Goal: Task Accomplishment & Management: Manage account settings

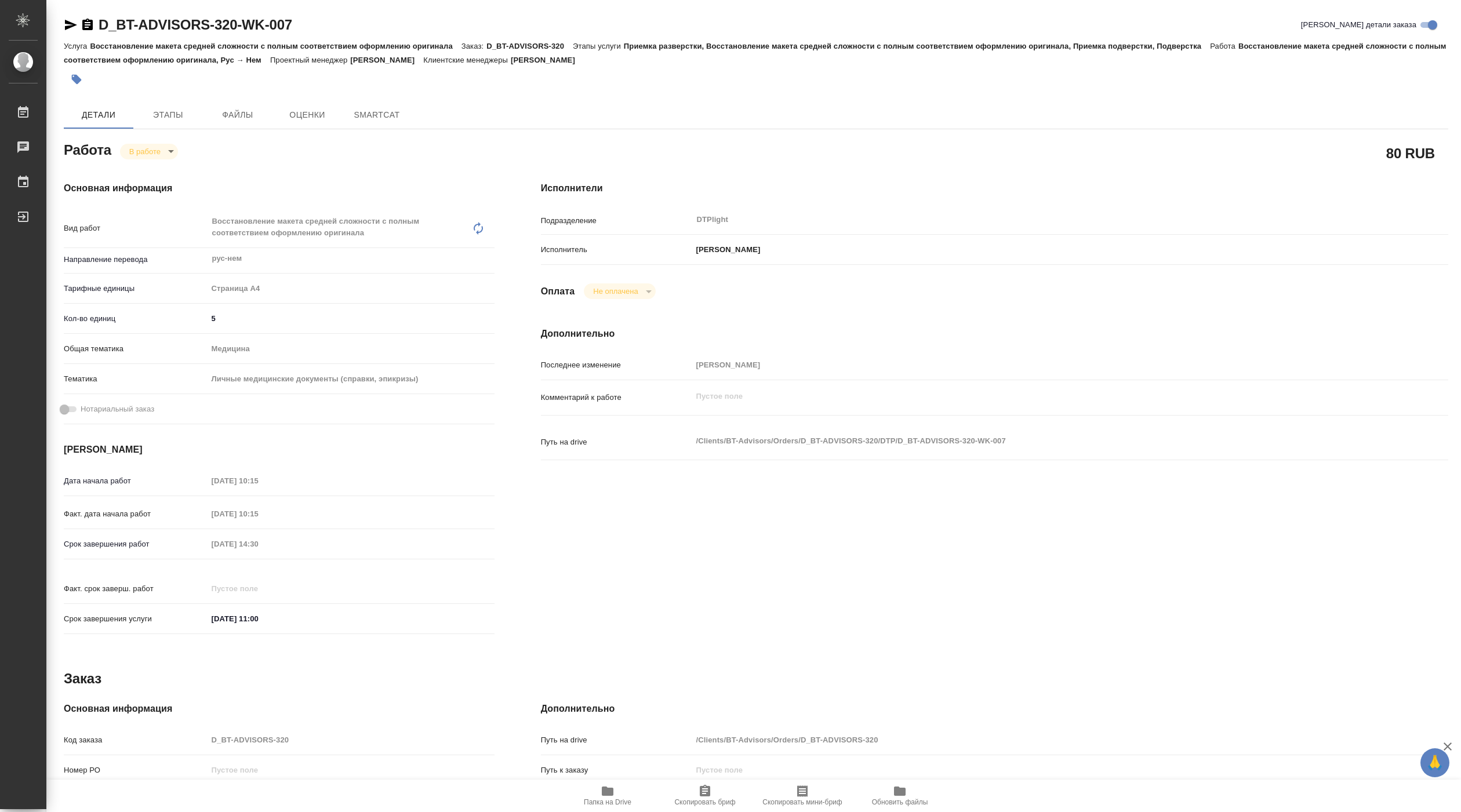
type textarea "x"
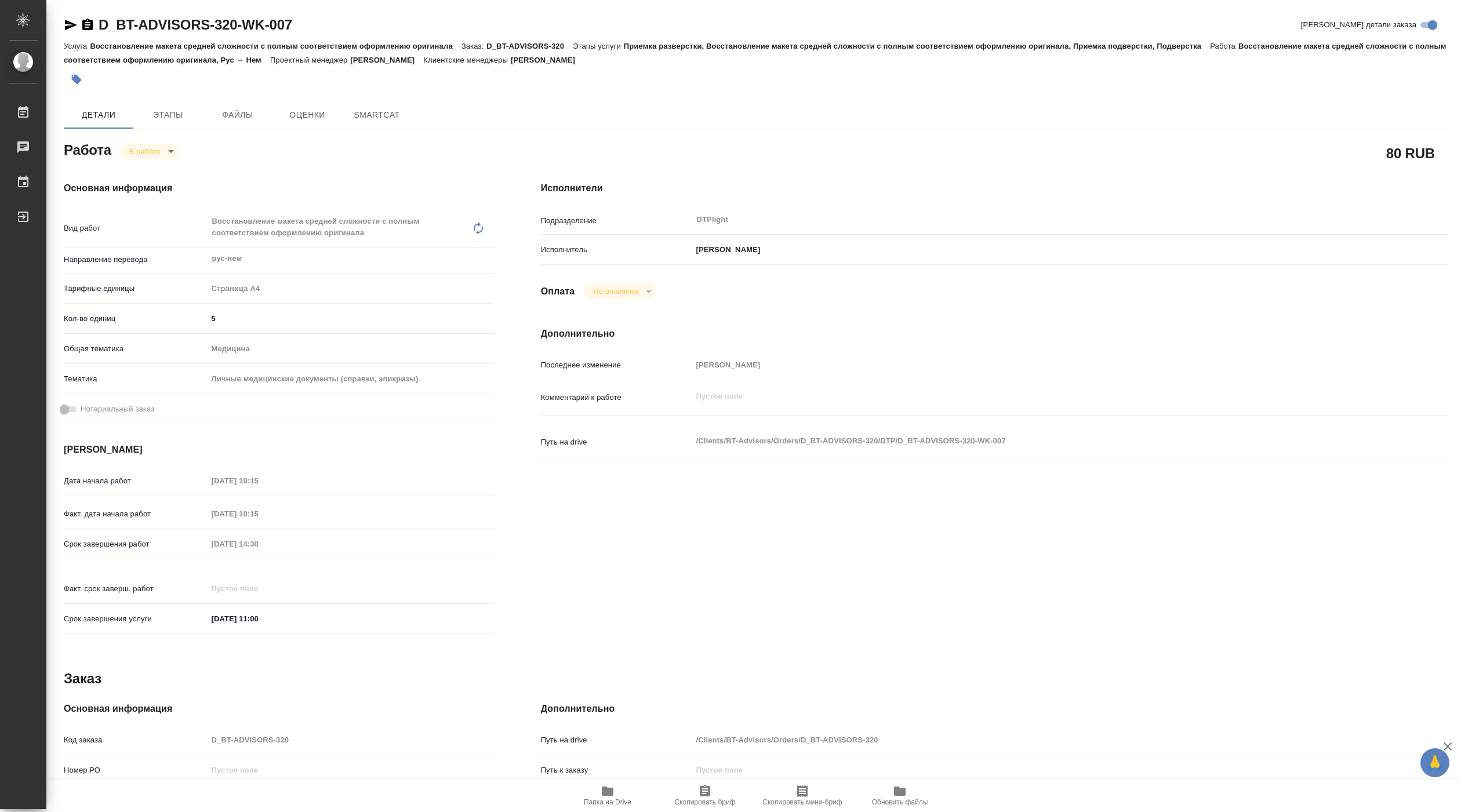
type textarea "x"
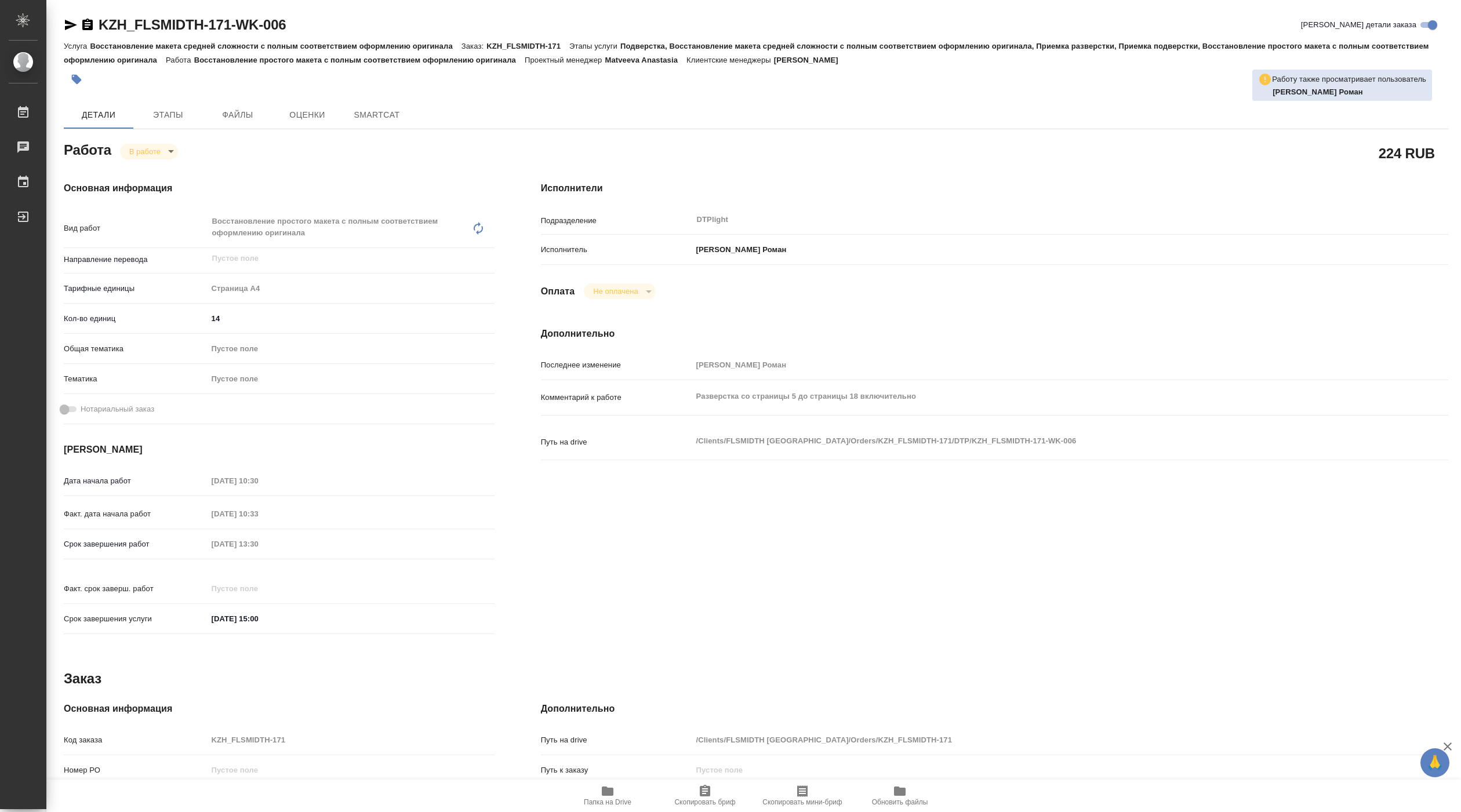
type textarea "x"
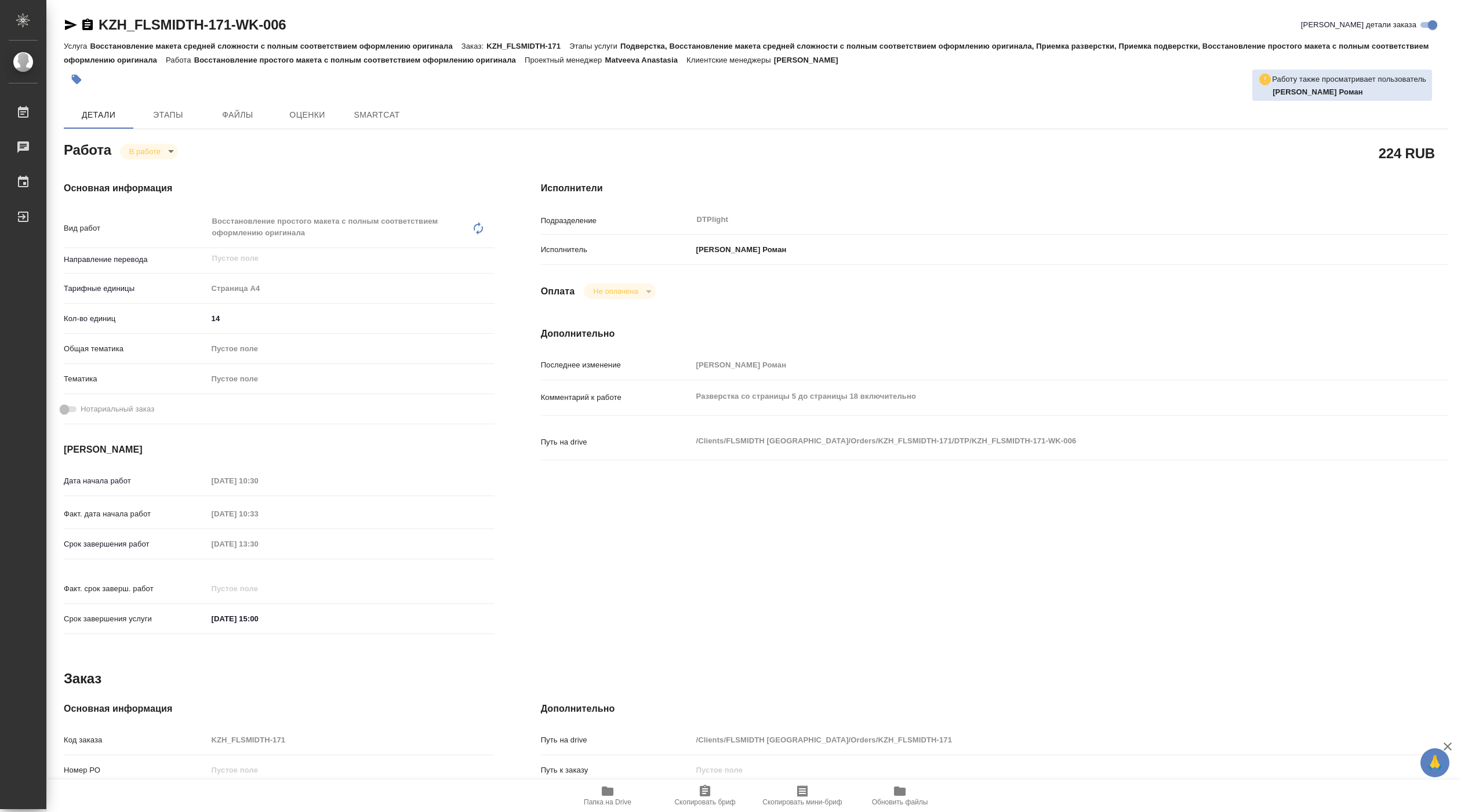
type textarea "x"
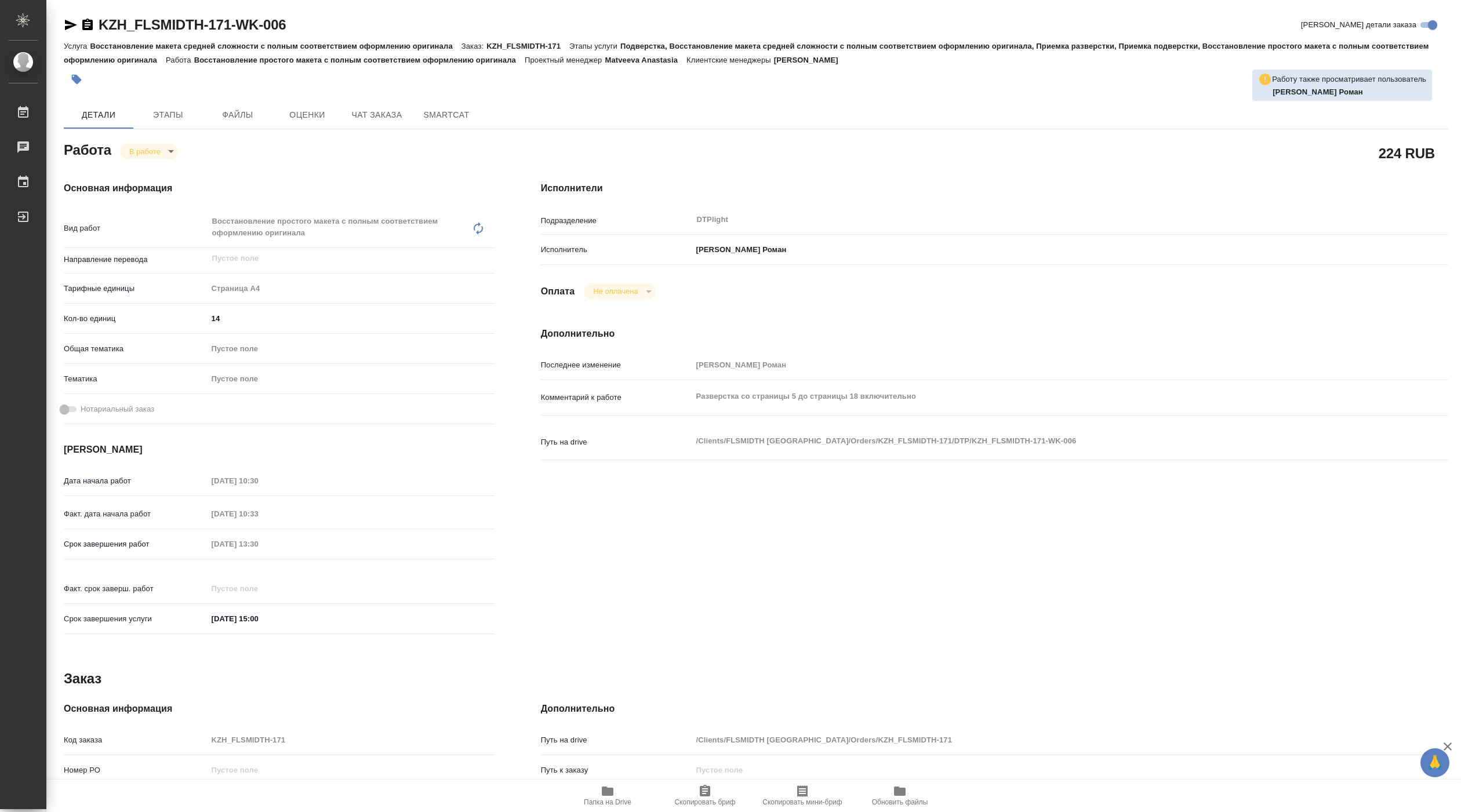
type textarea "x"
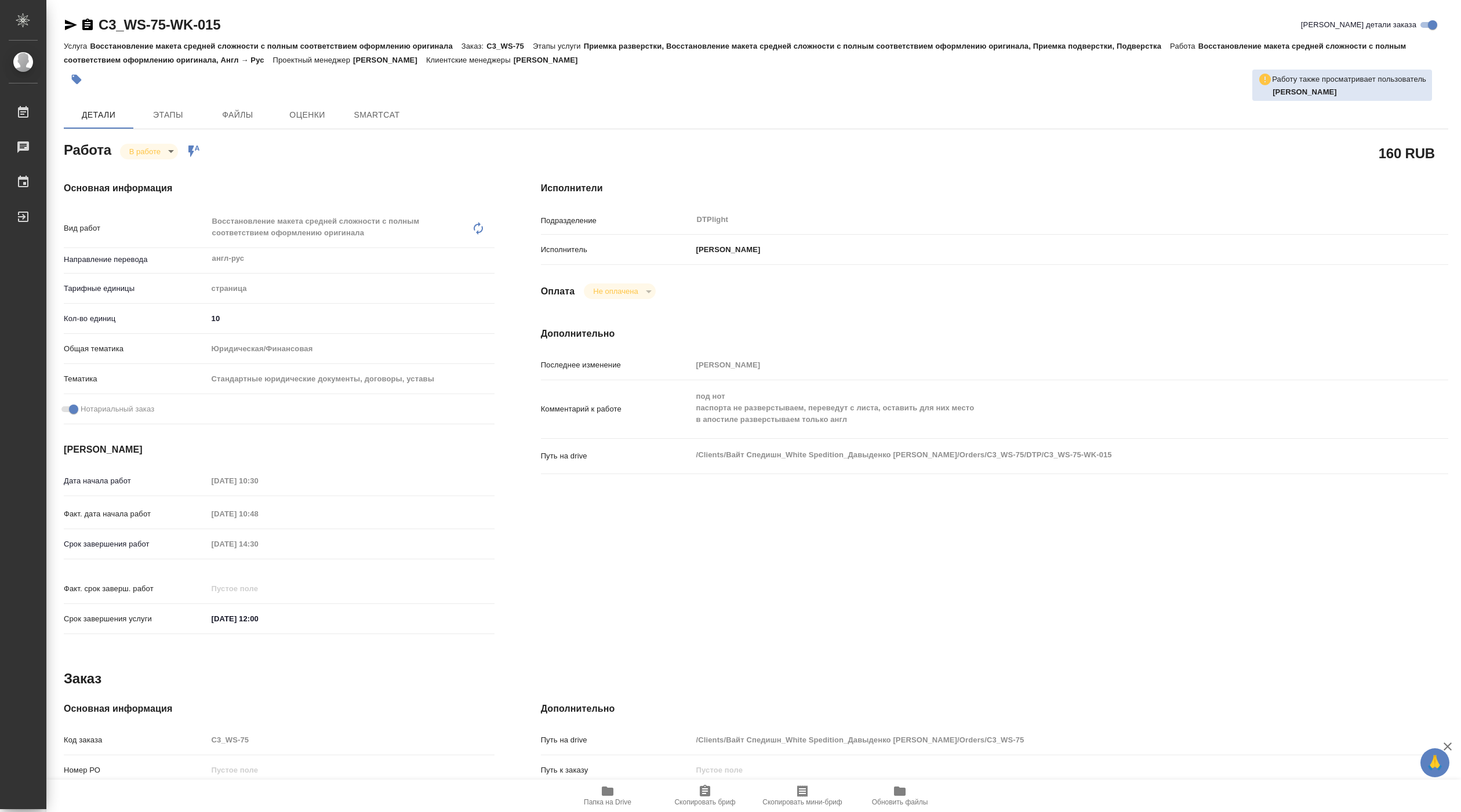
type textarea "x"
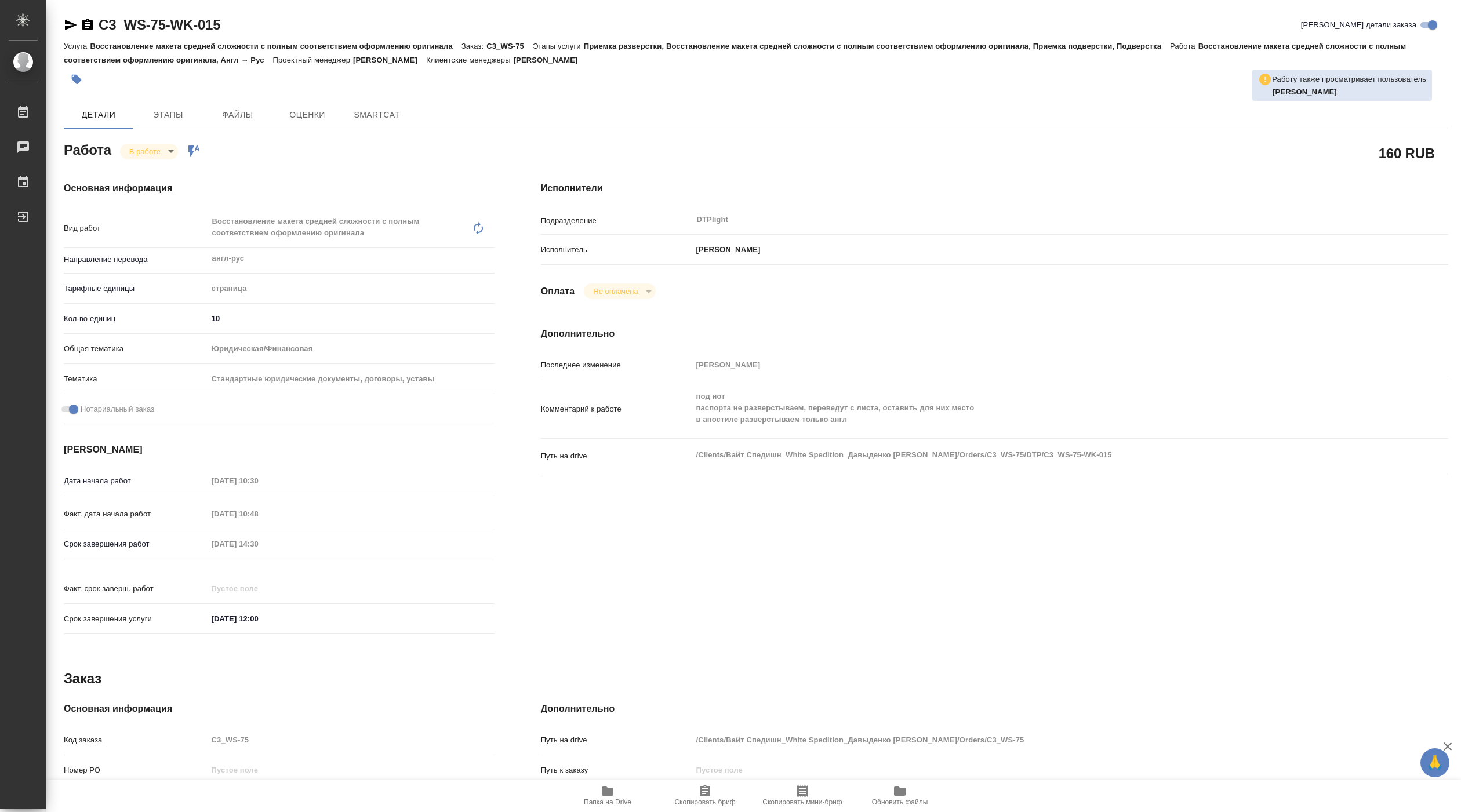
type textarea "x"
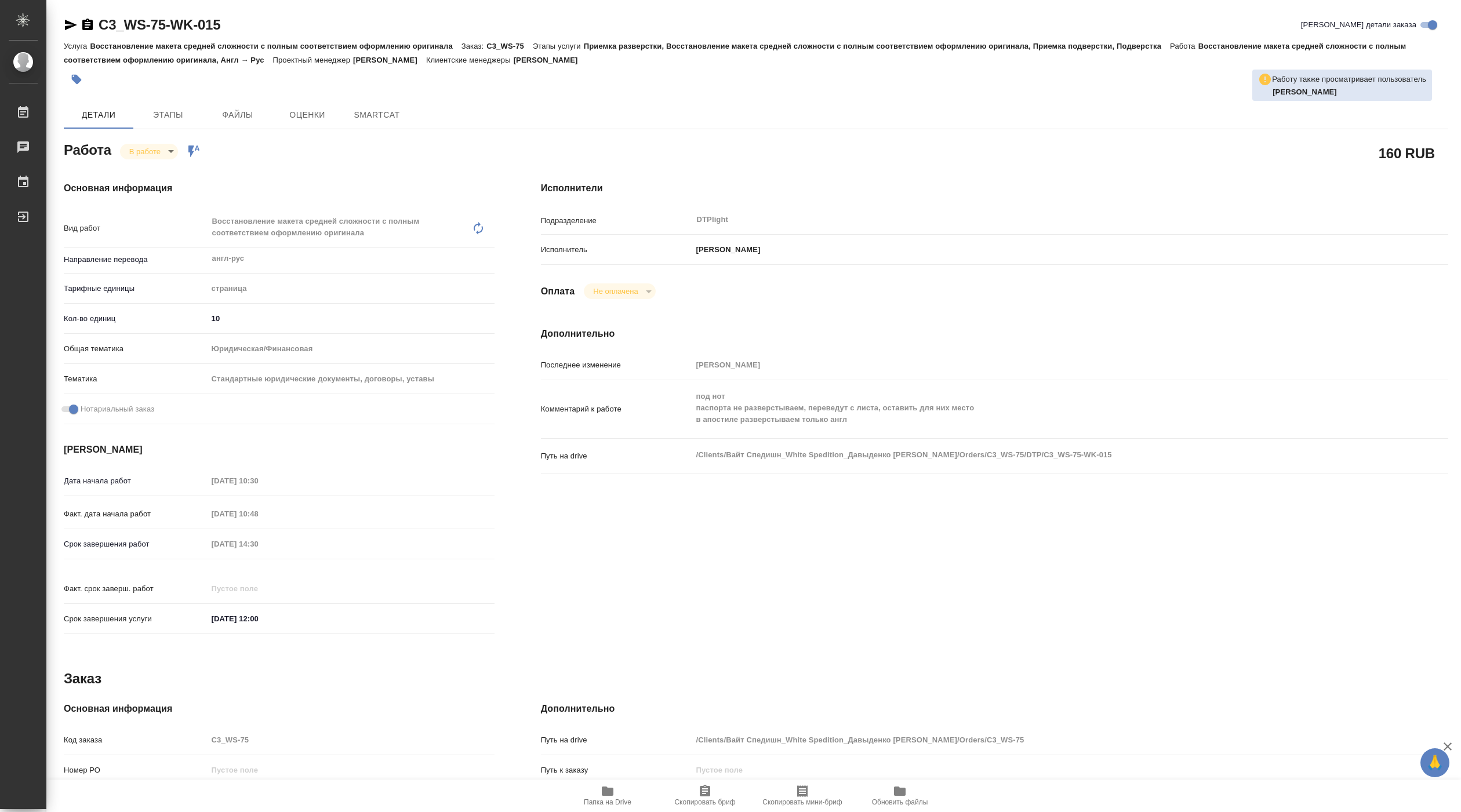
type textarea "x"
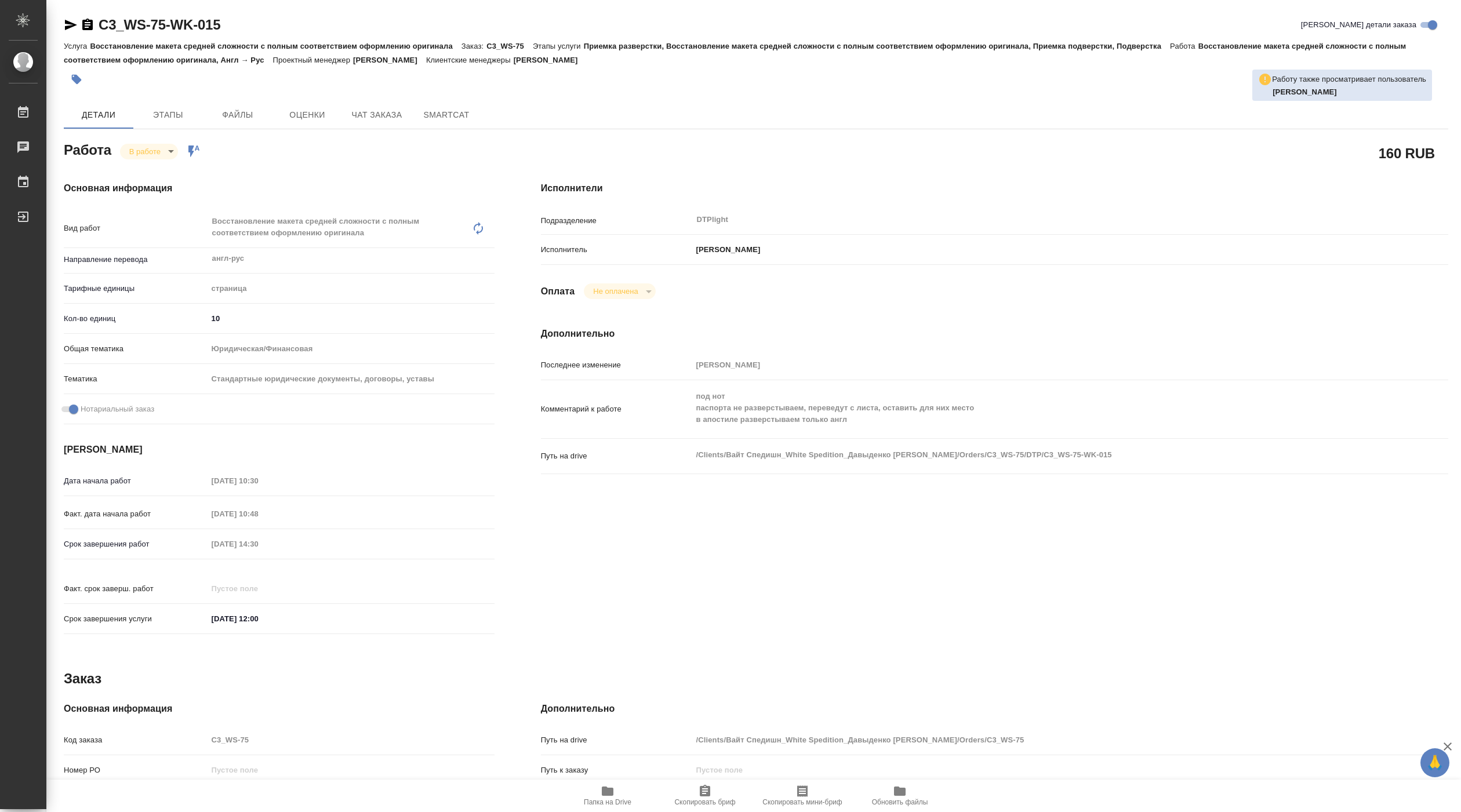
type textarea "x"
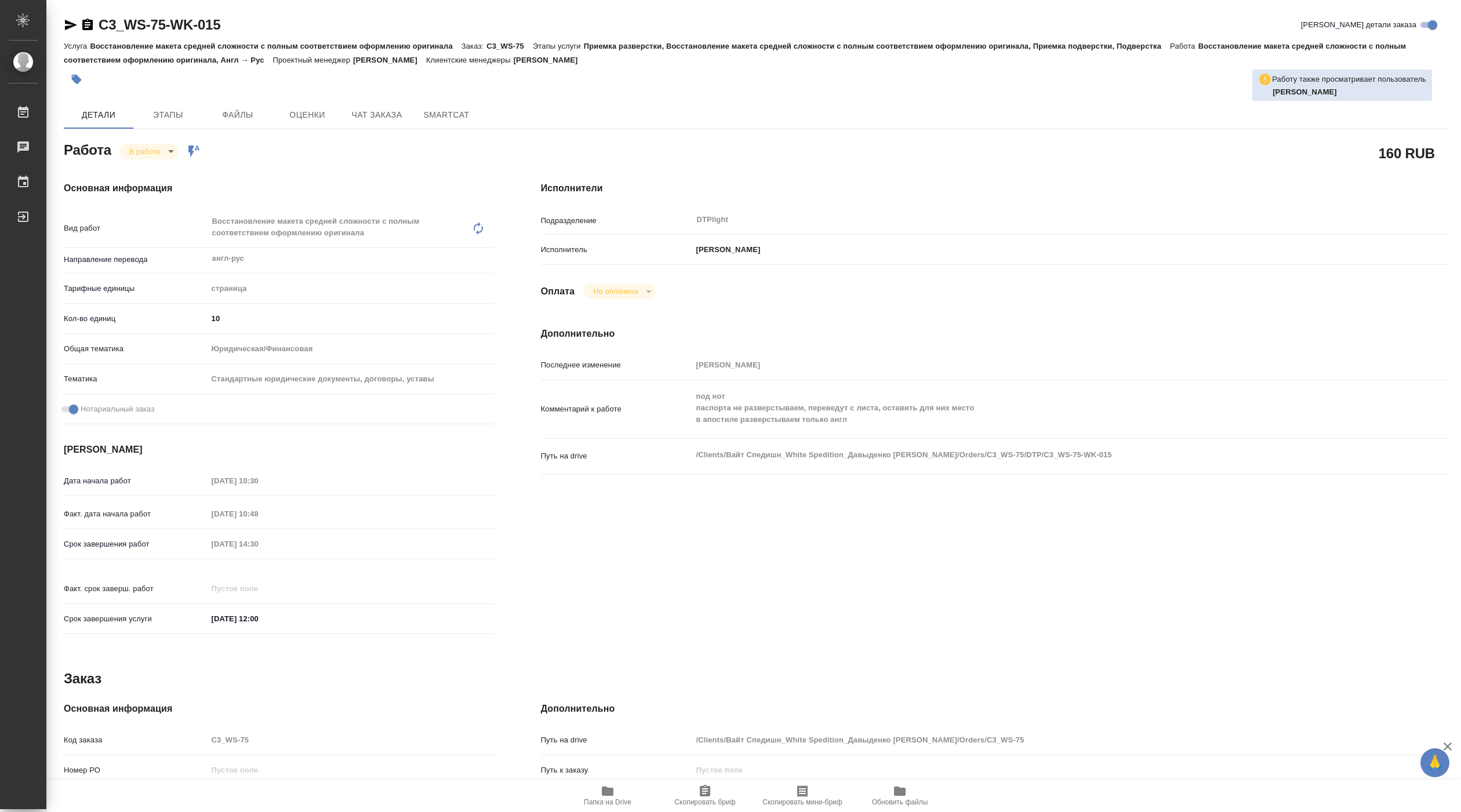
type textarea "x"
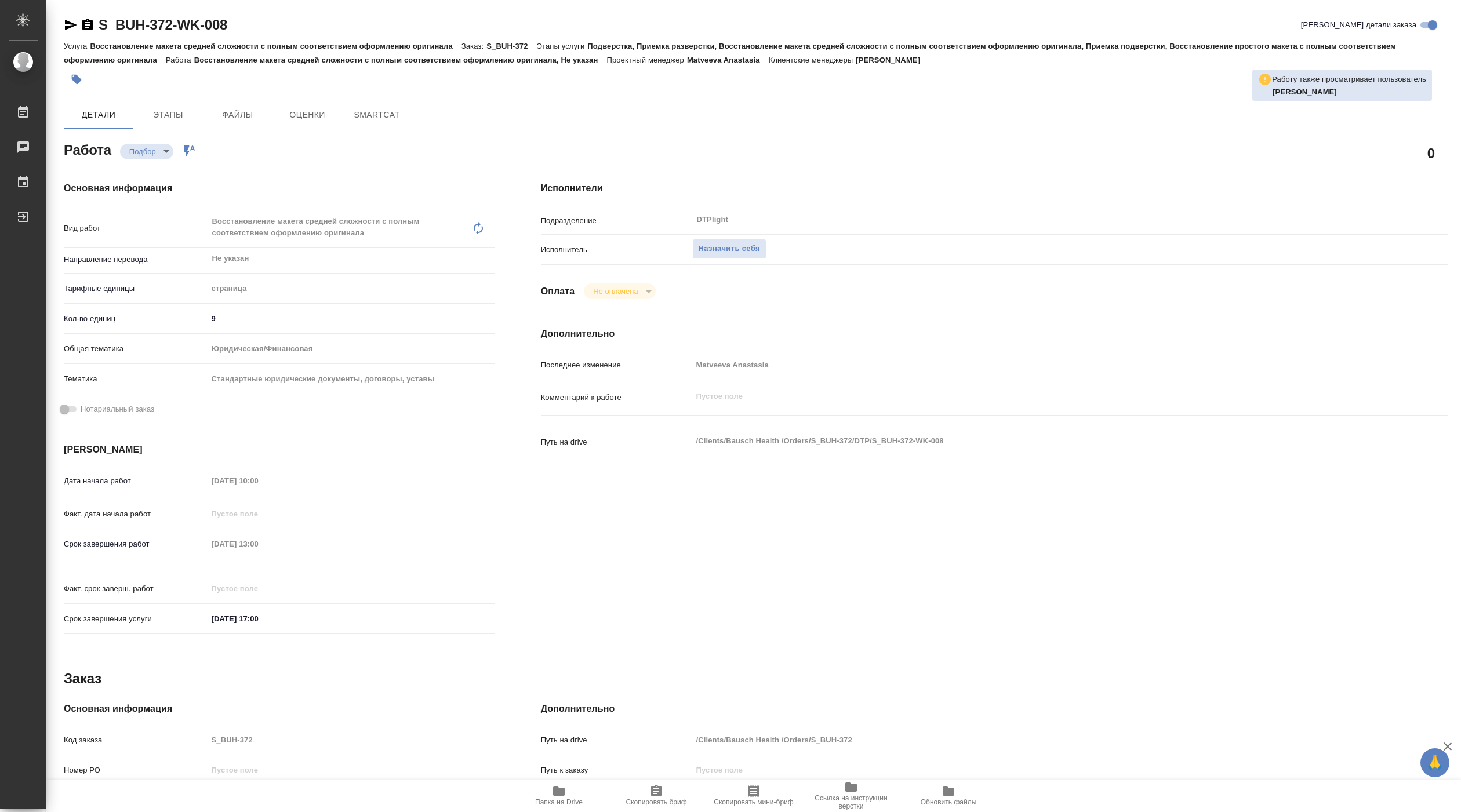
type textarea "x"
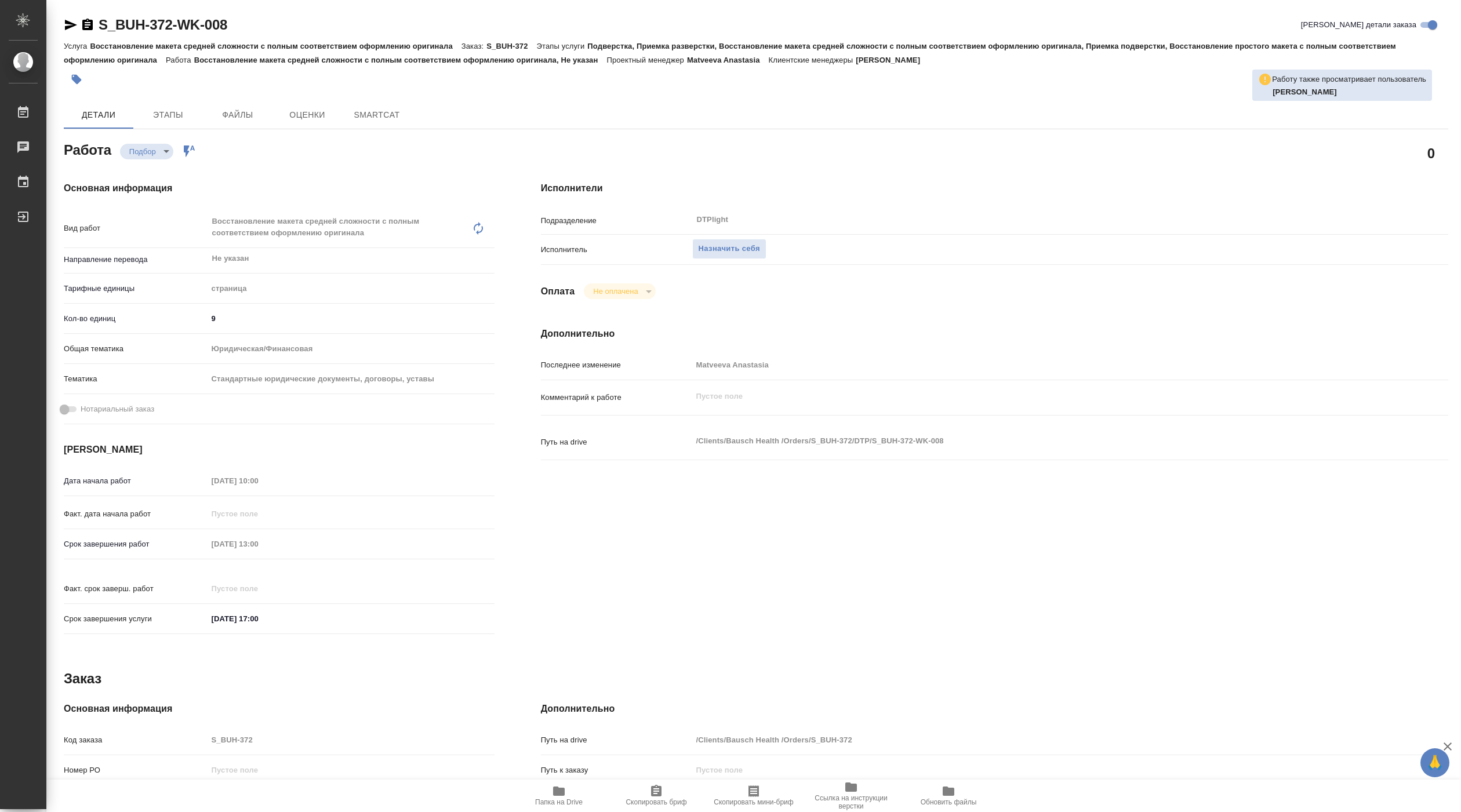
type textarea "x"
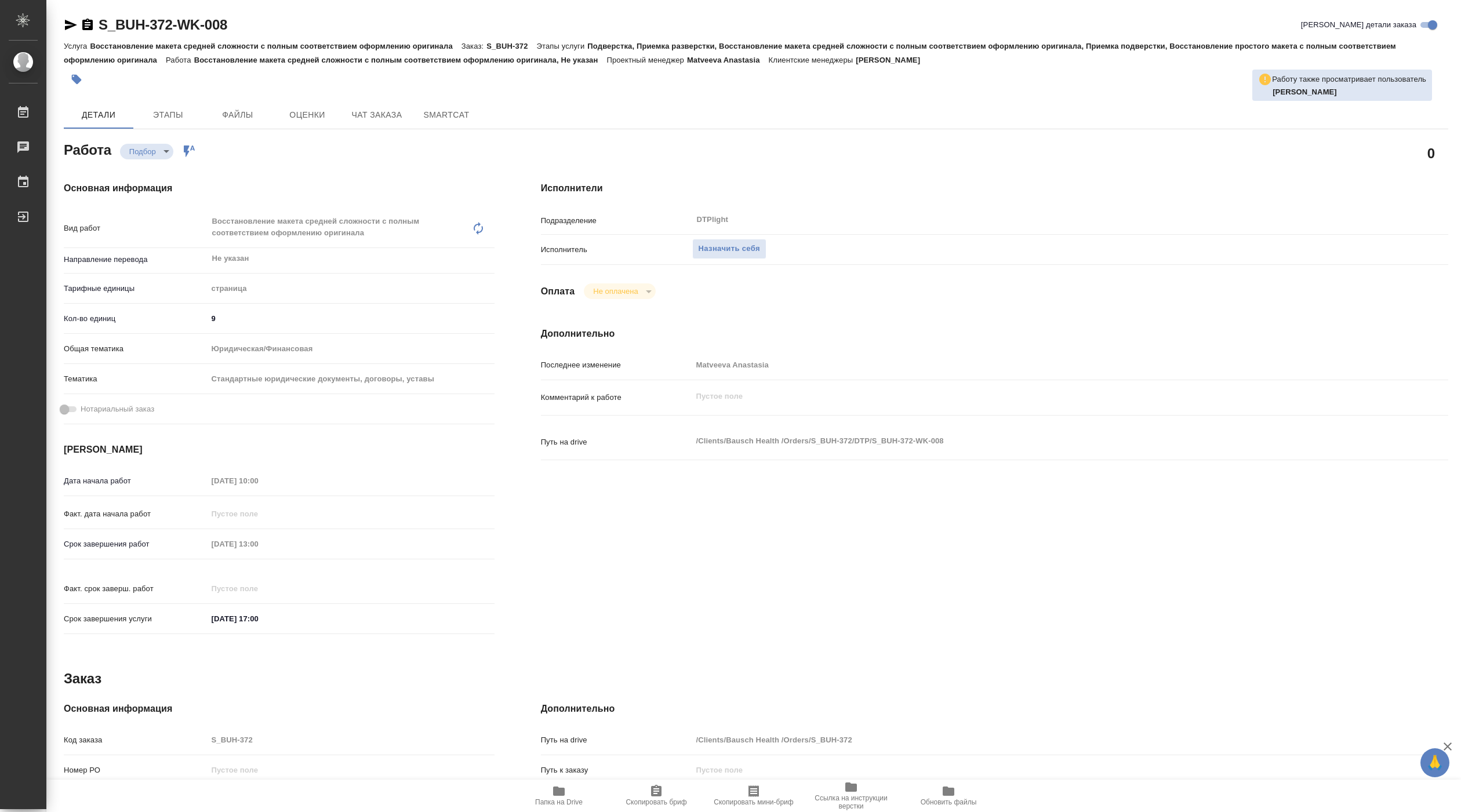
type textarea "x"
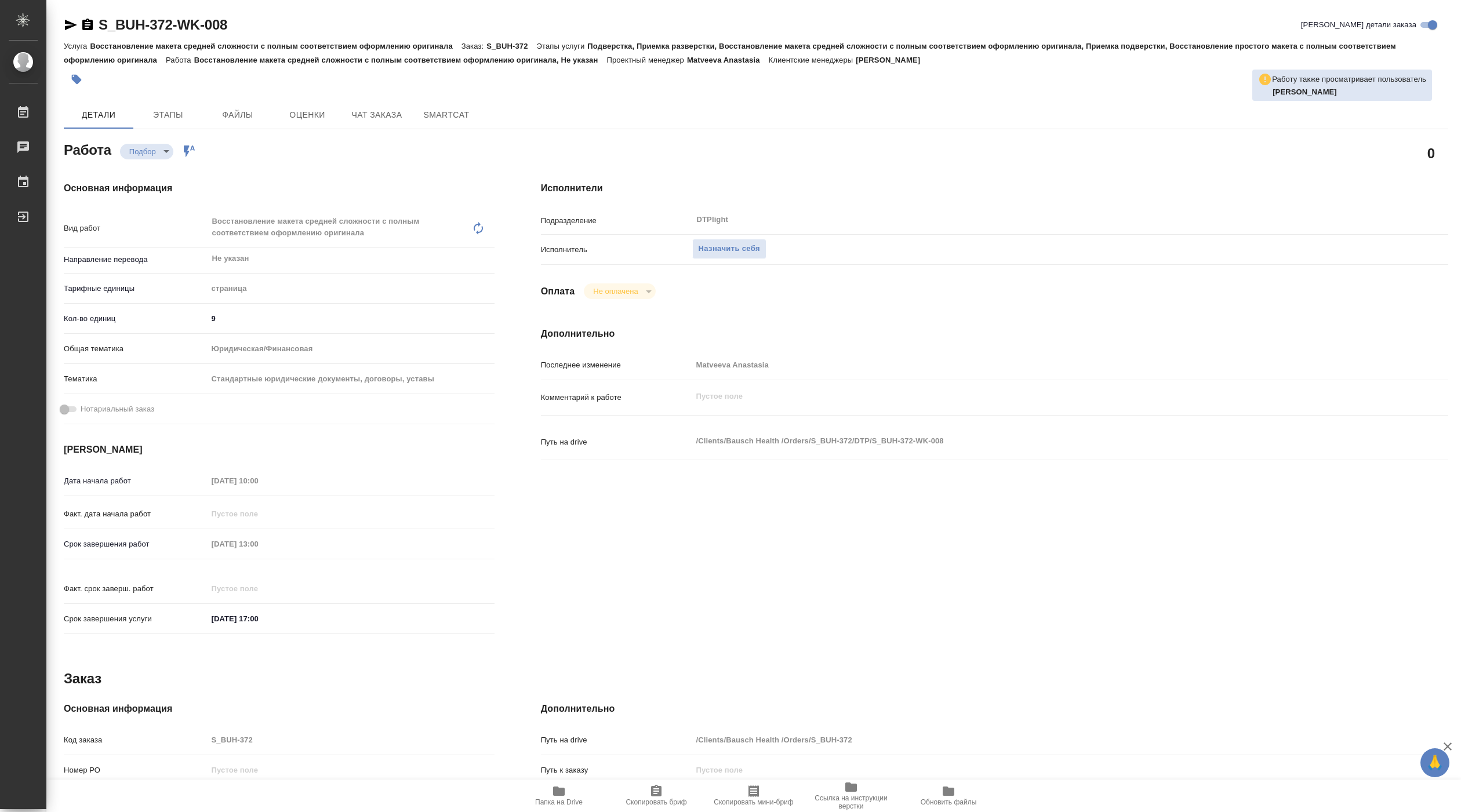
click at [559, 795] on icon "button" at bounding box center [558, 791] width 12 height 9
type textarea "x"
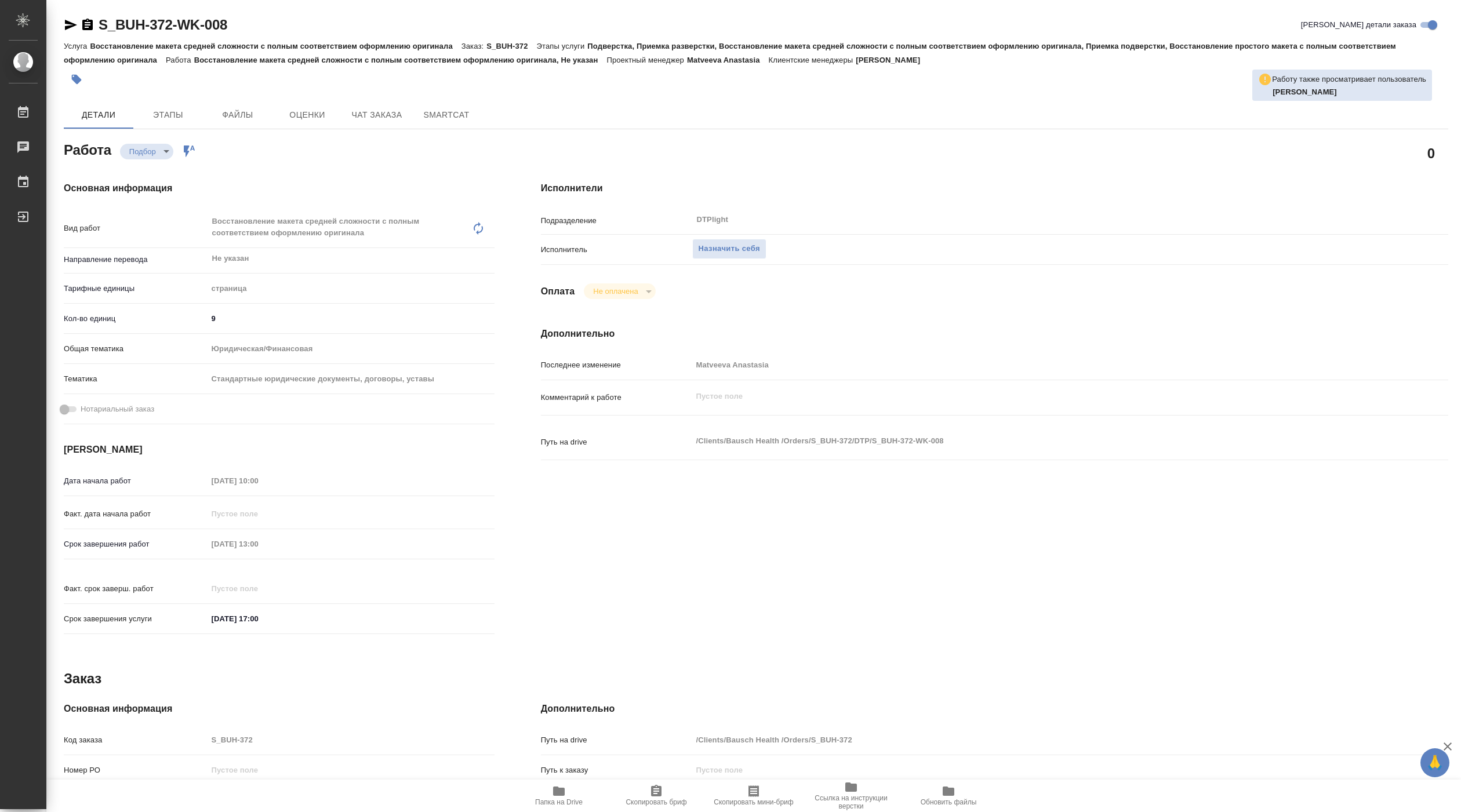
type textarea "x"
click at [729, 245] on span "Назначить себя" at bounding box center [729, 249] width 62 height 13
type textarea "x"
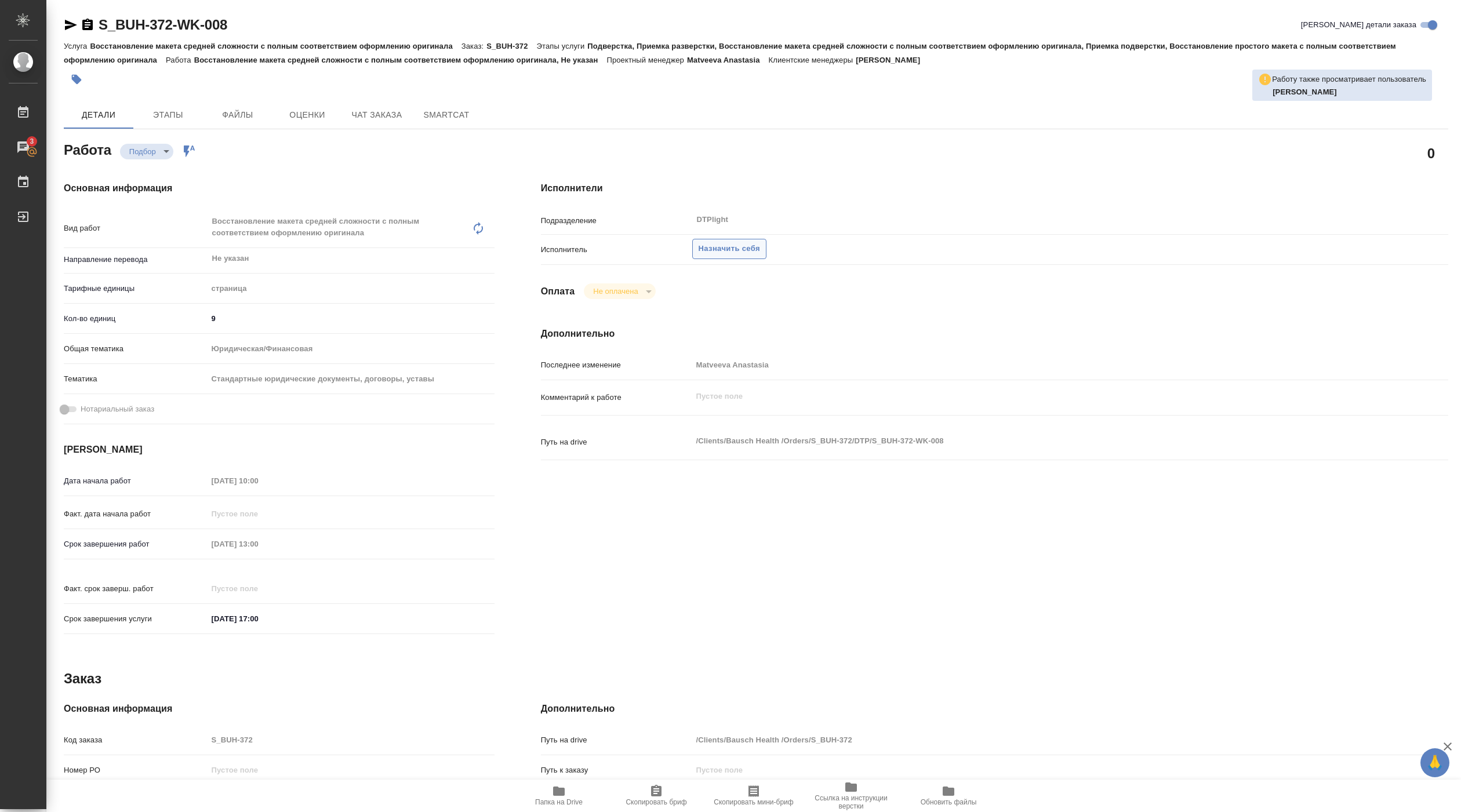
type textarea "x"
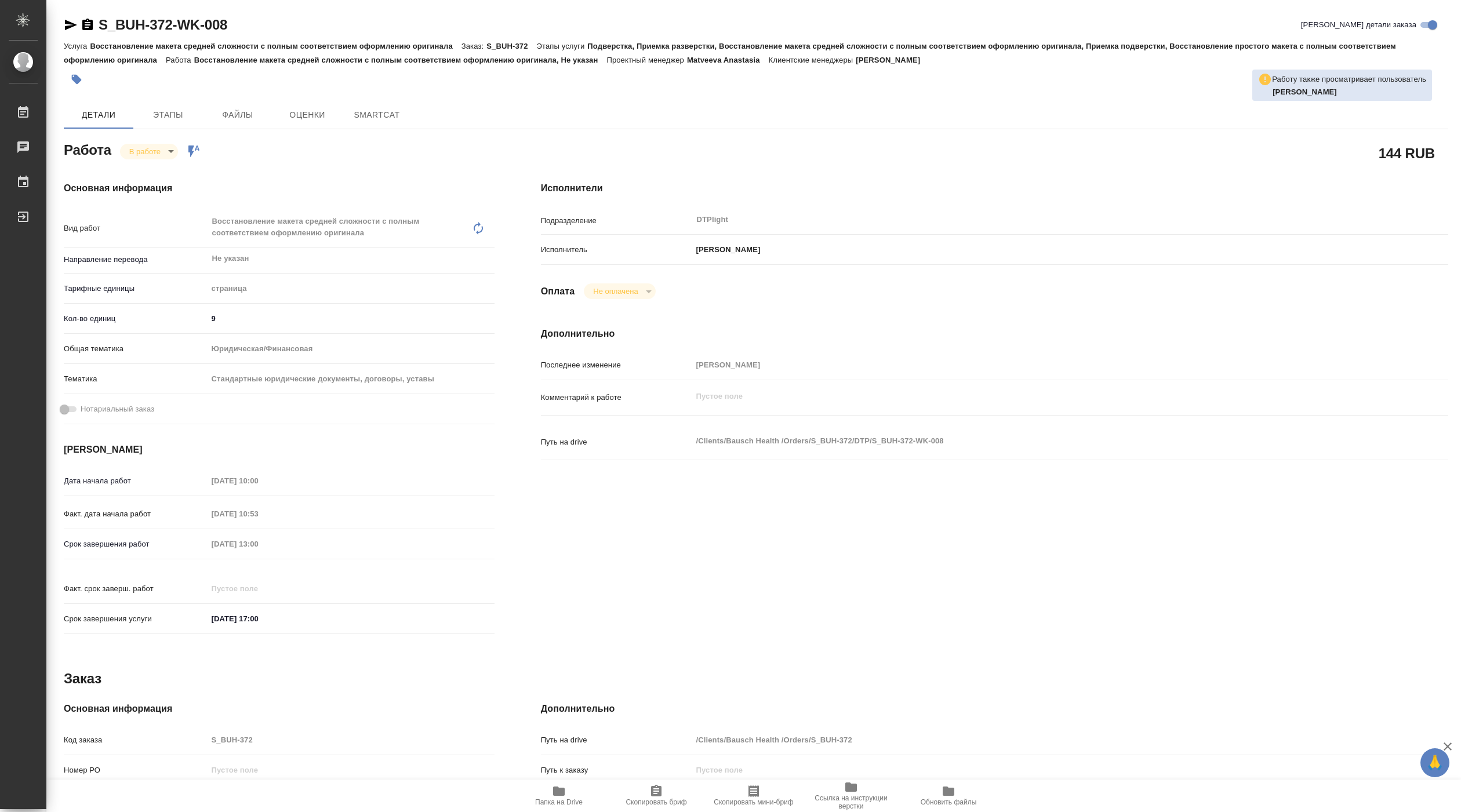
type textarea "x"
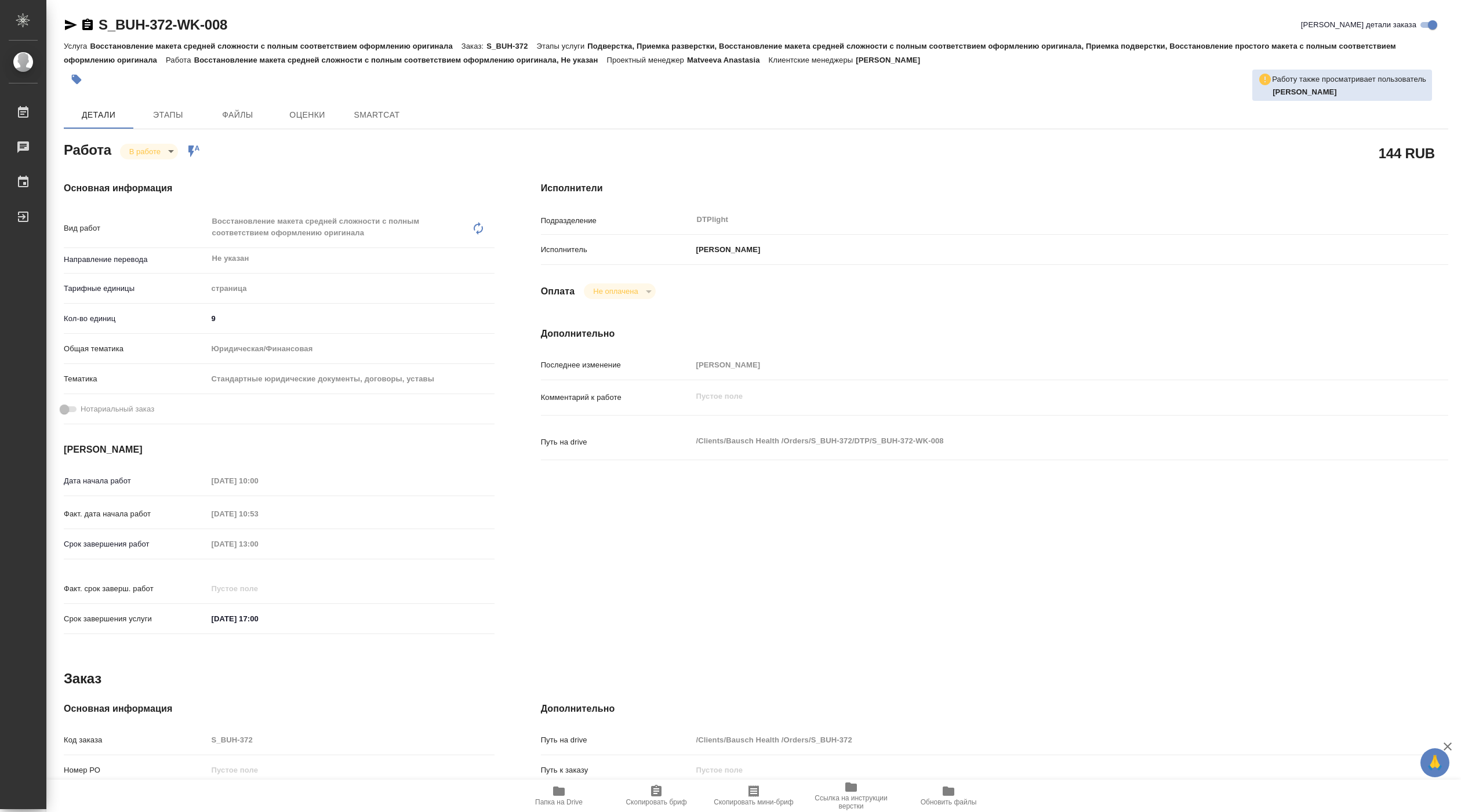
type textarea "x"
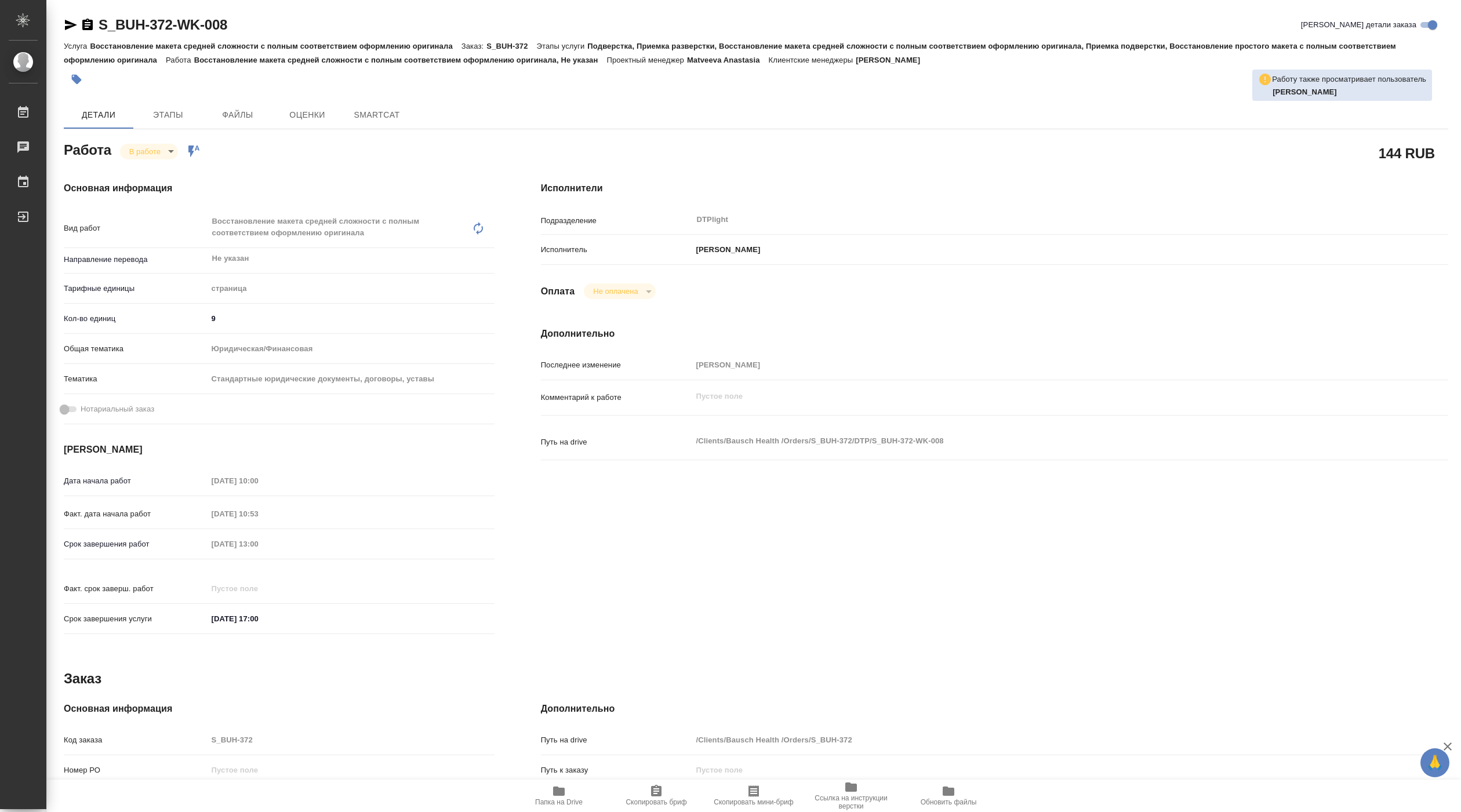
type textarea "x"
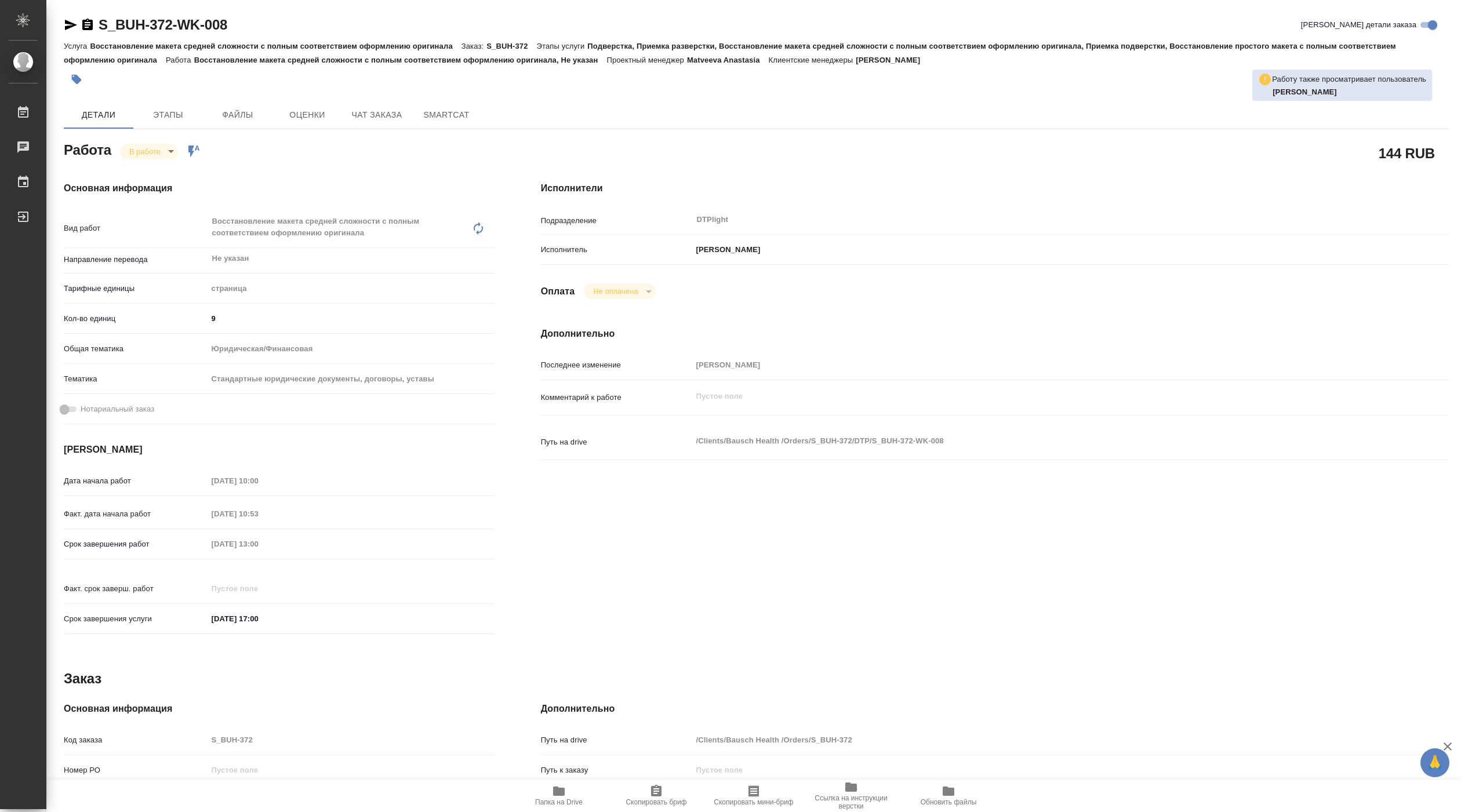
type textarea "x"
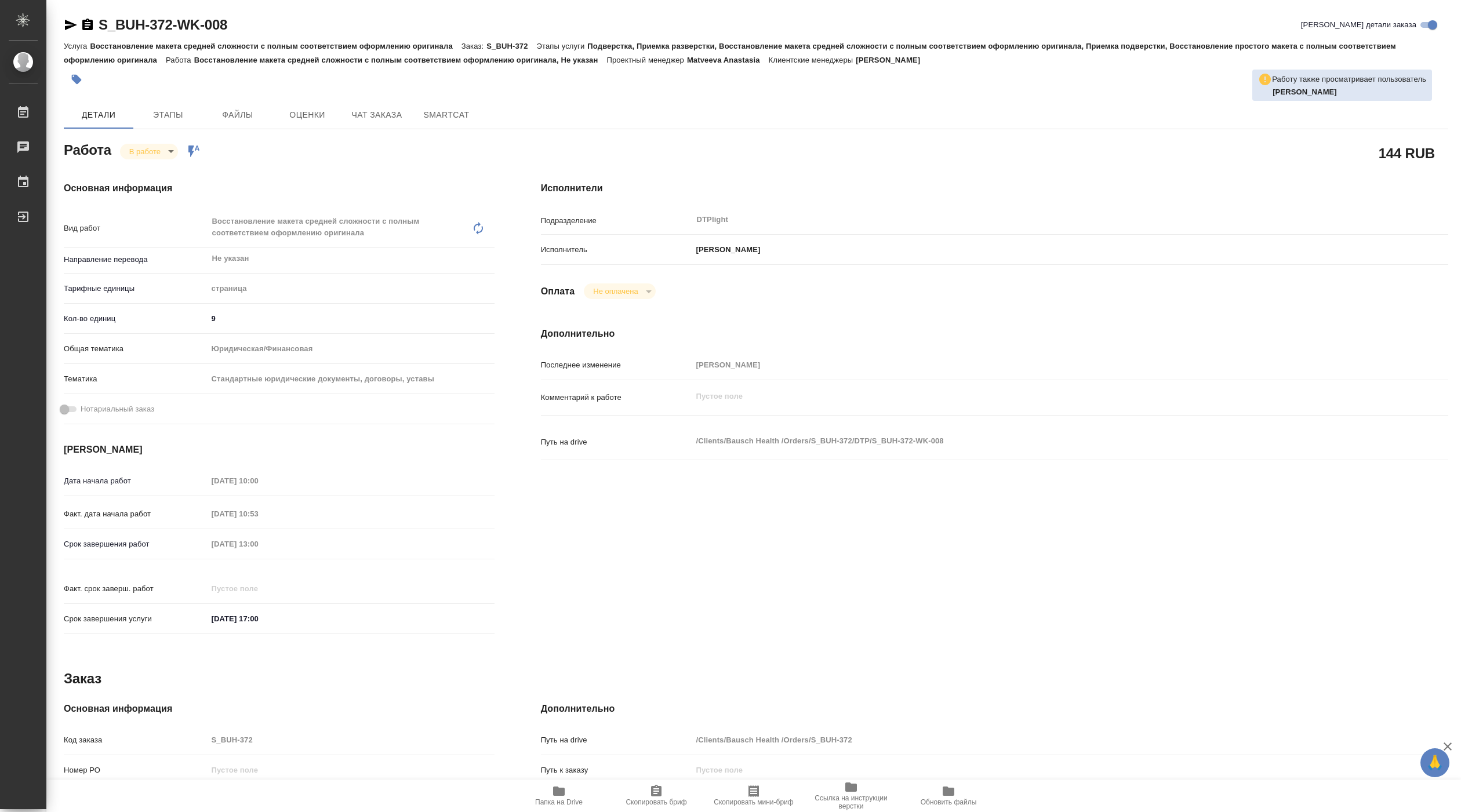
type textarea "x"
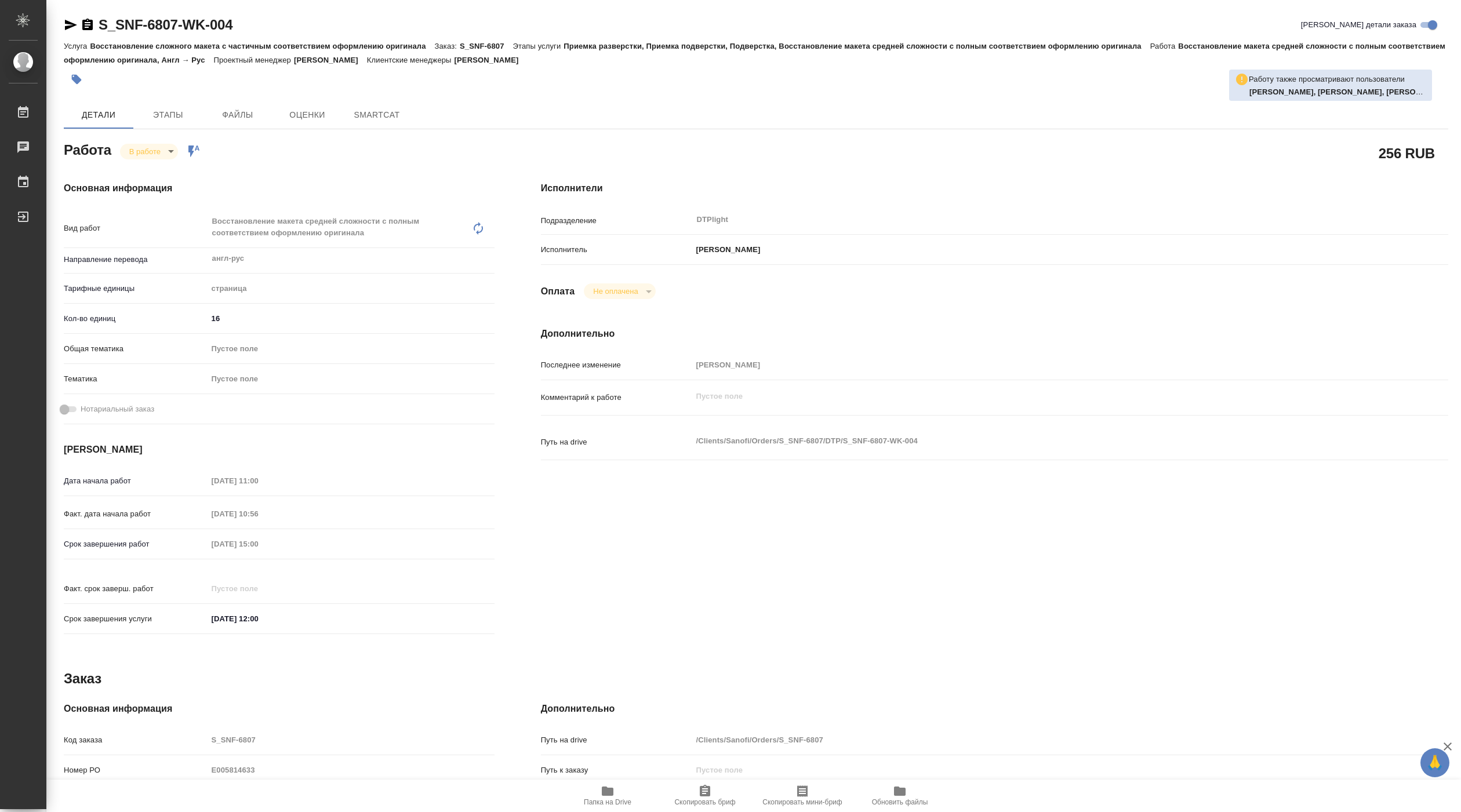
type textarea "x"
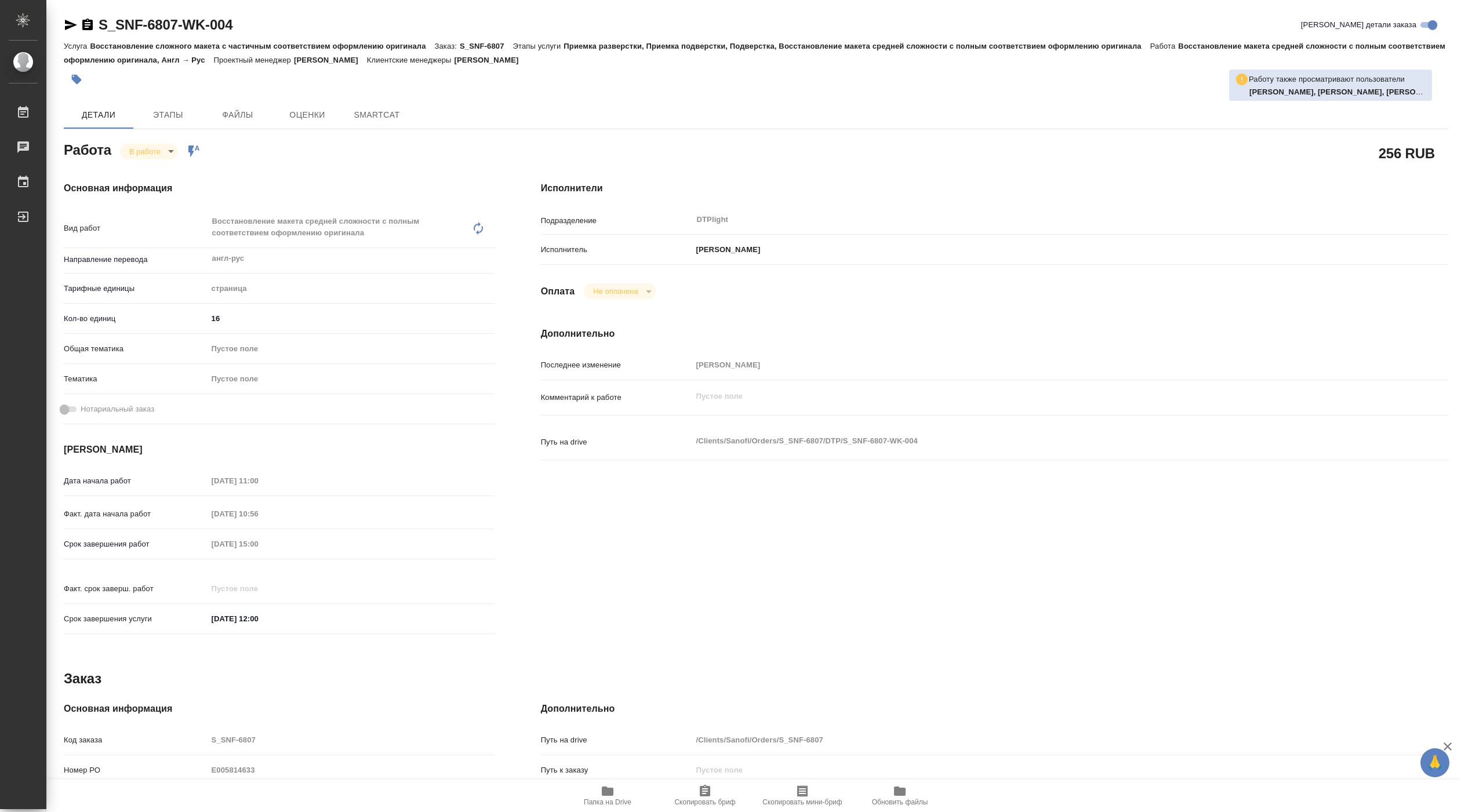
type textarea "x"
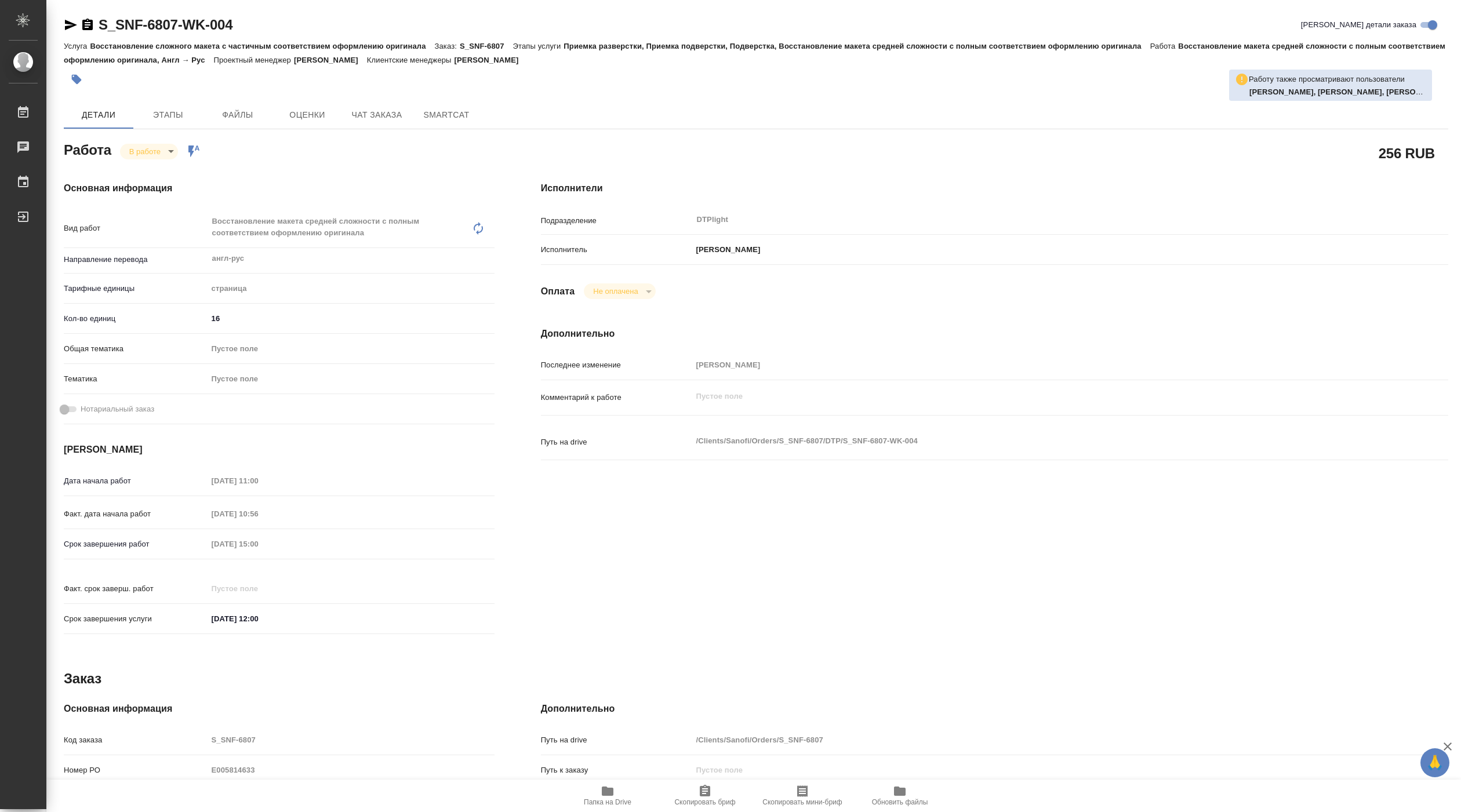
type textarea "x"
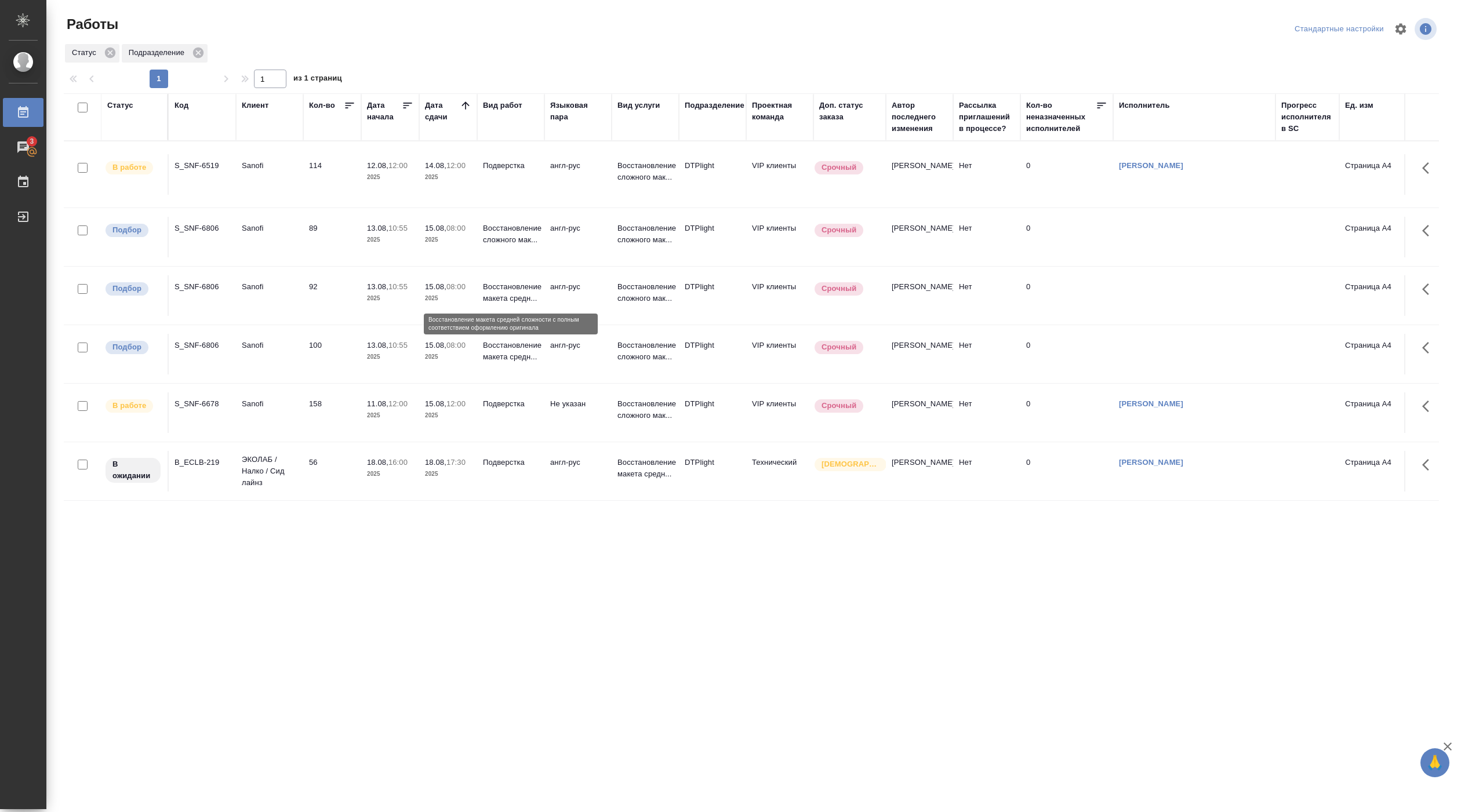
click at [510, 303] on p "Восстановление макета средн..." at bounding box center [511, 292] width 55 height 23
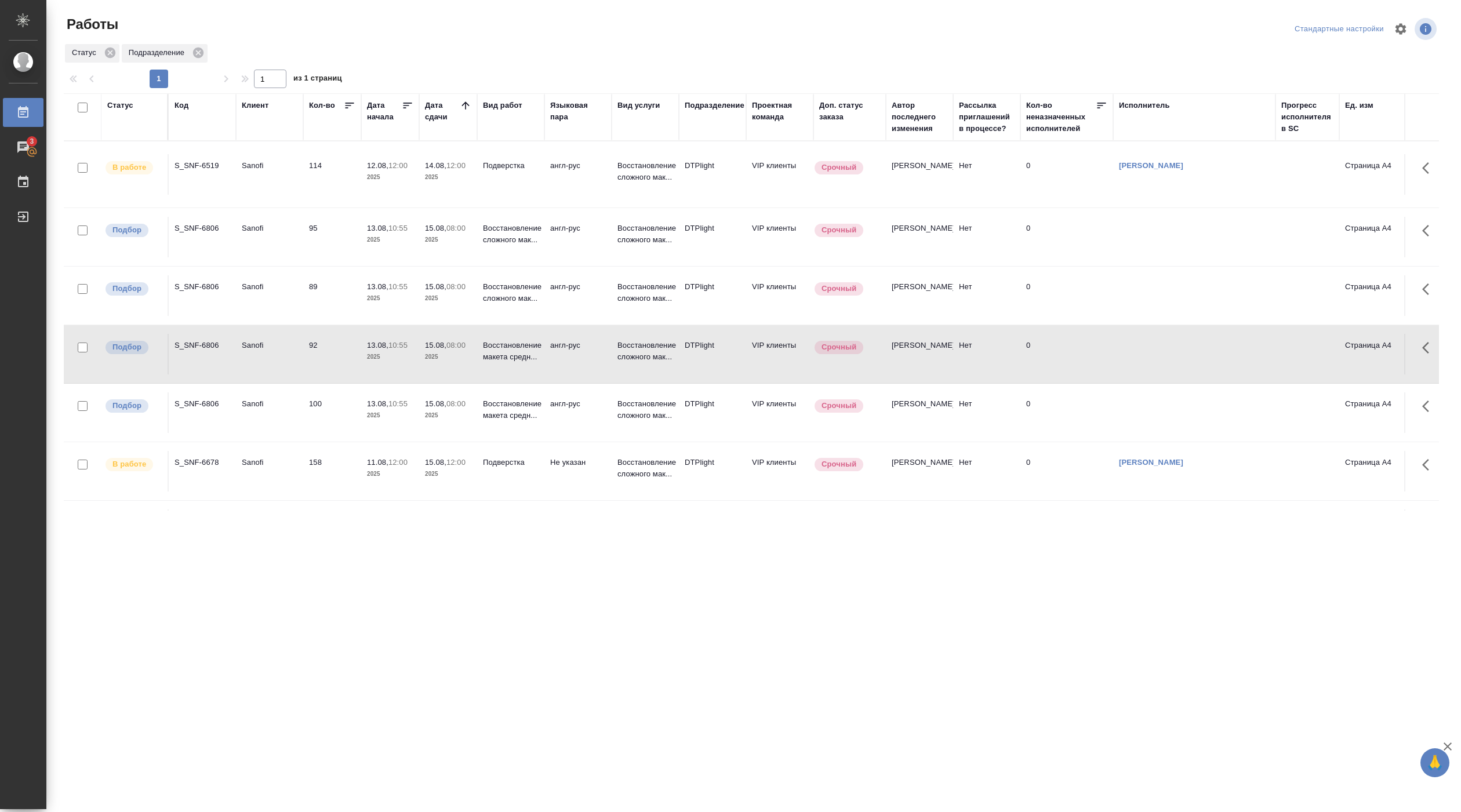
click at [403, 405] on p "10:55" at bounding box center [397, 404] width 19 height 9
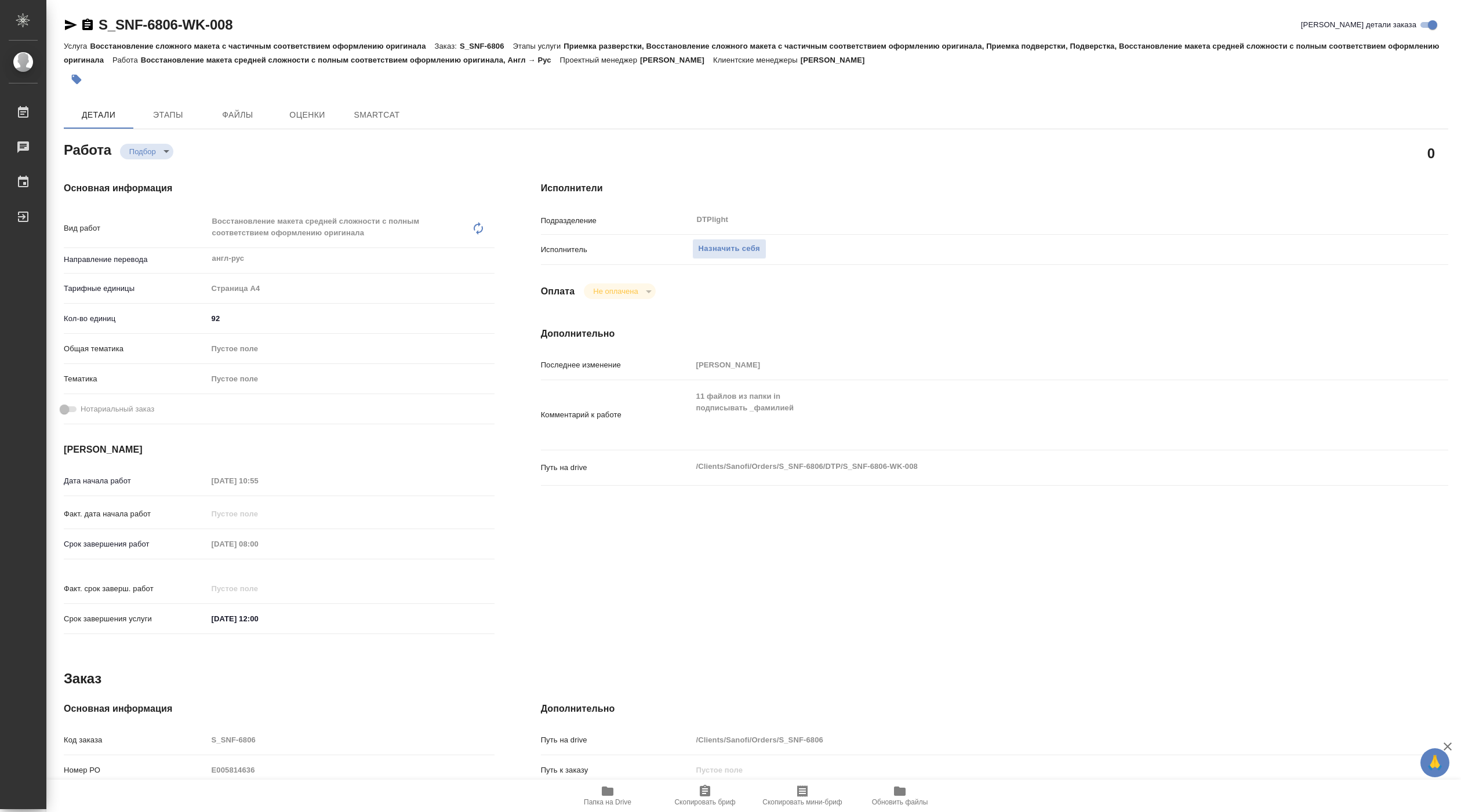
type textarea "x"
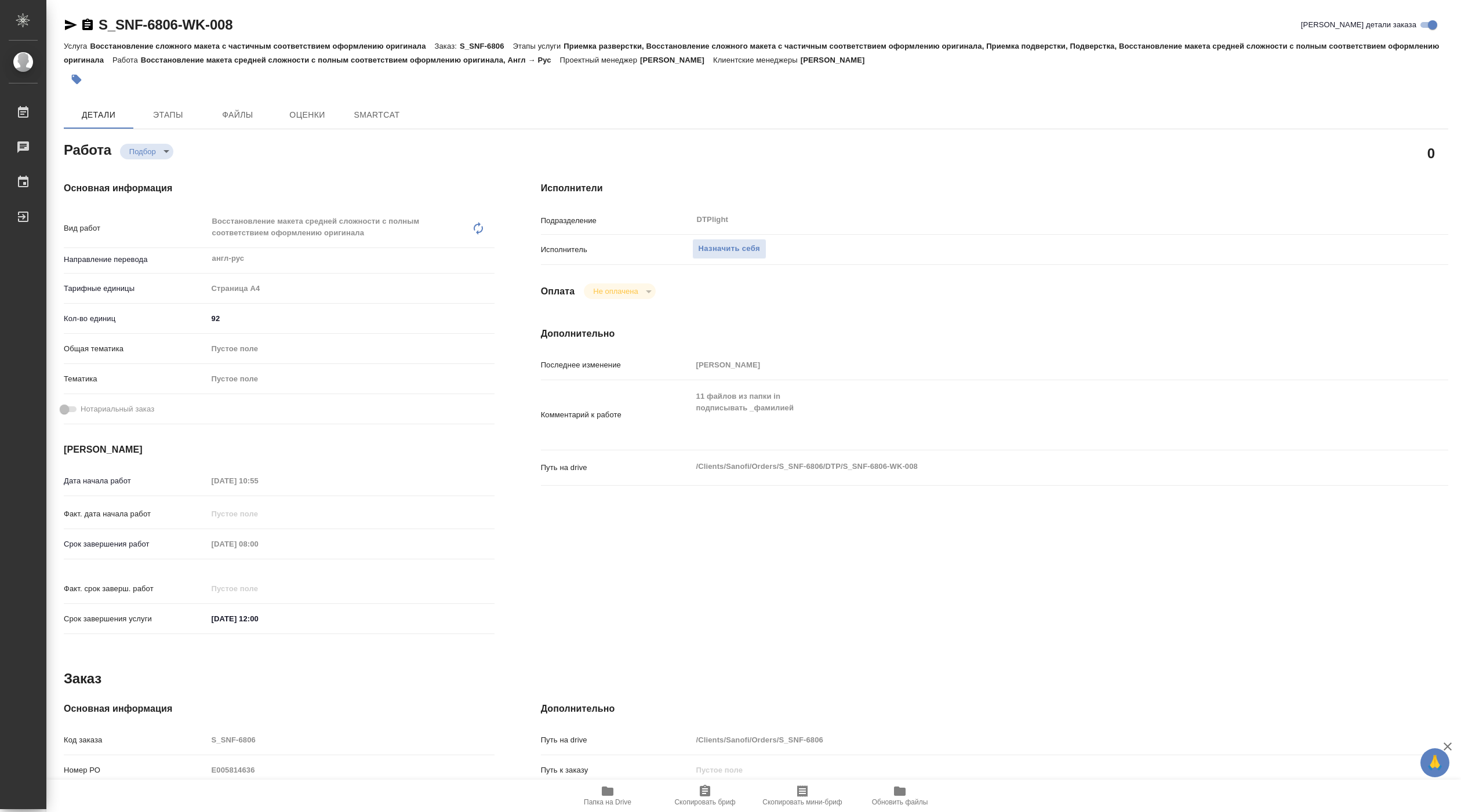
type textarea "x"
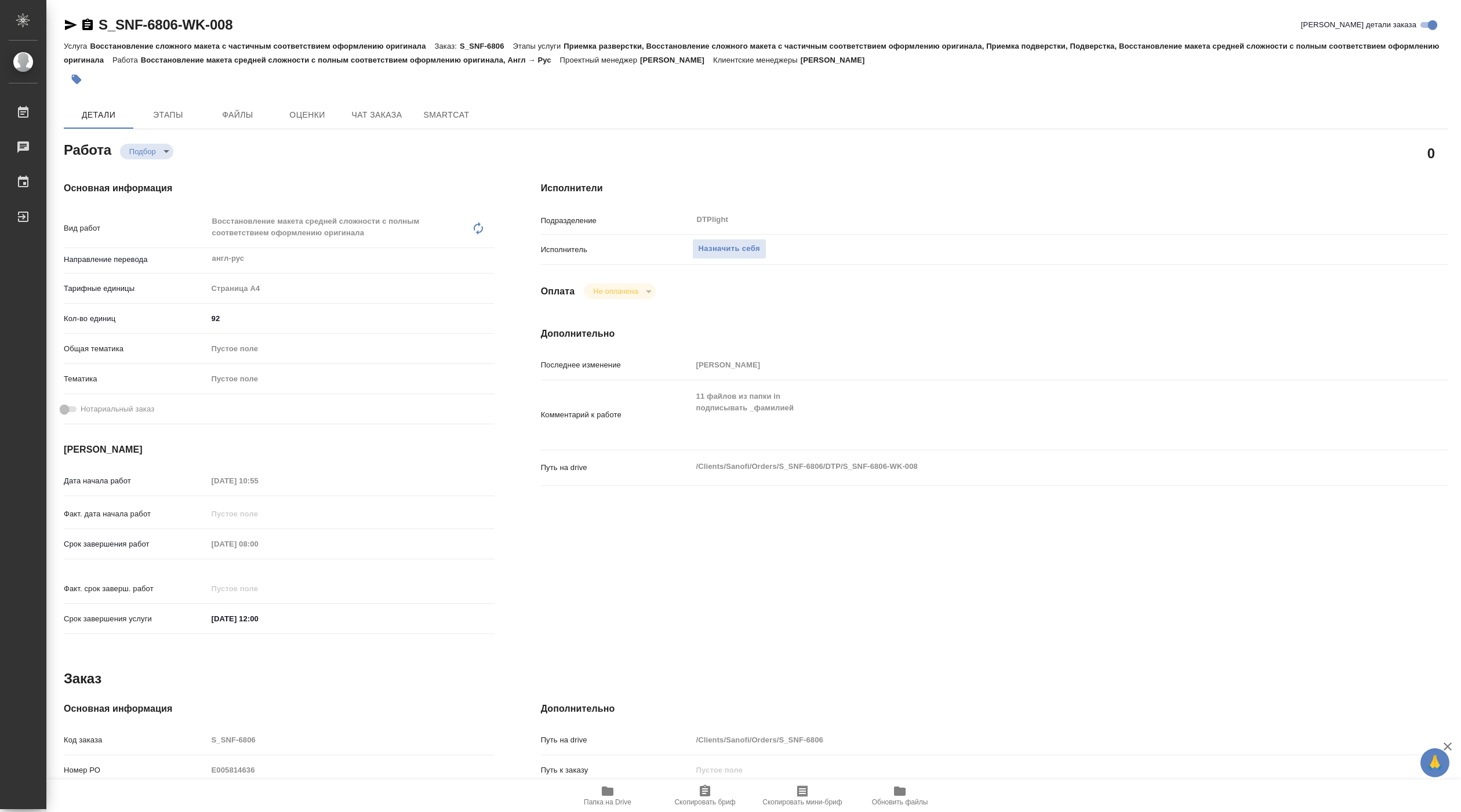
type textarea "x"
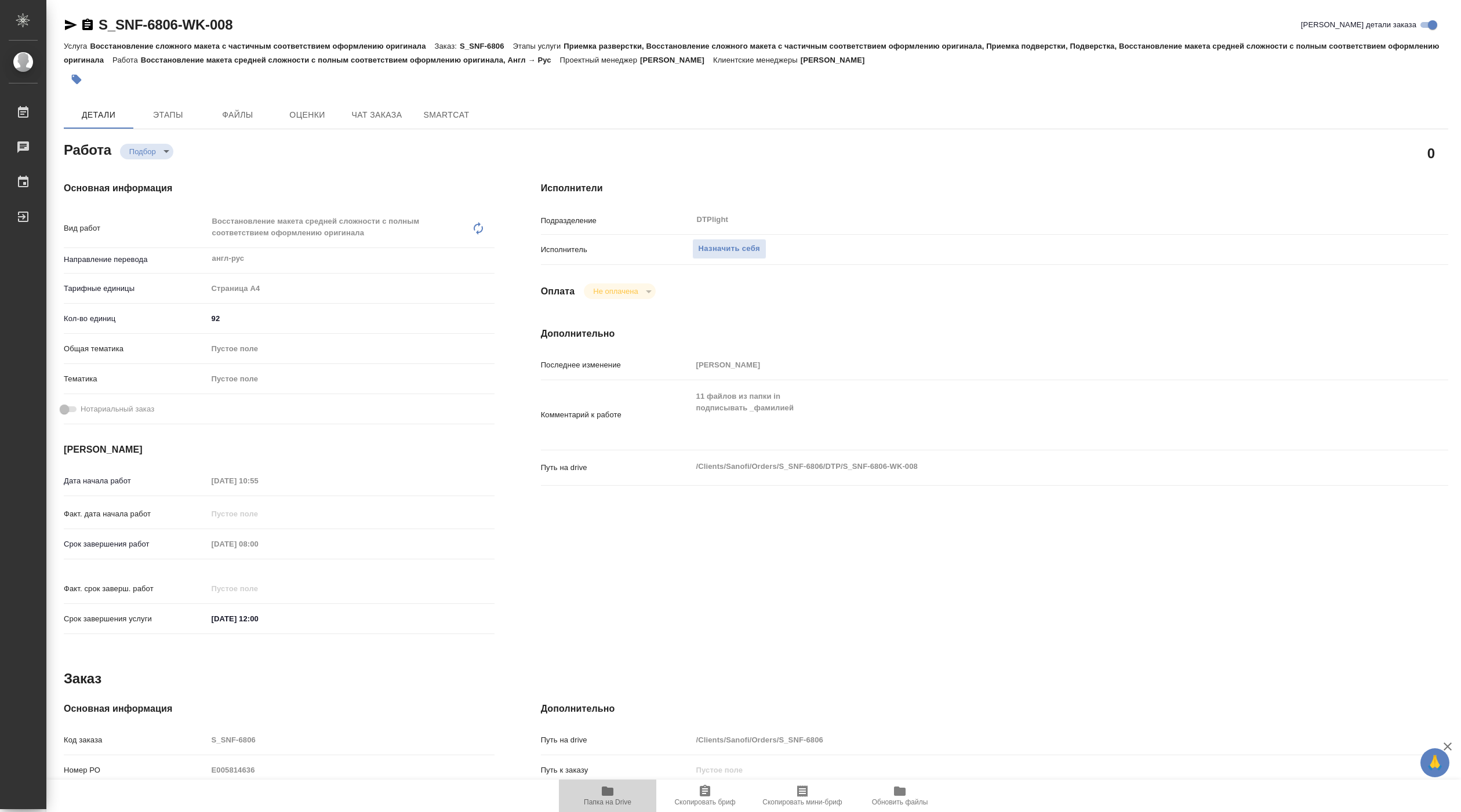
click at [602, 796] on icon "button" at bounding box center [607, 791] width 14 height 14
type textarea "x"
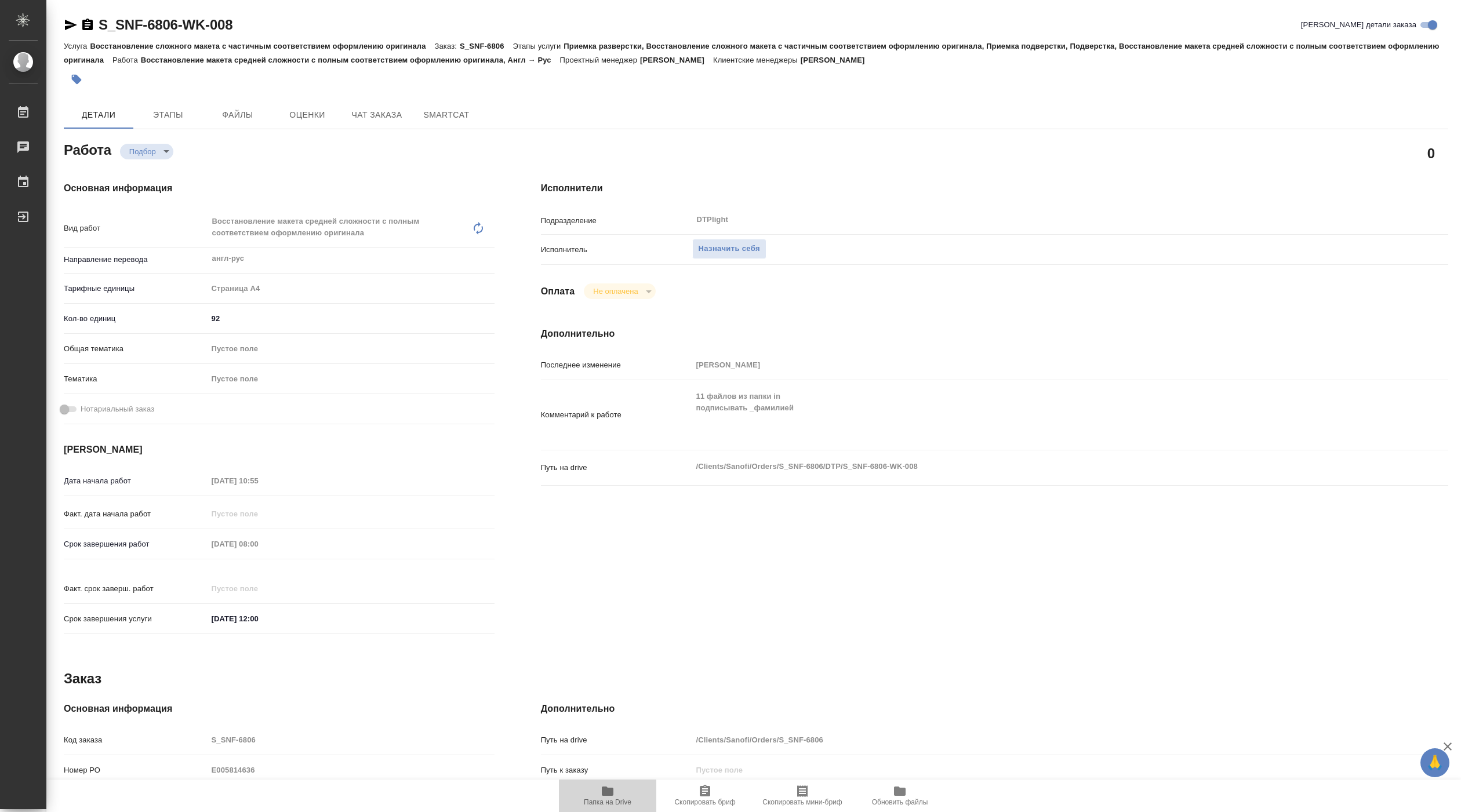
type textarea "x"
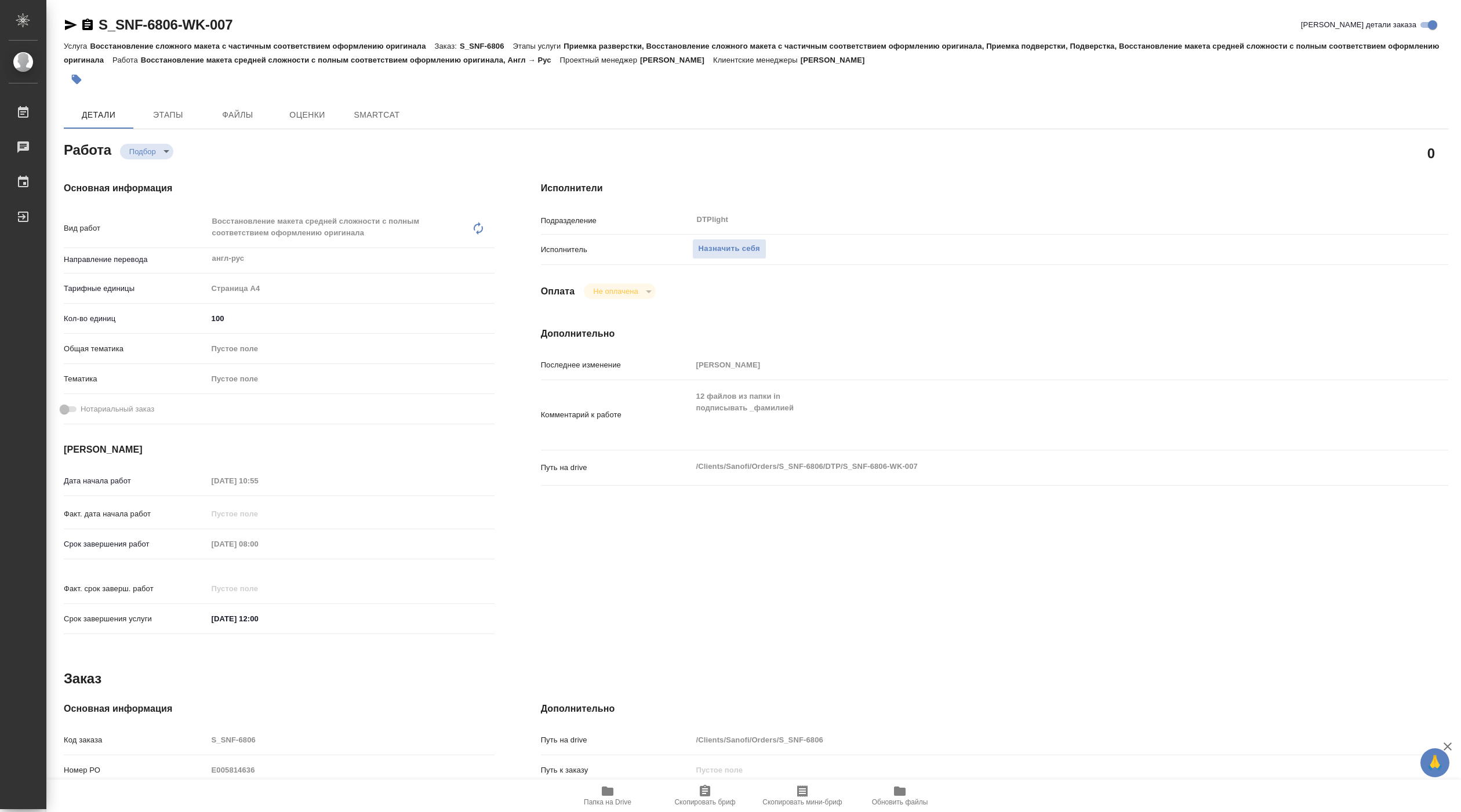
type textarea "x"
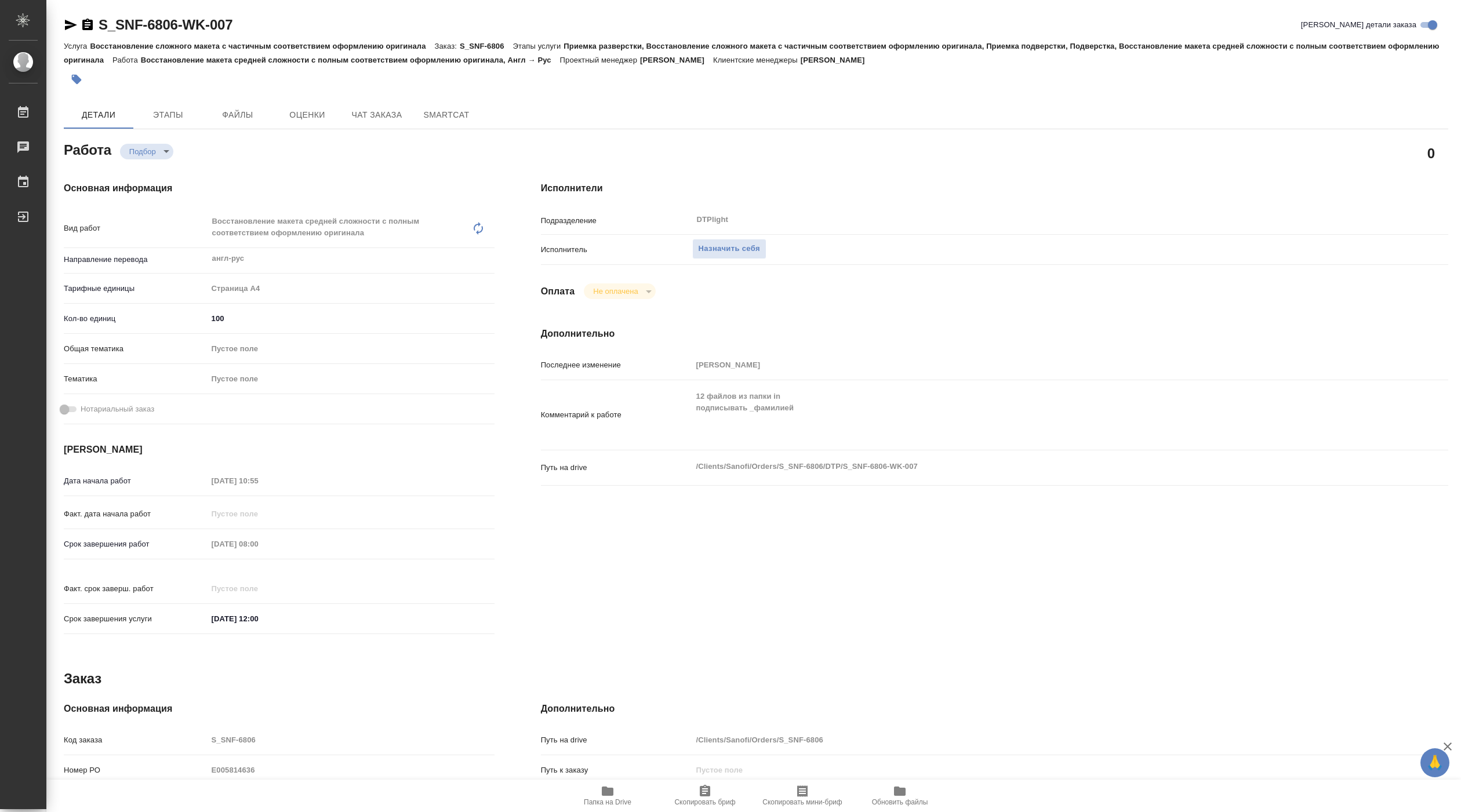
type textarea "x"
click at [609, 799] on span "Папка на Drive" at bounding box center [607, 801] width 47 height 8
type textarea "x"
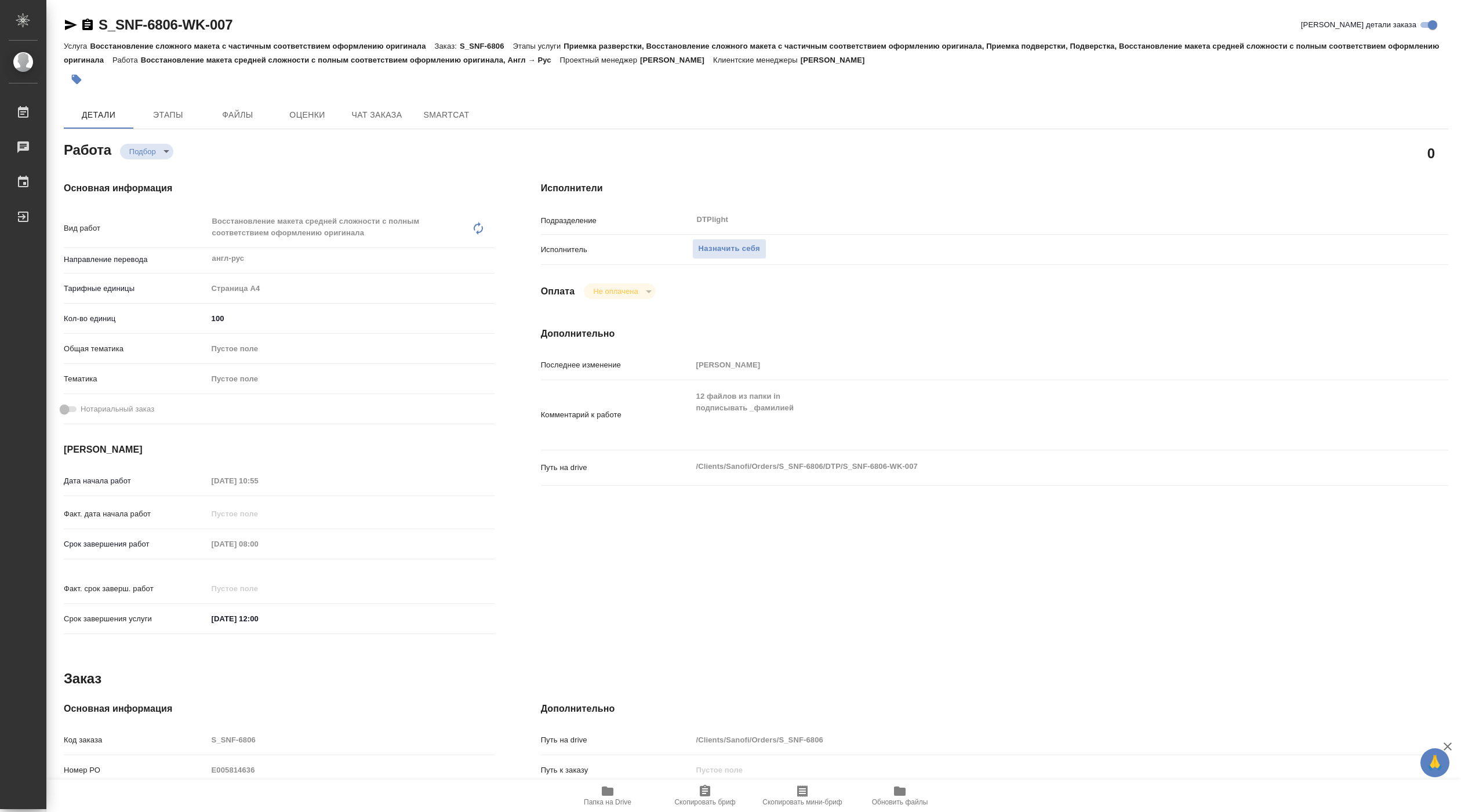
type textarea "x"
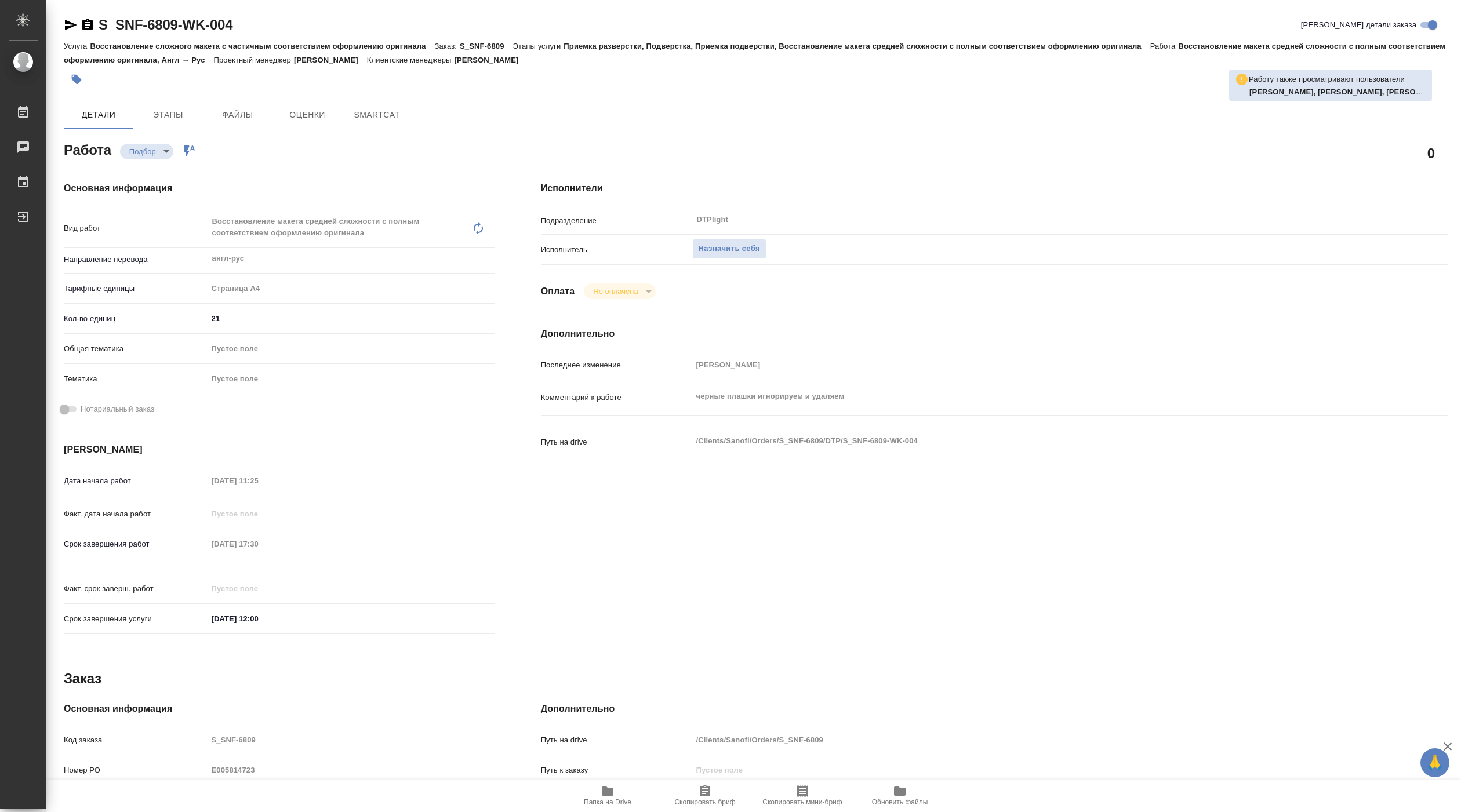
type textarea "x"
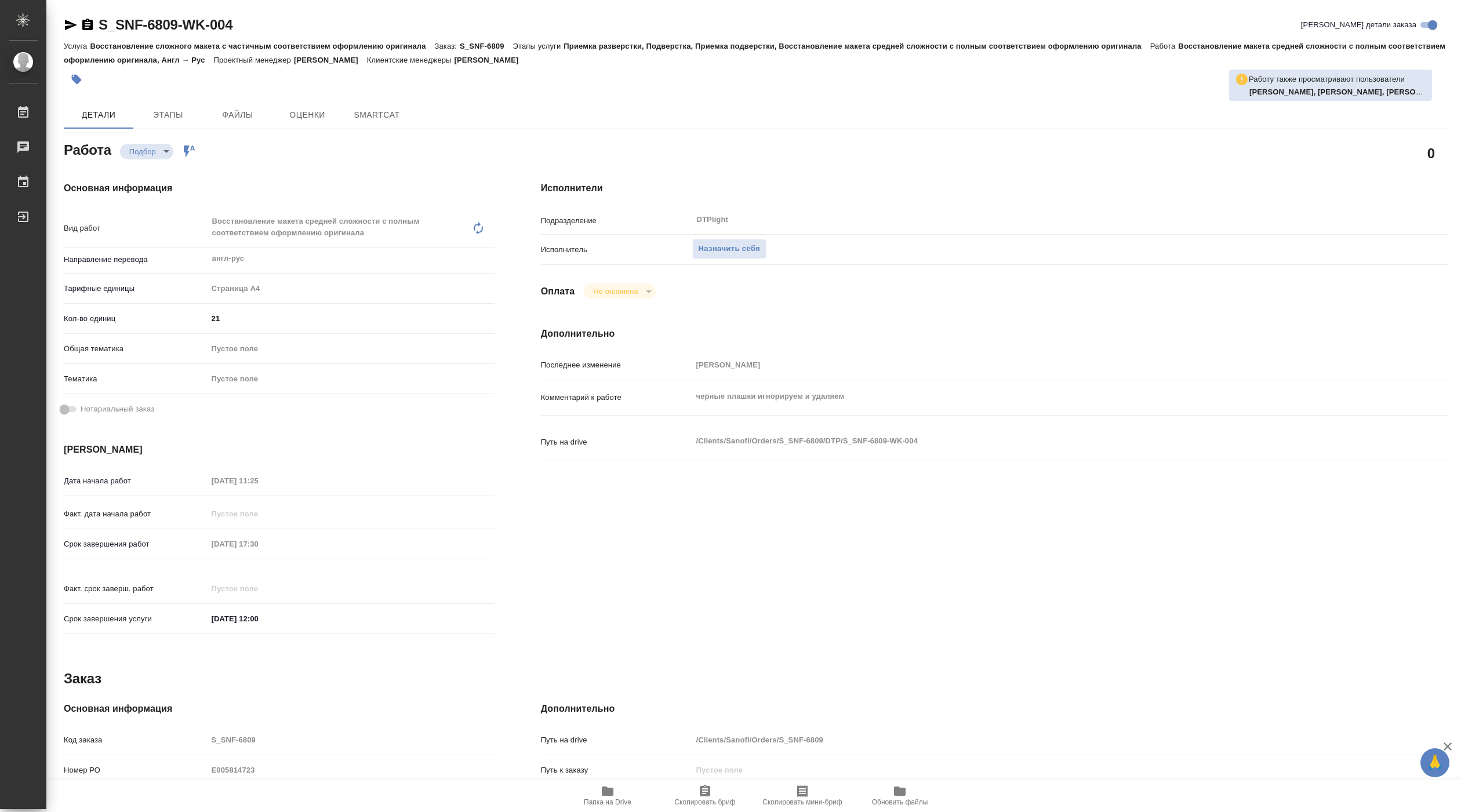
type textarea "x"
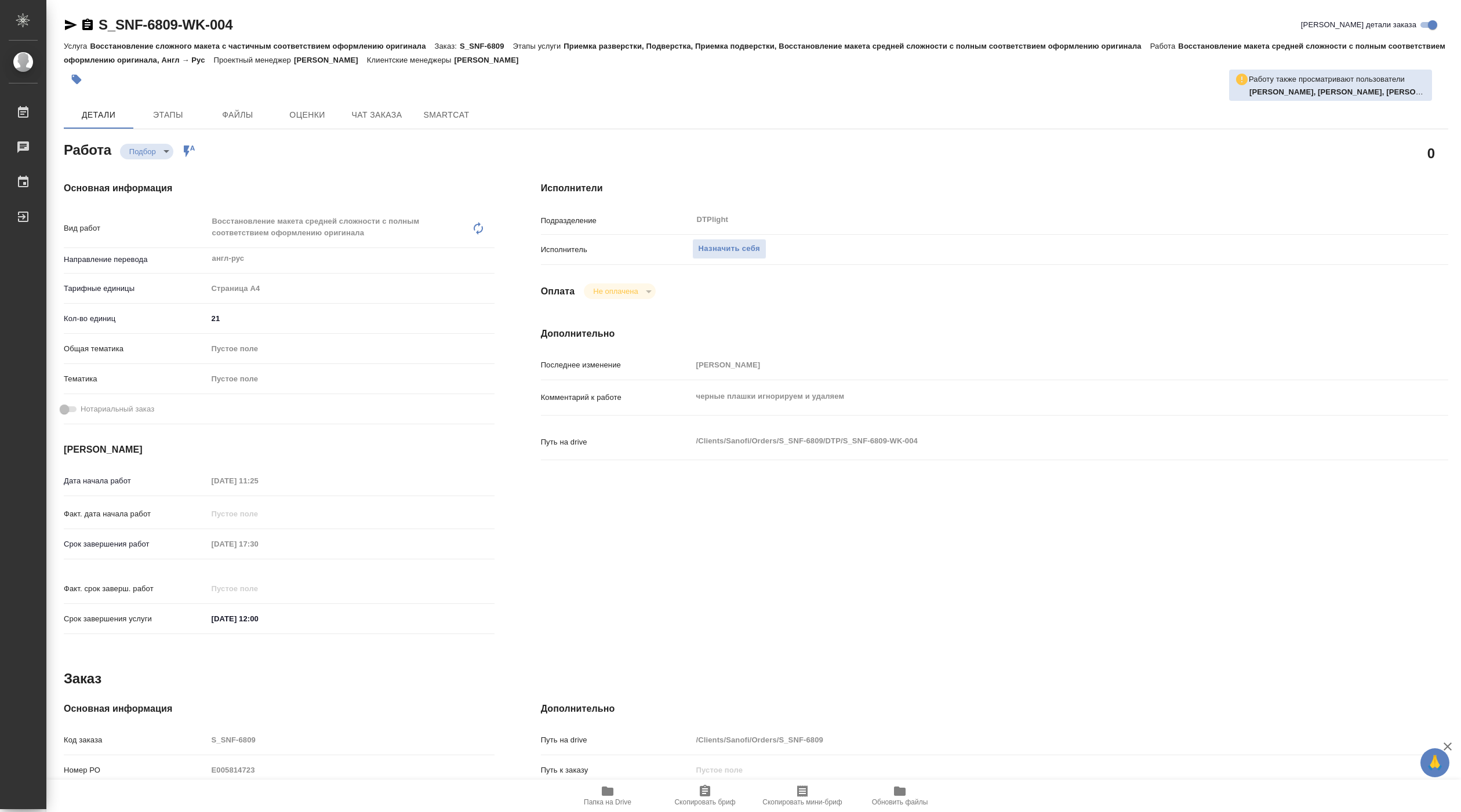
type textarea "x"
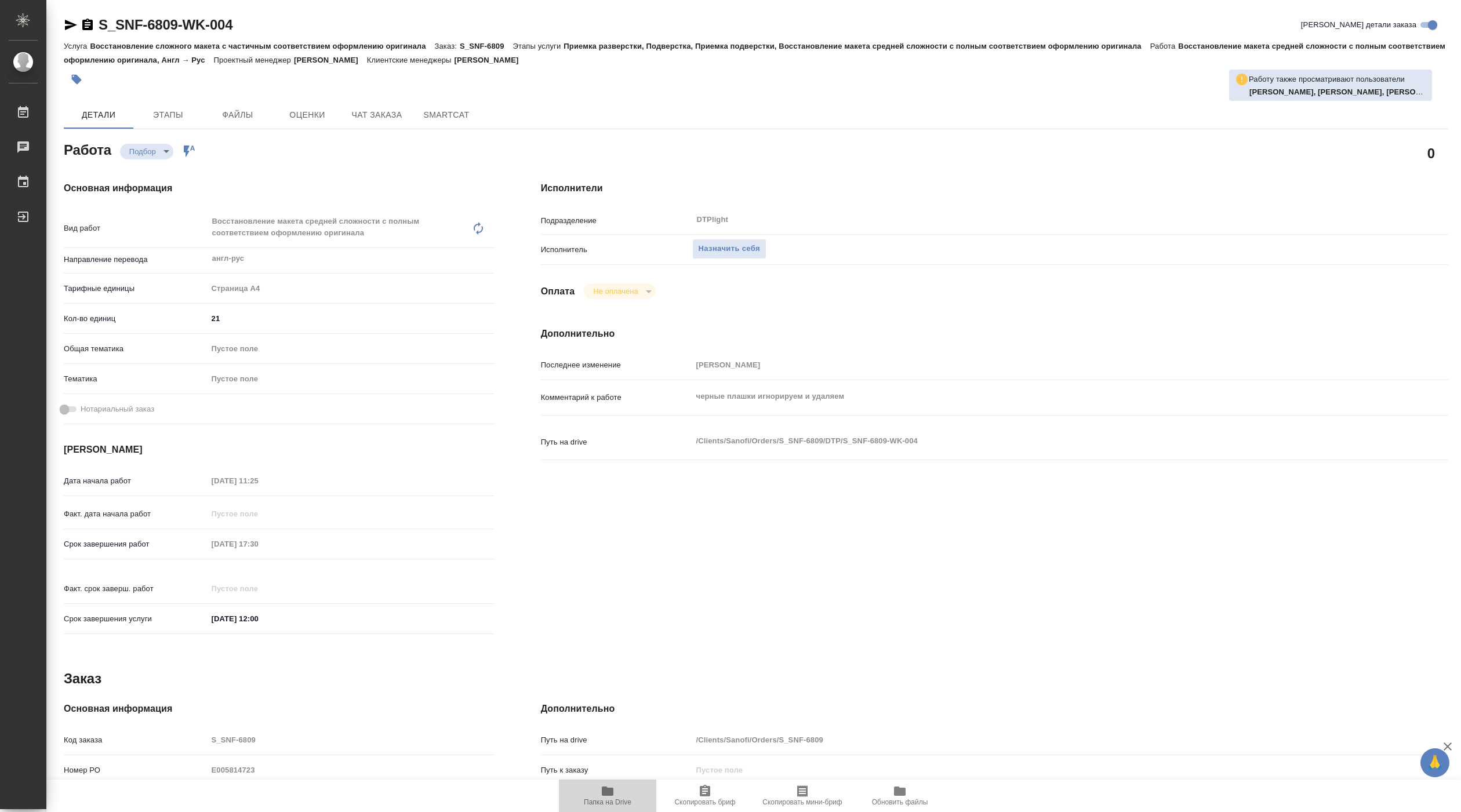
click at [626, 798] on span "Папка на Drive" at bounding box center [607, 801] width 47 height 8
type textarea "x"
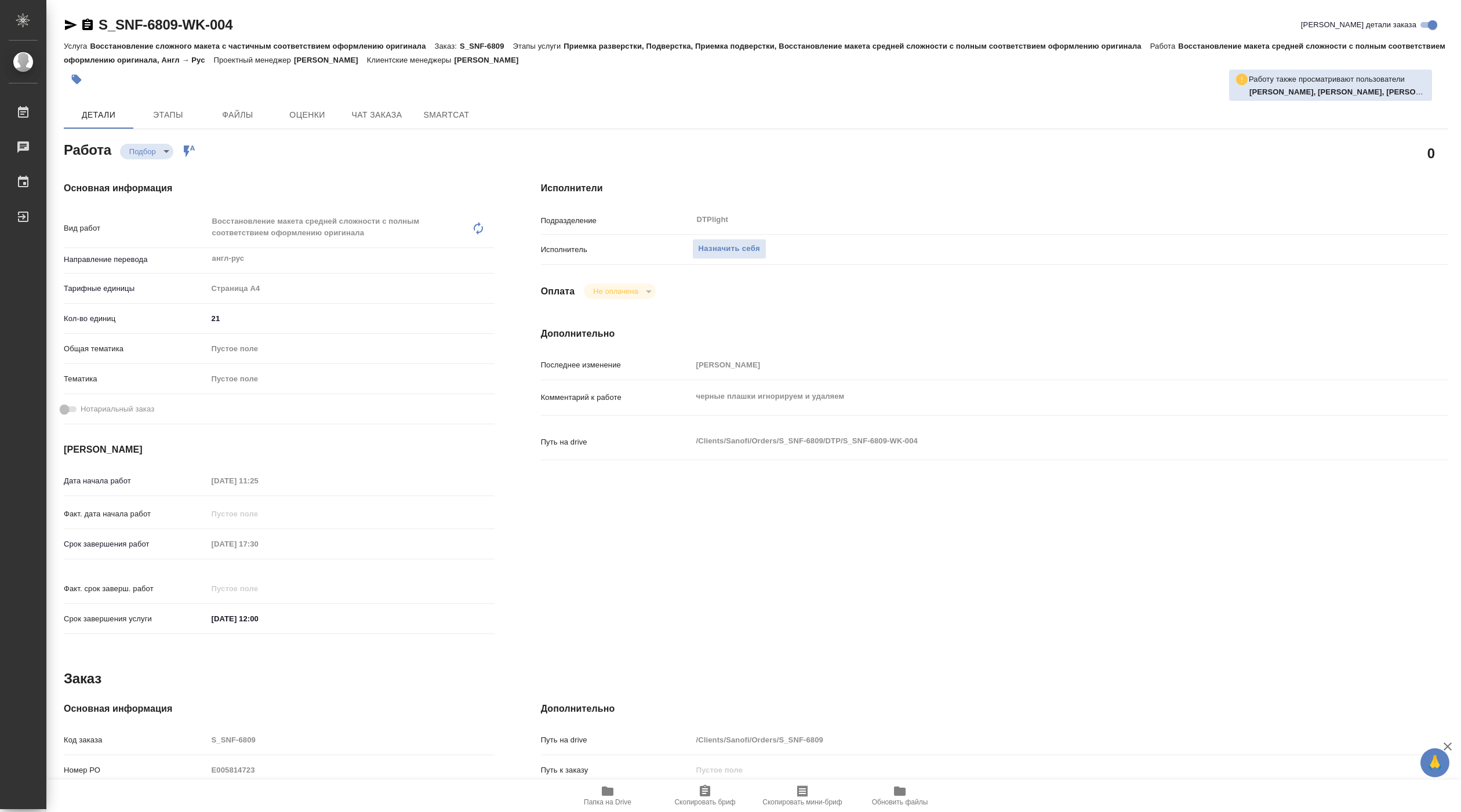
type textarea "x"
click at [734, 247] on span "Назначить себя" at bounding box center [729, 249] width 62 height 13
type textarea "x"
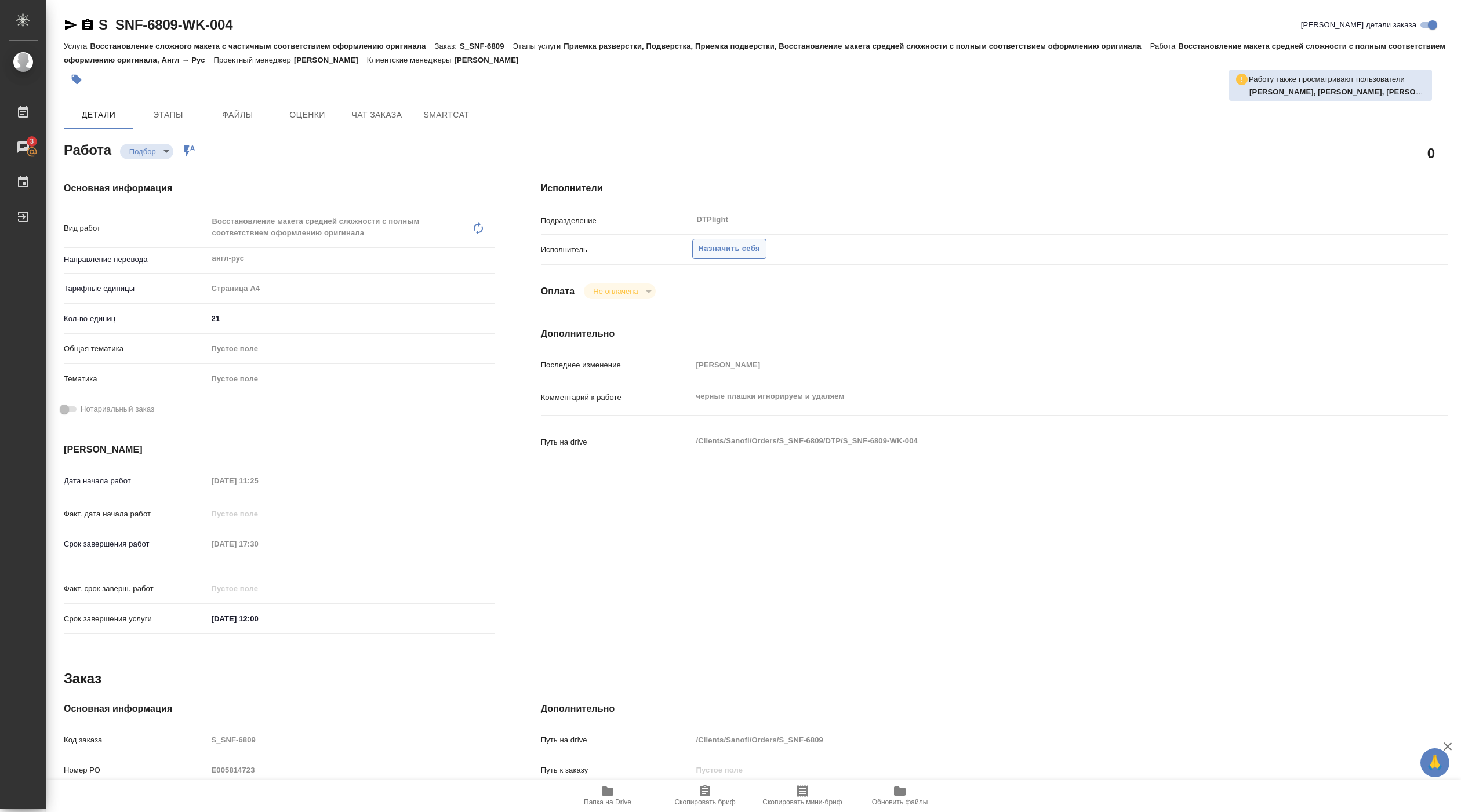
type textarea "x"
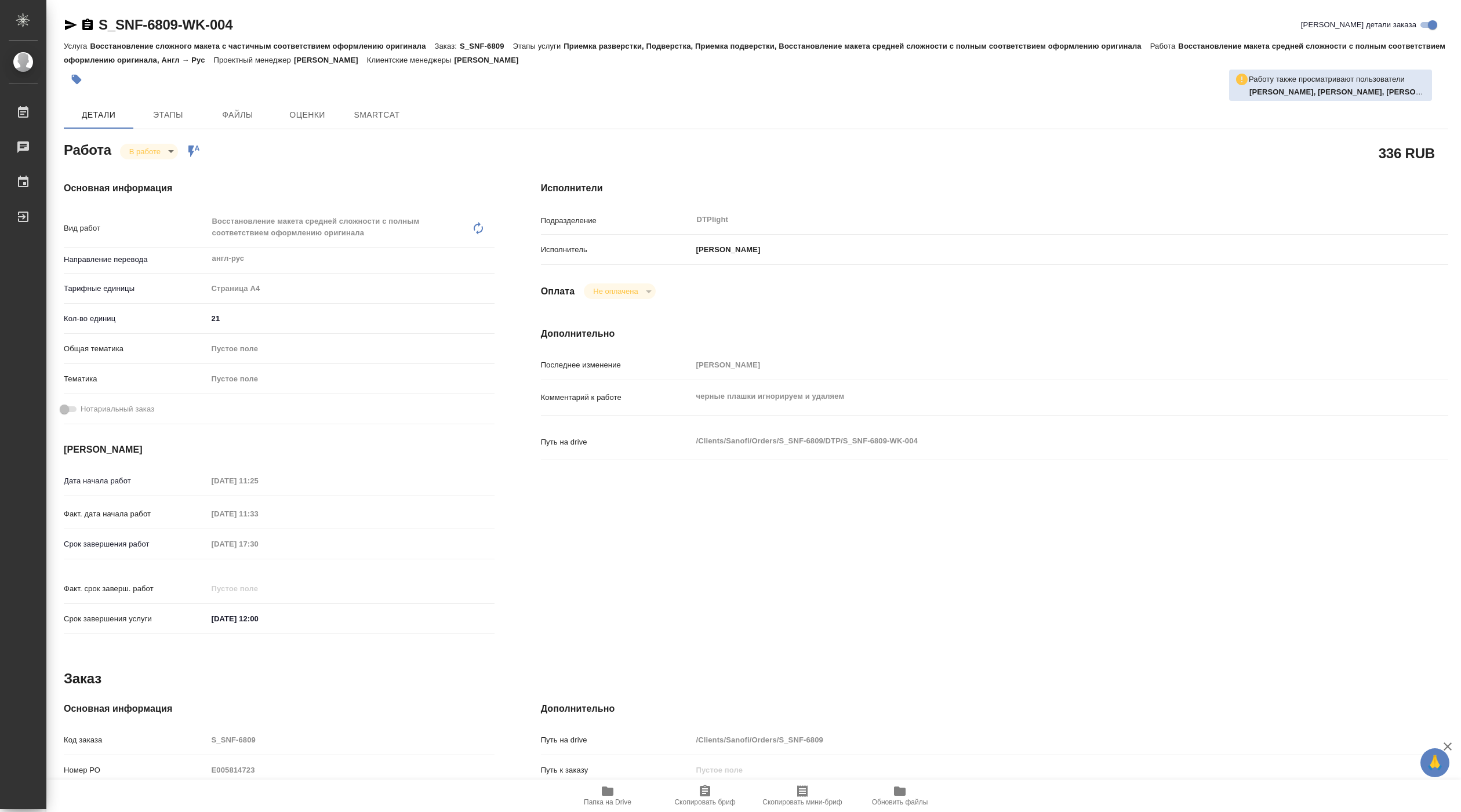
type textarea "x"
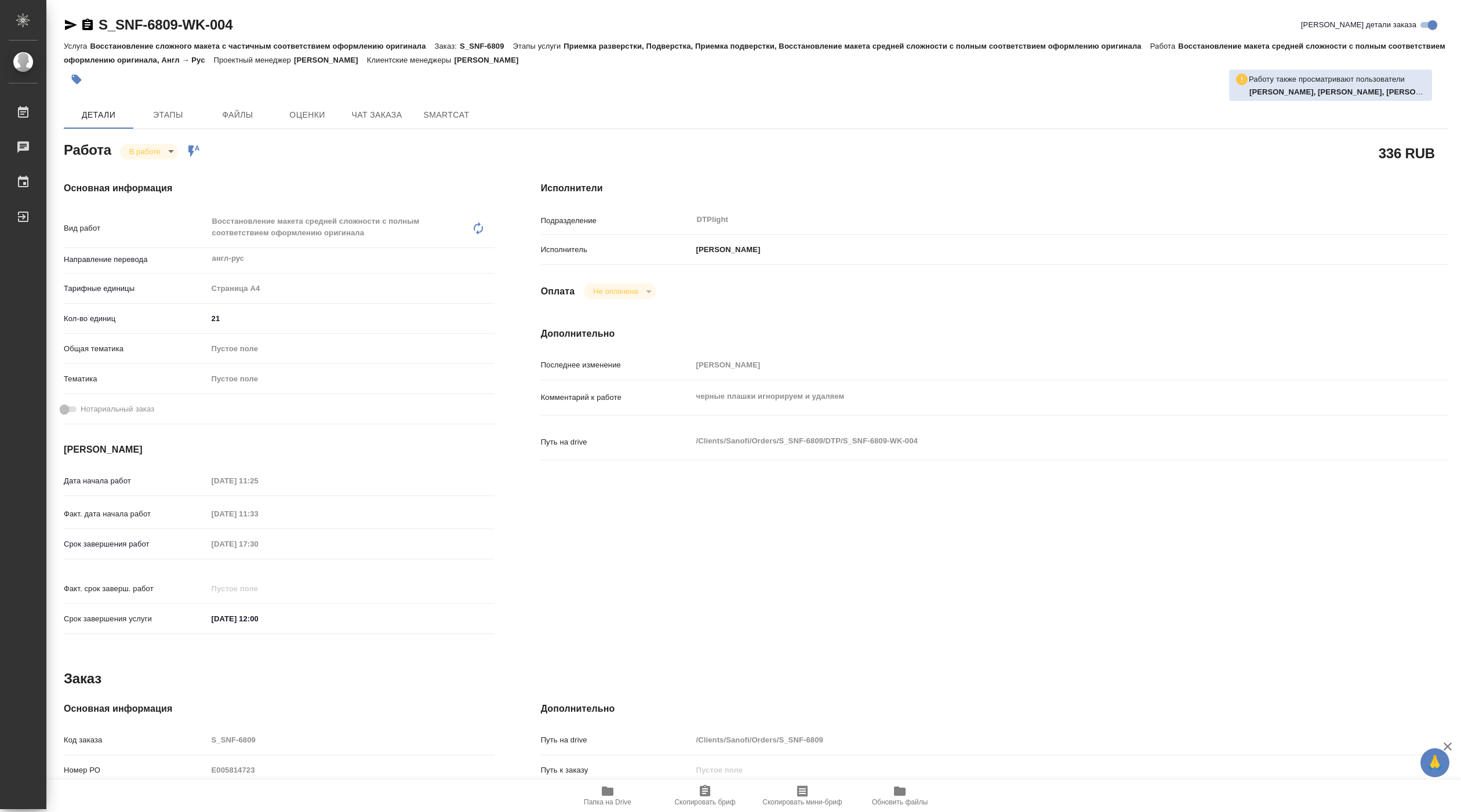
type textarea "x"
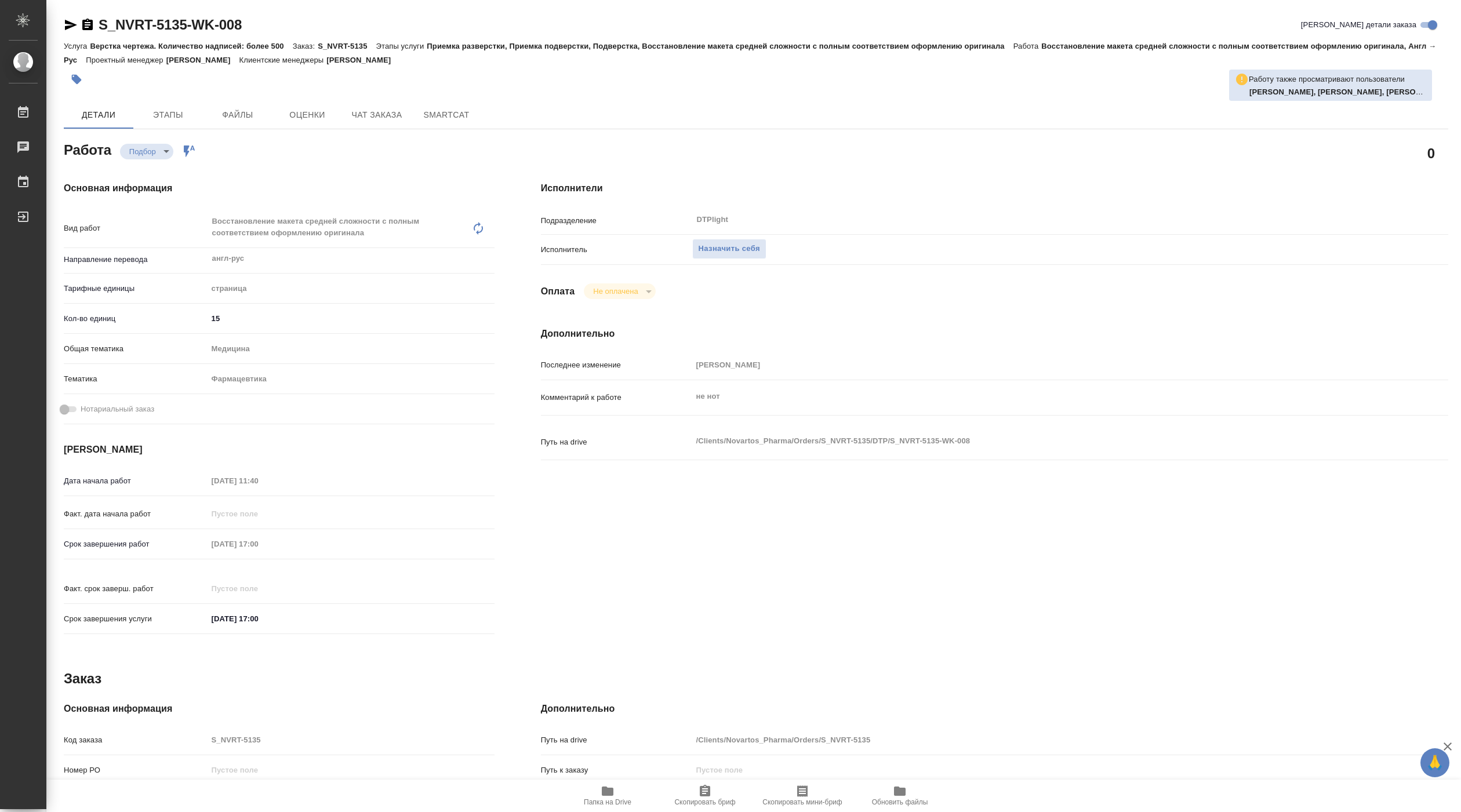
type textarea "x"
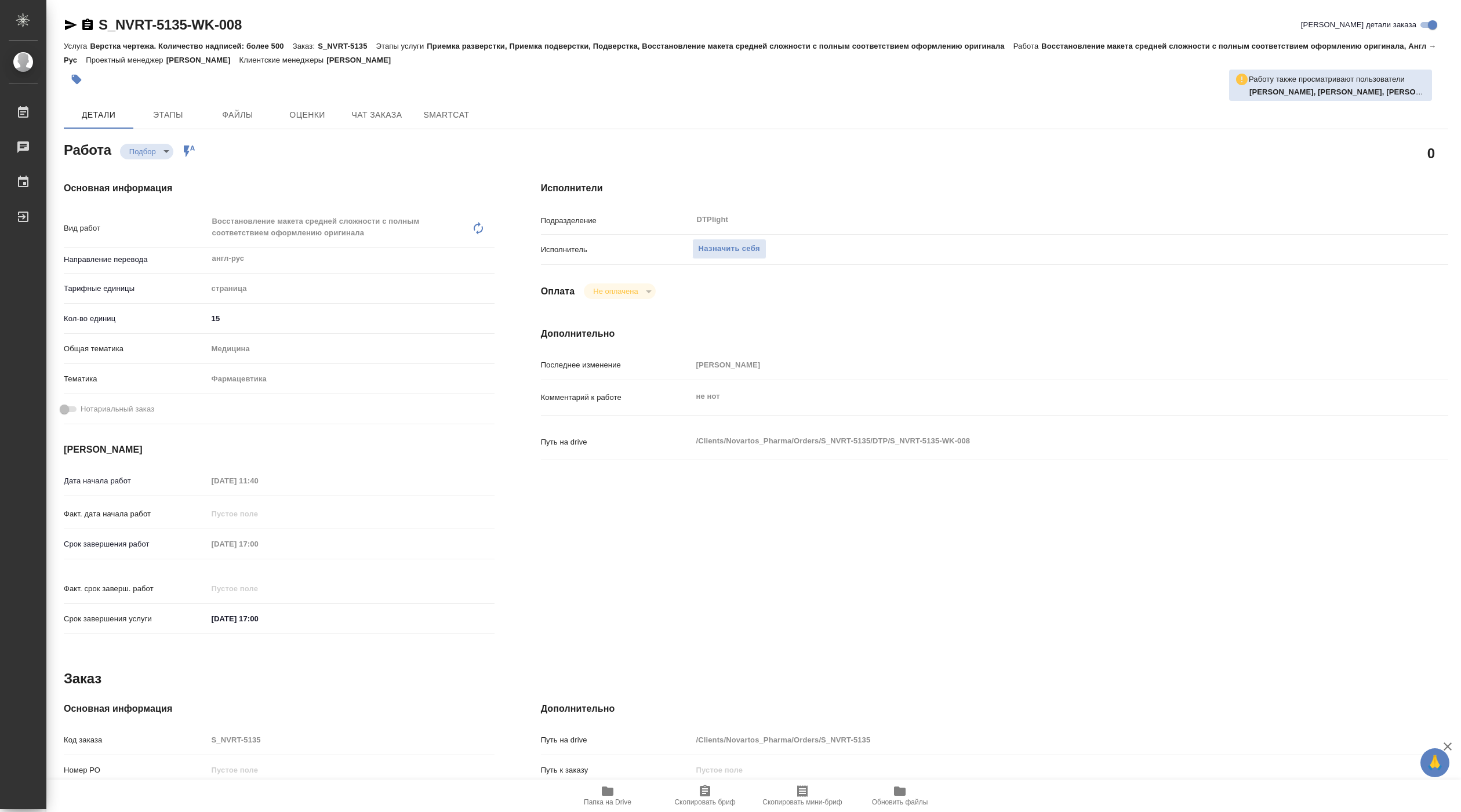
type textarea "x"
click at [600, 801] on span "Папка на Drive" at bounding box center [607, 801] width 47 height 8
click at [718, 241] on button "Назначить себя" at bounding box center [729, 249] width 74 height 21
type textarea "x"
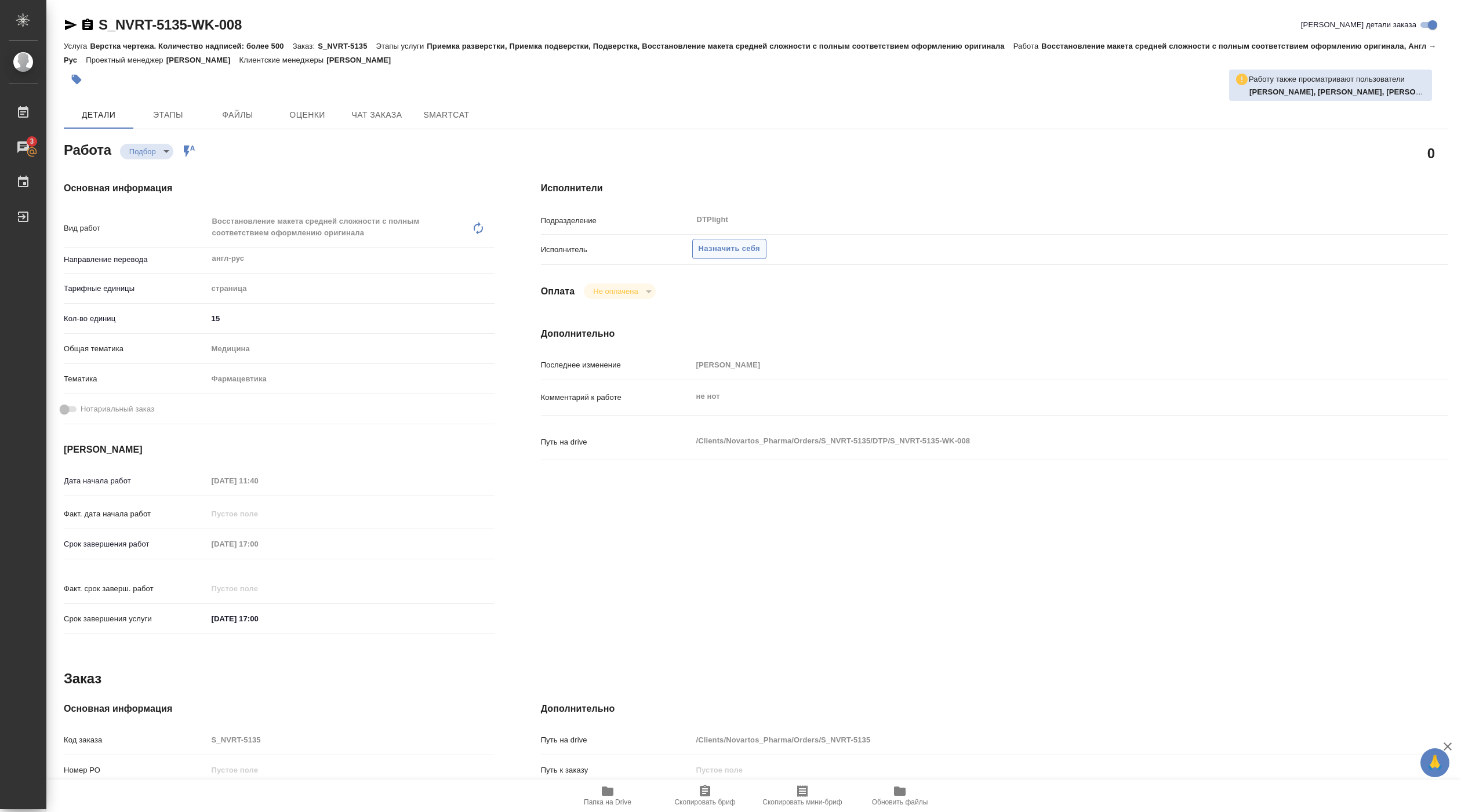
type textarea "x"
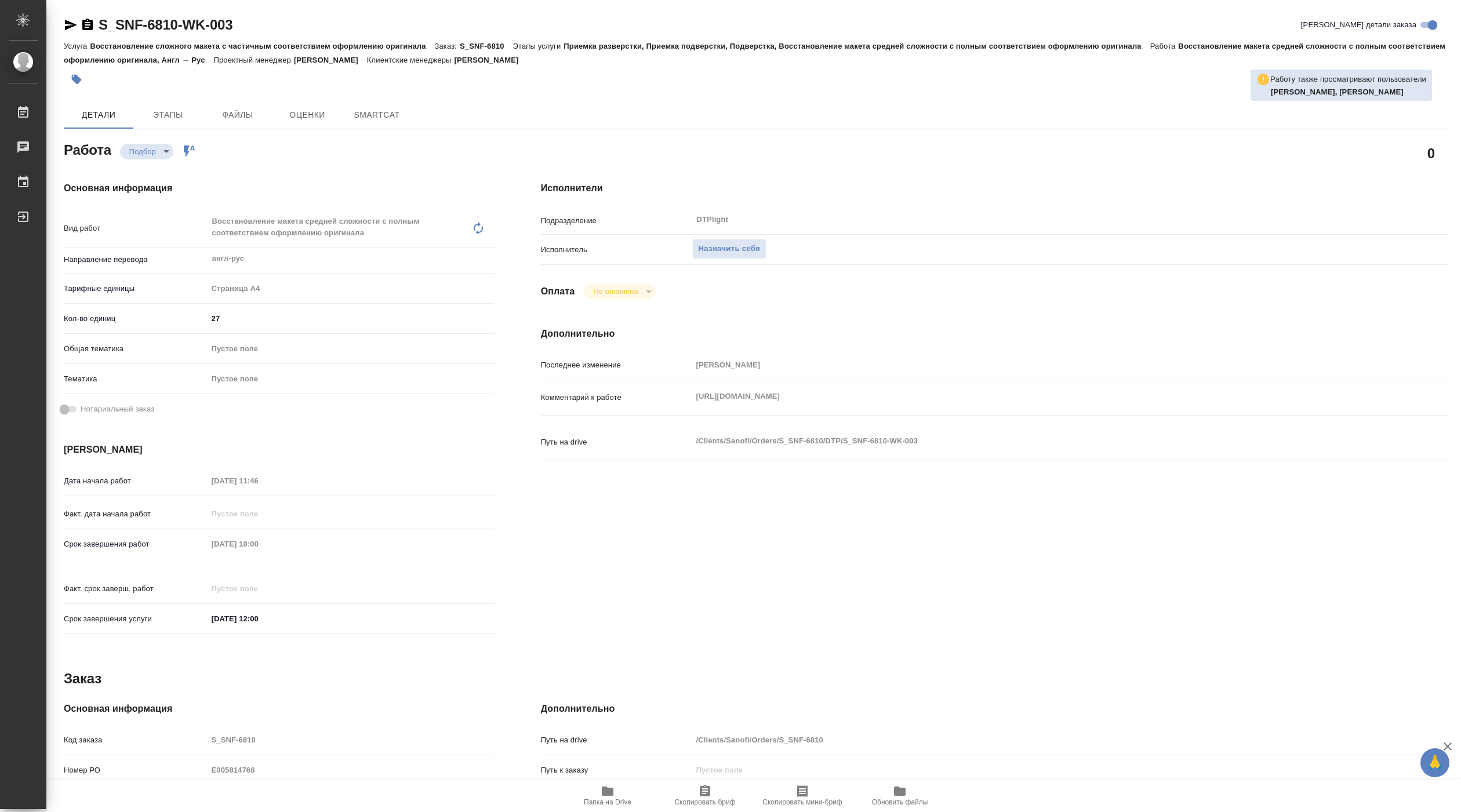
type textarea "x"
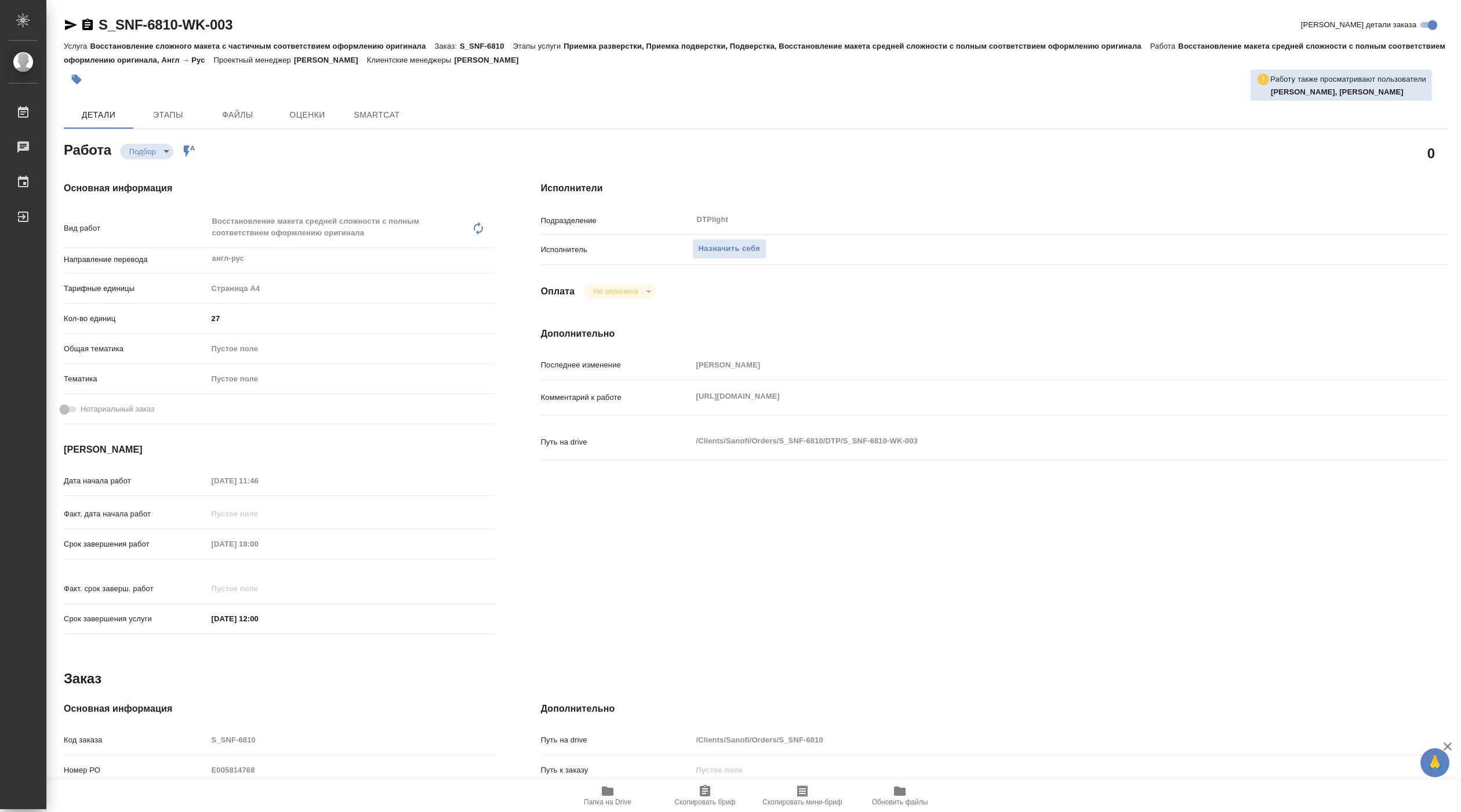
type textarea "x"
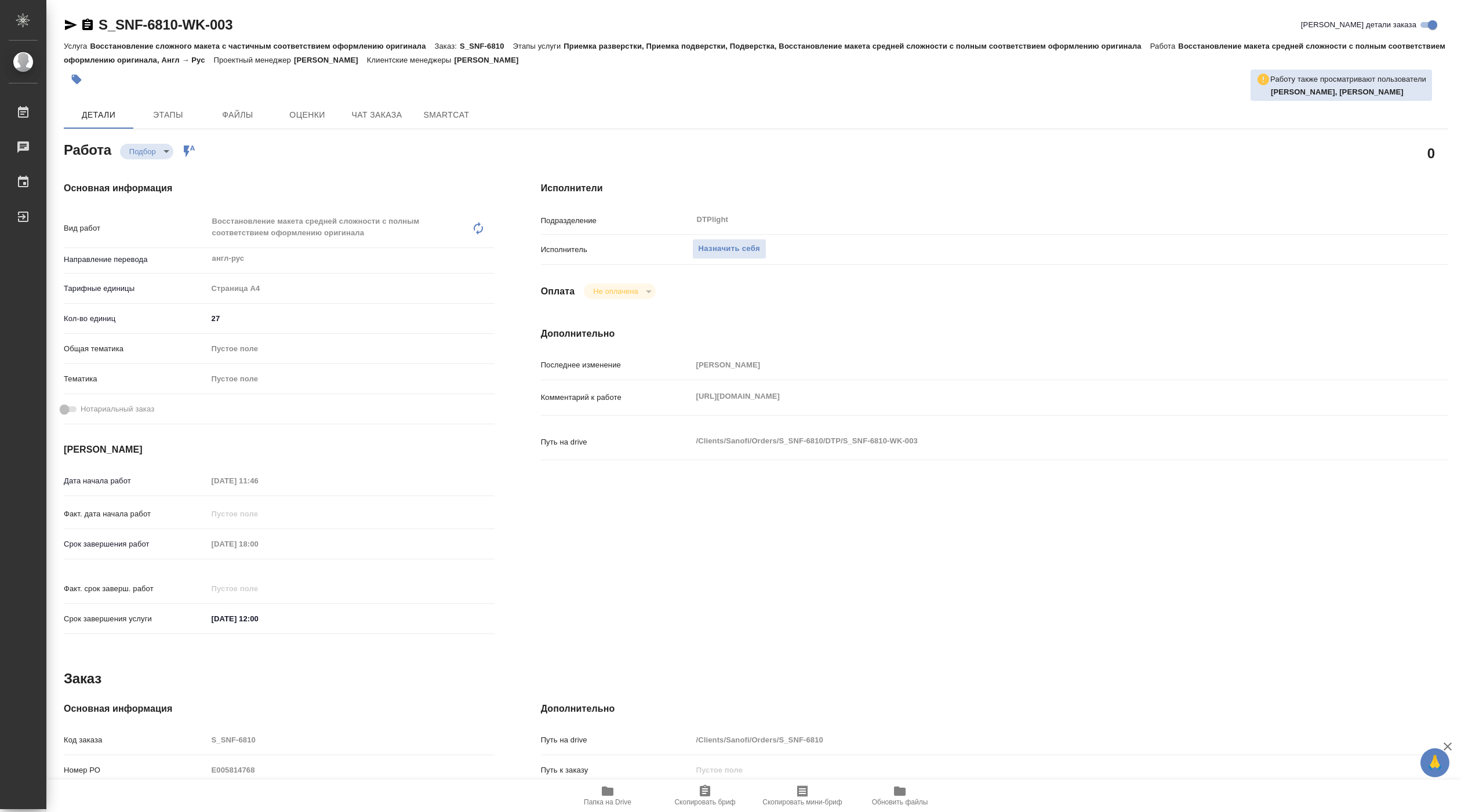
type textarea "x"
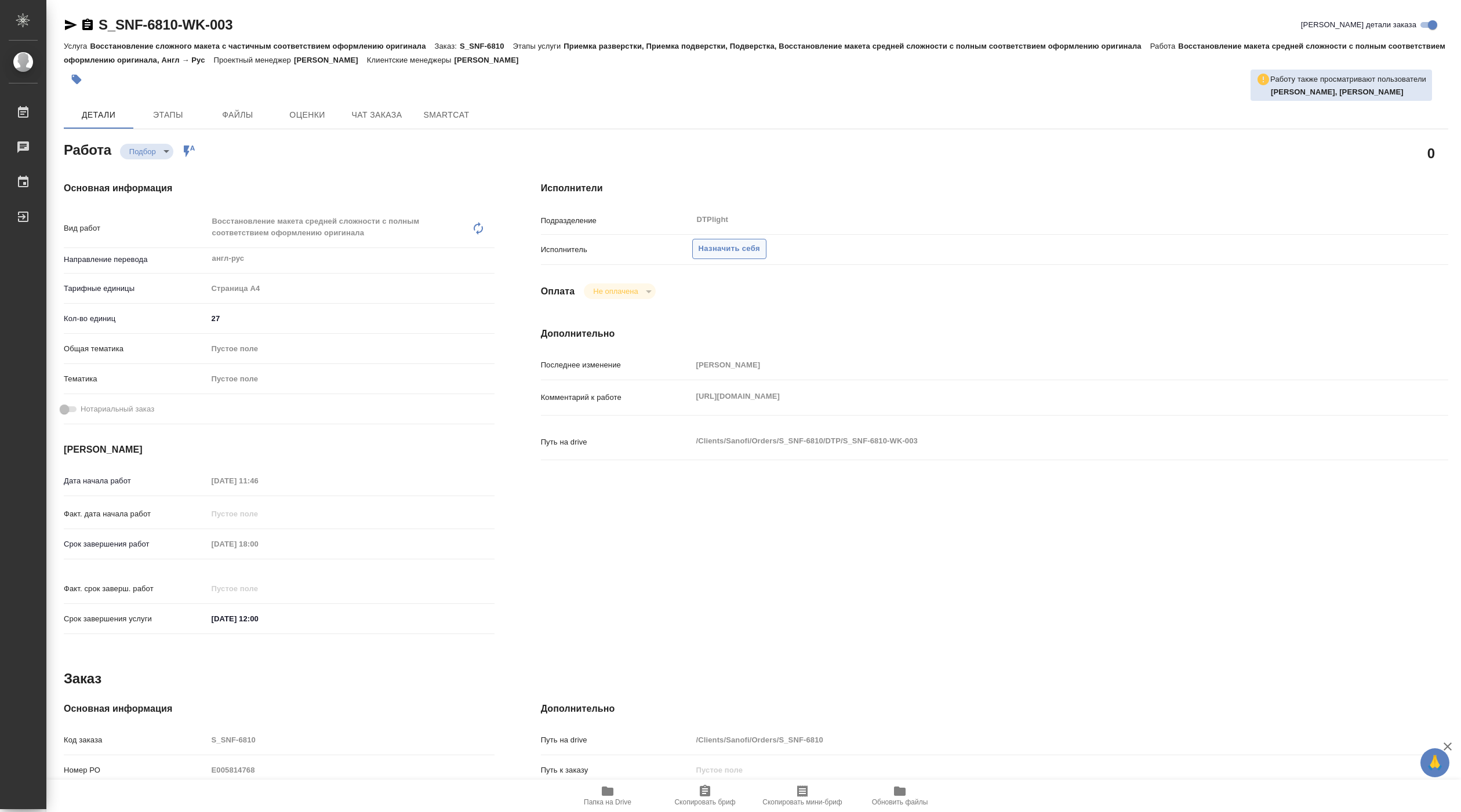
type textarea "x"
click at [736, 251] on span "Назначить себя" at bounding box center [729, 249] width 62 height 13
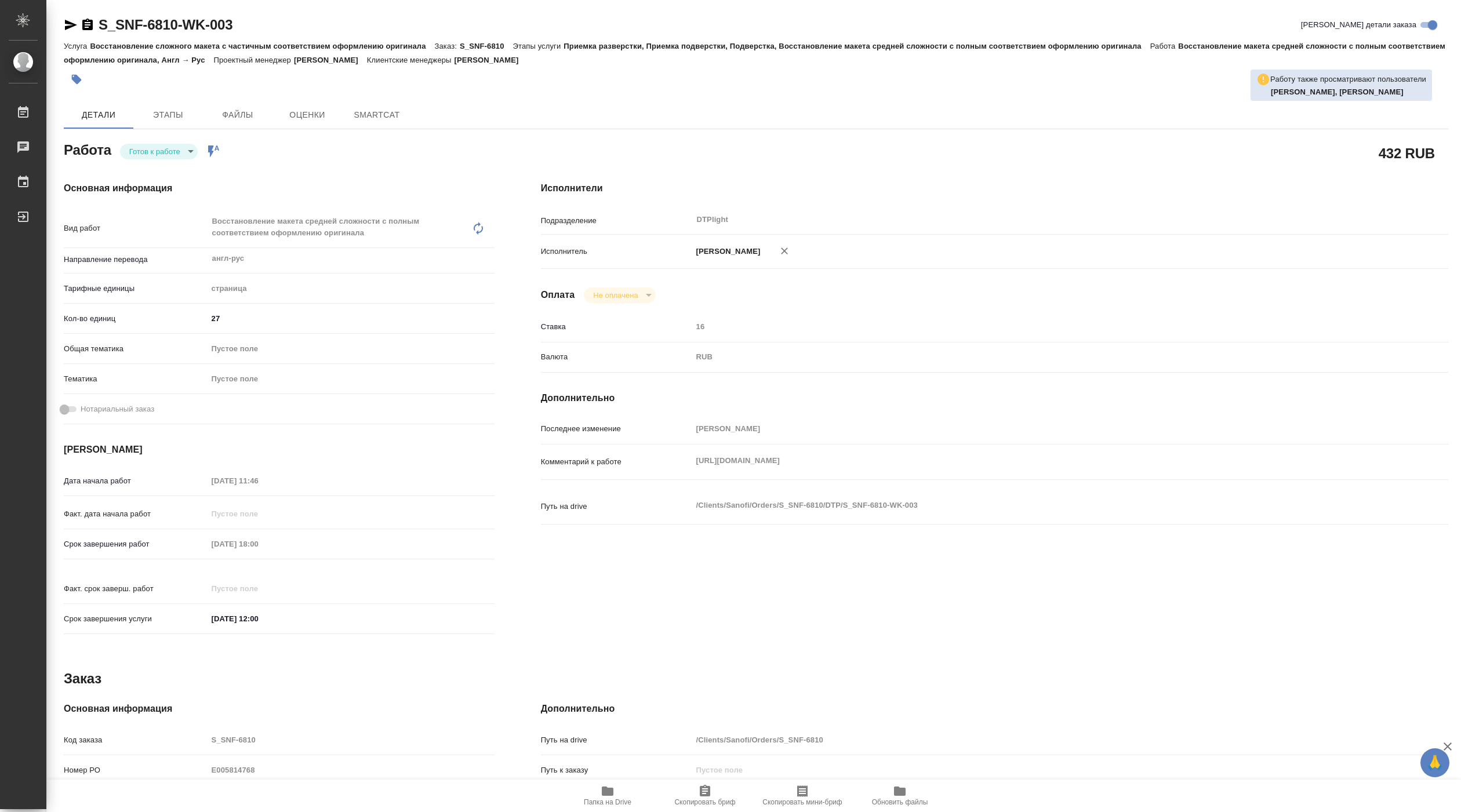
type textarea "x"
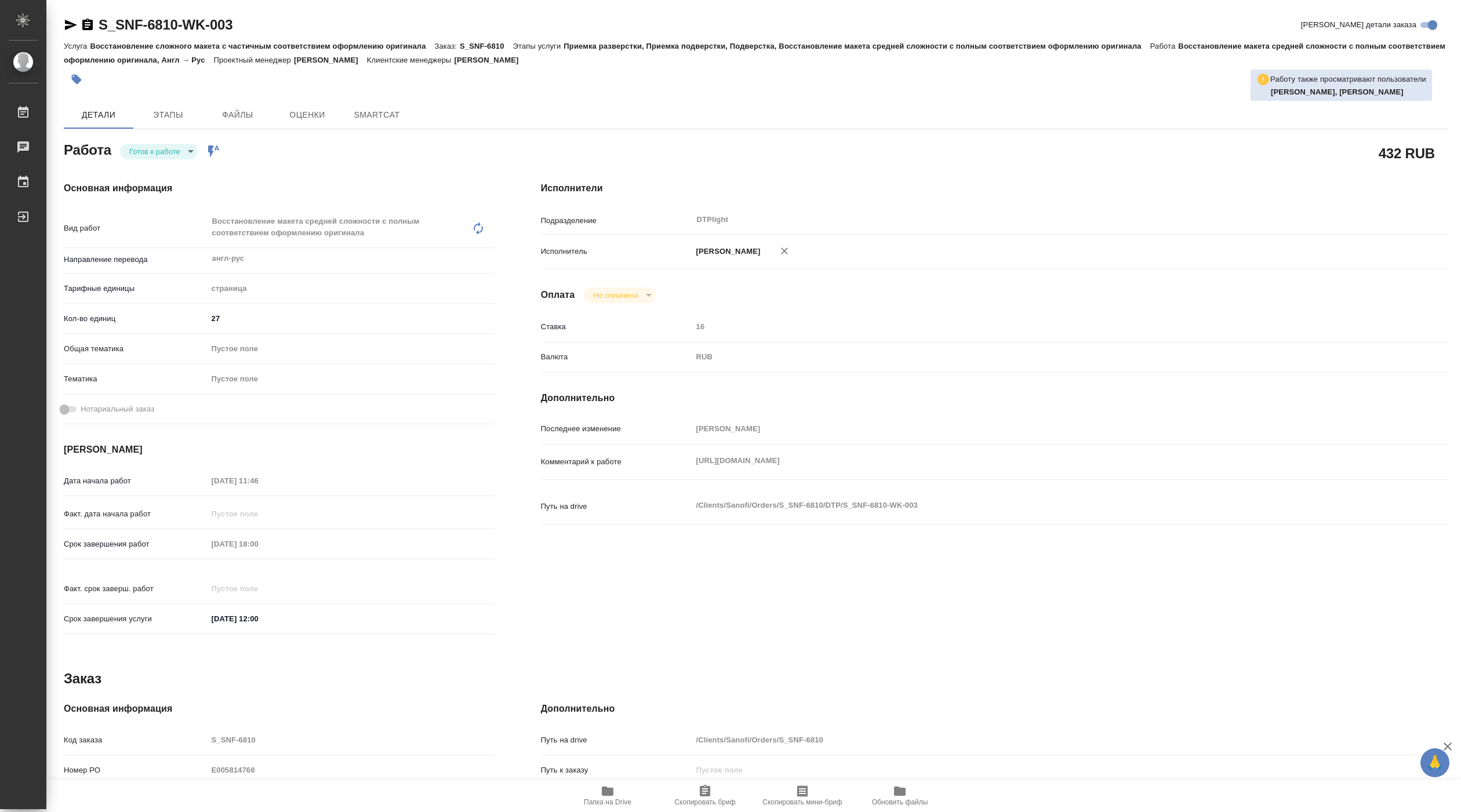
type textarea "x"
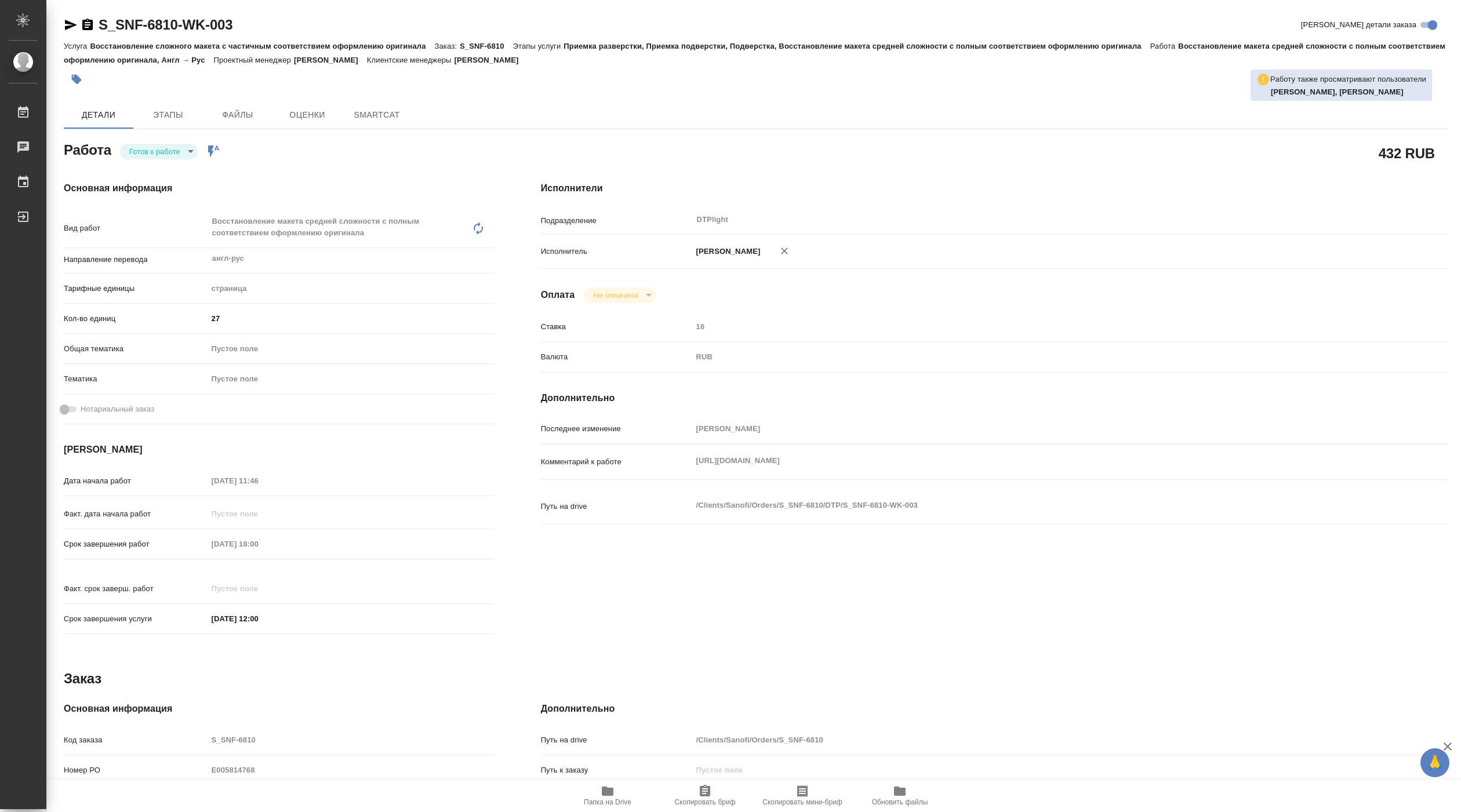
type textarea "x"
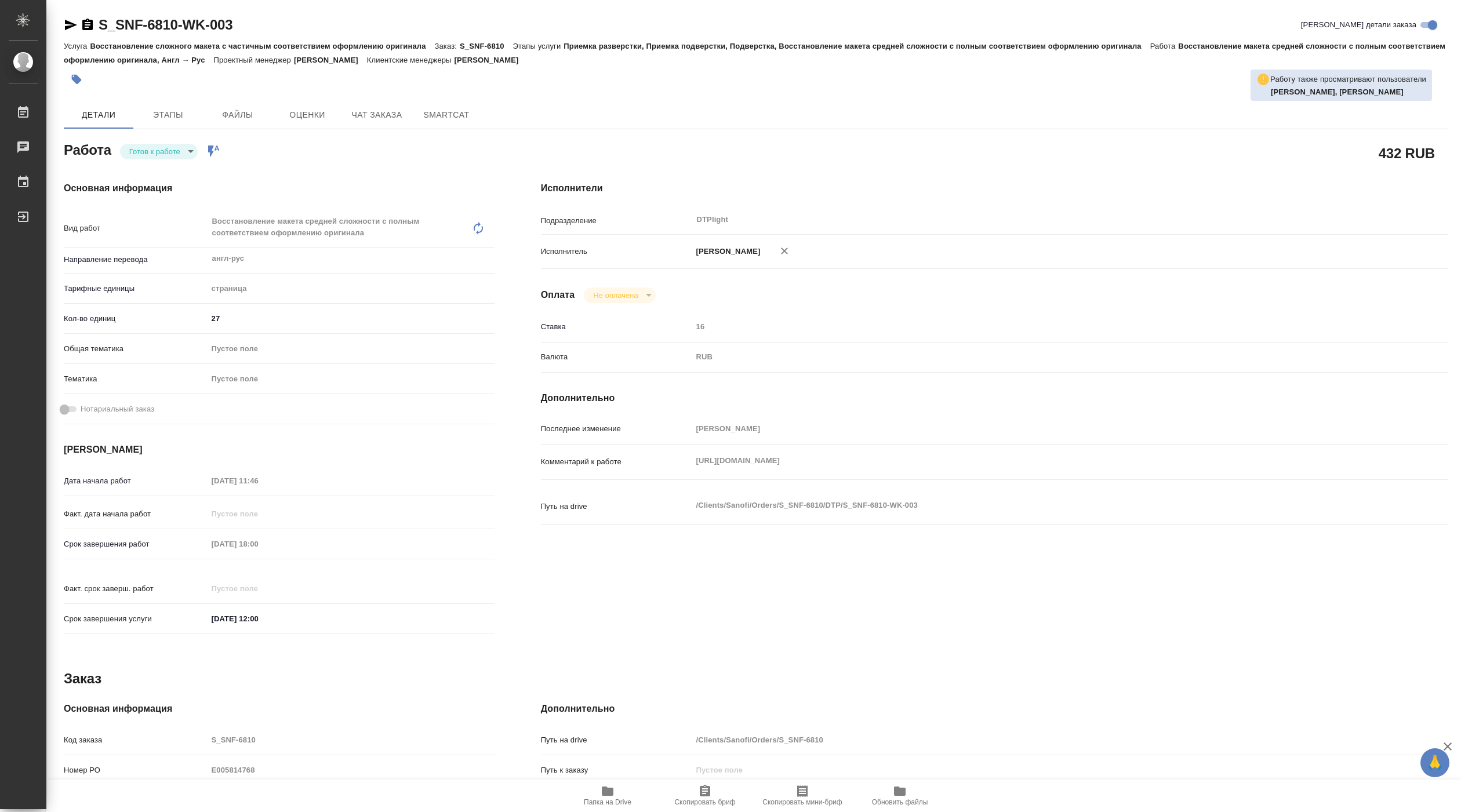
type textarea "x"
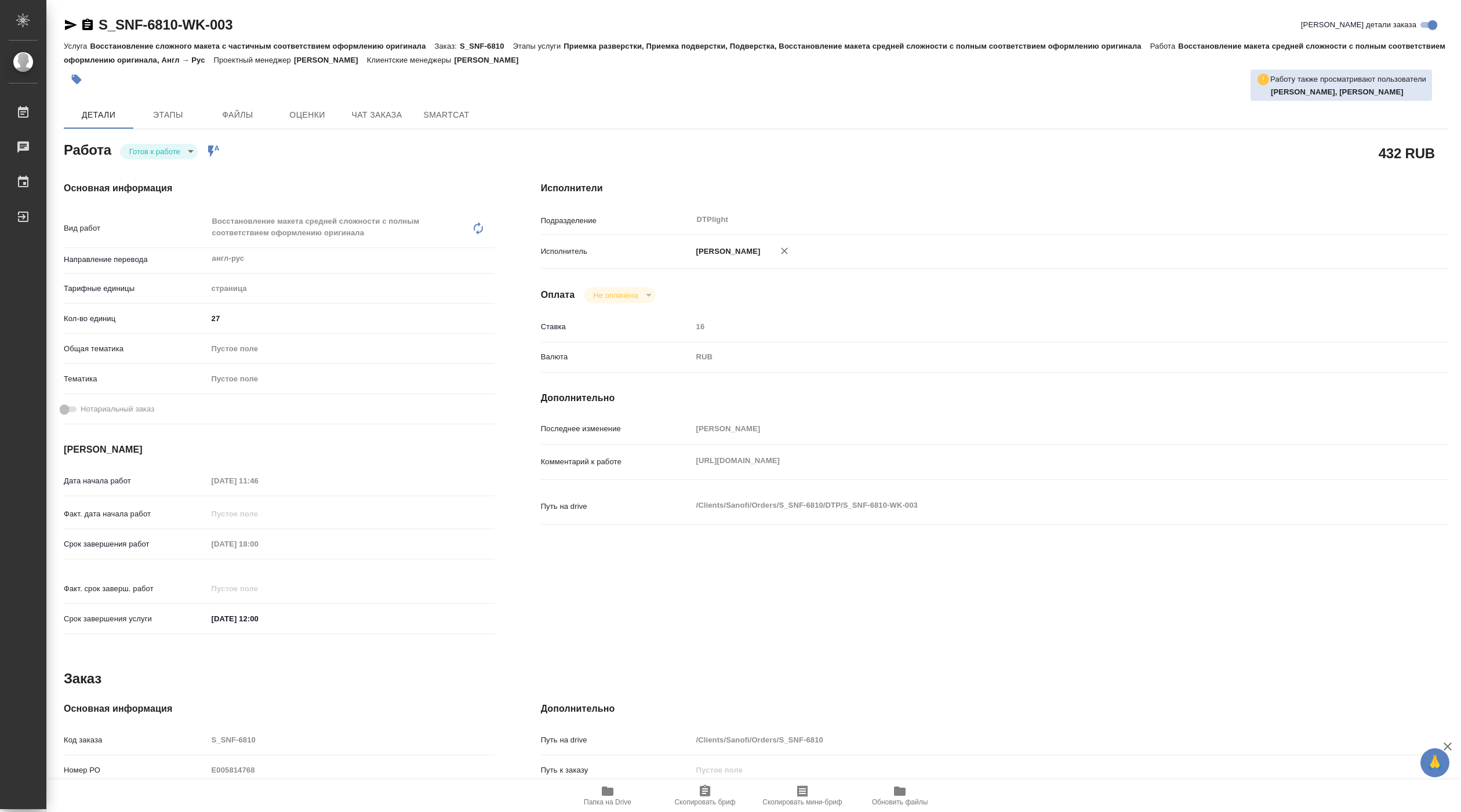
click at [1143, 475] on div "Комментарий к работе https://drive.awatera.com/apps/files/files?dir=/Shares/San…" at bounding box center [995, 461] width 907 height 26
type textarea "x"
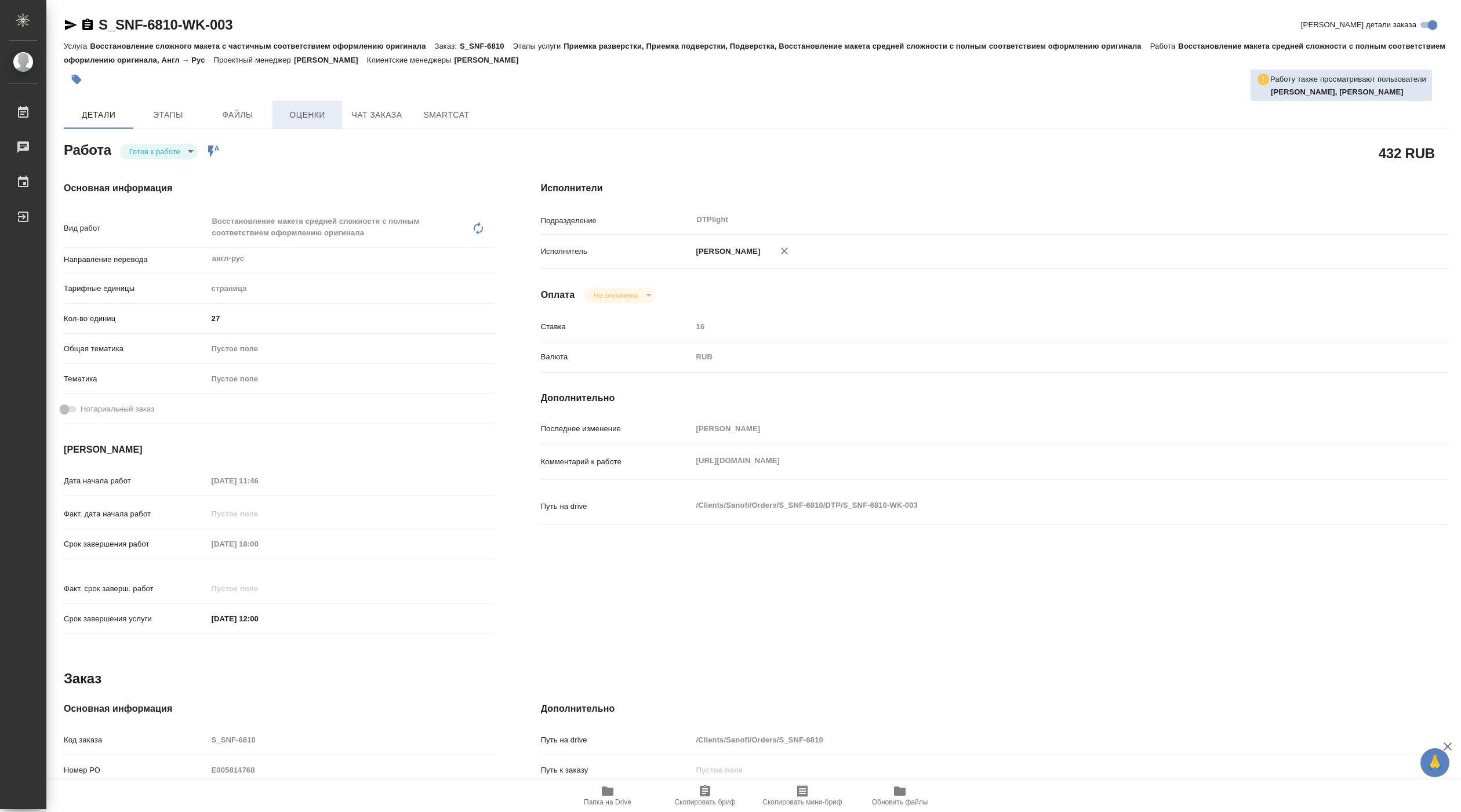
type textarea "x"
click at [180, 155] on body "🙏 .cls-1 fill:#fff; AWATERA Pankina Anna Работы Чаты График Выйти S_SNF-6810-WK…" at bounding box center [730, 406] width 1461 height 812
click at [172, 155] on li "В работе" at bounding box center [158, 152] width 78 height 20
type textarea "x"
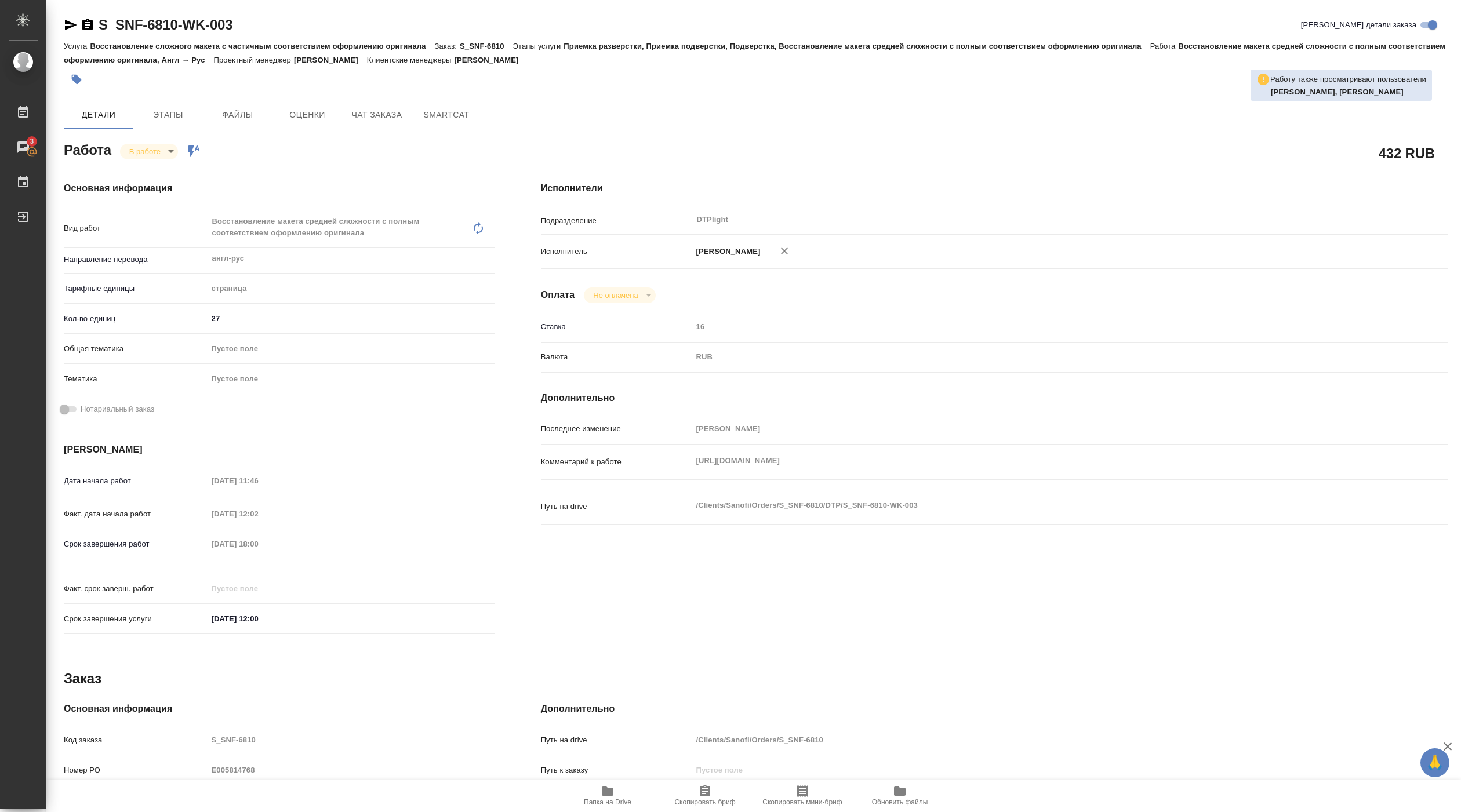
type textarea "x"
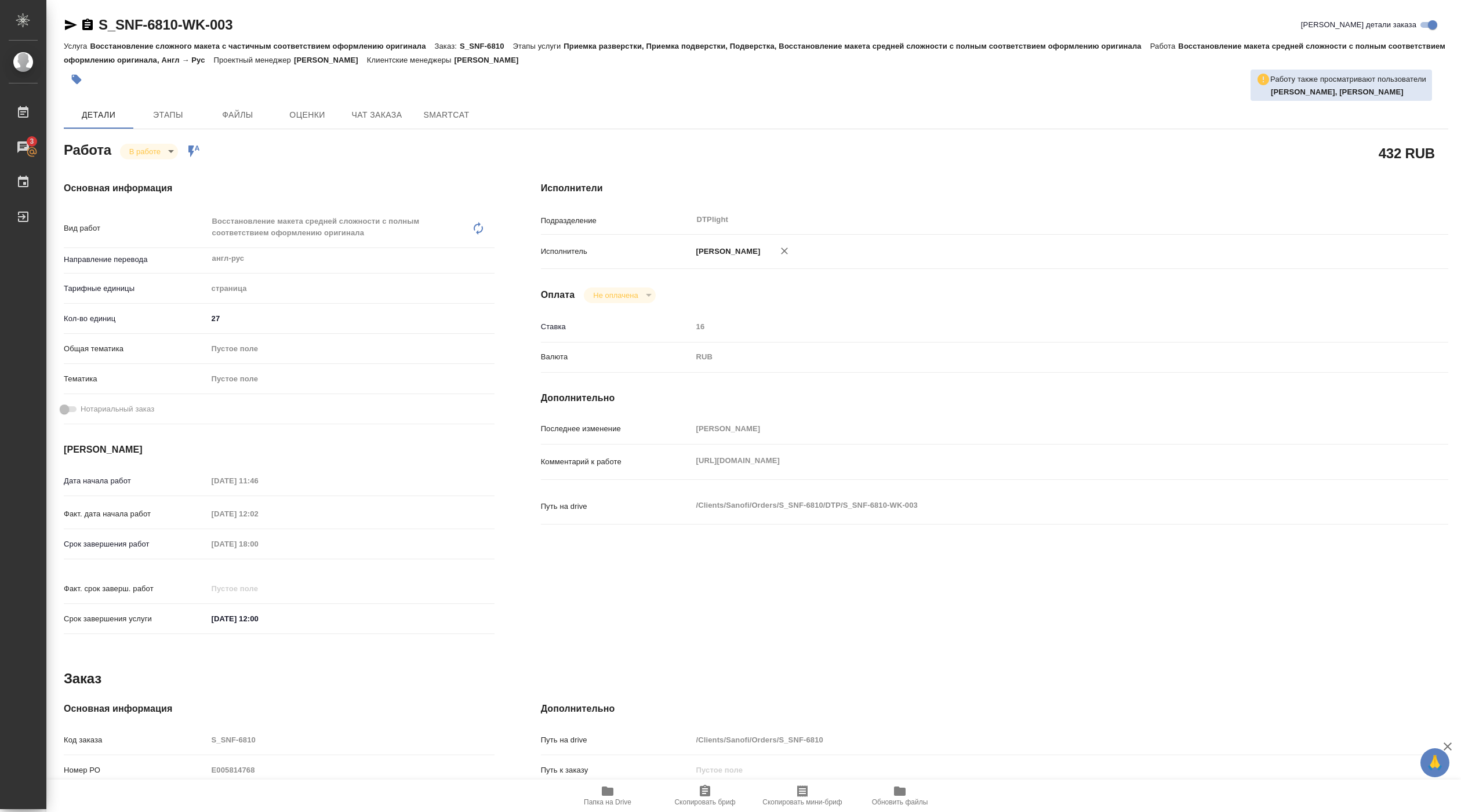
type textarea "x"
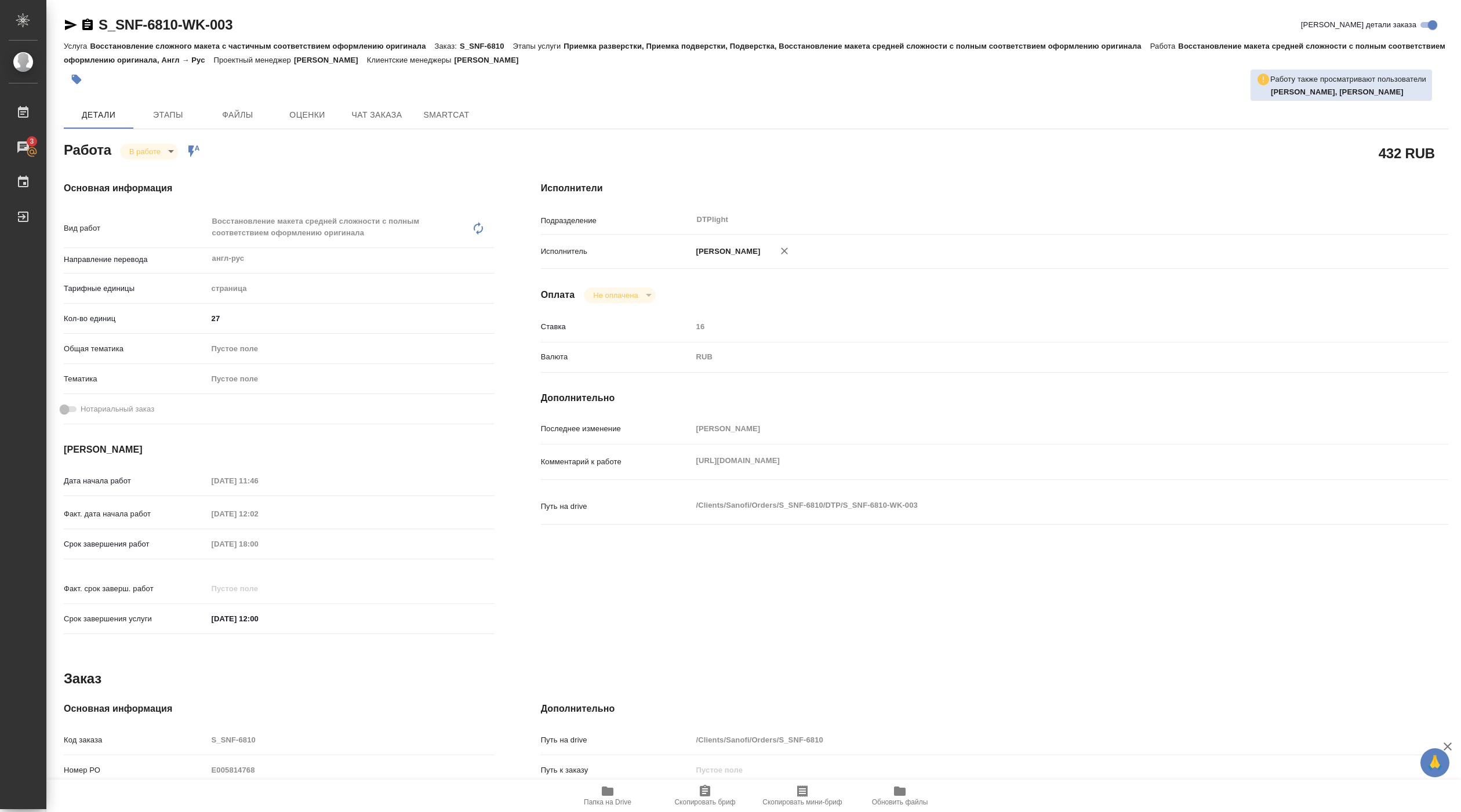
type textarea "x"
click at [622, 799] on span "Папка на Drive" at bounding box center [607, 801] width 47 height 8
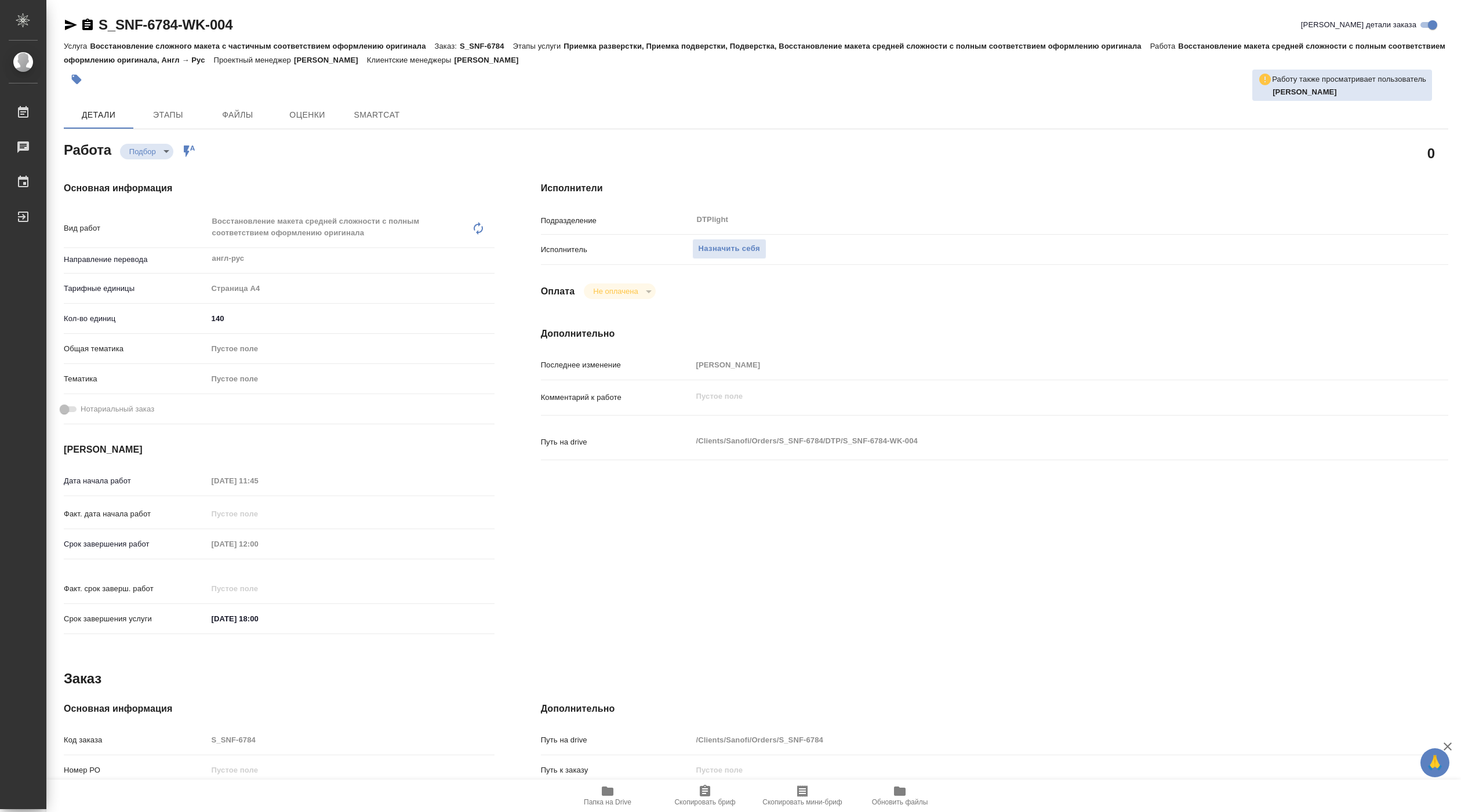
type textarea "x"
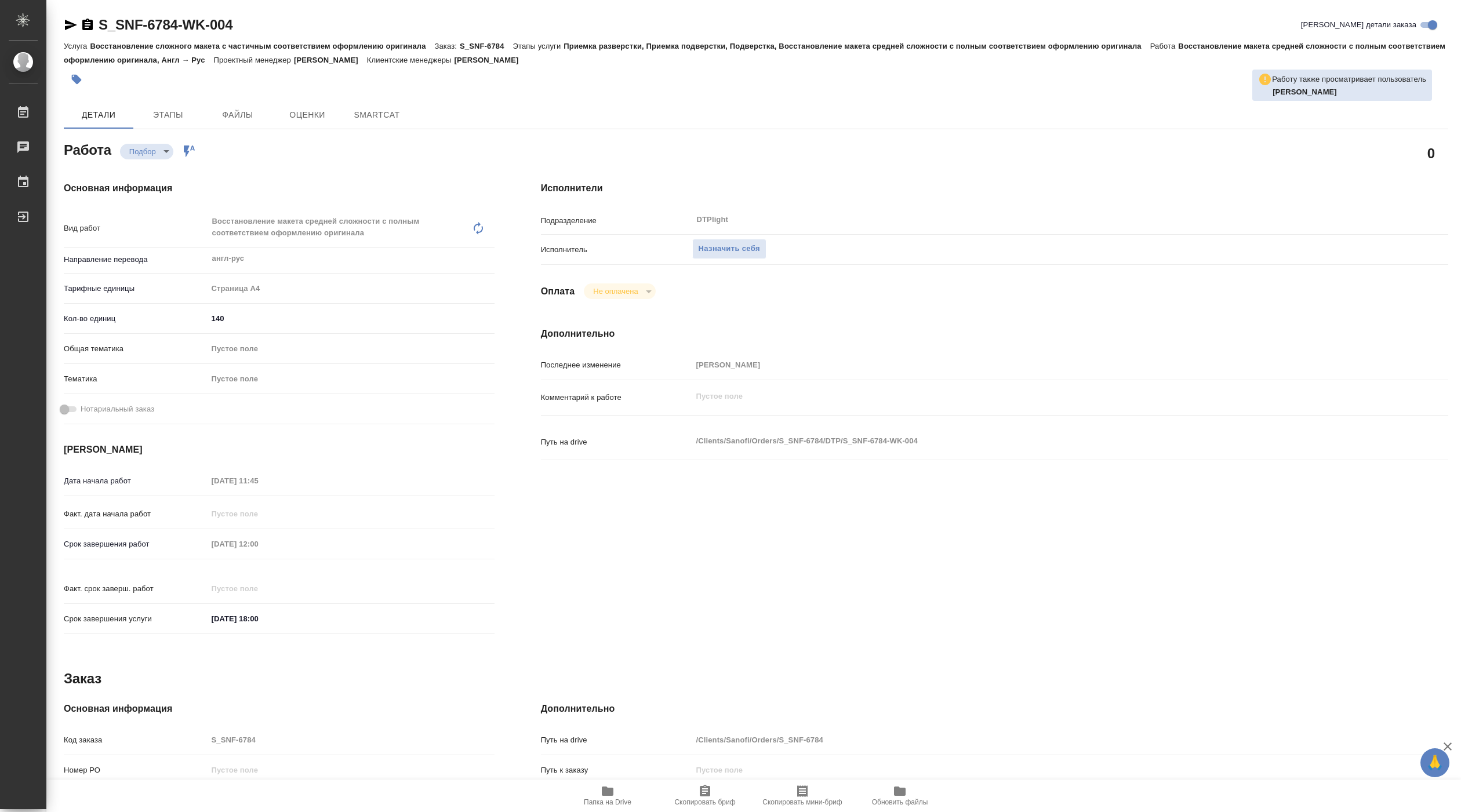
type textarea "x"
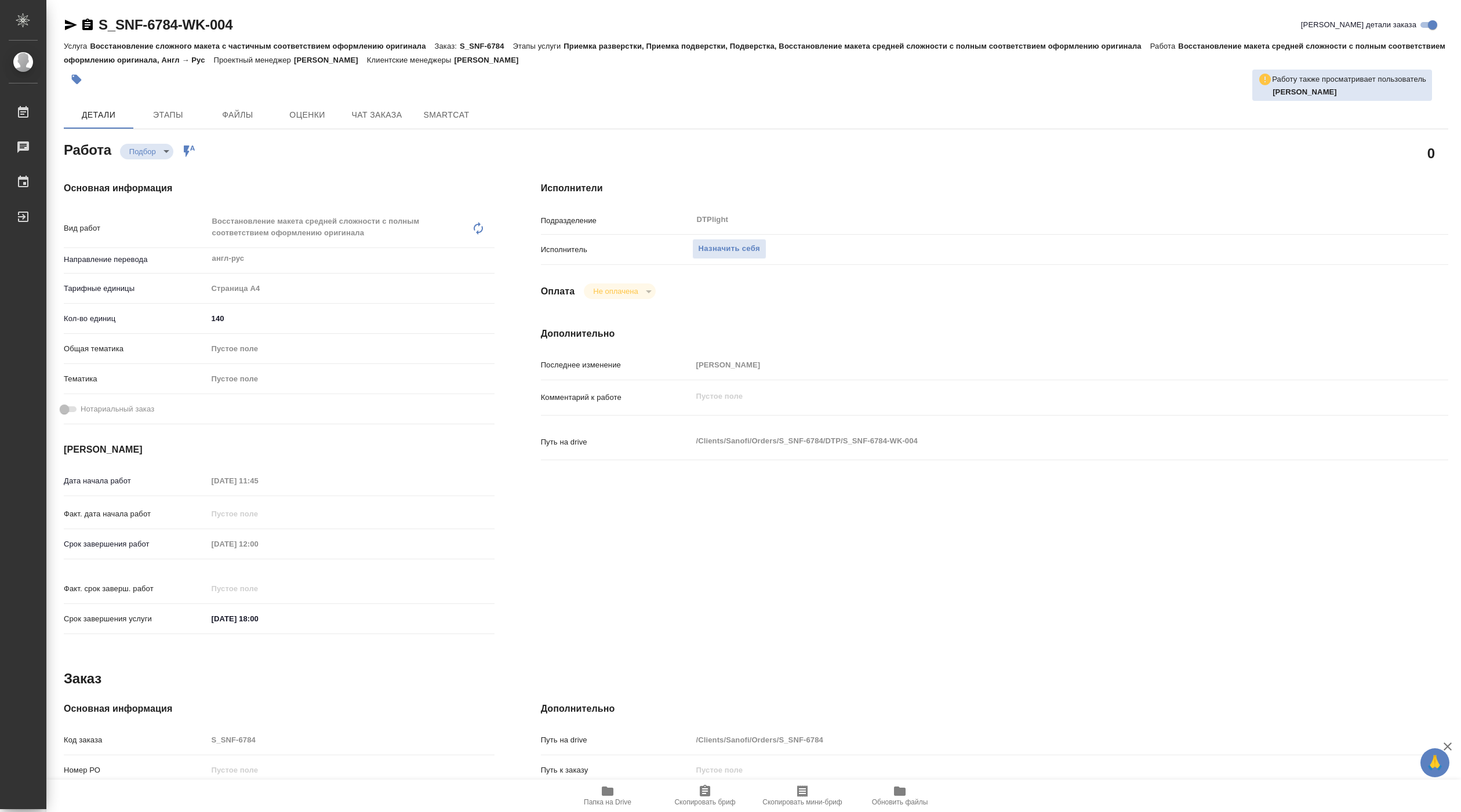
click at [610, 791] on icon "button" at bounding box center [607, 791] width 12 height 9
type textarea "x"
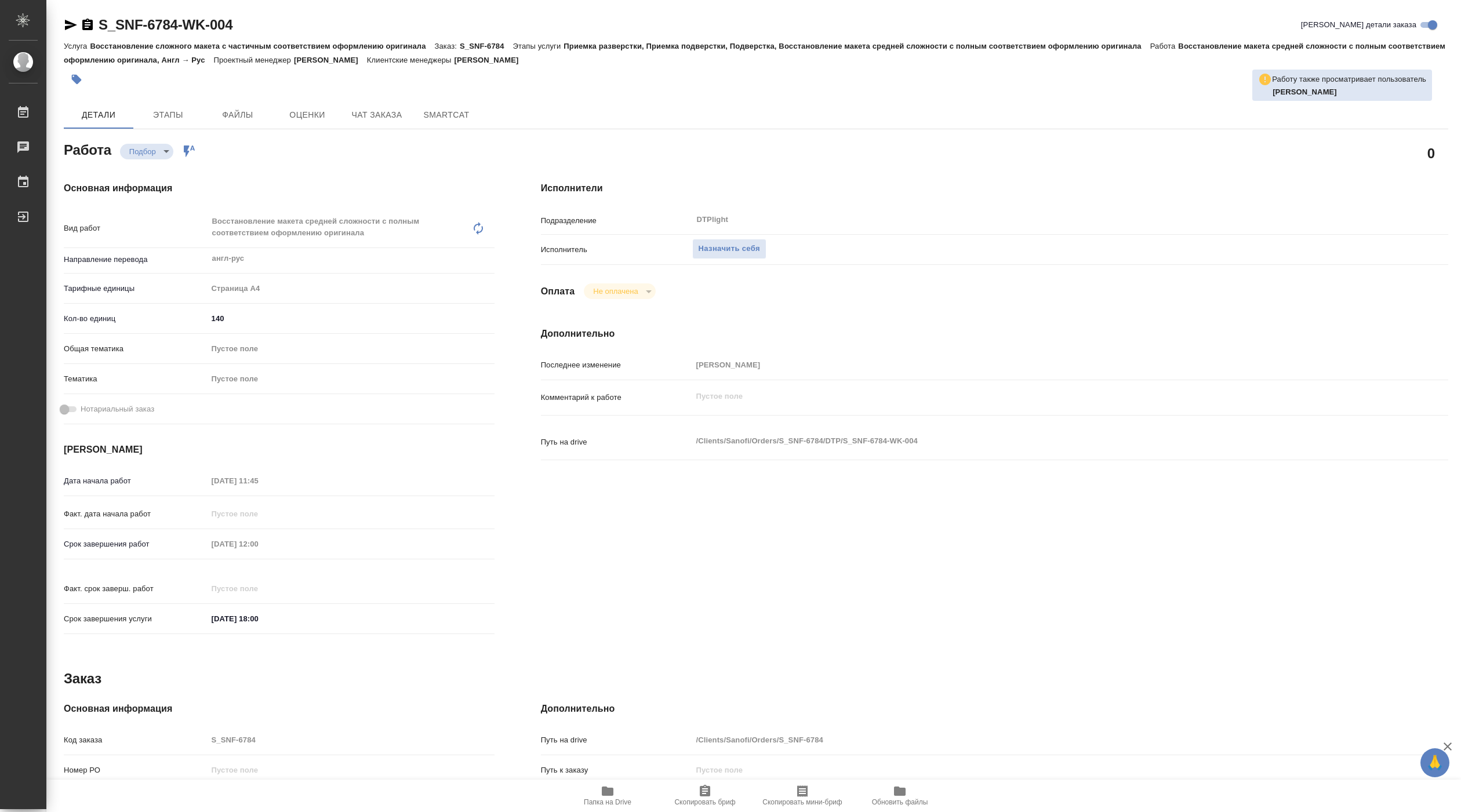
type textarea "x"
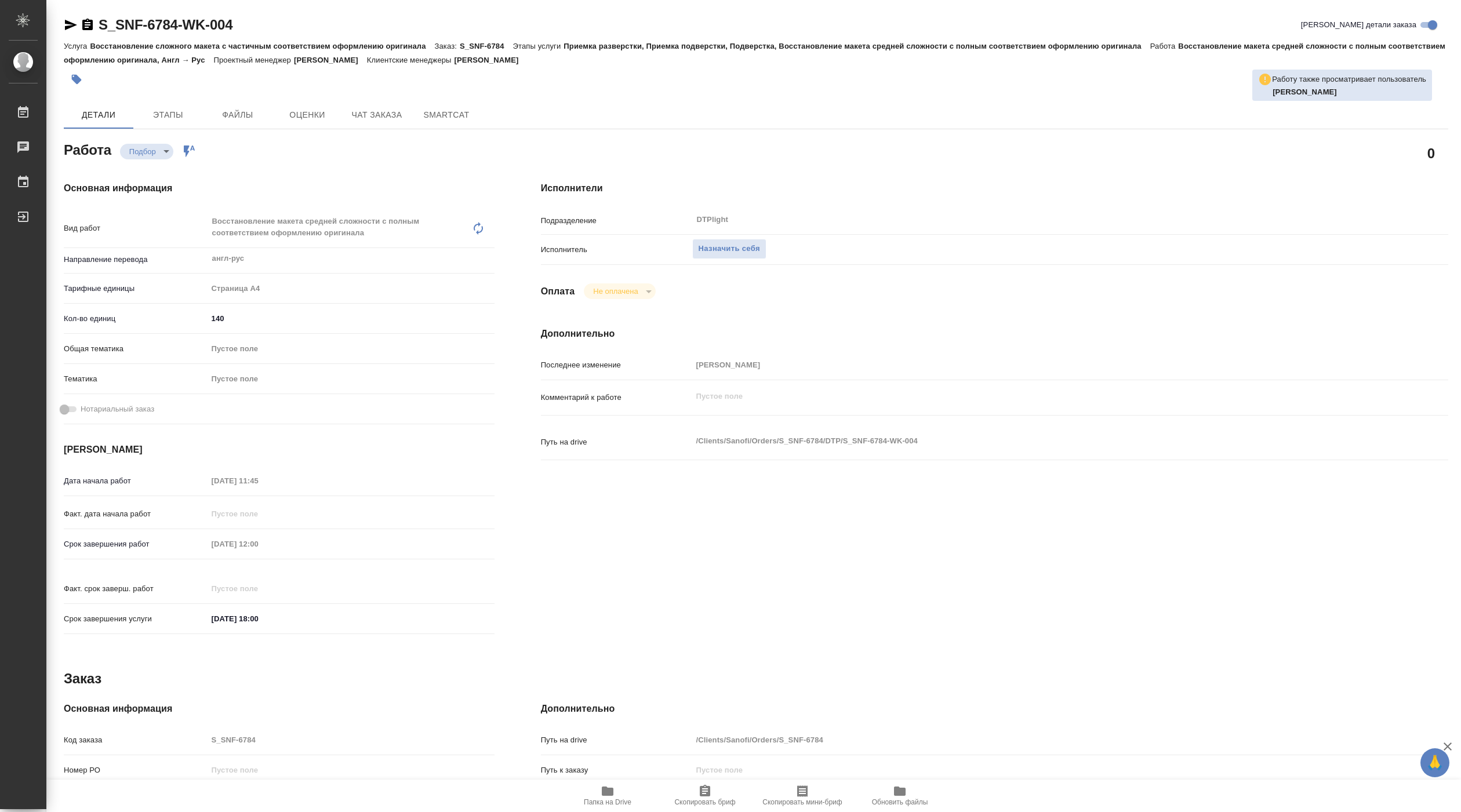
type textarea "x"
click at [718, 233] on div "DTPlight ​" at bounding box center [1032, 221] width 681 height 23
click at [718, 251] on span "Назначить себя" at bounding box center [729, 249] width 62 height 13
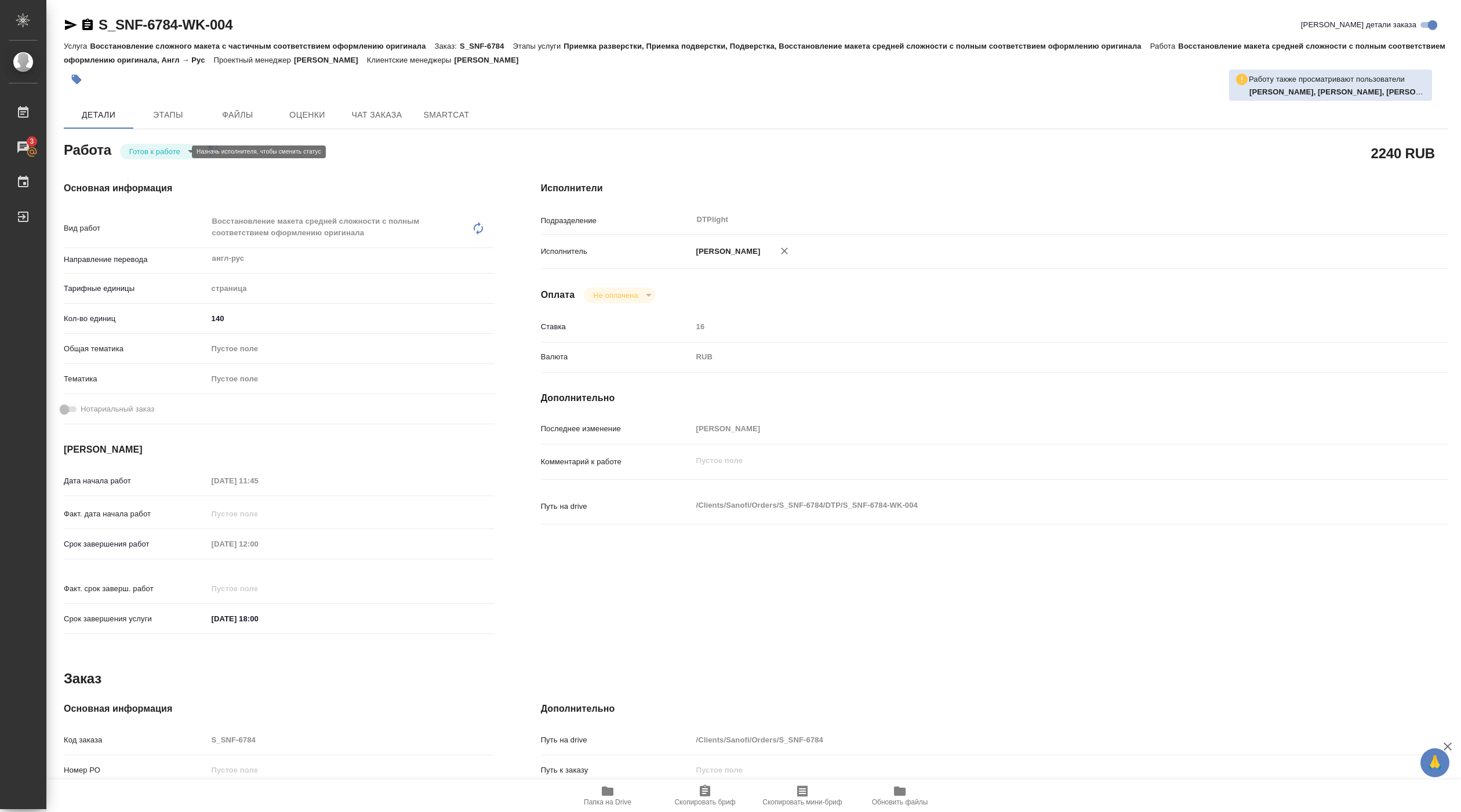
click at [173, 154] on body "🙏 .cls-1 fill:#fff; AWATERA [PERSON_NAME] 3 Чаты График Выйти S_SNF-6784-WK-004…" at bounding box center [730, 406] width 1461 height 812
drag, startPoint x: 154, startPoint y: 164, endPoint x: 154, endPoint y: 148, distance: 16.0
click at [154, 148] on ul "Создан Подбор В ожидании Готов к работе В работе Выполнен Сдан Отменен" at bounding box center [158, 141] width 78 height 167
click at [154, 148] on button "В работе" at bounding box center [149, 152] width 38 height 13
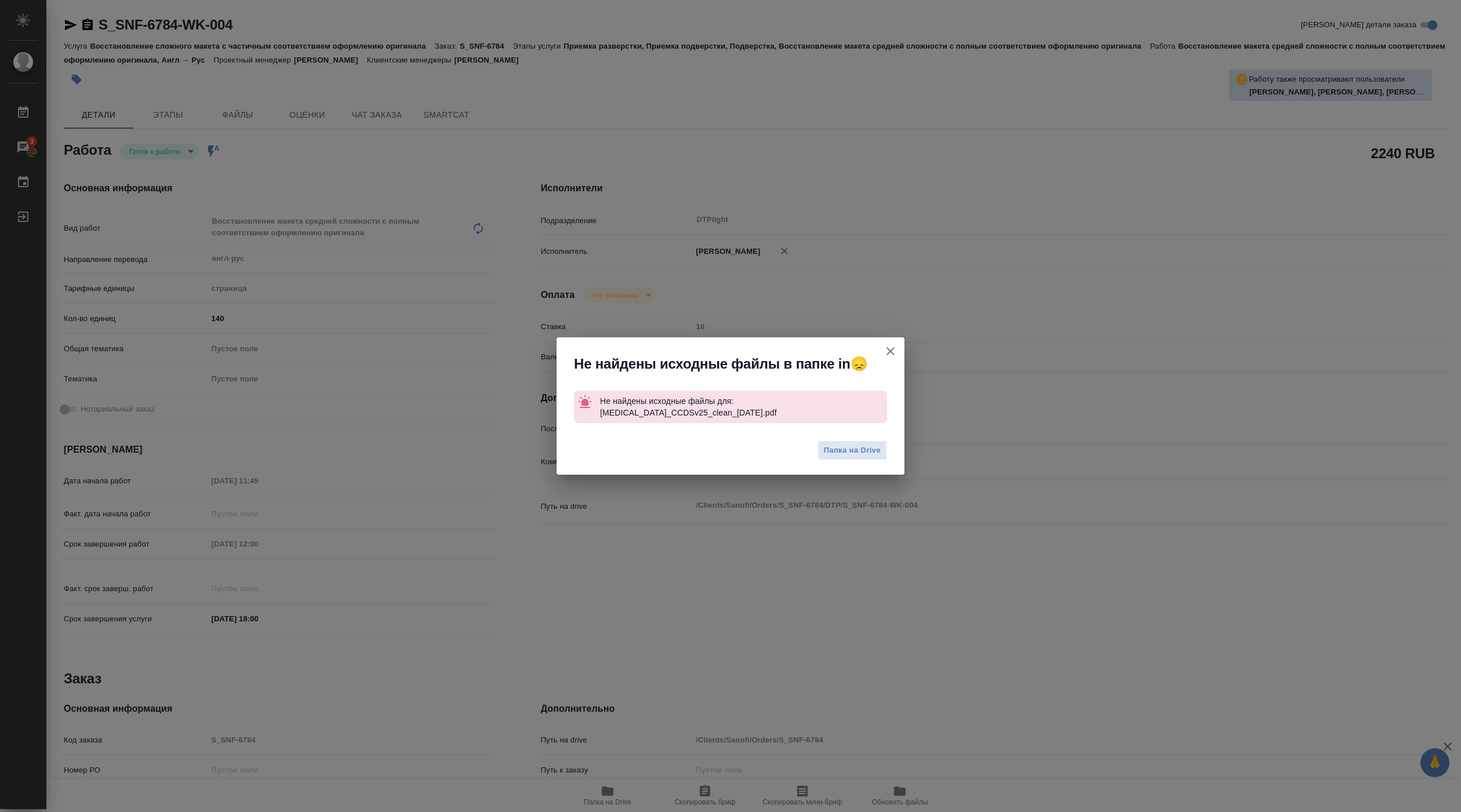
type textarea "x"
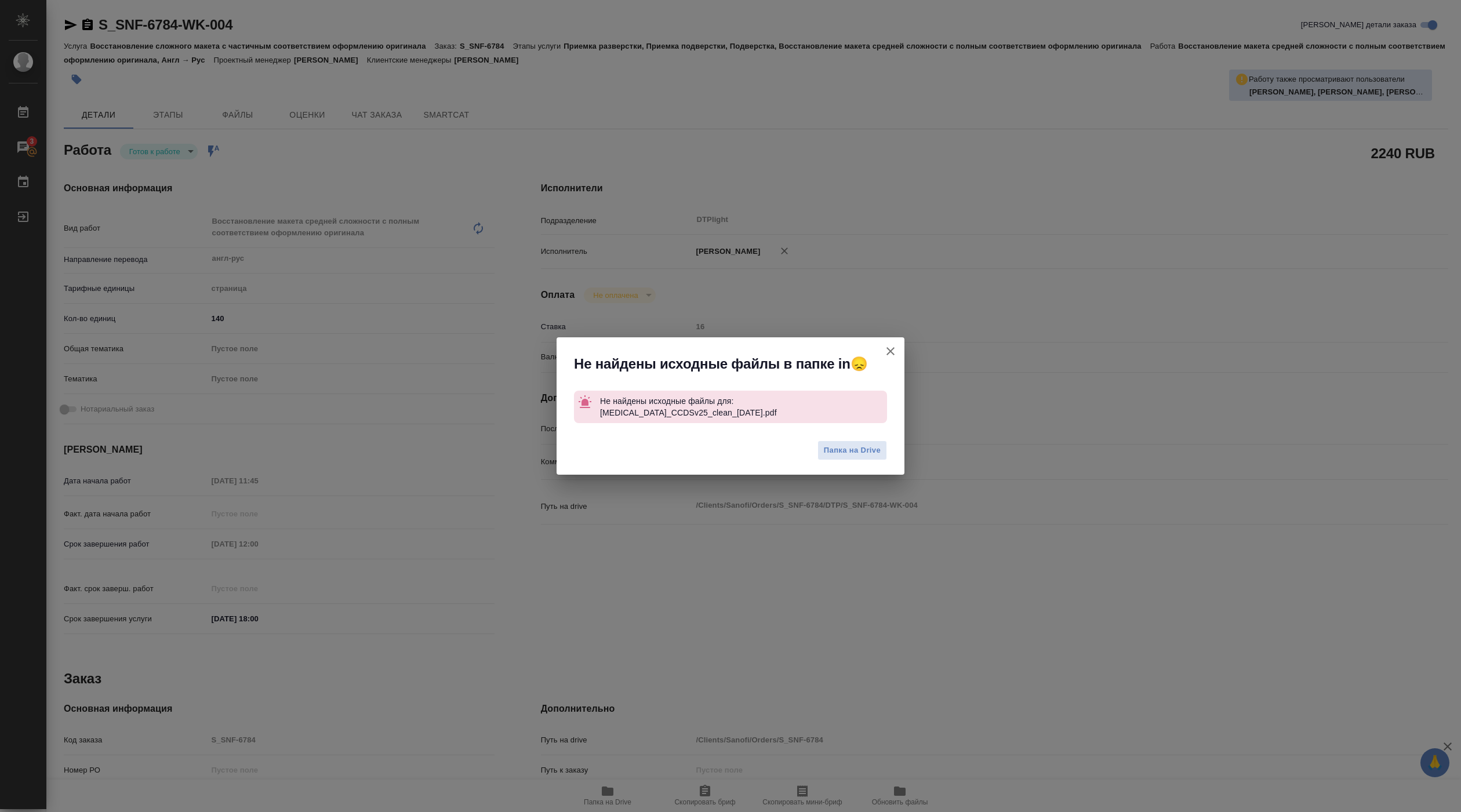
type textarea "x"
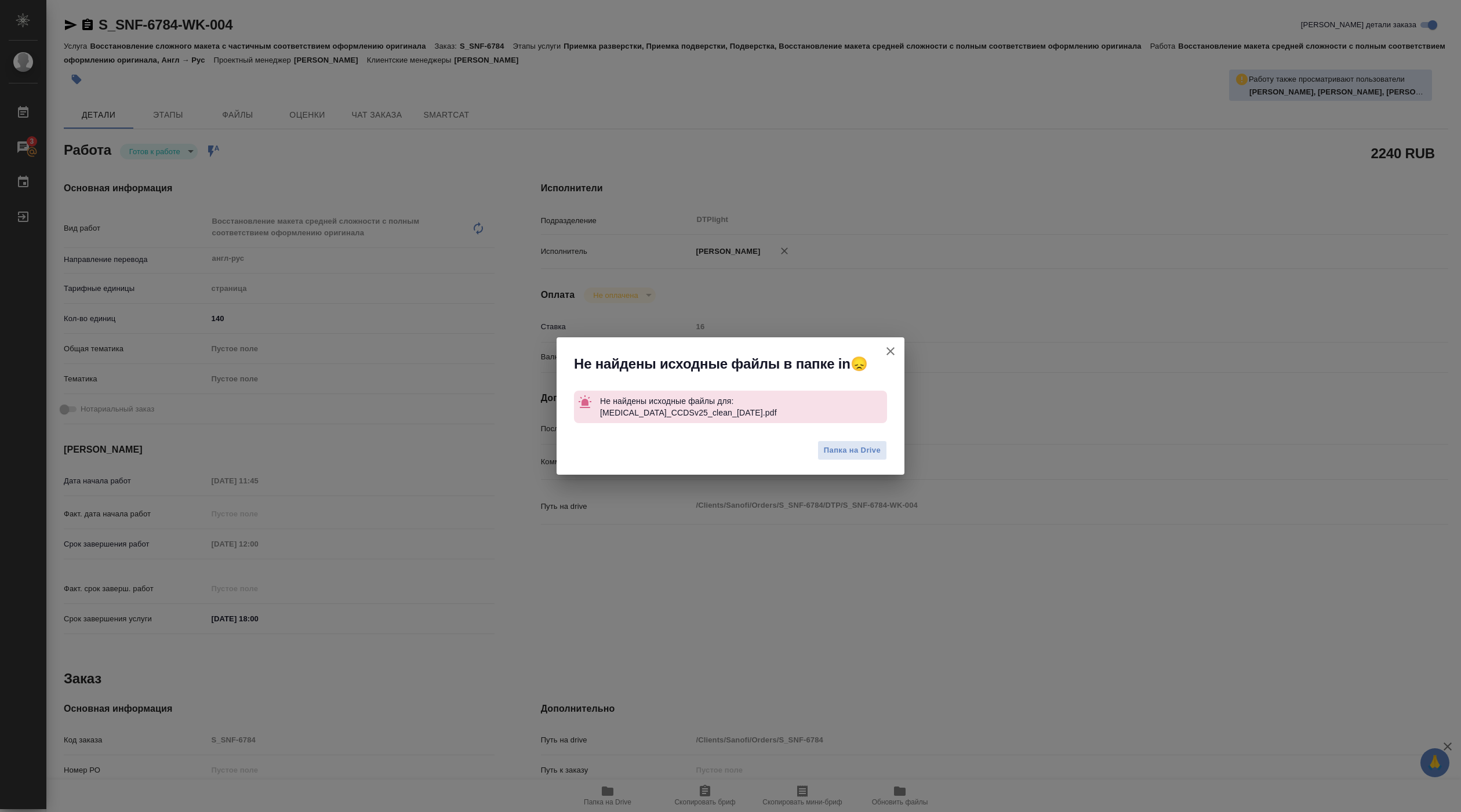
type textarea "x"
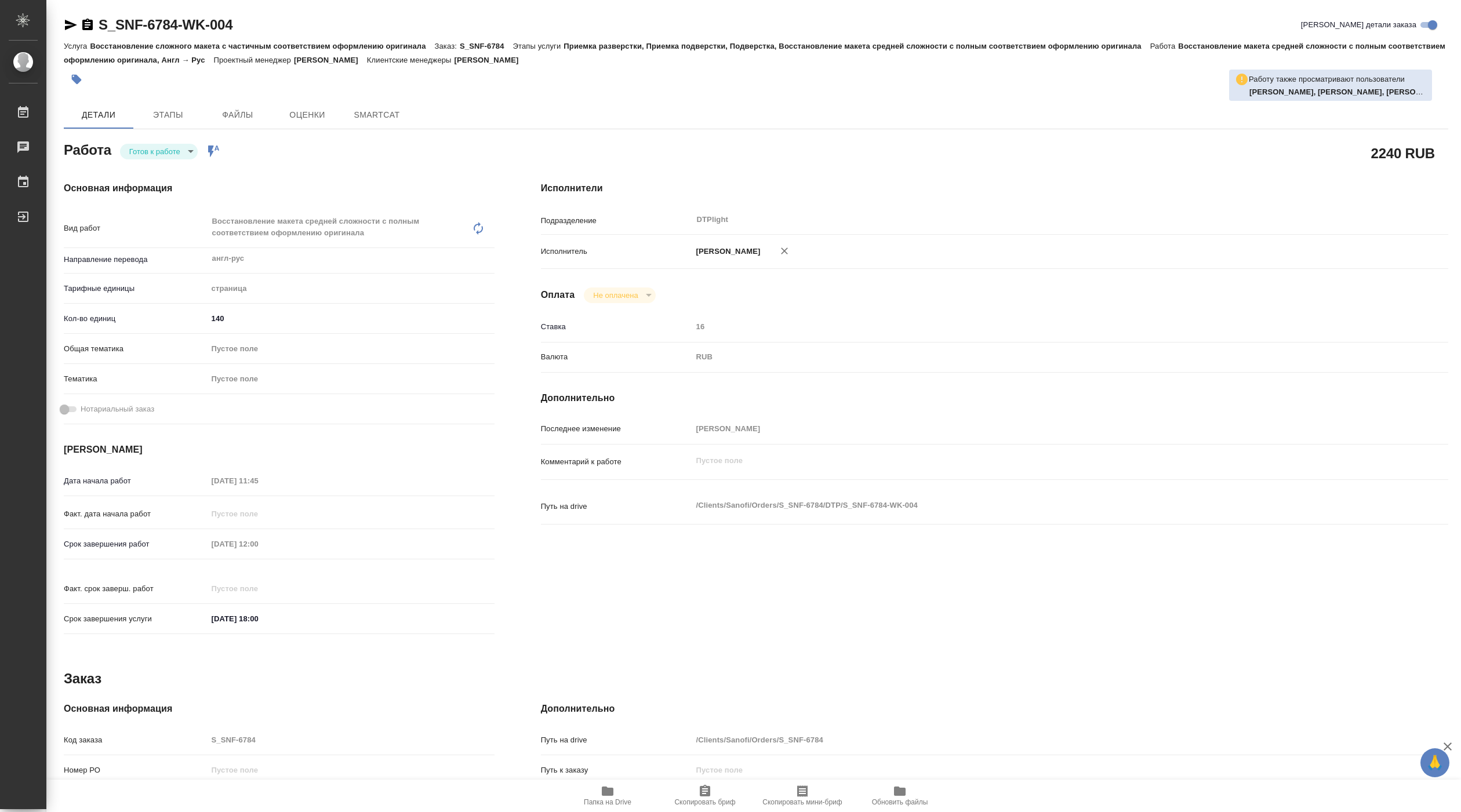
type textarea "x"
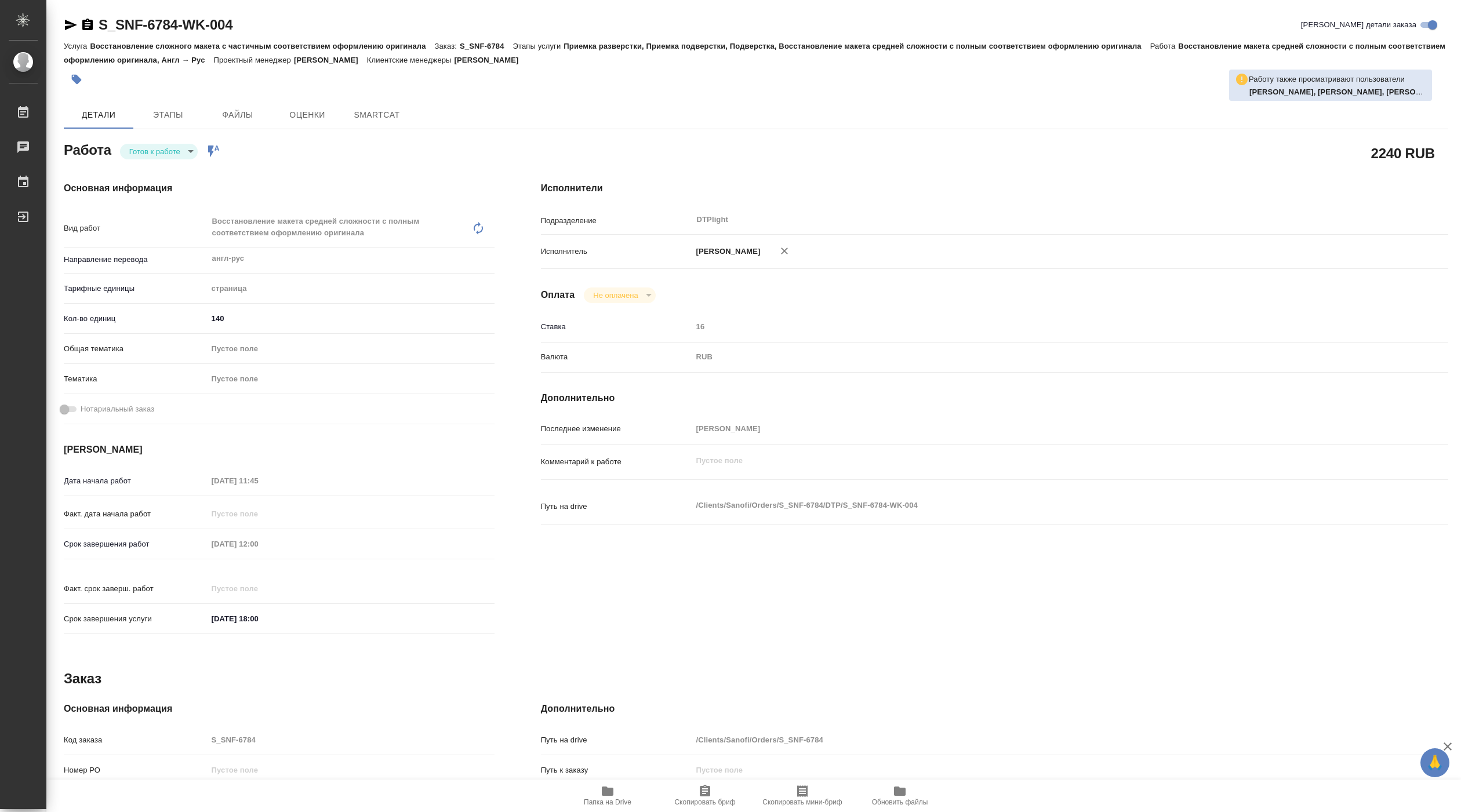
type textarea "x"
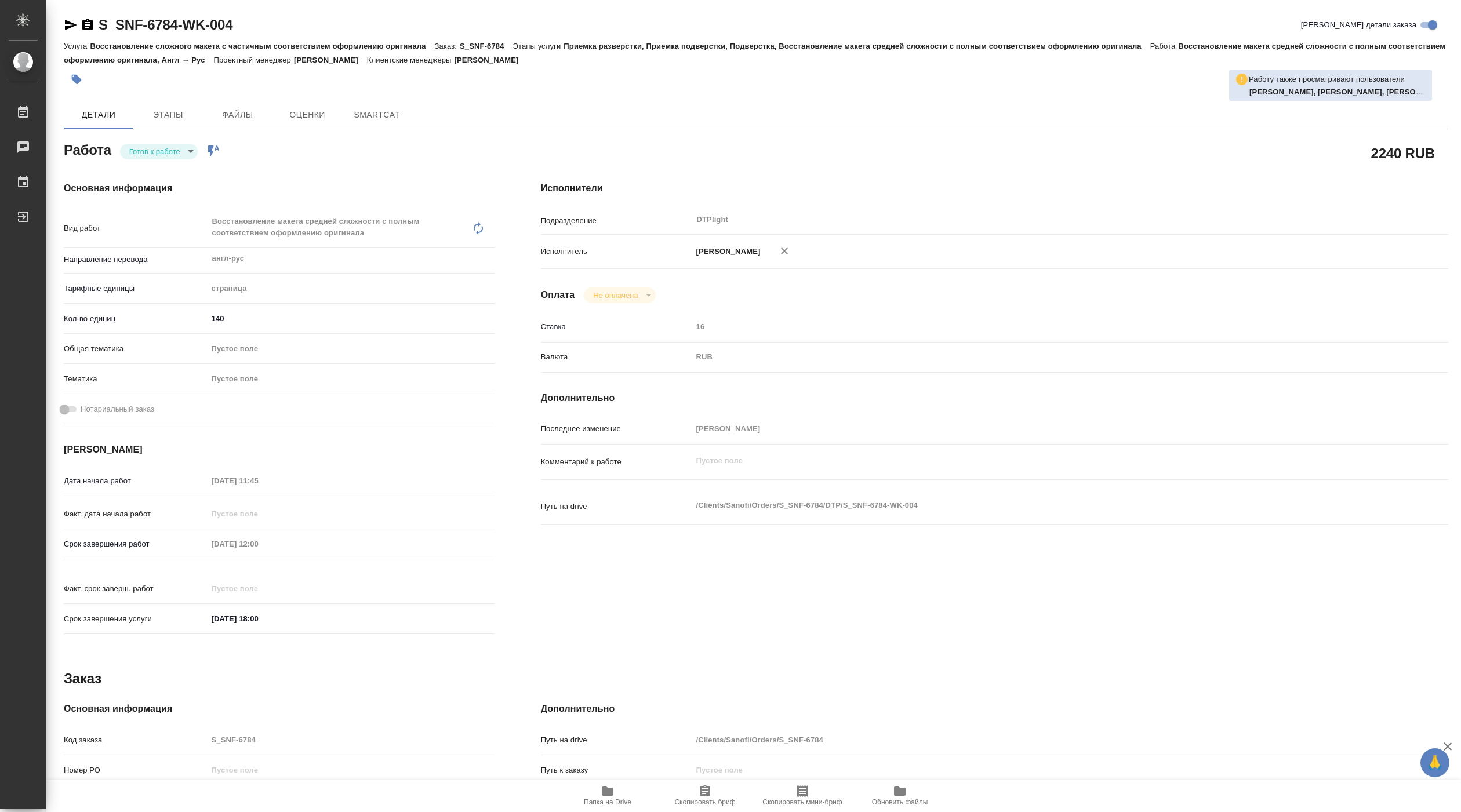
type textarea "x"
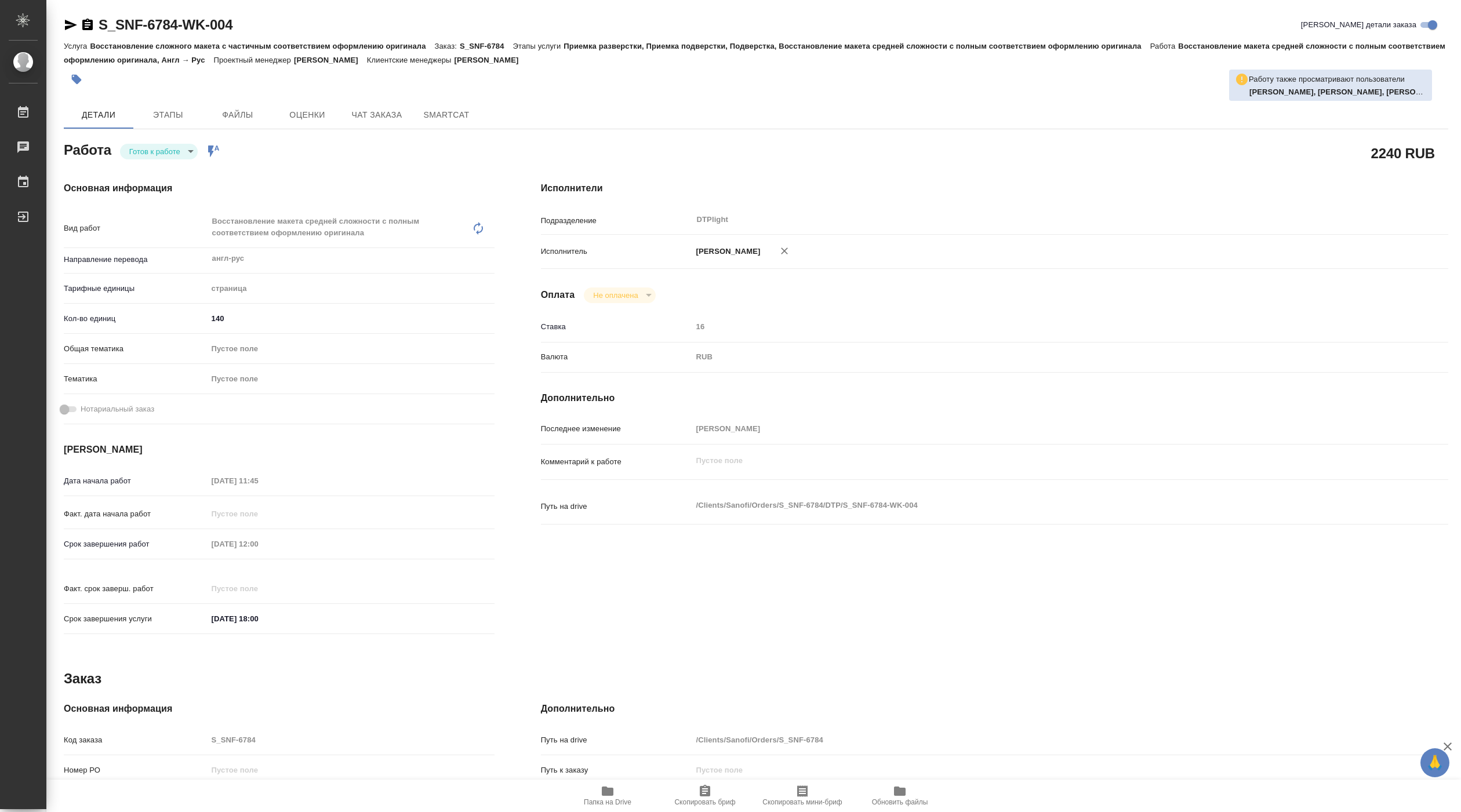
type textarea "x"
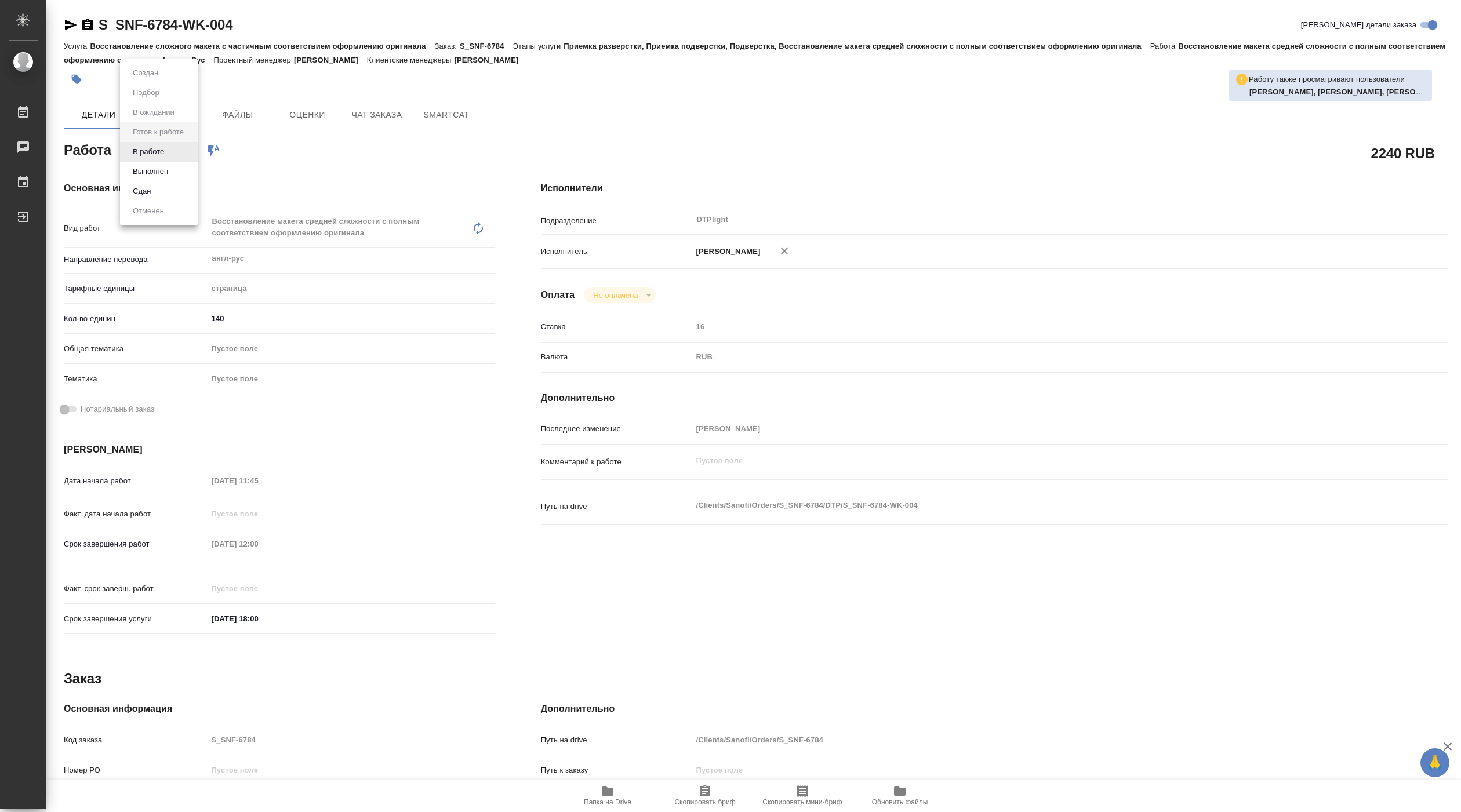
click at [166, 147] on body "🙏 .cls-1 fill:#fff; AWATERA Pankina Anna Работы Чаты График Выйти S_SNF-6784-WK…" at bounding box center [730, 406] width 1461 height 812
click at [156, 152] on button "В работе" at bounding box center [149, 152] width 38 height 13
type textarea "x"
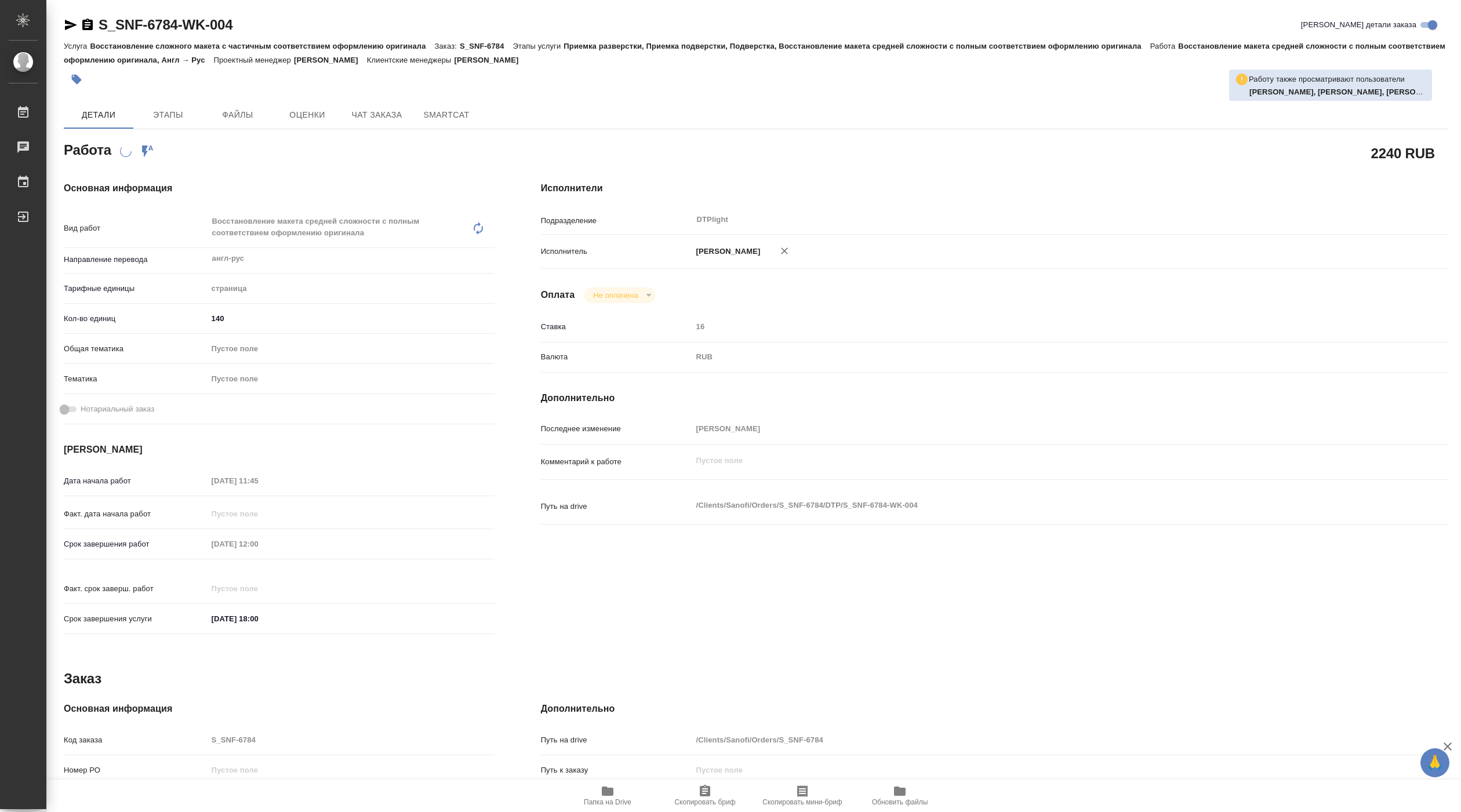
type textarea "x"
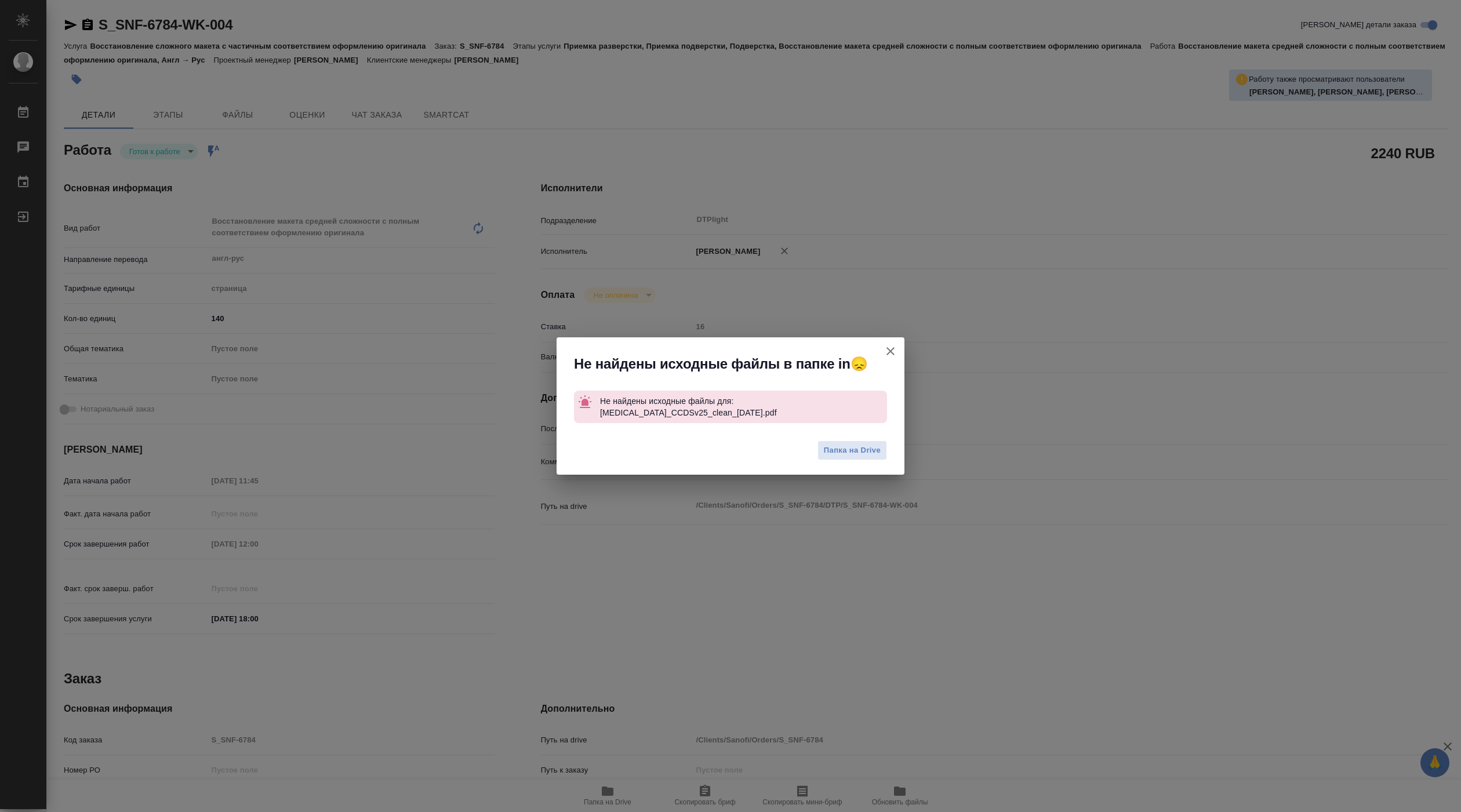
type textarea "x"
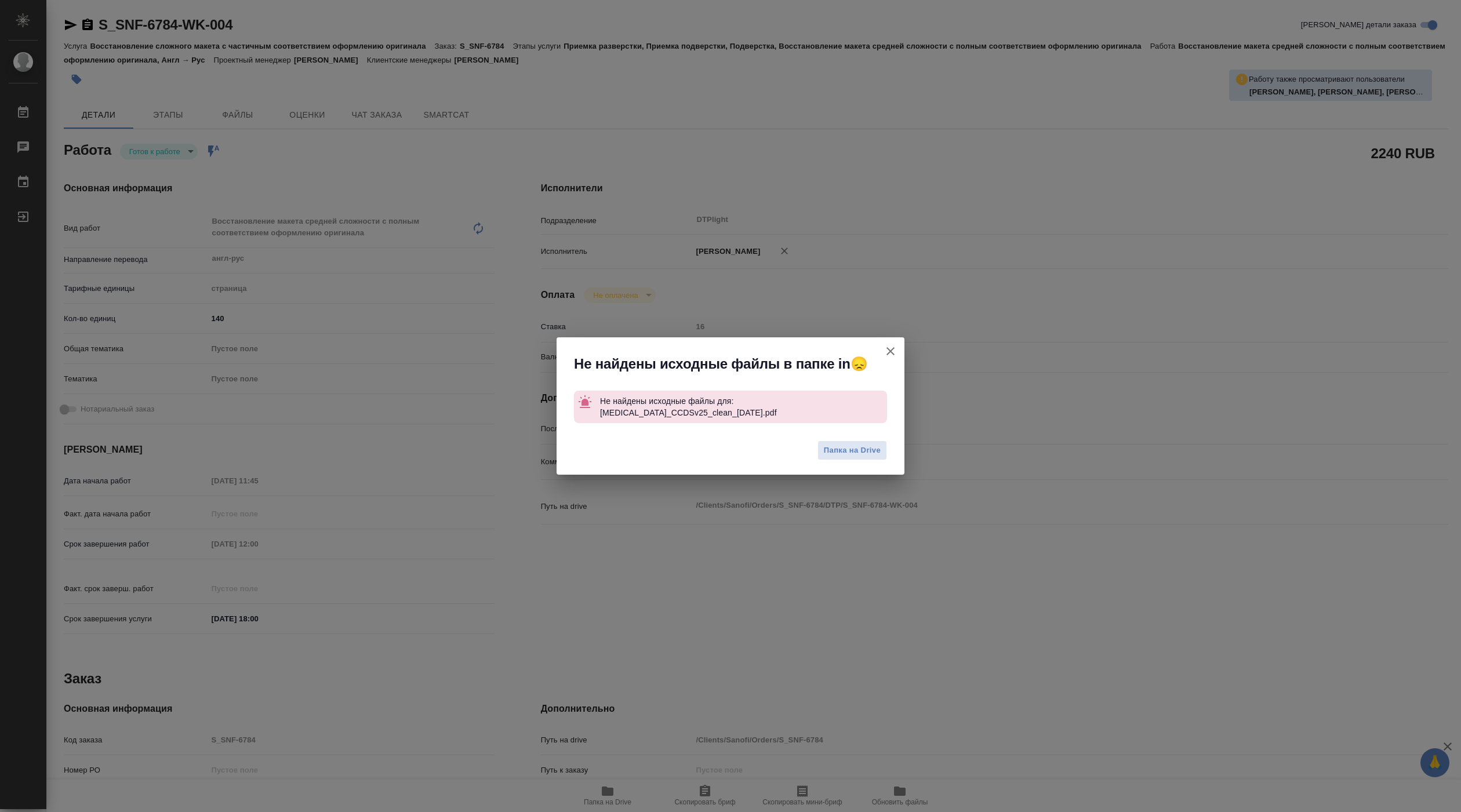
type textarea "x"
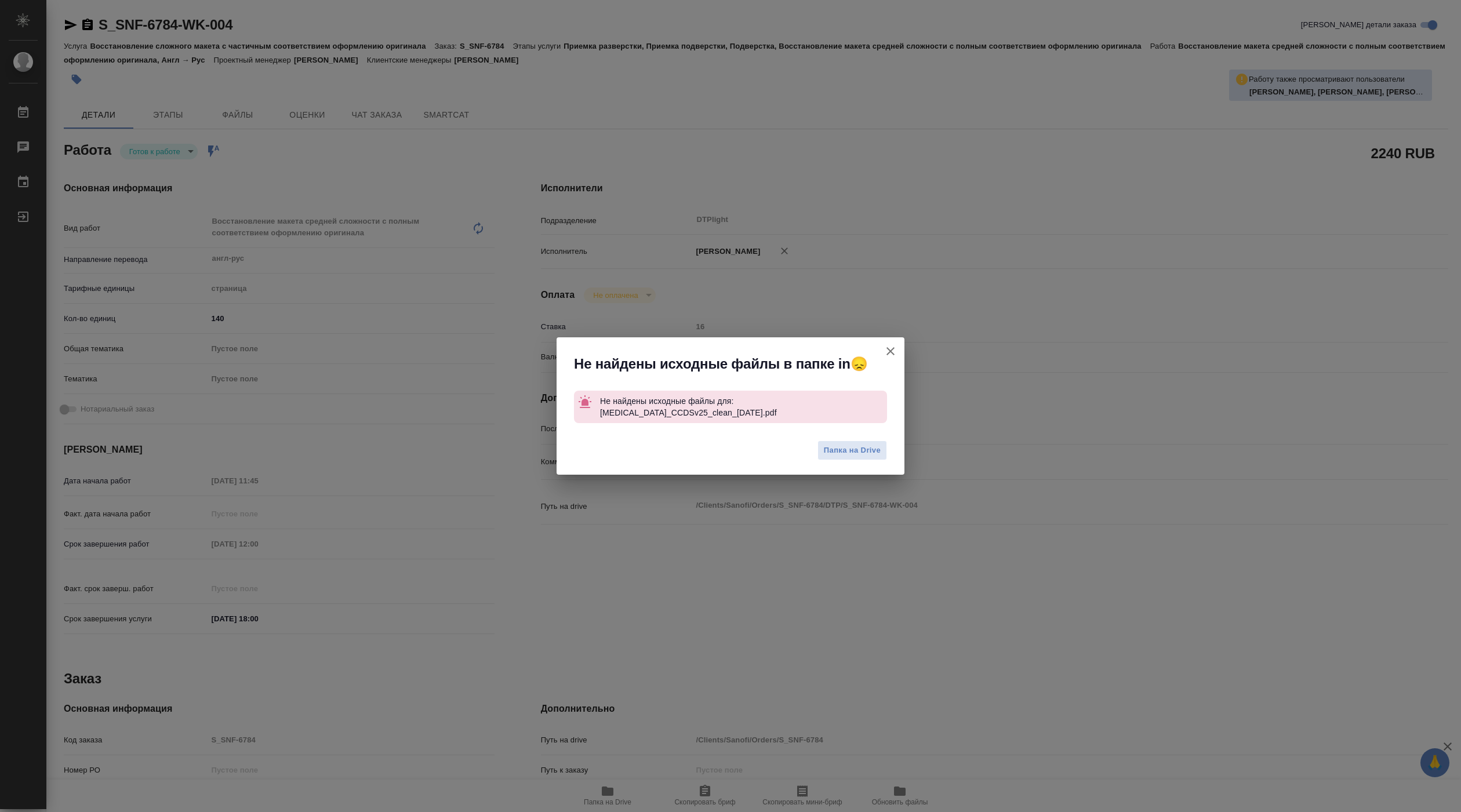
type textarea "x"
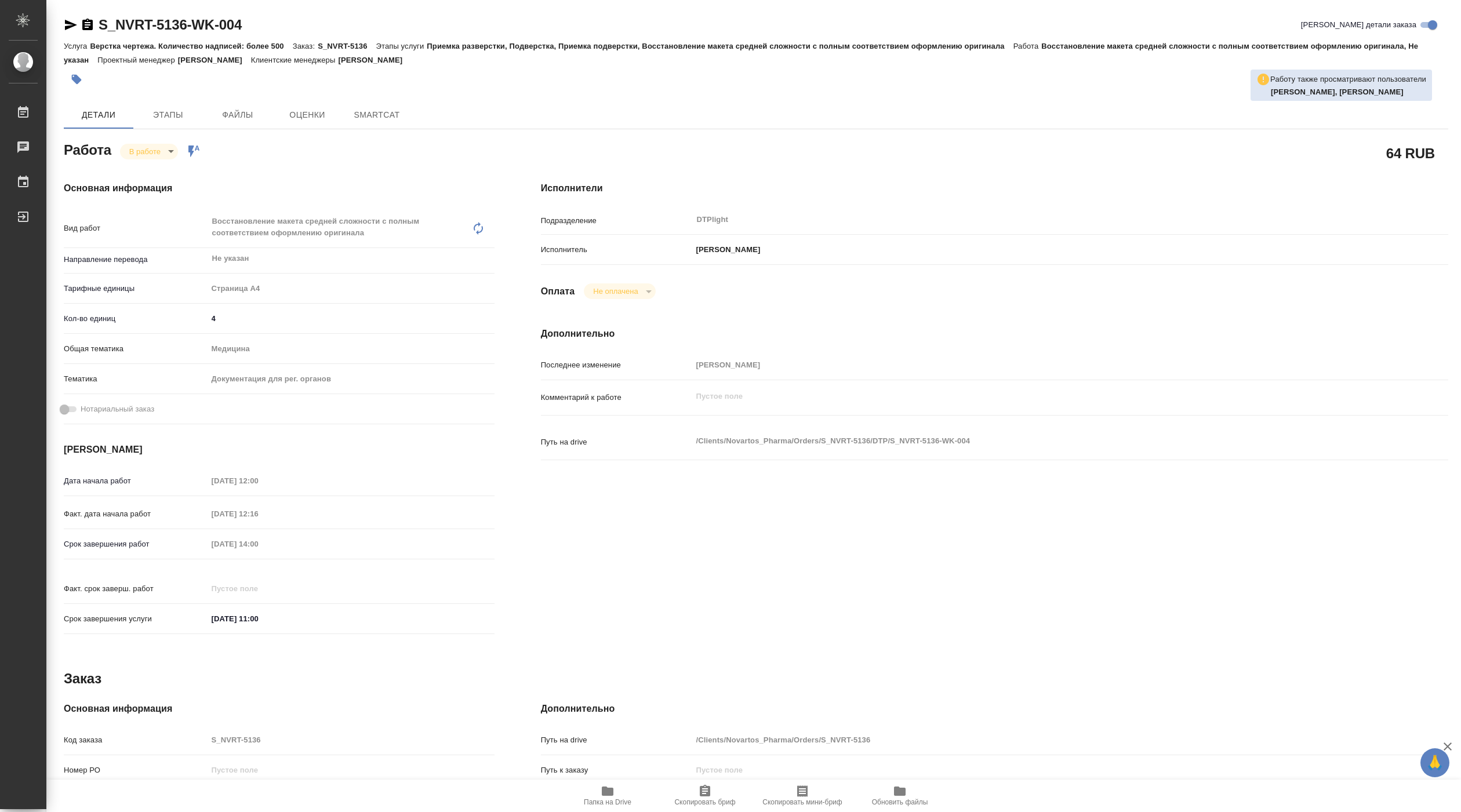
type textarea "x"
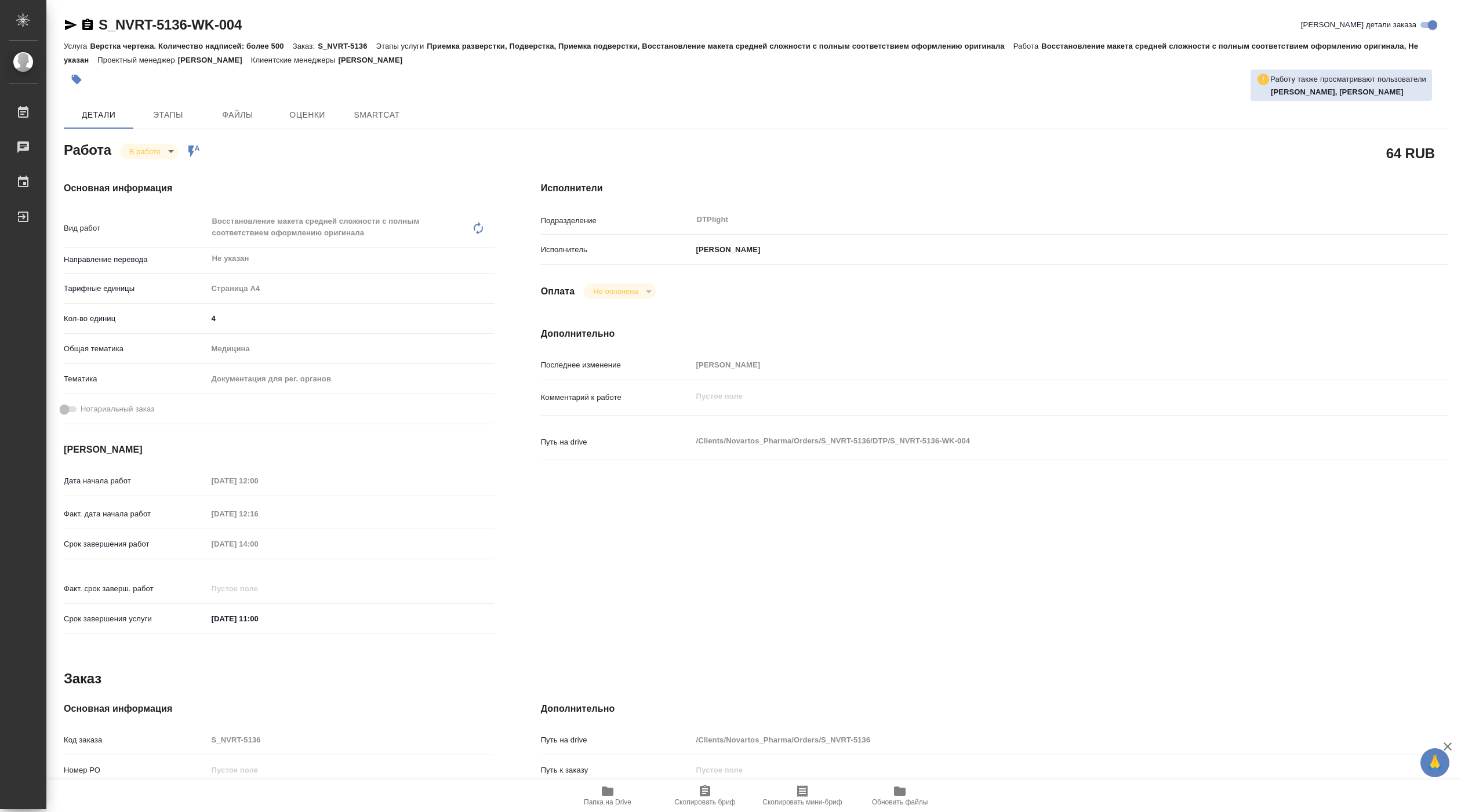
type textarea "x"
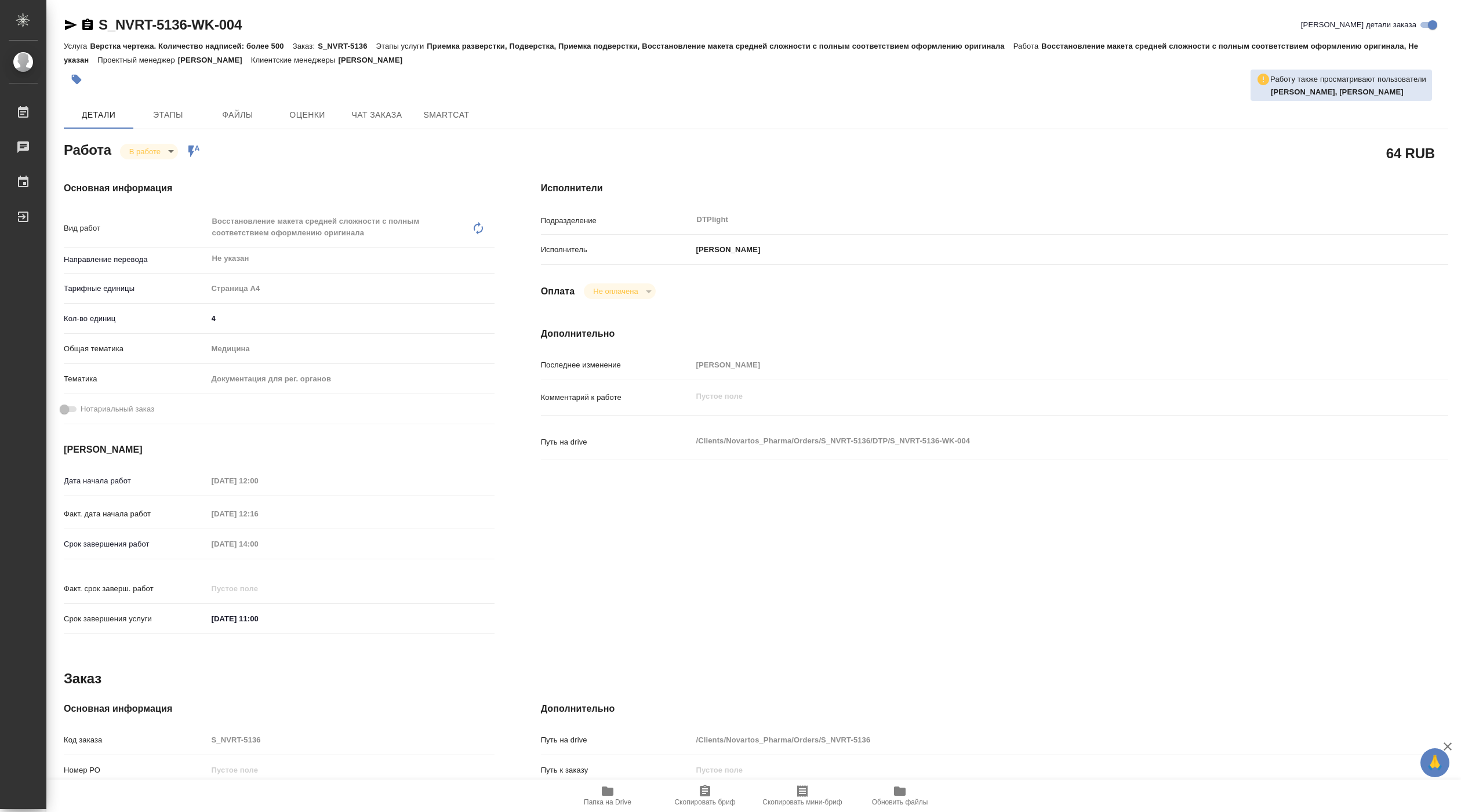
type textarea "x"
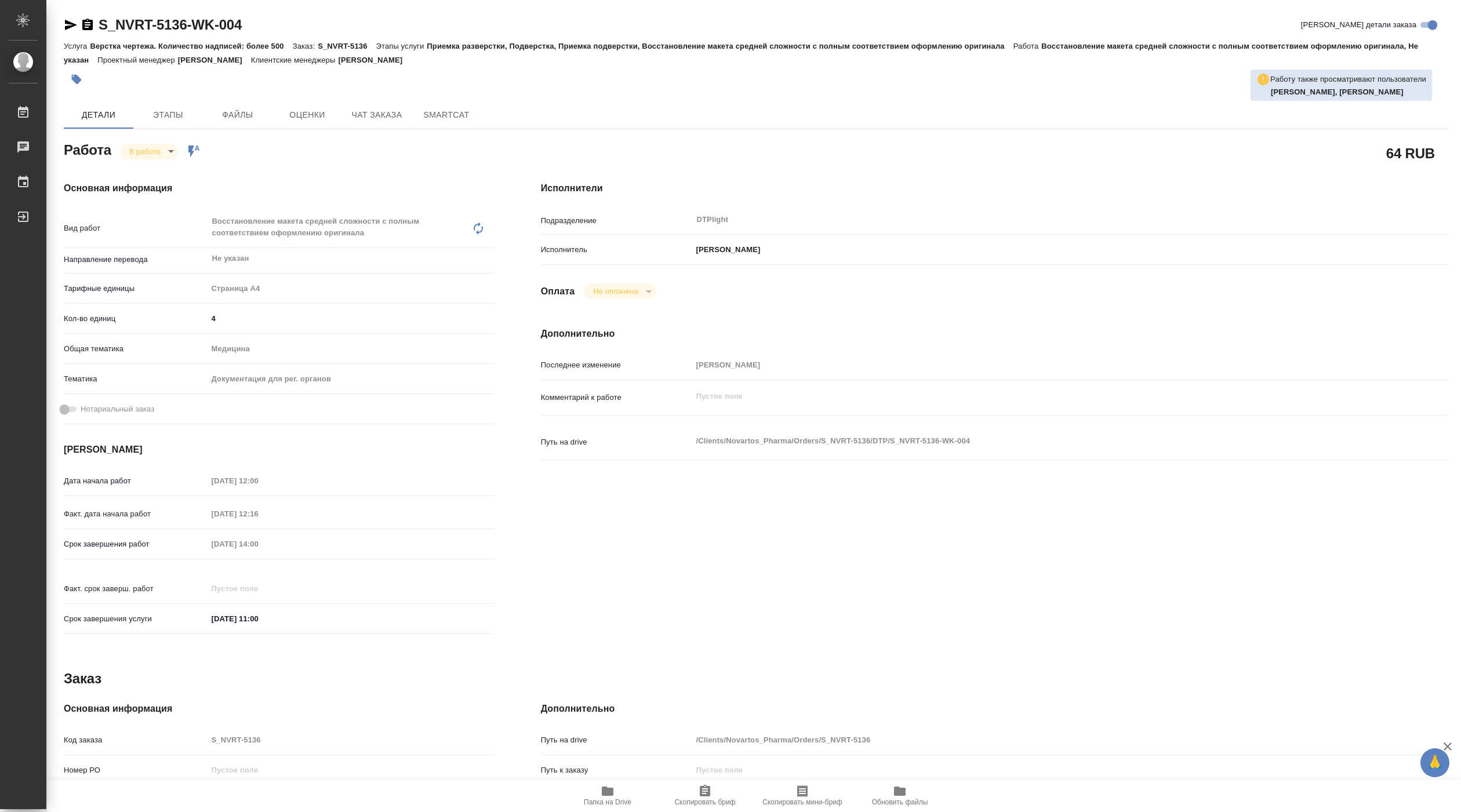
type textarea "x"
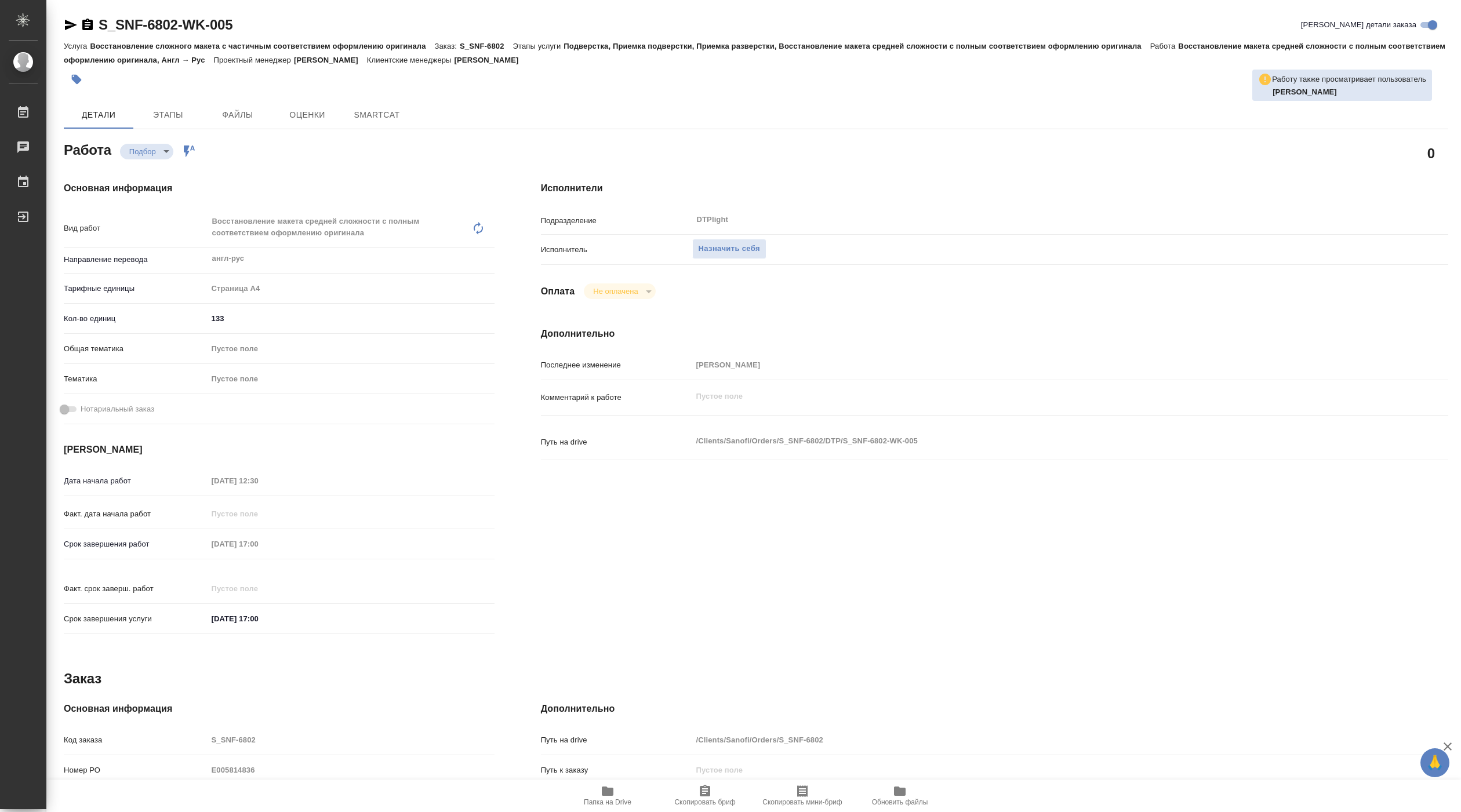
type textarea "x"
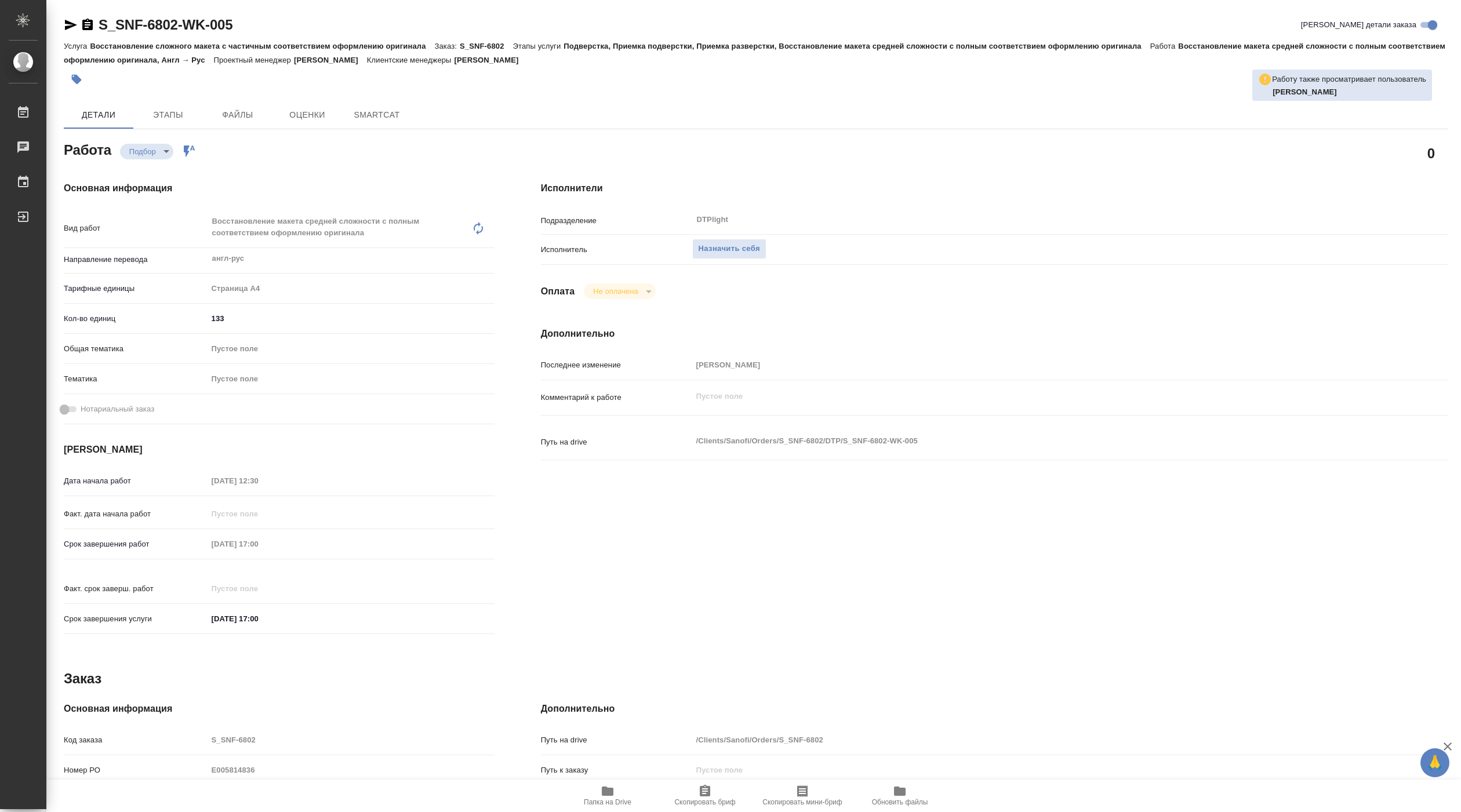
type textarea "x"
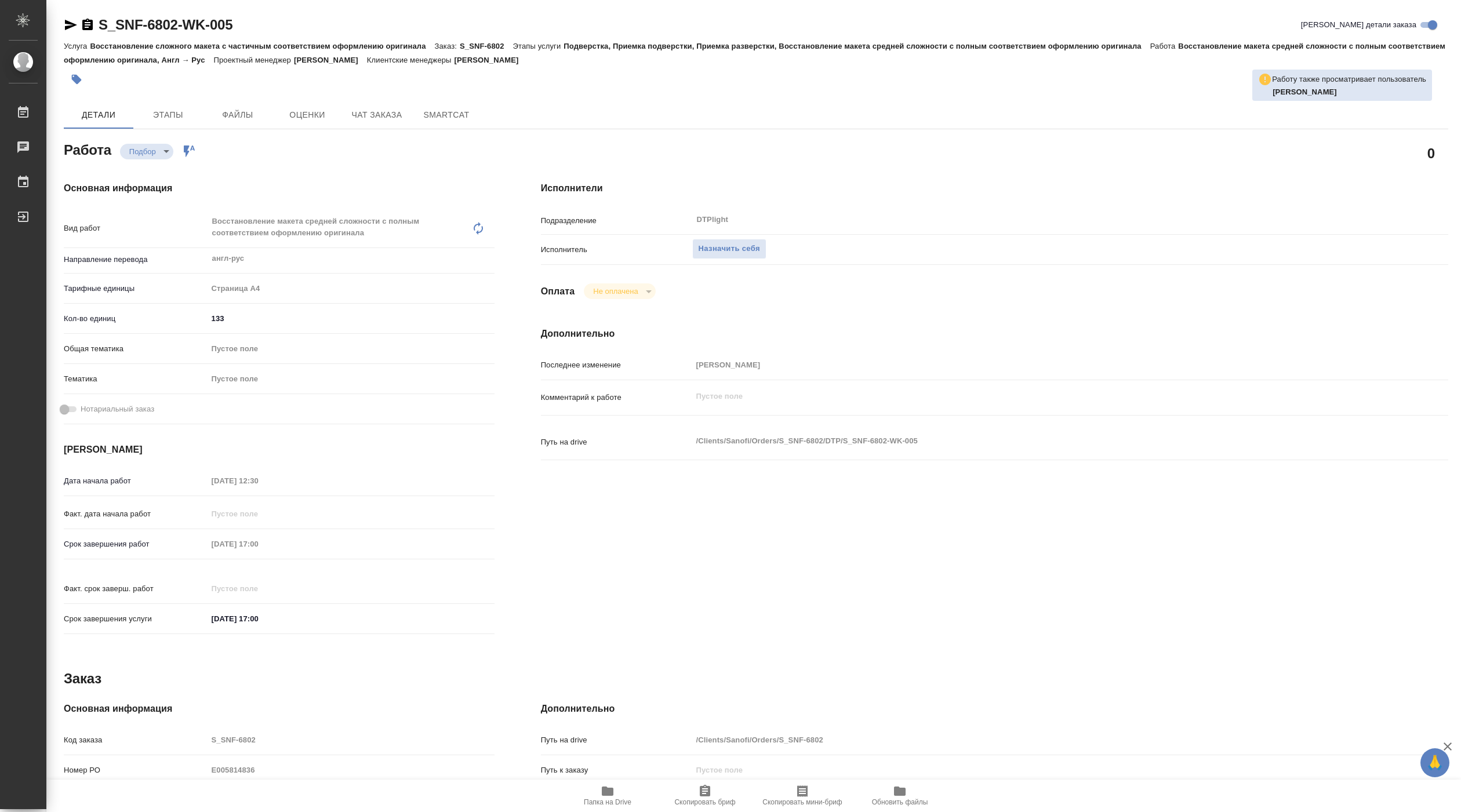
click at [612, 796] on icon "button" at bounding box center [607, 791] width 14 height 14
type textarea "x"
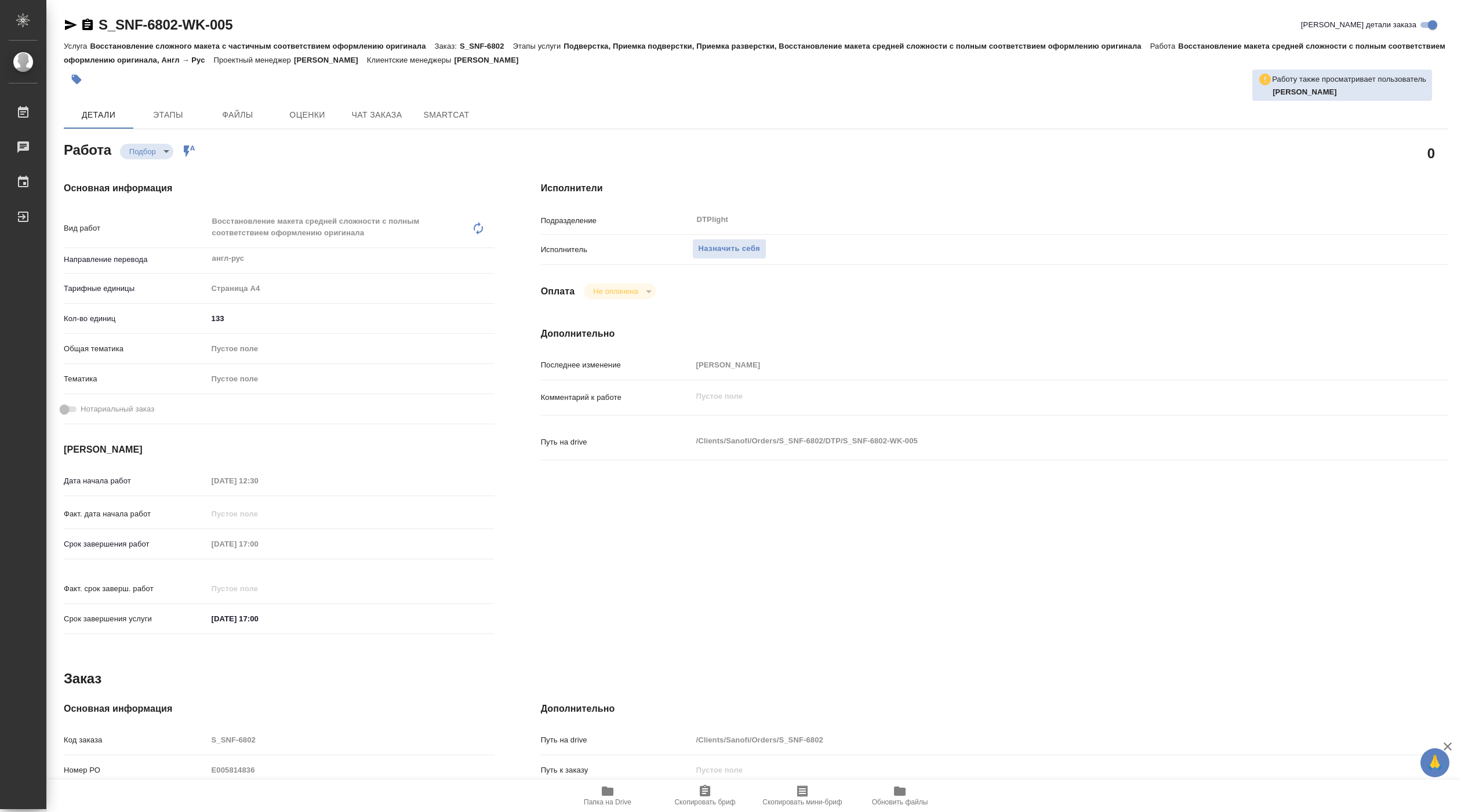
type textarea "x"
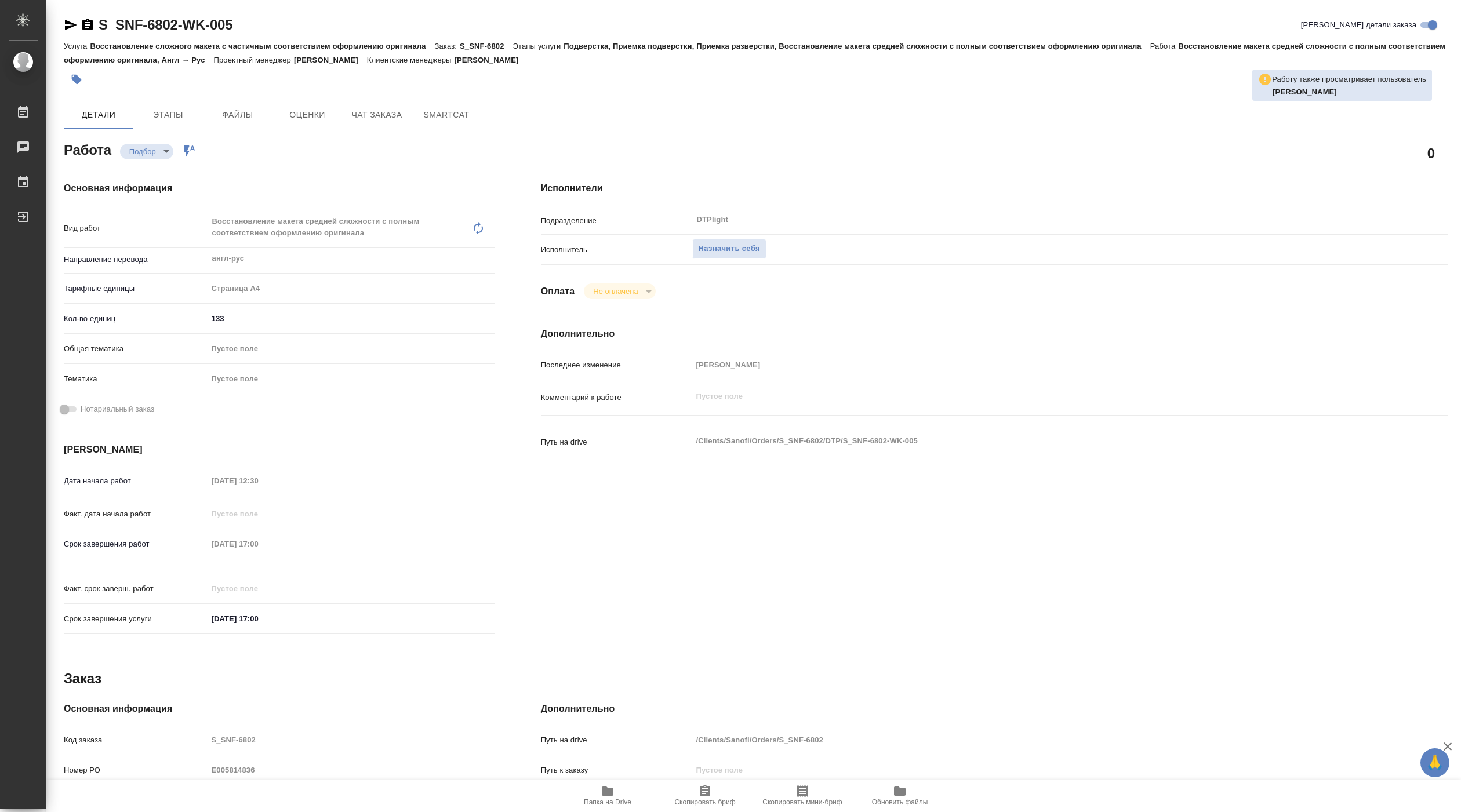
type textarea "x"
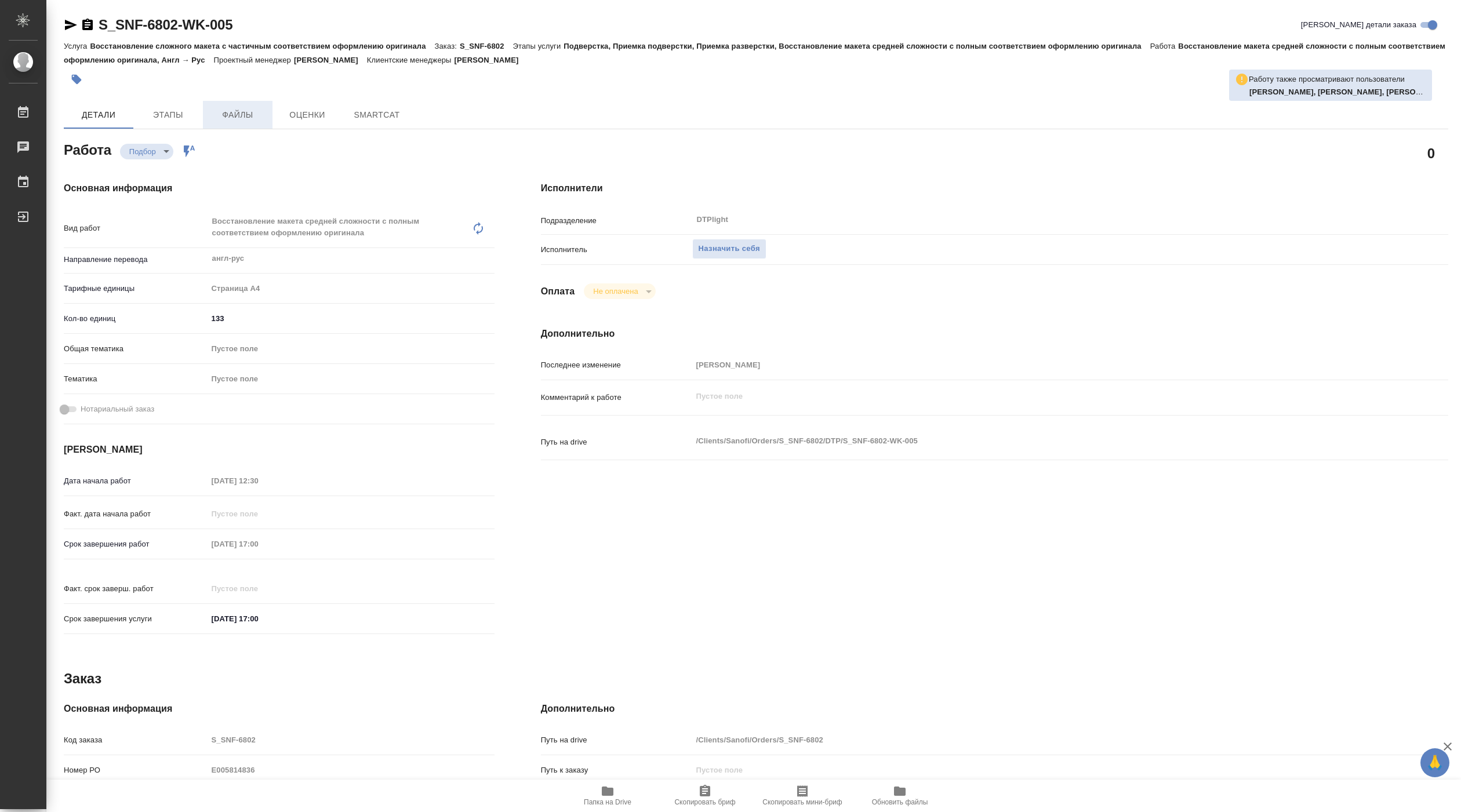
type textarea "x"
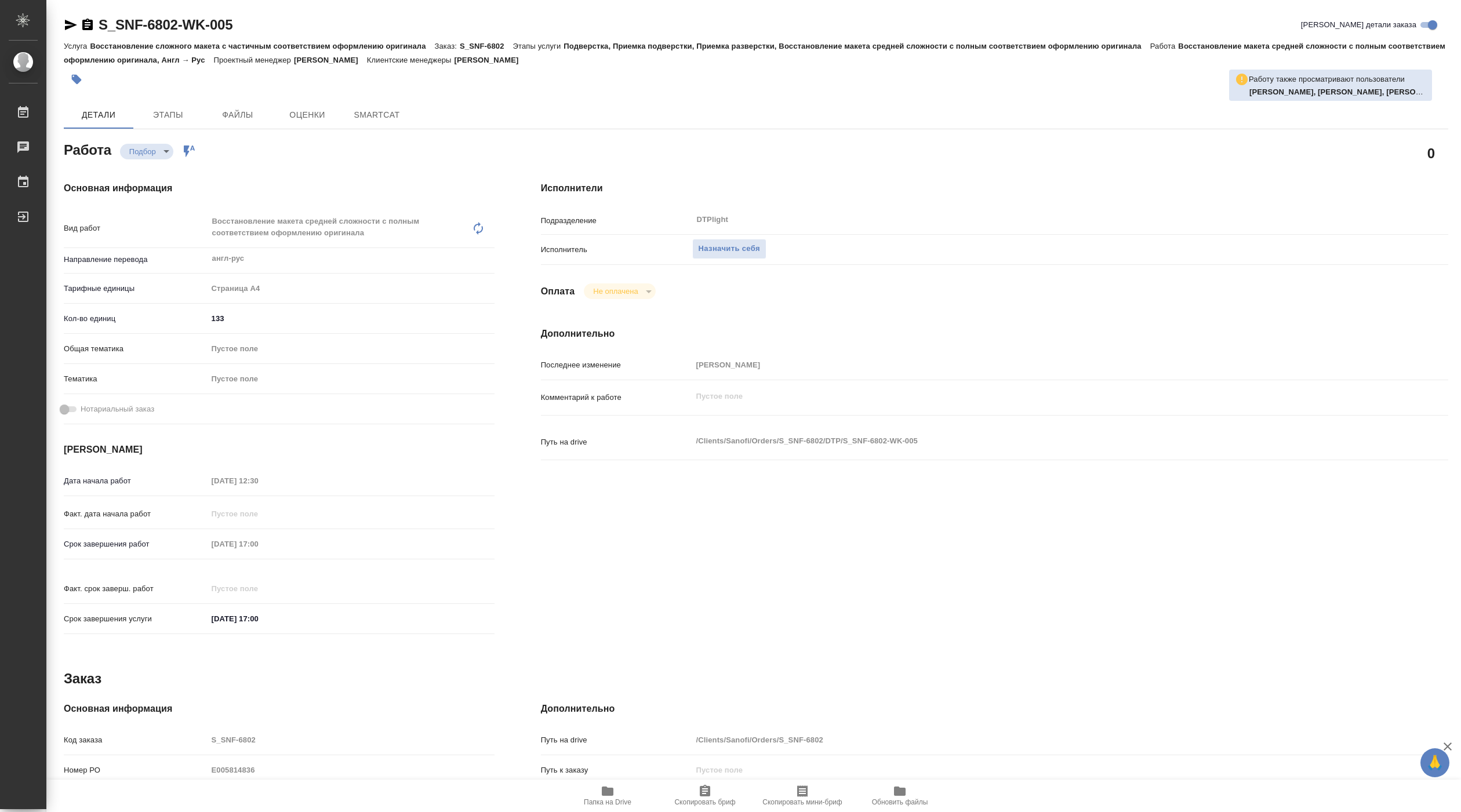
type textarea "x"
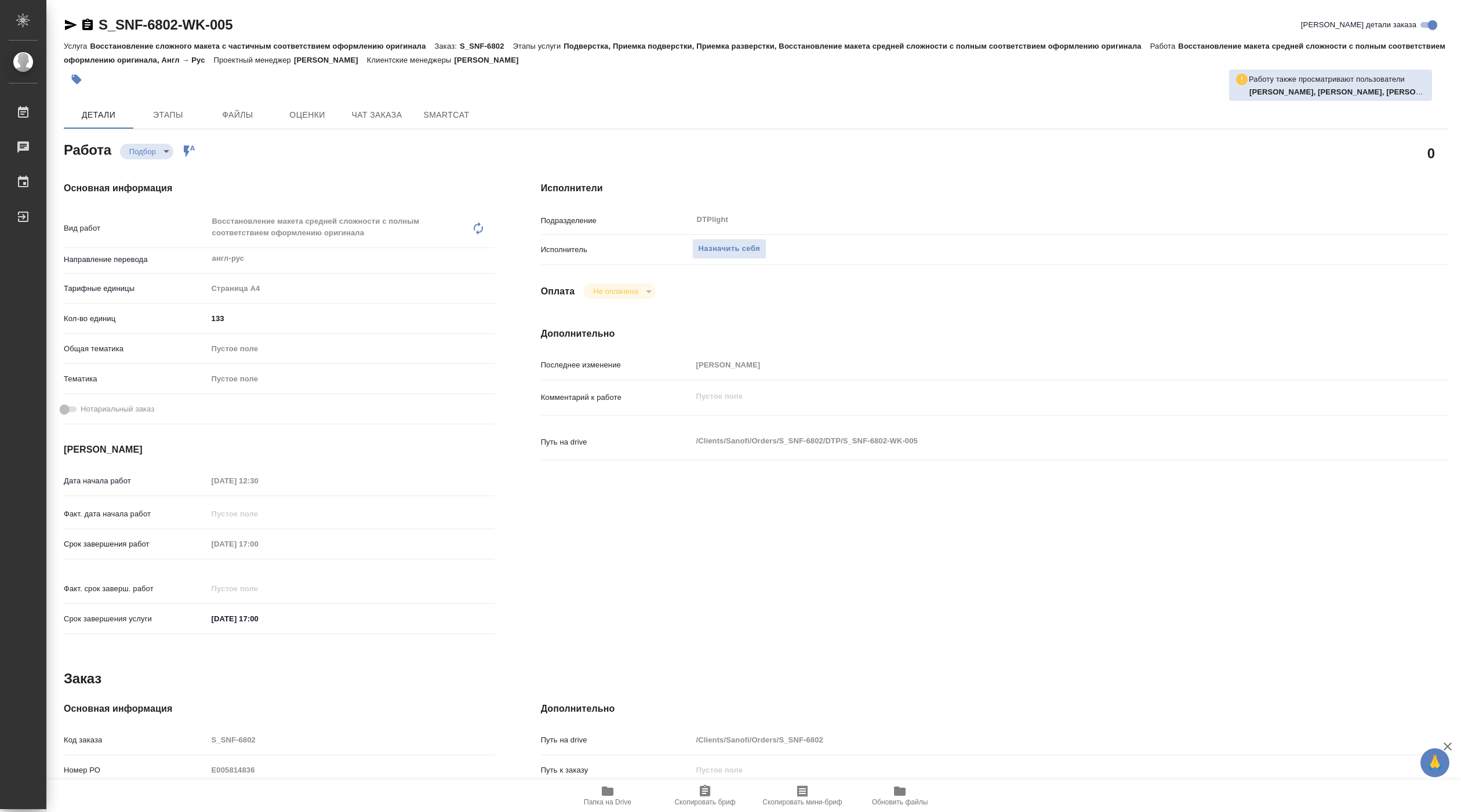
type textarea "x"
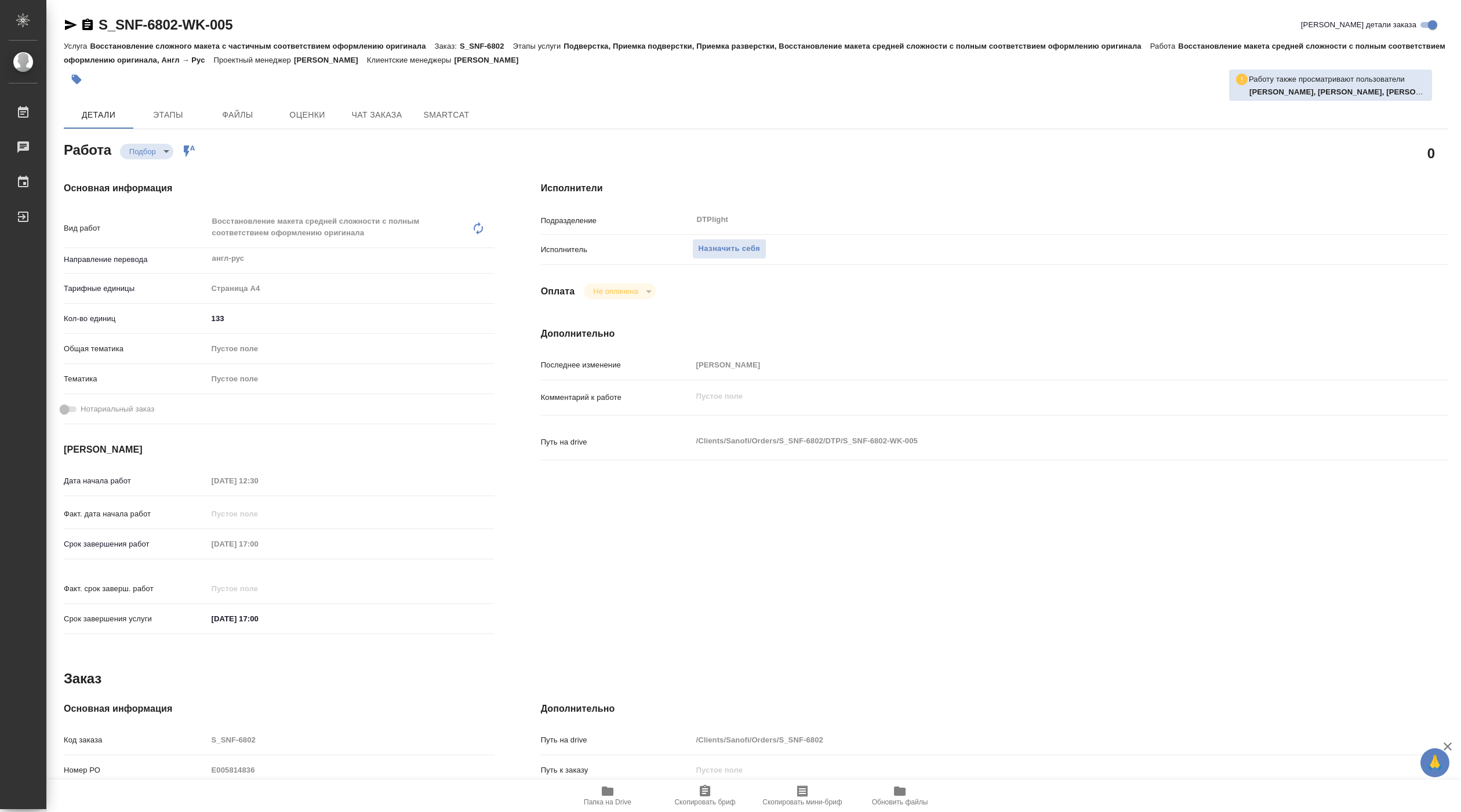
type textarea "x"
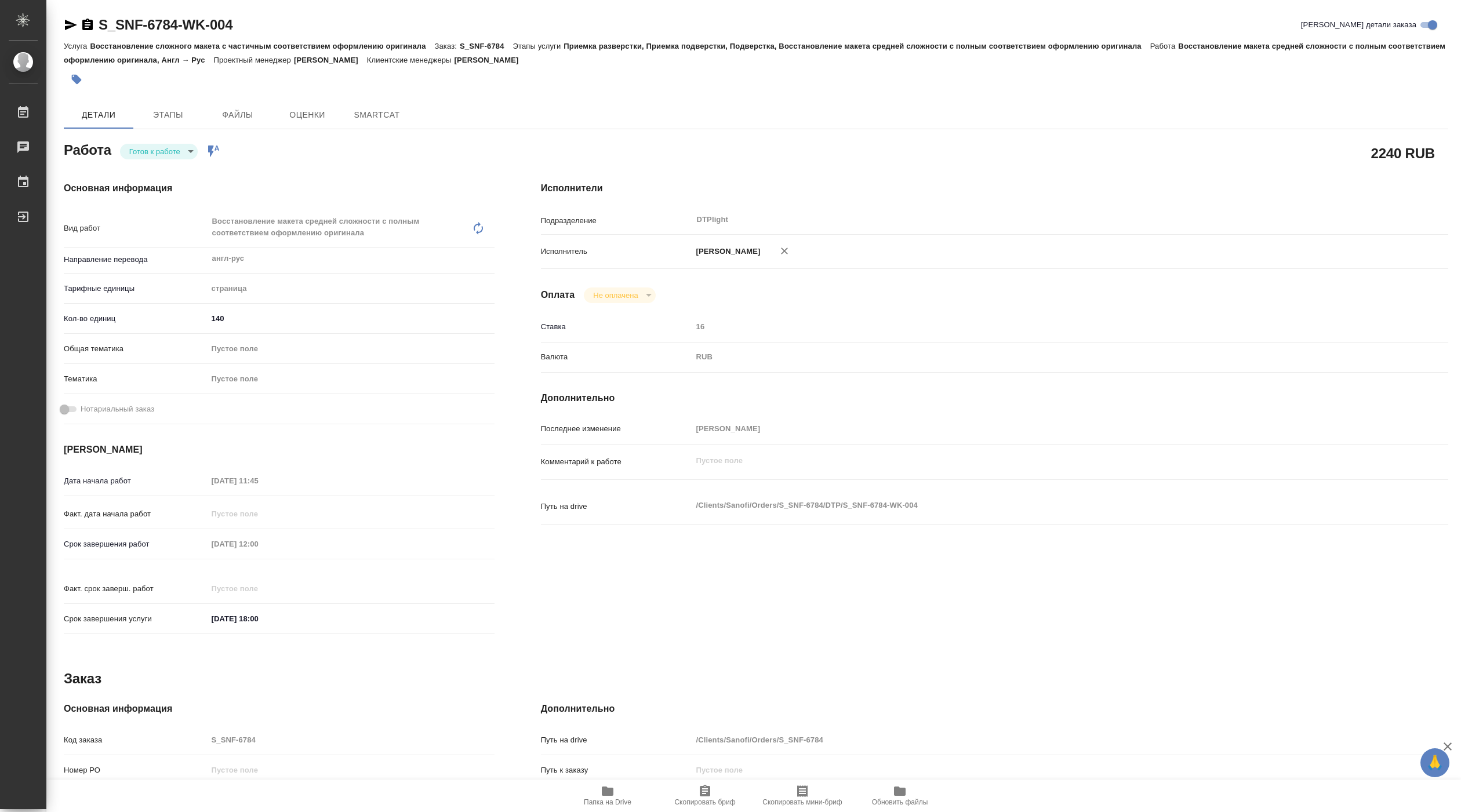
type textarea "x"
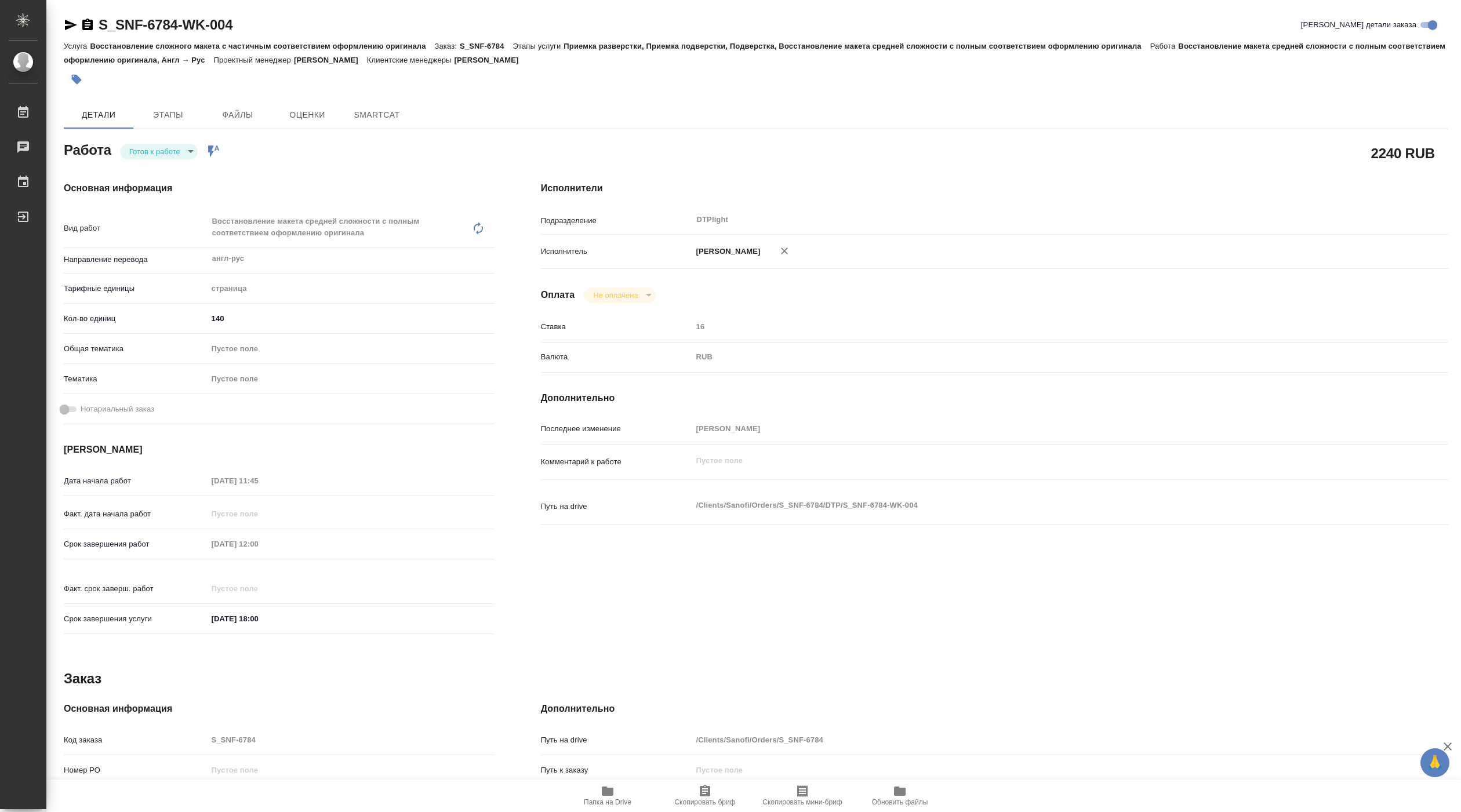
type textarea "x"
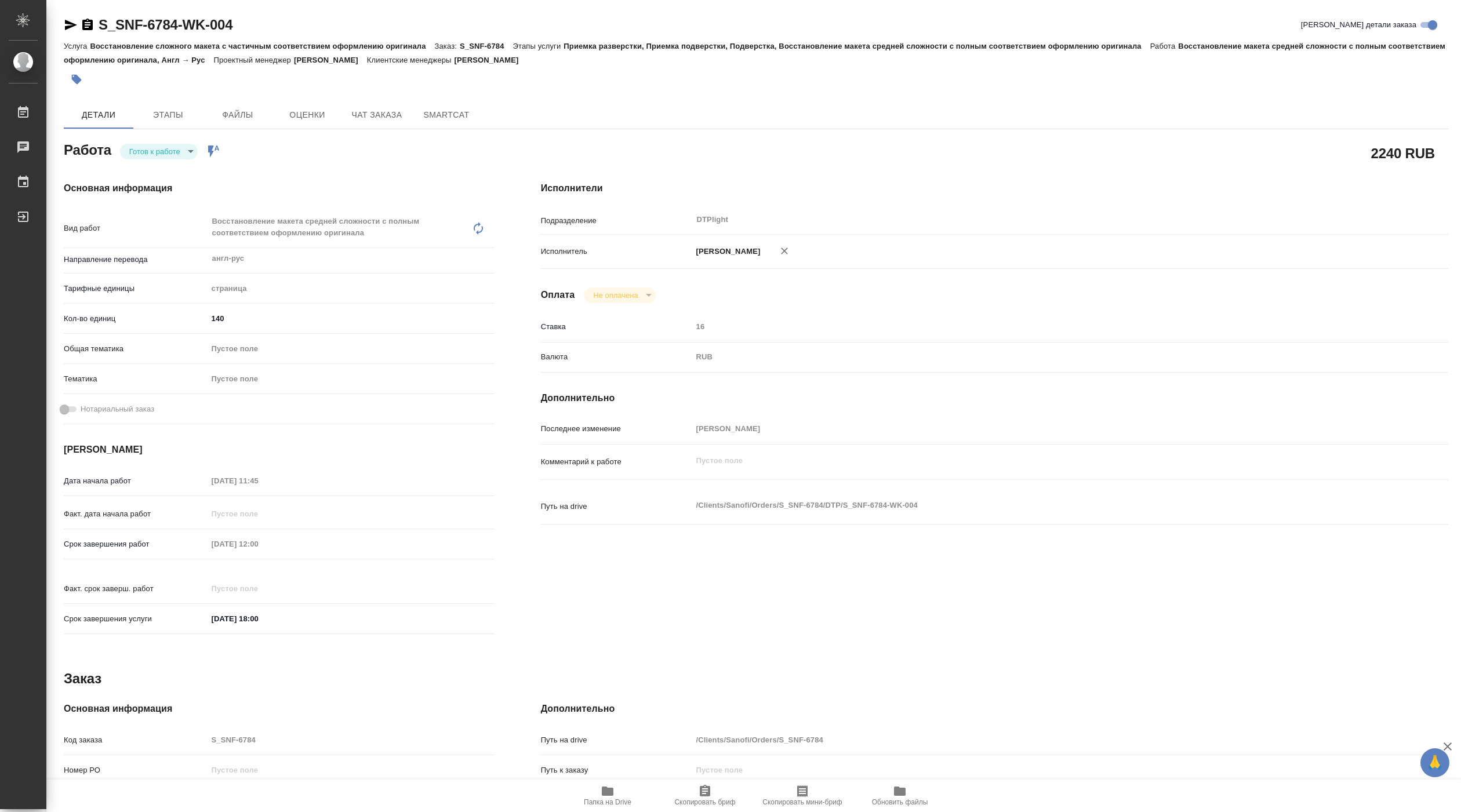
click at [178, 151] on body "🙏 .cls-1 fill:#fff; AWATERA Pankina Anna Работы Чаты График Выйти S_SNF-6784-WK…" at bounding box center [730, 406] width 1461 height 812
type textarea "x"
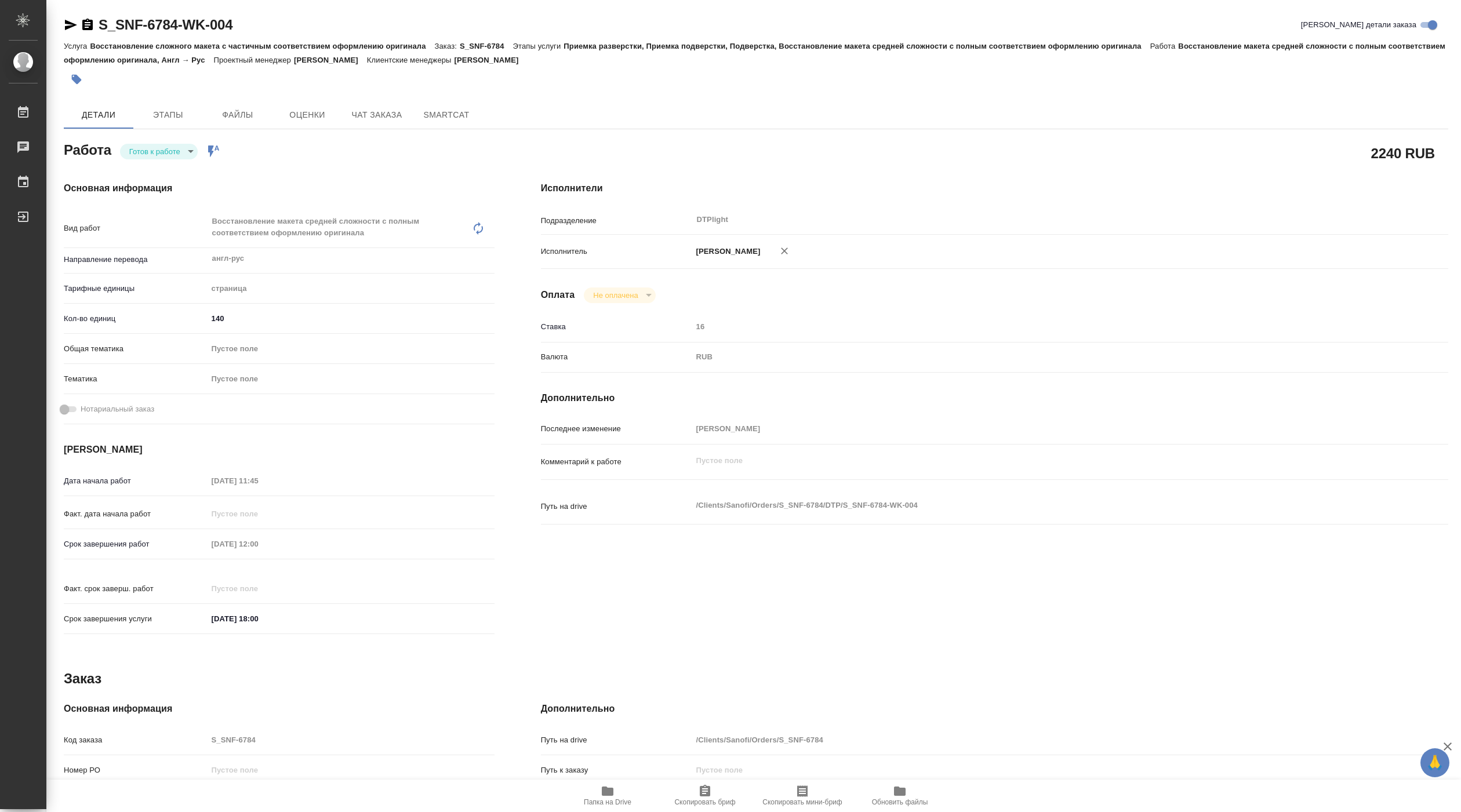
type textarea "x"
click at [162, 153] on button "В работе" at bounding box center [149, 152] width 38 height 13
type textarea "x"
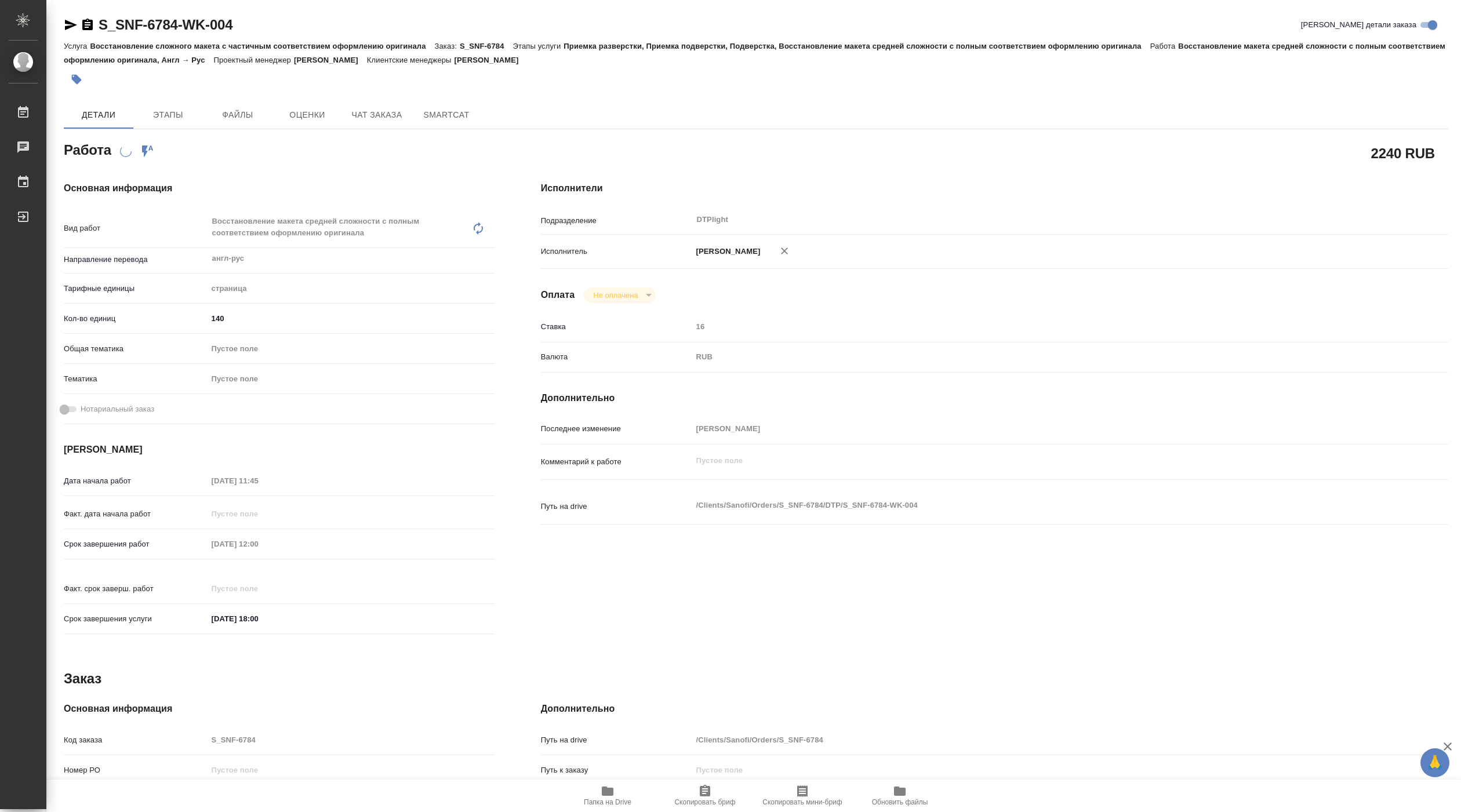
type textarea "x"
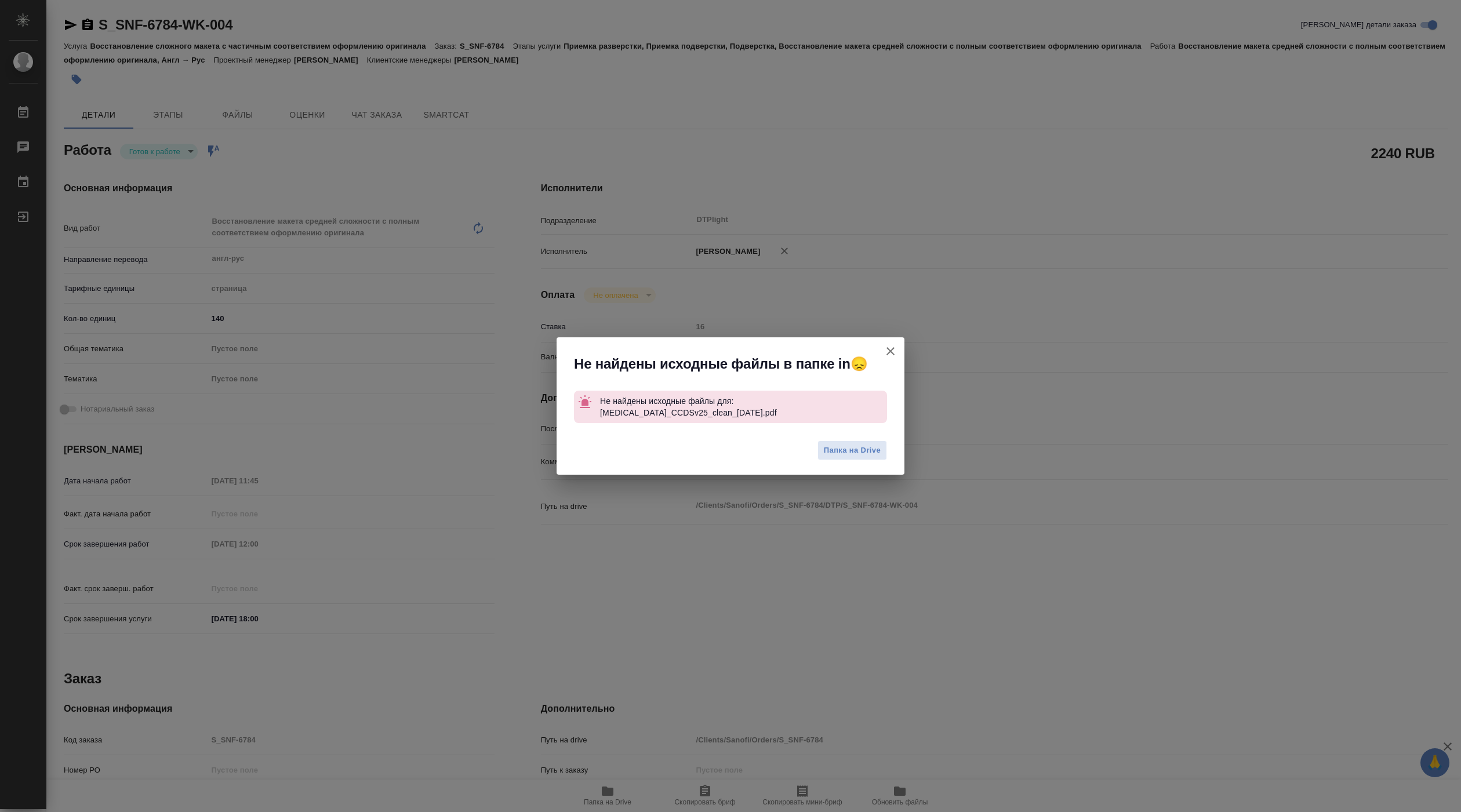
type textarea "x"
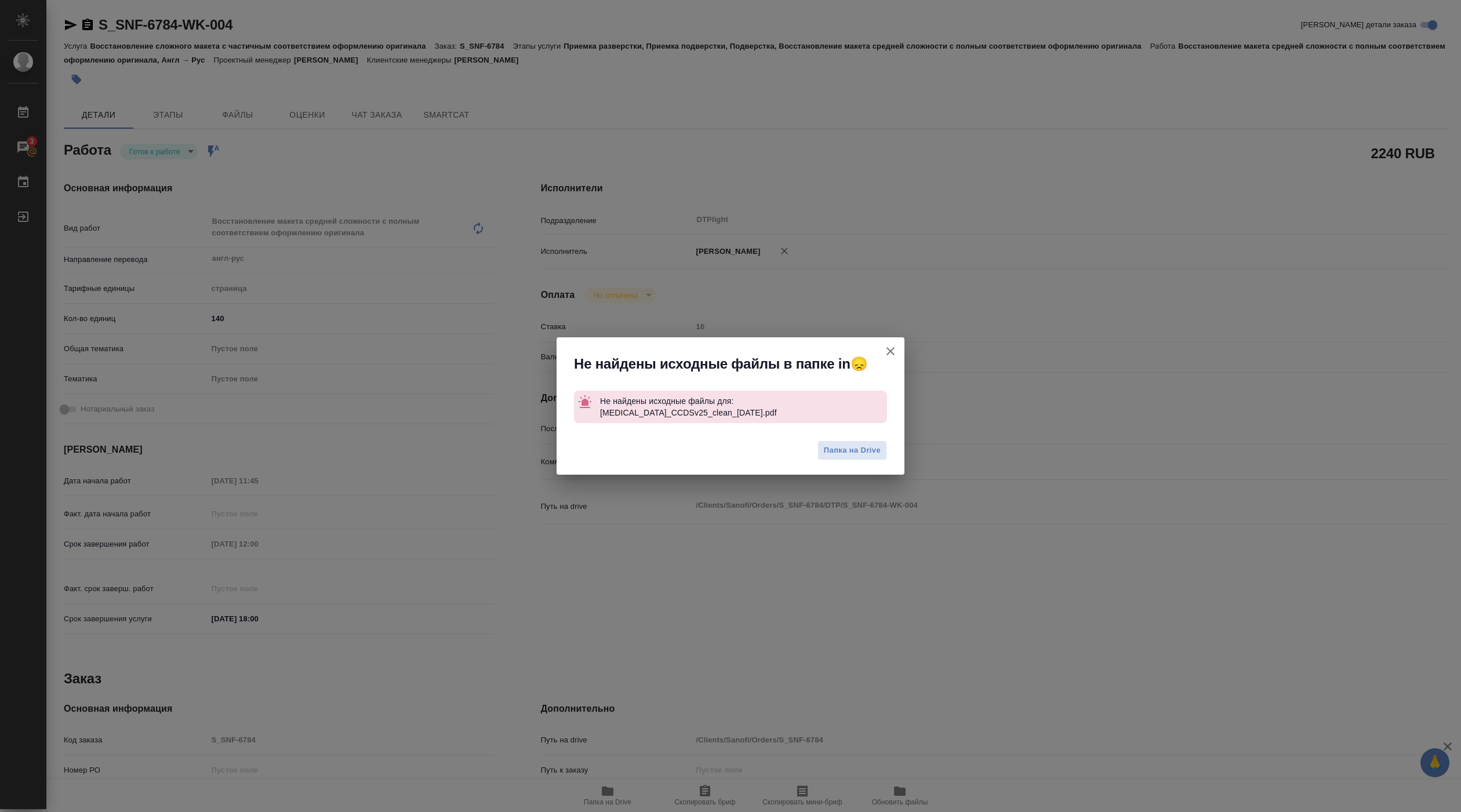
type textarea "x"
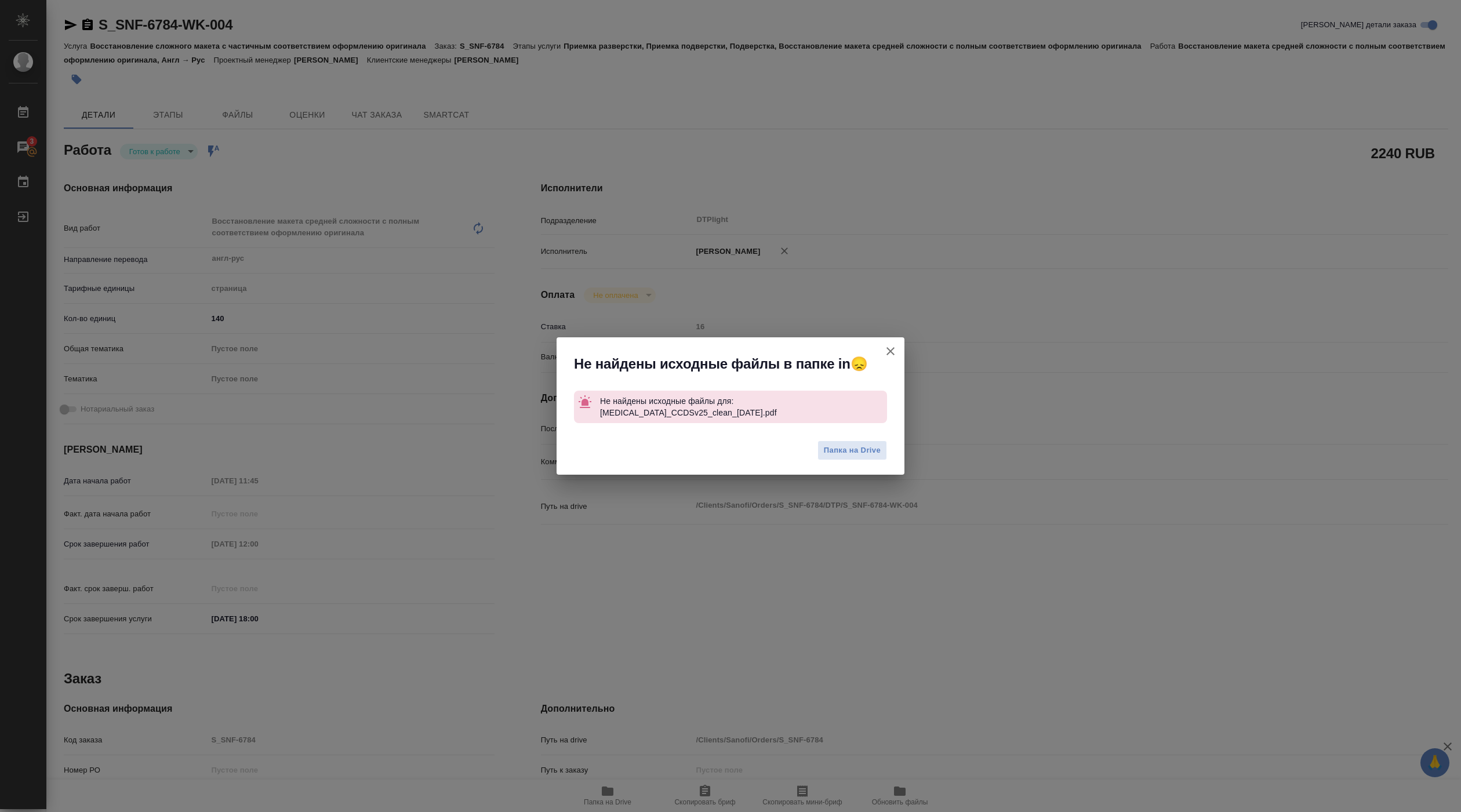
click at [294, 162] on div "Не найдены исходные файлы в папке in😞 Не найдены исходные файлы для: Levofloxac…" at bounding box center [730, 406] width 1461 height 812
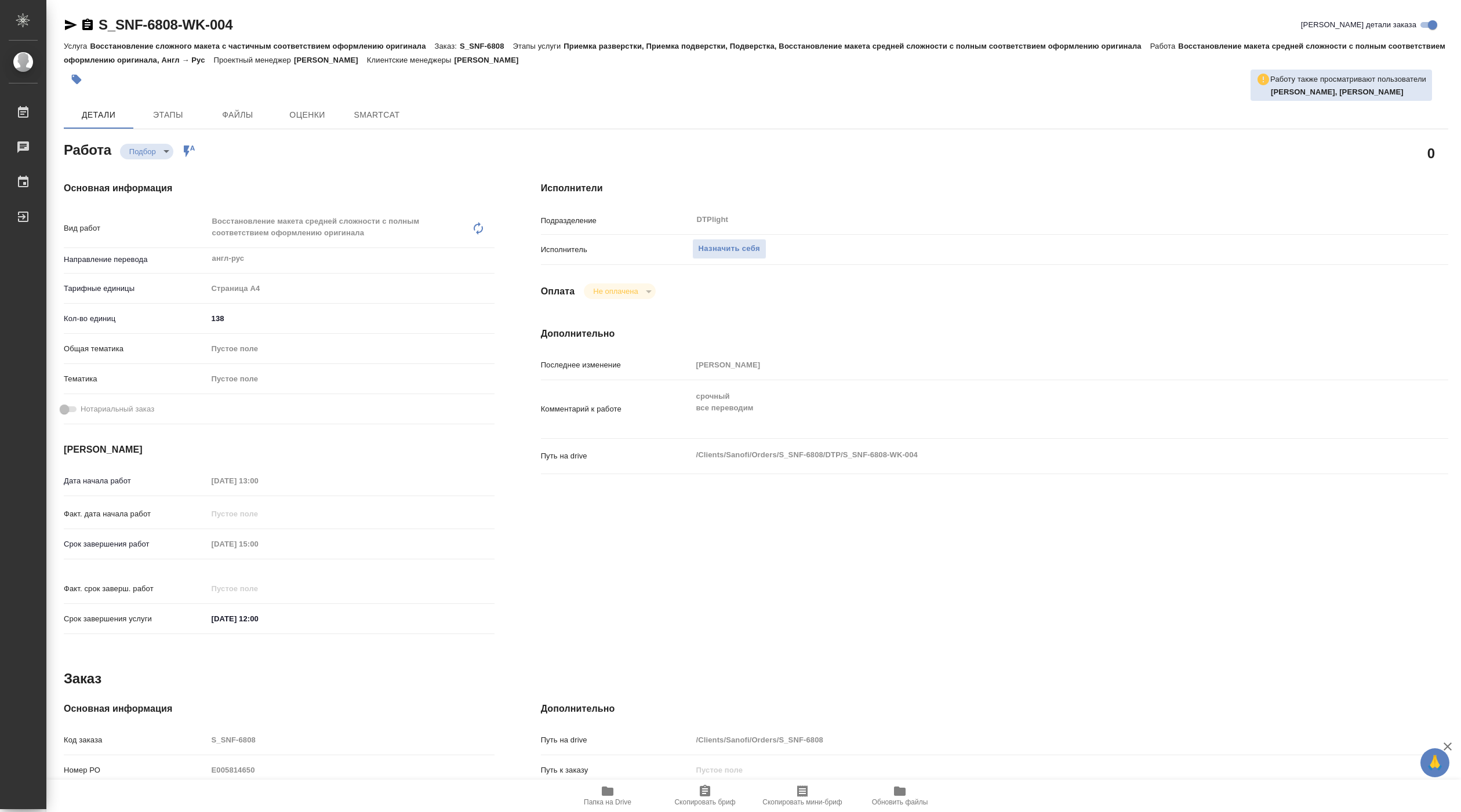
type textarea "x"
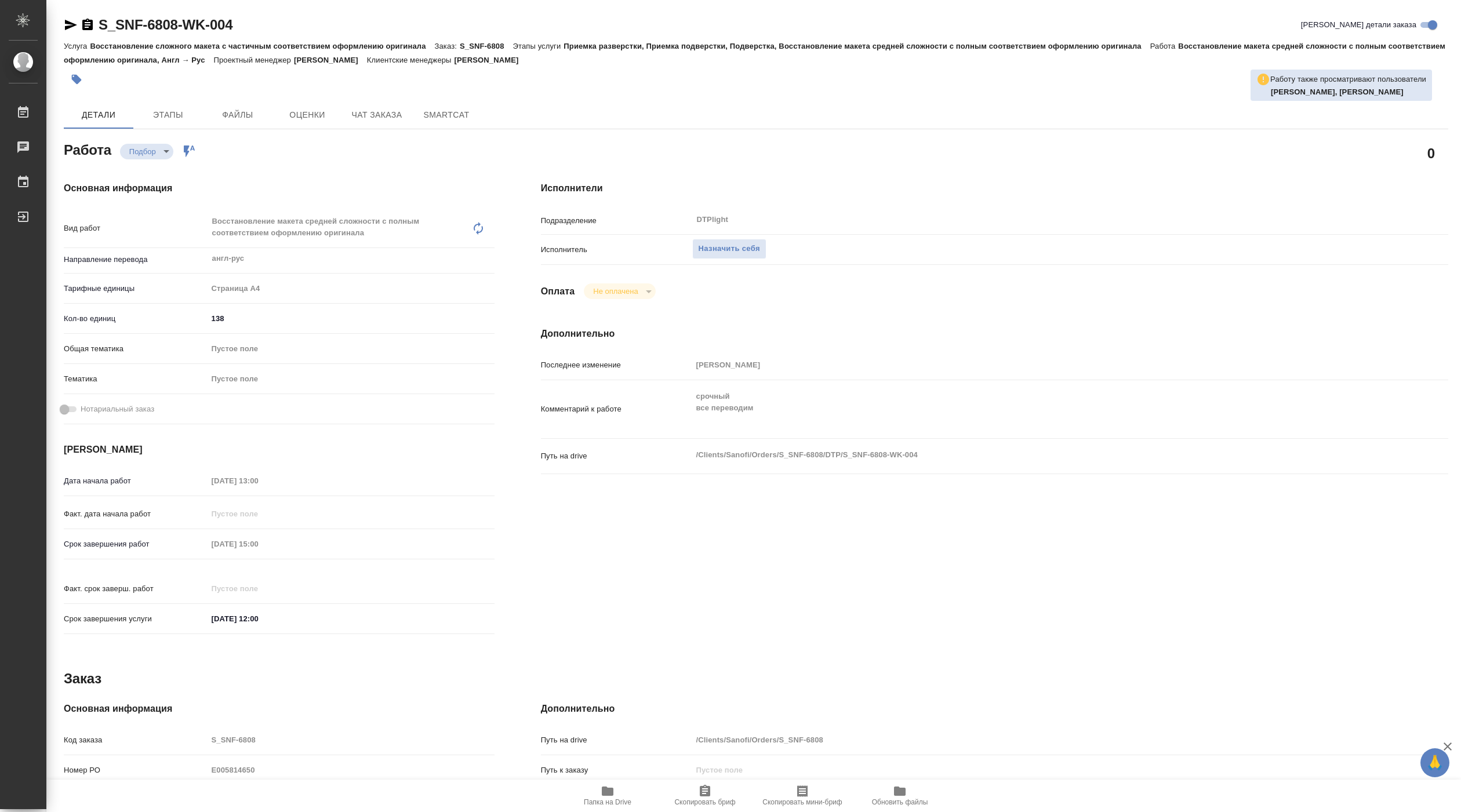
type textarea "x"
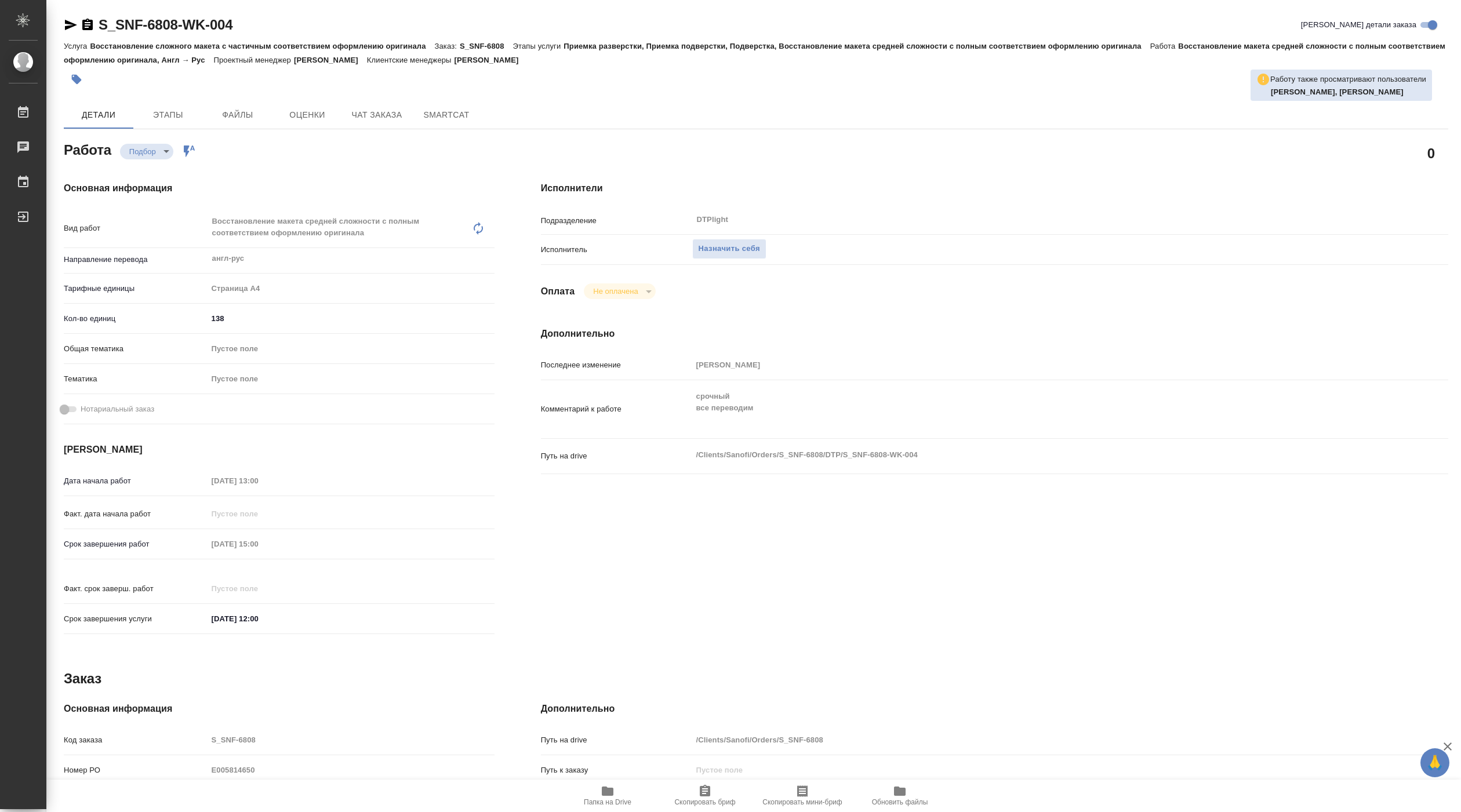
type textarea "x"
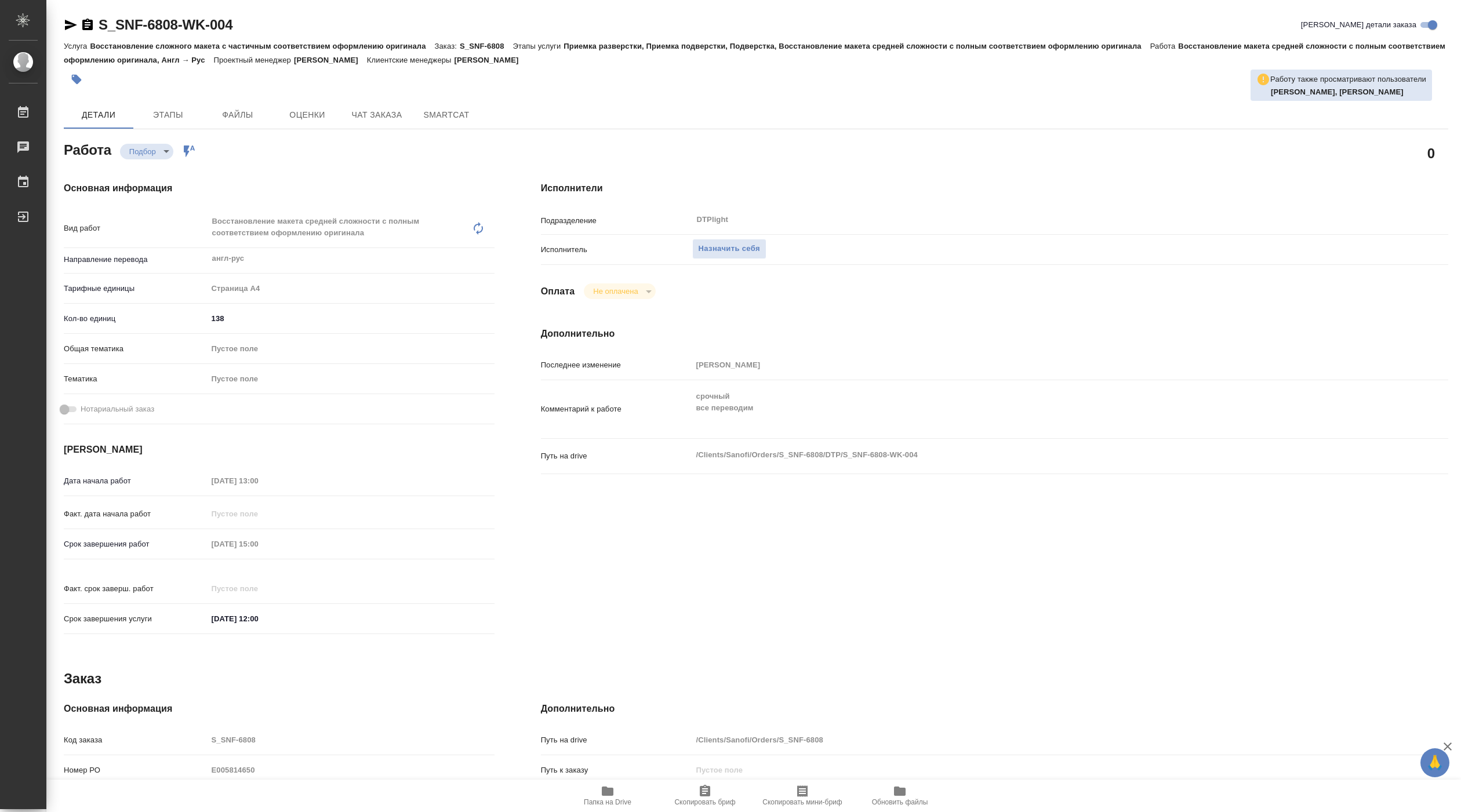
click at [593, 795] on span "Папка на Drive" at bounding box center [607, 795] width 83 height 22
type textarea "x"
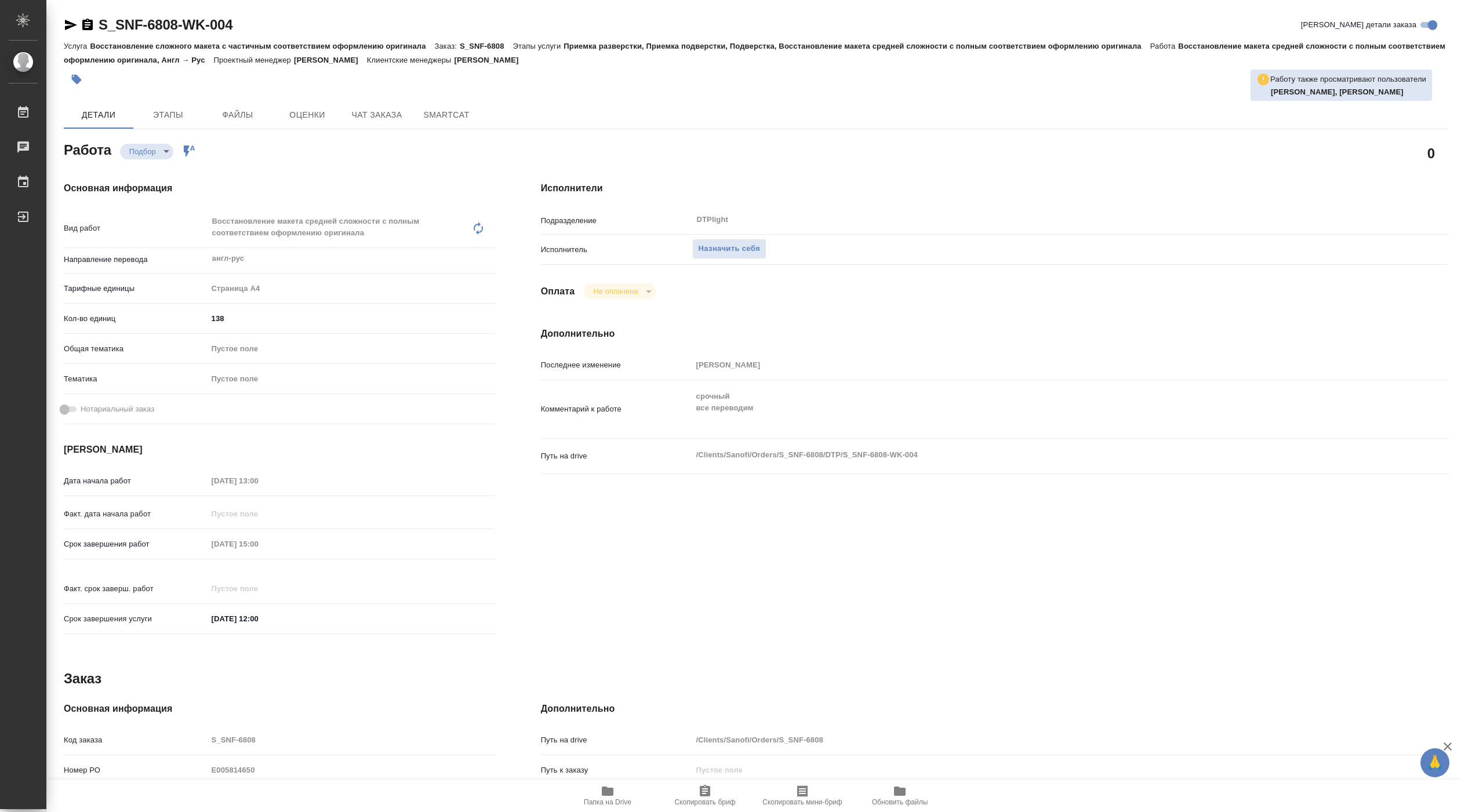
type textarea "x"
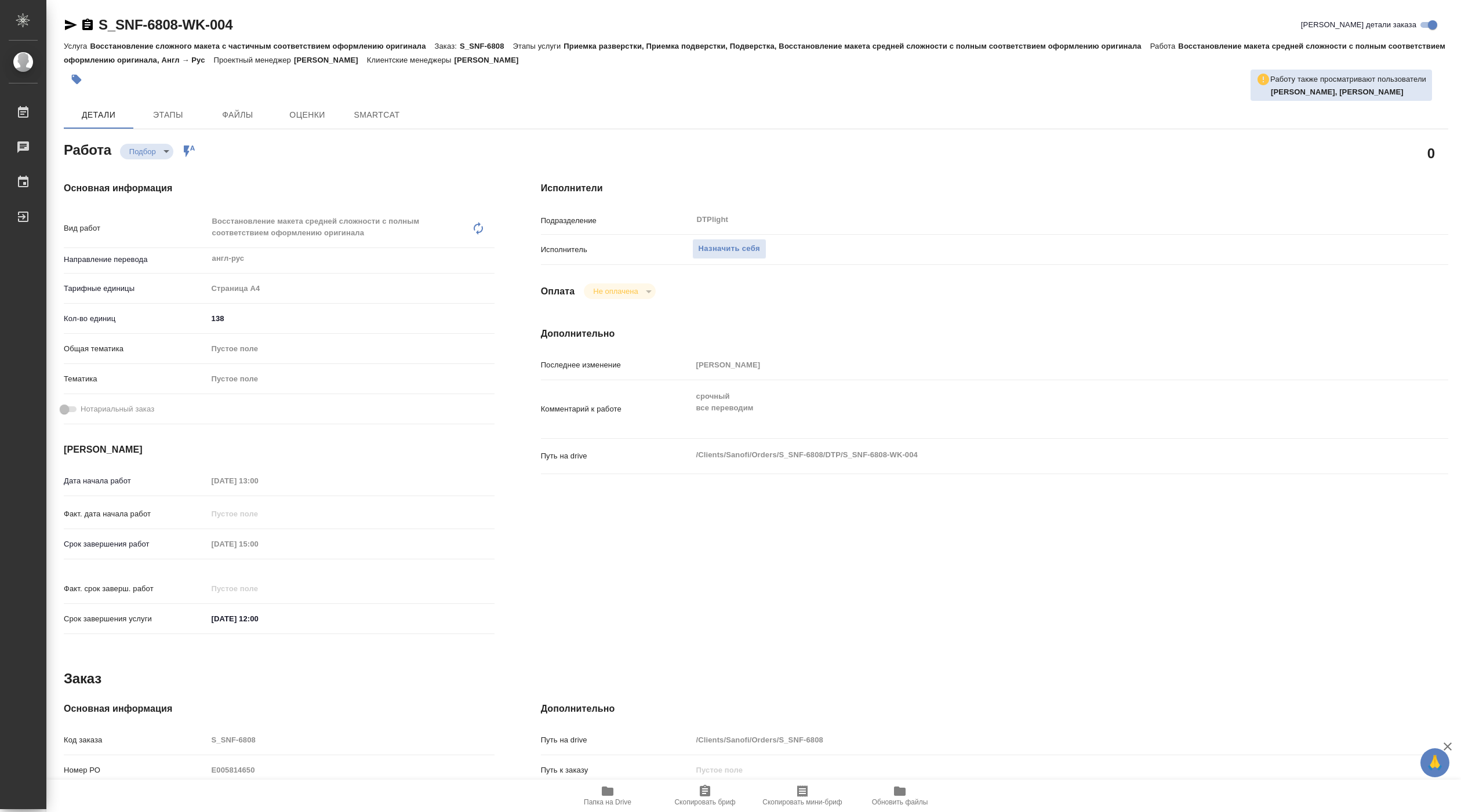
type textarea "x"
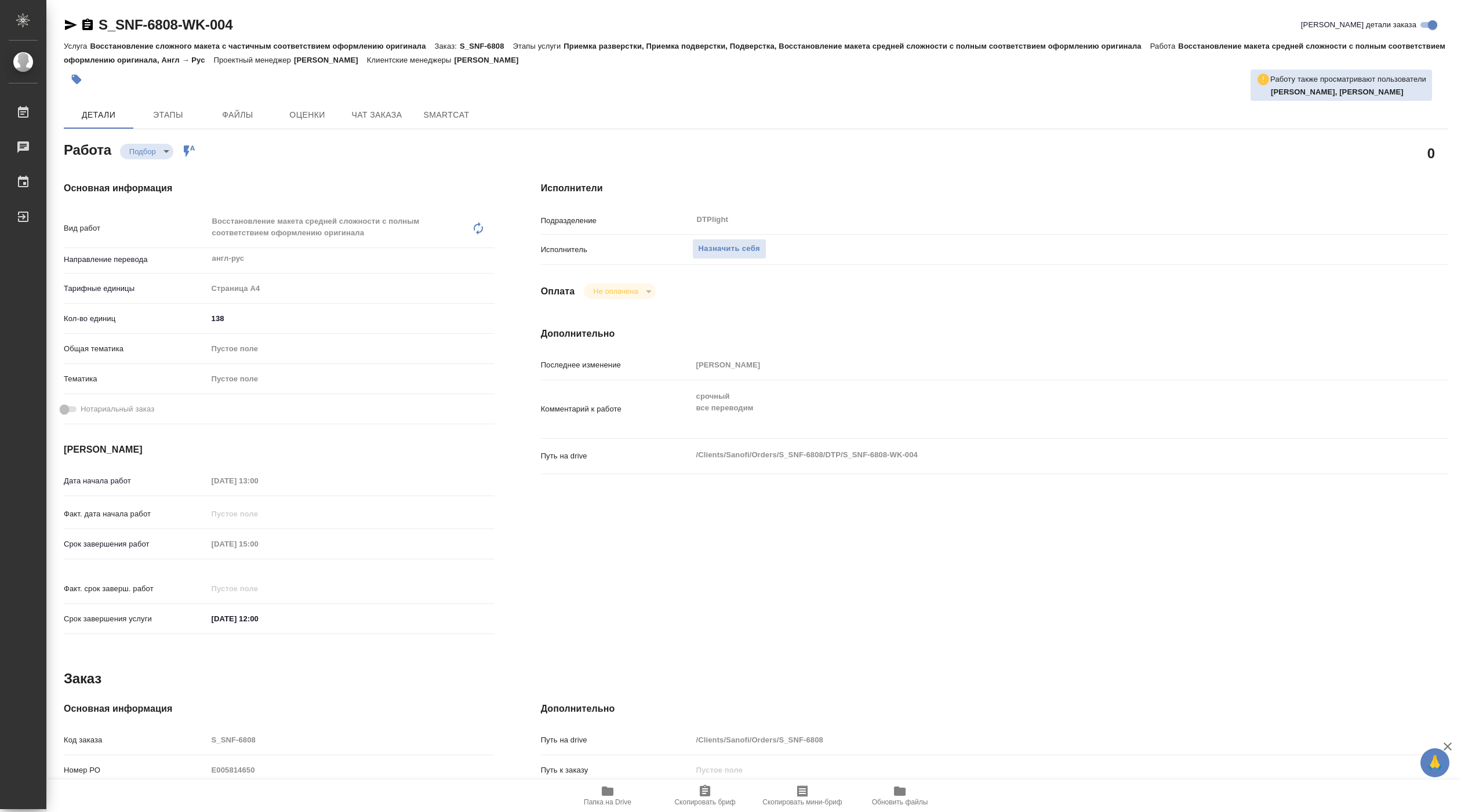
type textarea "x"
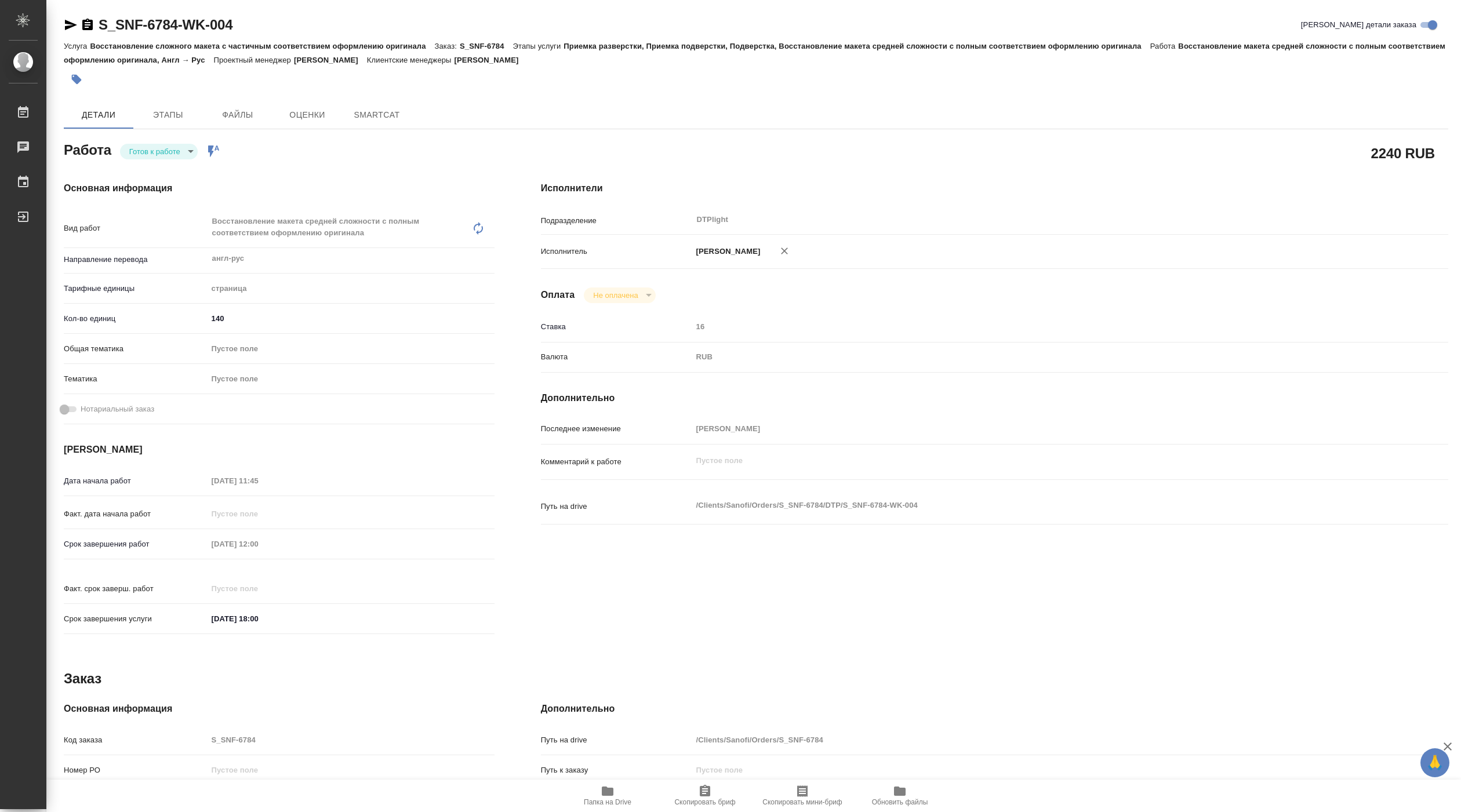
type textarea "x"
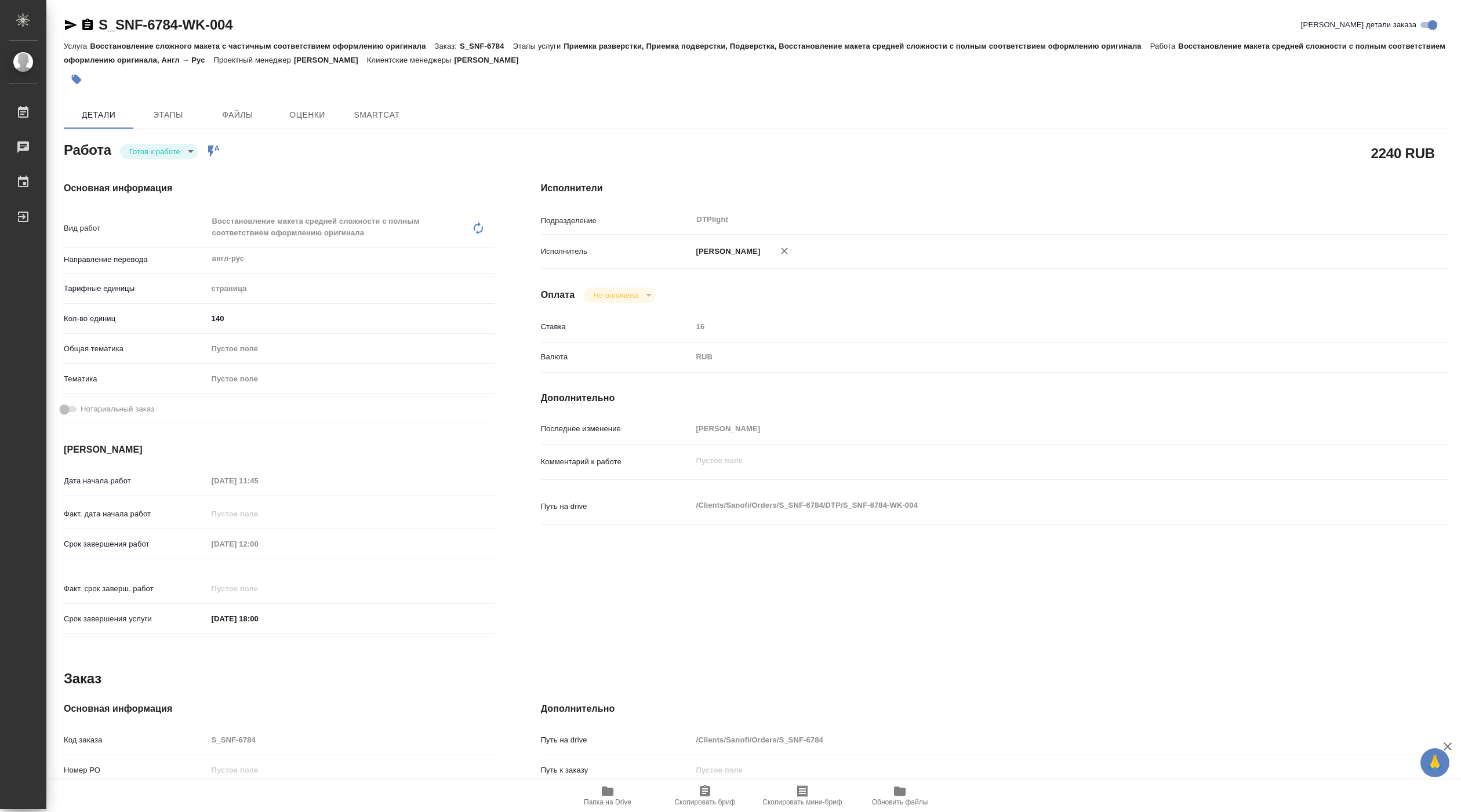
type textarea "x"
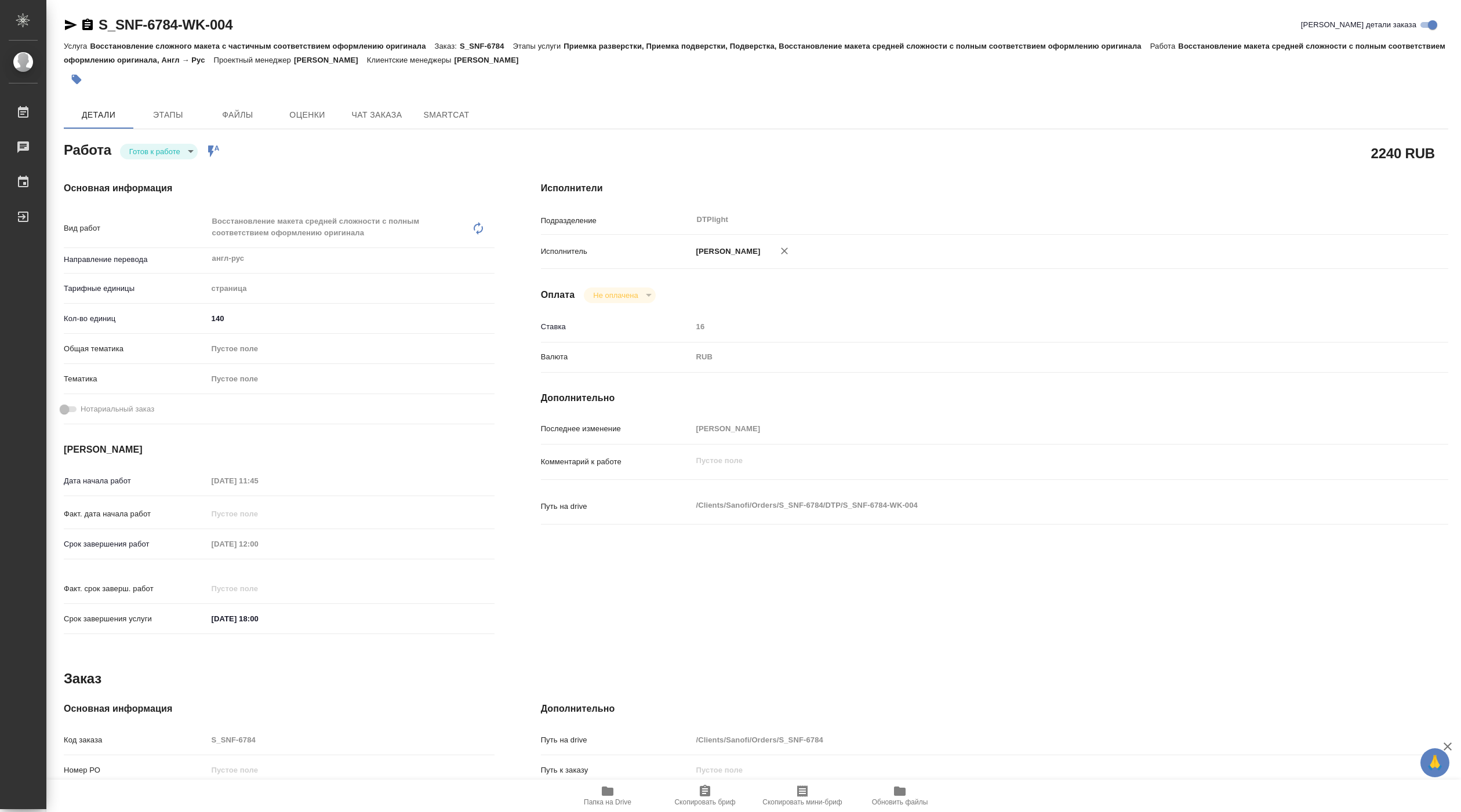
type textarea "x"
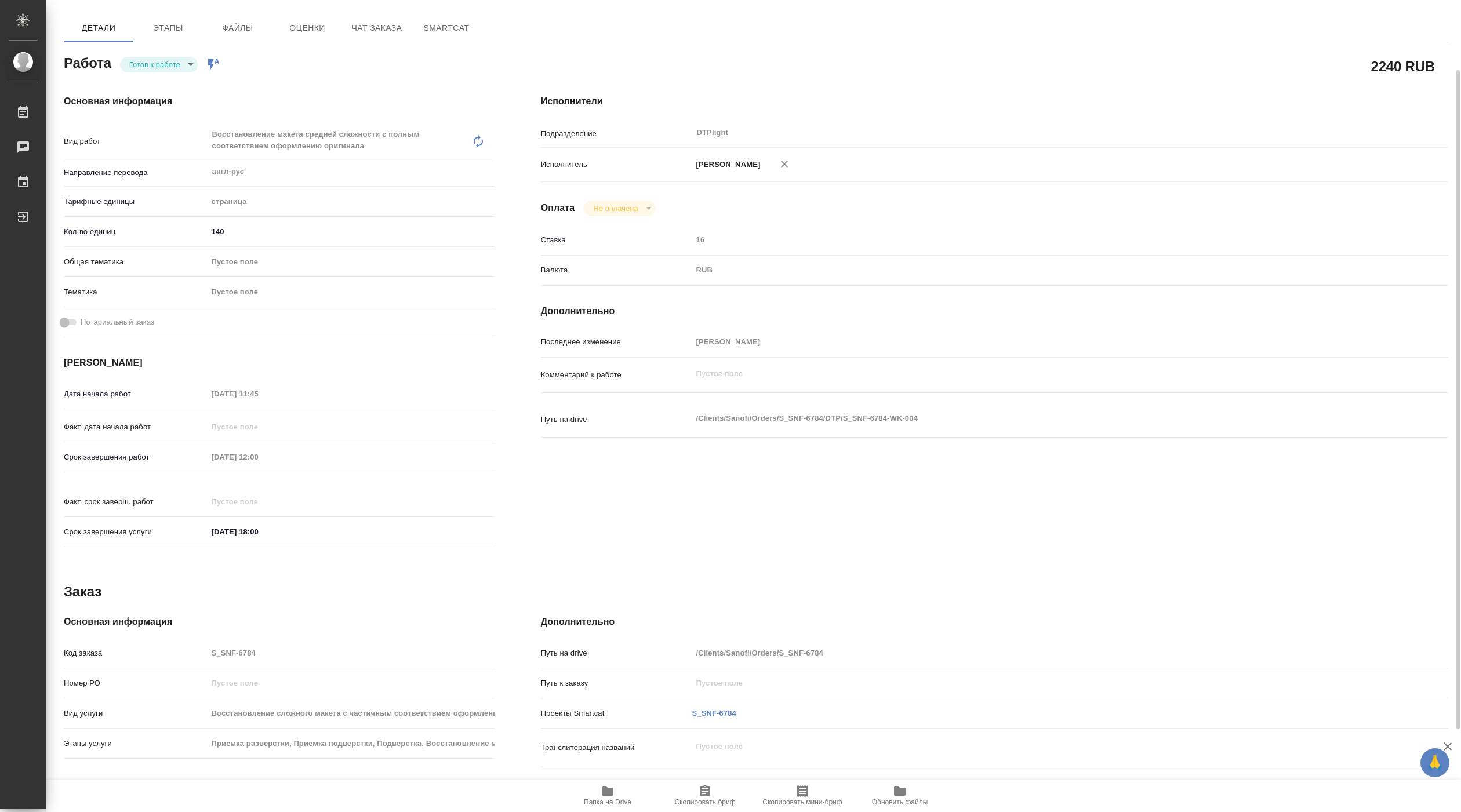
type textarea "x"
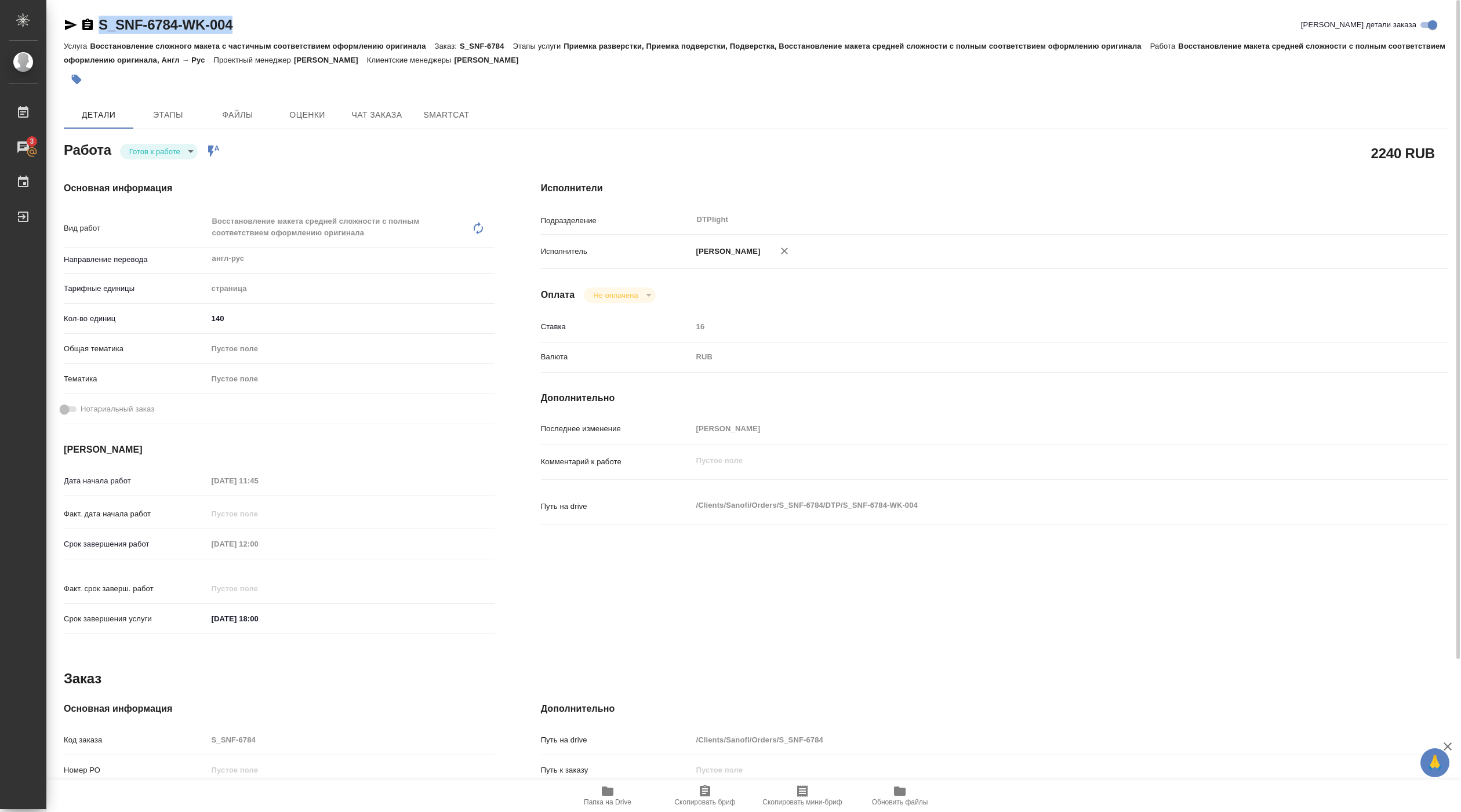
drag, startPoint x: 96, startPoint y: 32, endPoint x: 258, endPoint y: 36, distance: 162.0
click at [258, 36] on div "S_SNF-6784-WK-004 Кратко детали заказа" at bounding box center [756, 27] width 1385 height 23
copy link "S_SNF-6784-WK-004"
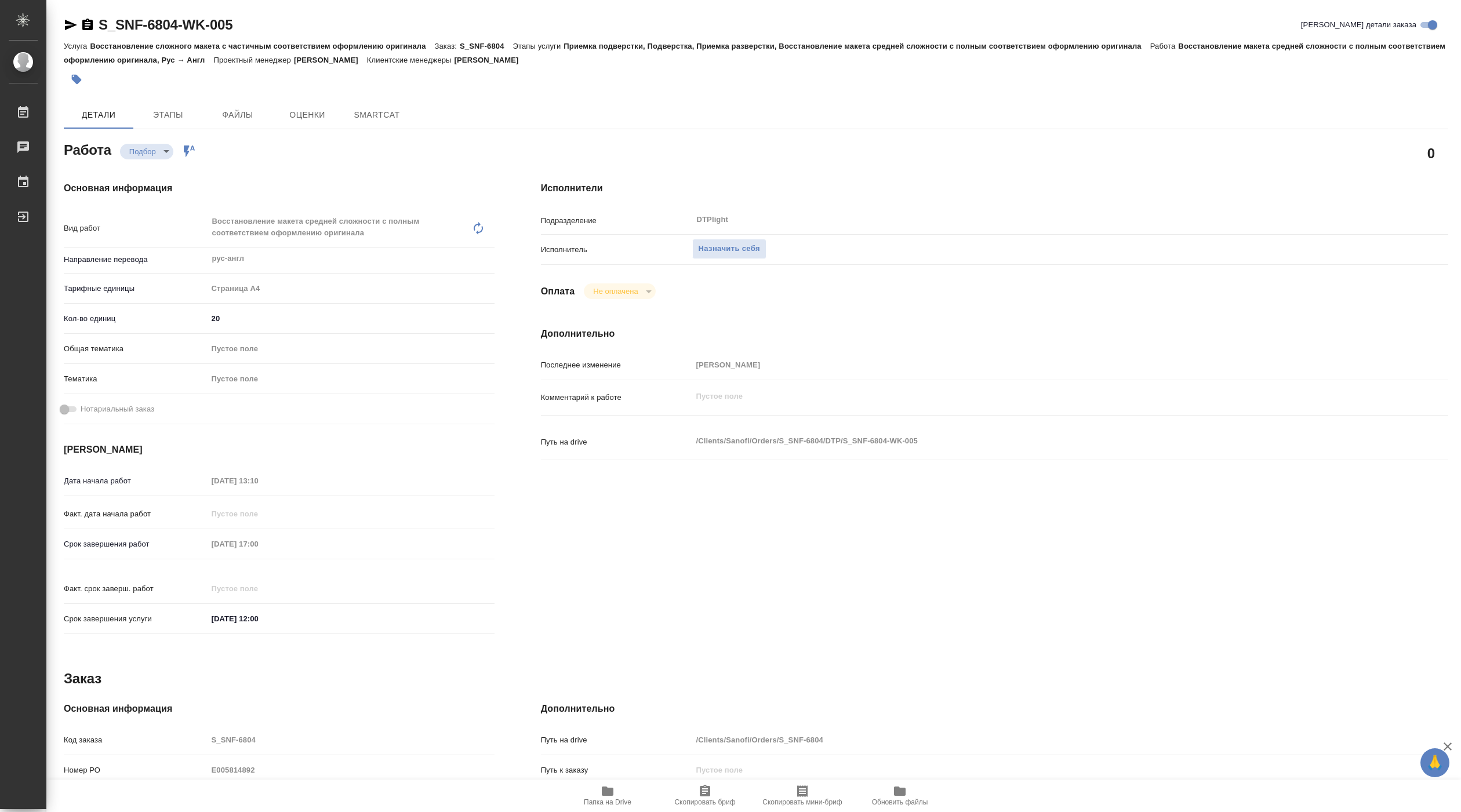
type textarea "x"
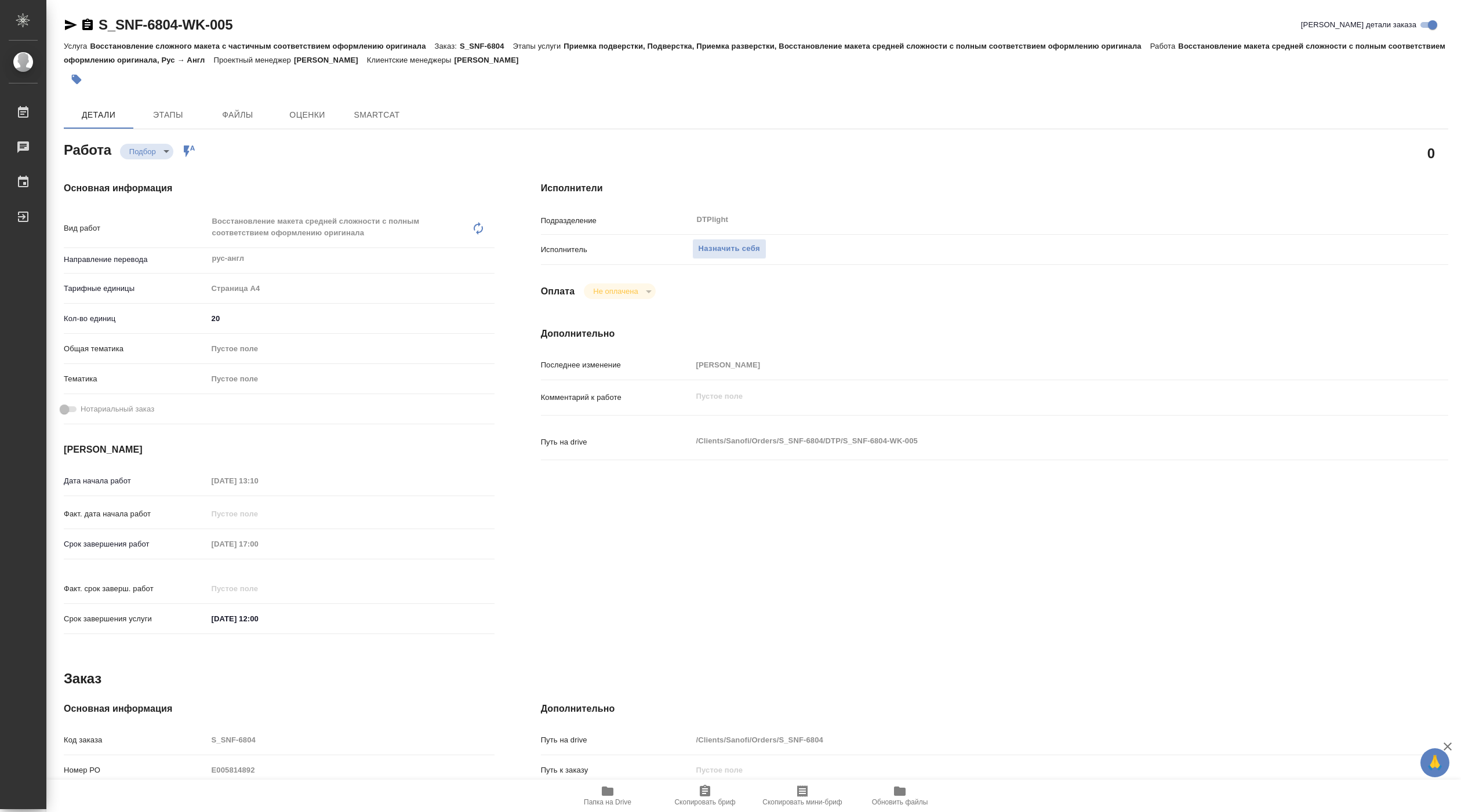
type textarea "x"
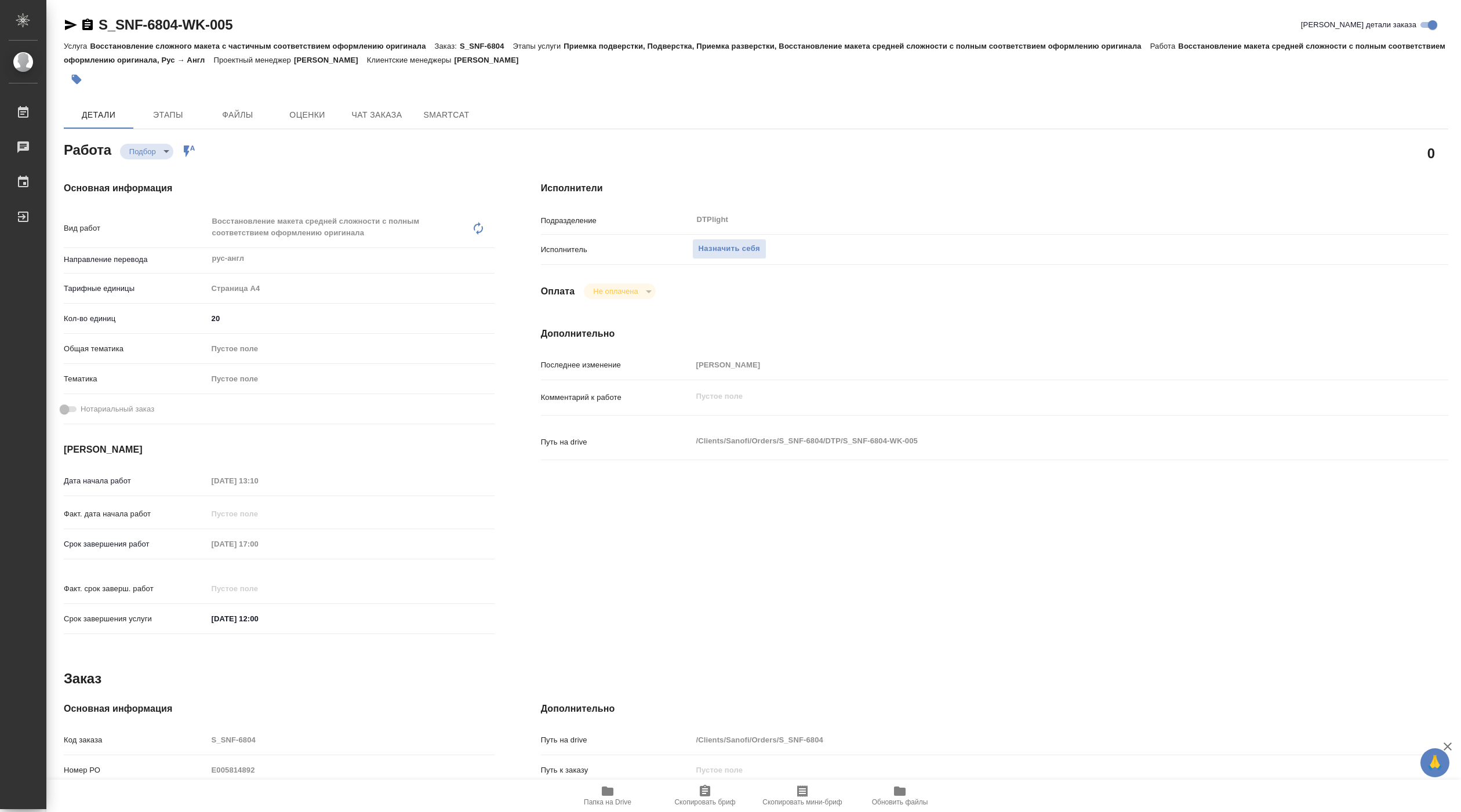
click at [616, 799] on span "Папка на Drive" at bounding box center [607, 801] width 47 height 8
type textarea "x"
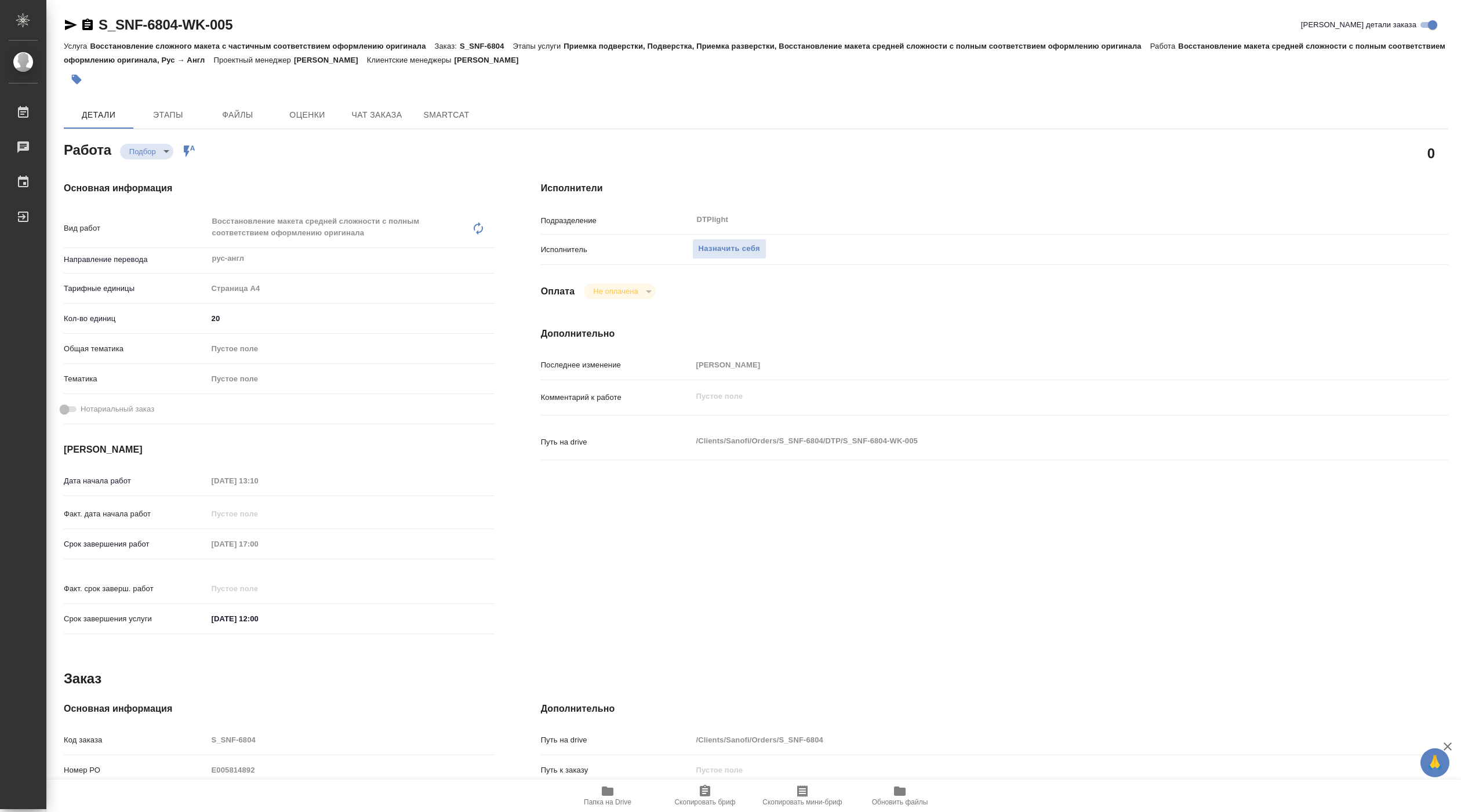
type textarea "x"
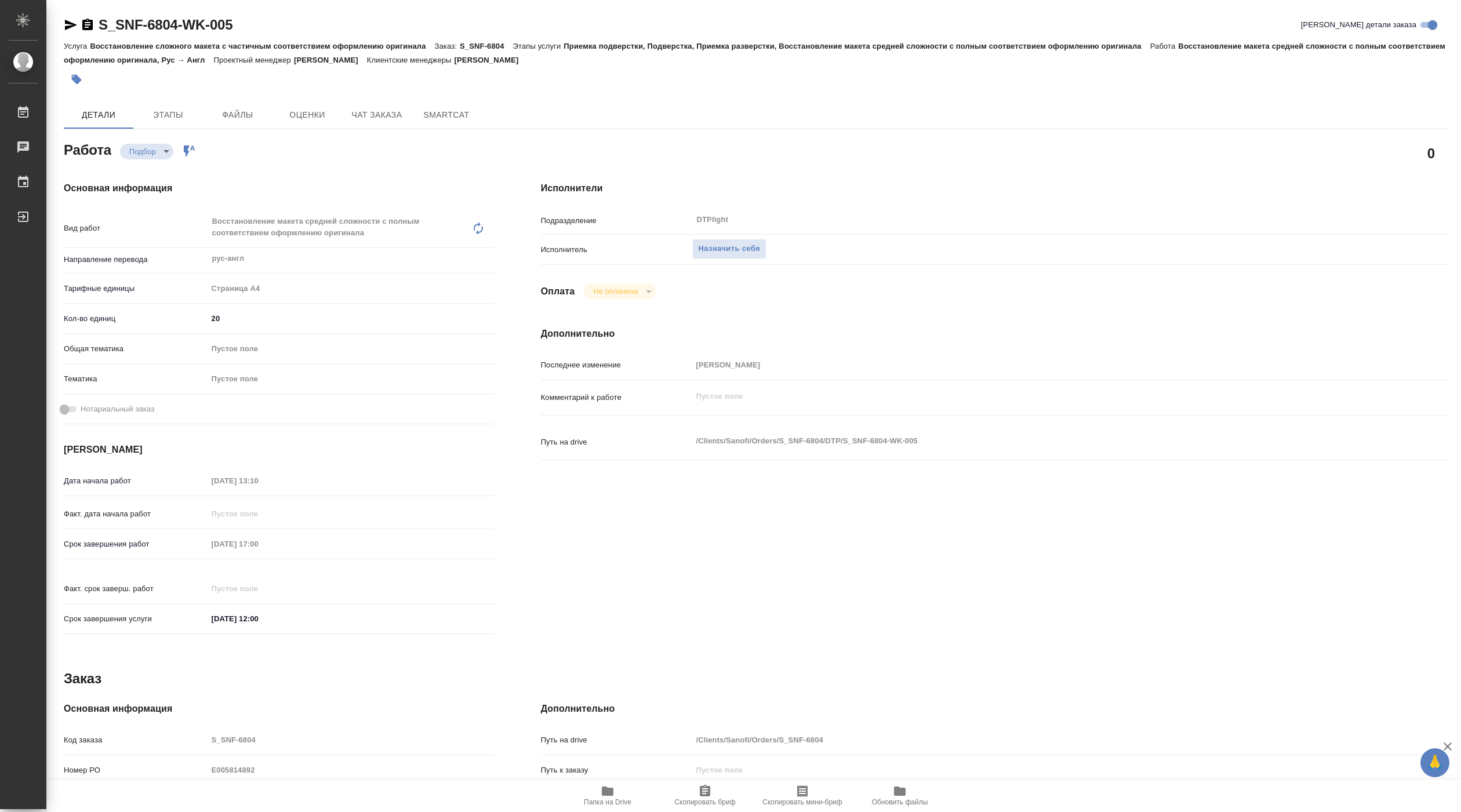
type textarea "x"
click at [740, 254] on span "Назначить себя" at bounding box center [729, 249] width 62 height 13
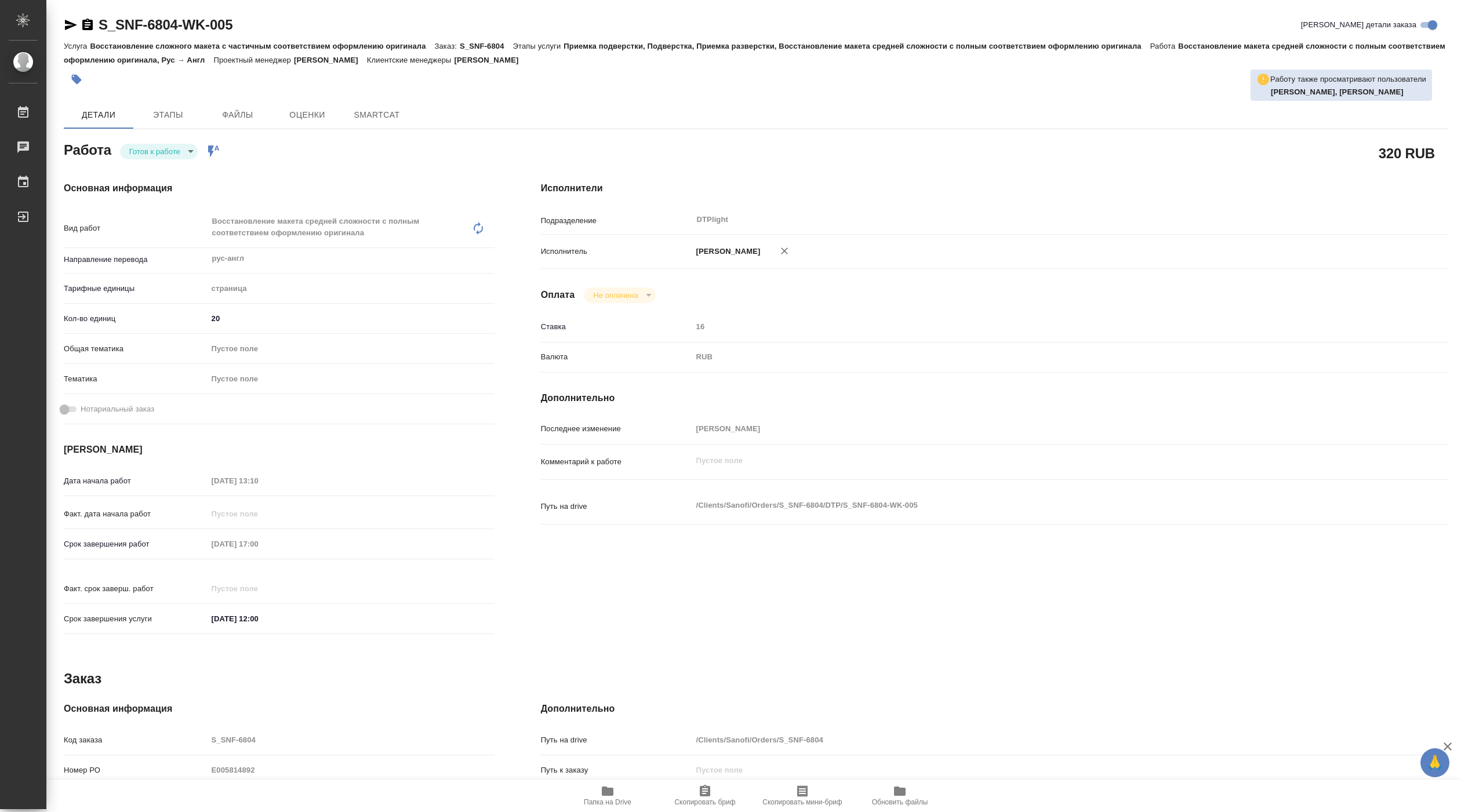
type textarea "x"
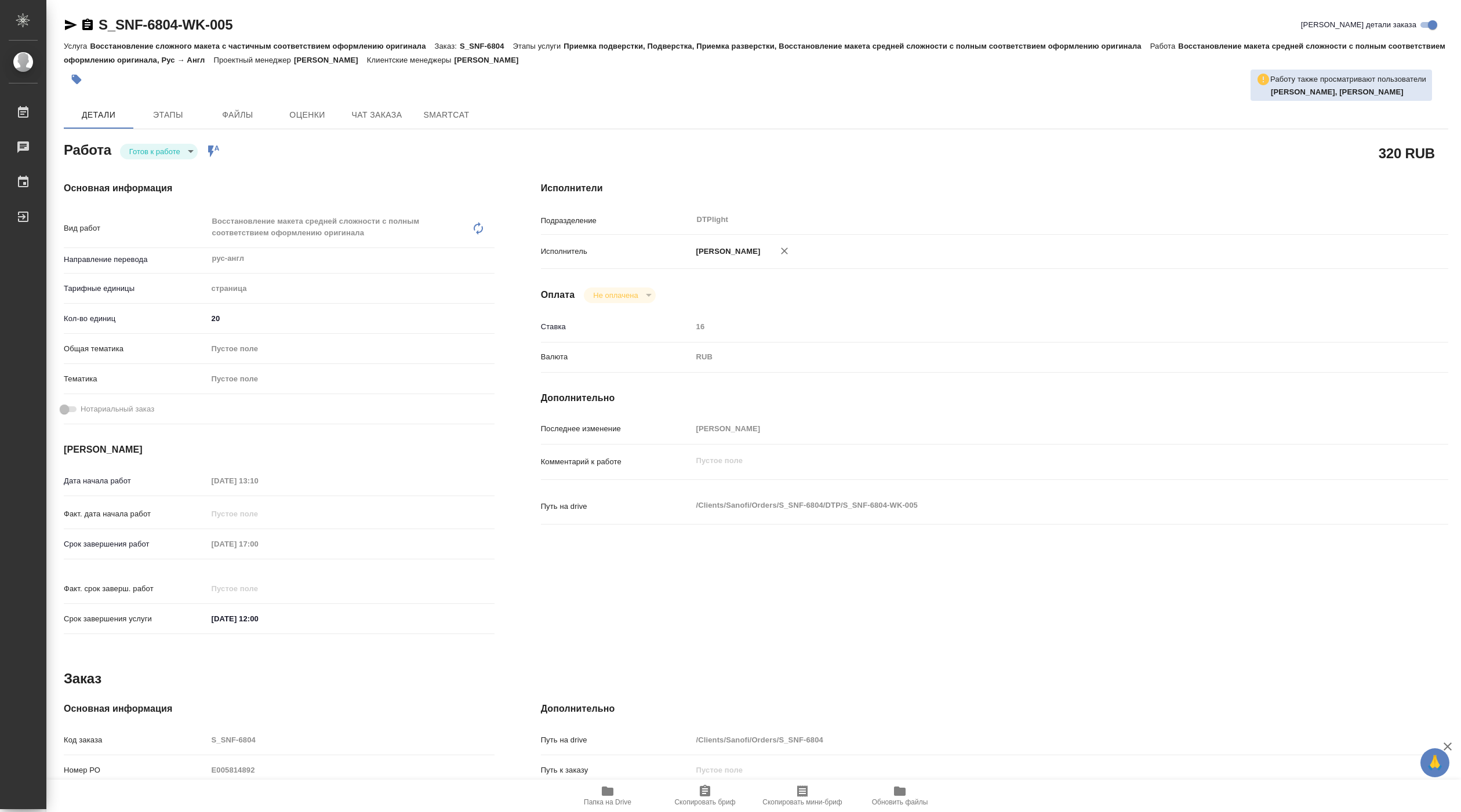
type textarea "x"
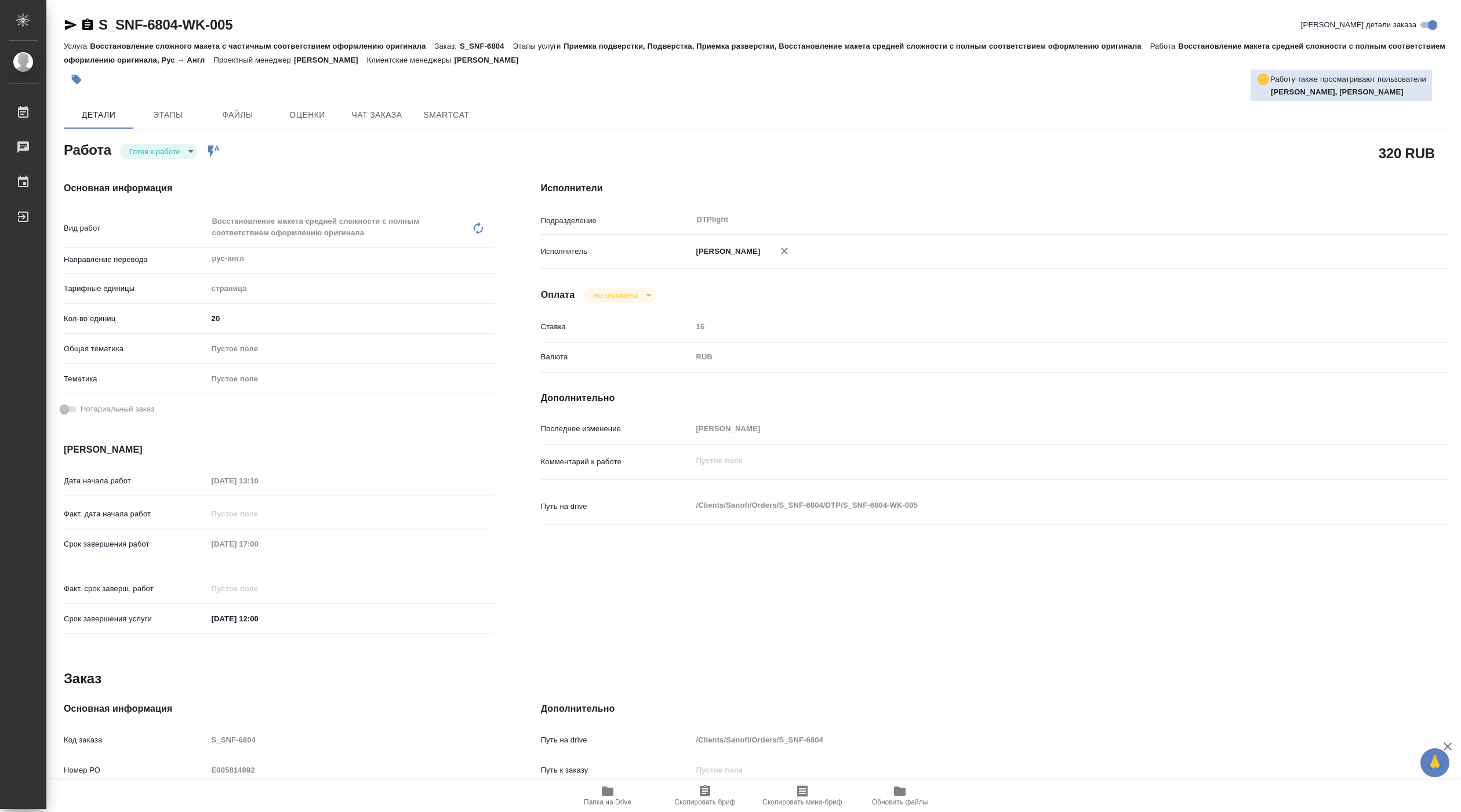
click at [167, 156] on body "🙏 .cls-1 fill:#fff; AWATERA Pankina Anna Работы Чаты График Выйти S_SNF-6804-WK…" at bounding box center [730, 406] width 1461 height 812
click at [166, 153] on button "В работе" at bounding box center [149, 152] width 38 height 13
type textarea "x"
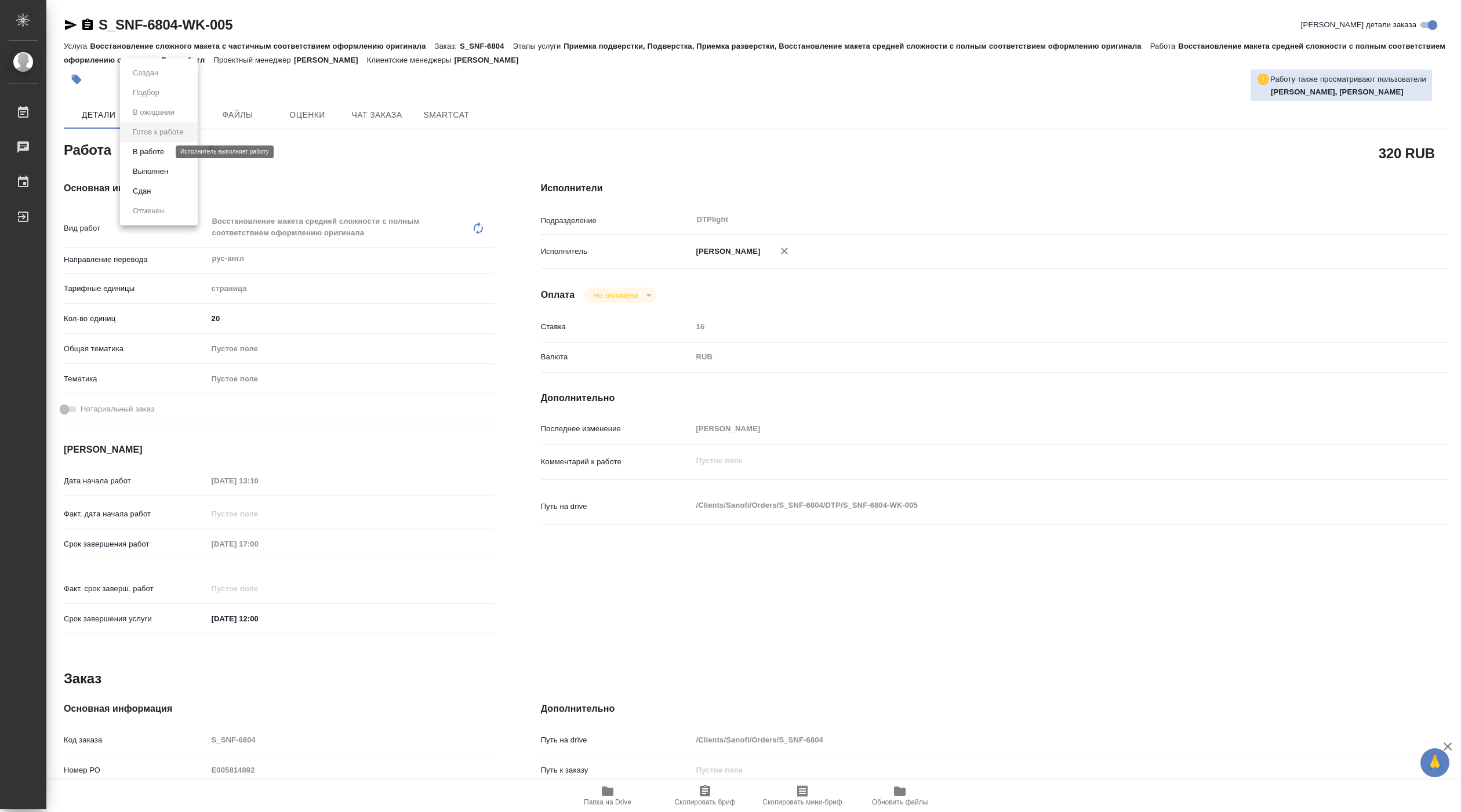
type textarea "x"
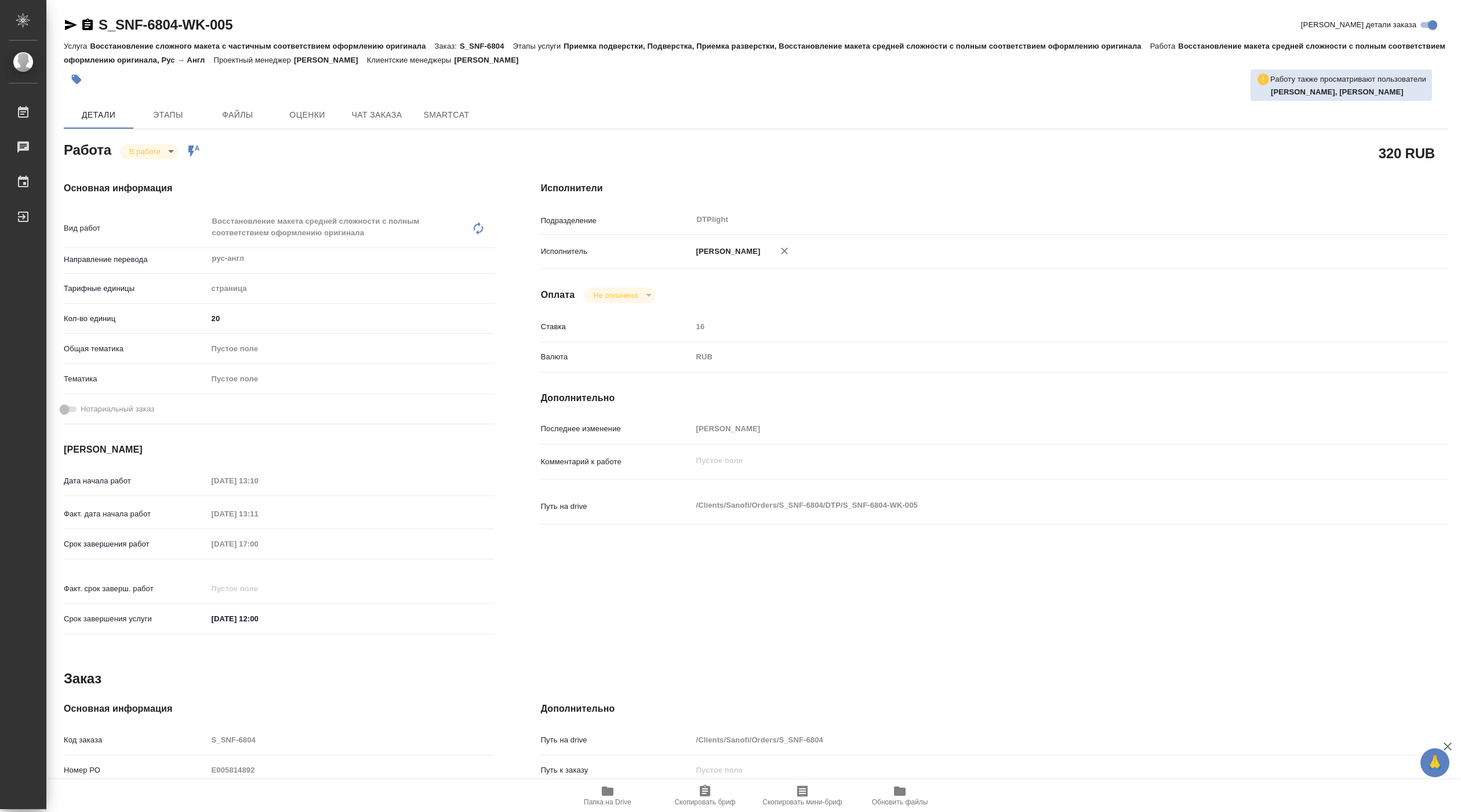
type textarea "x"
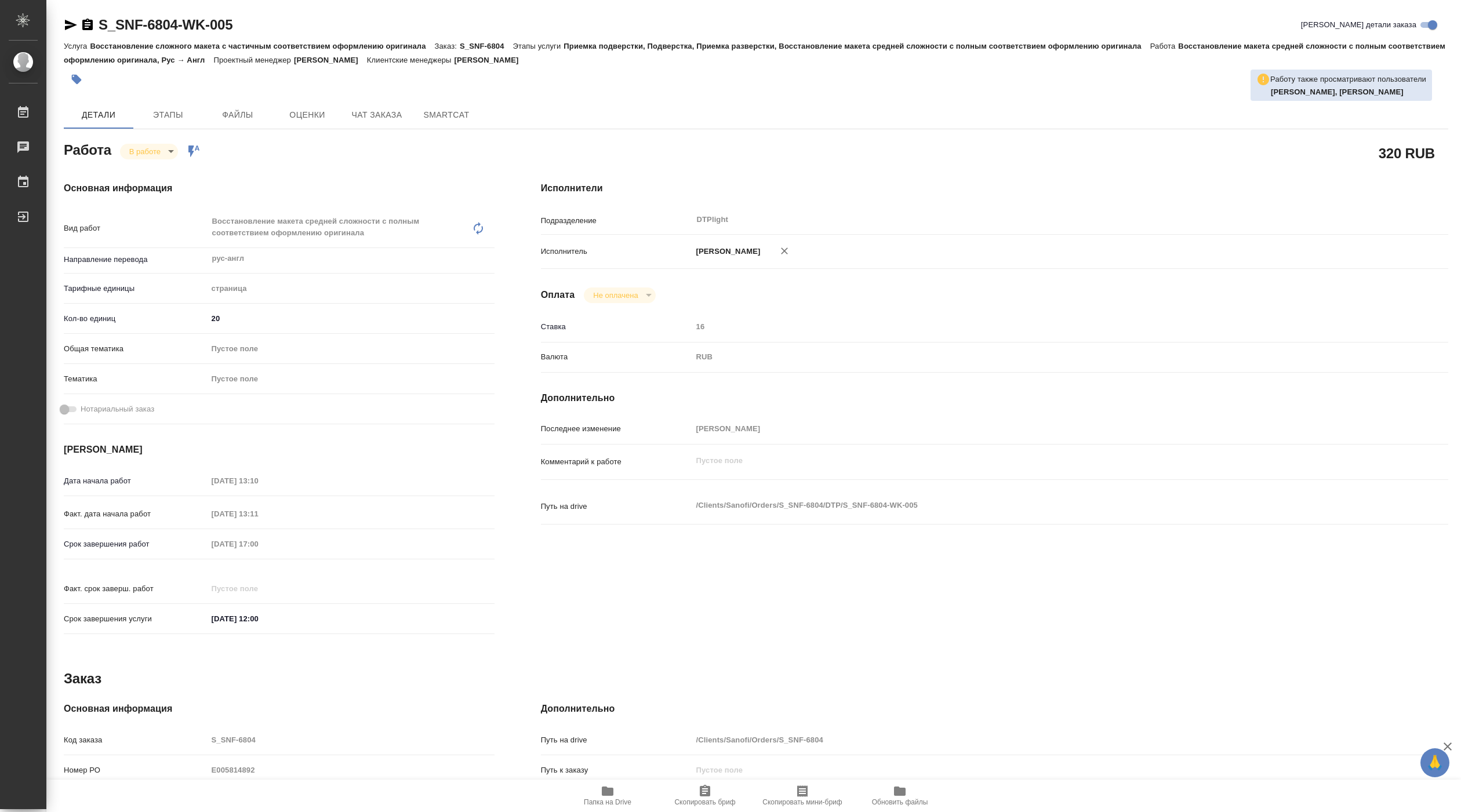
type textarea "x"
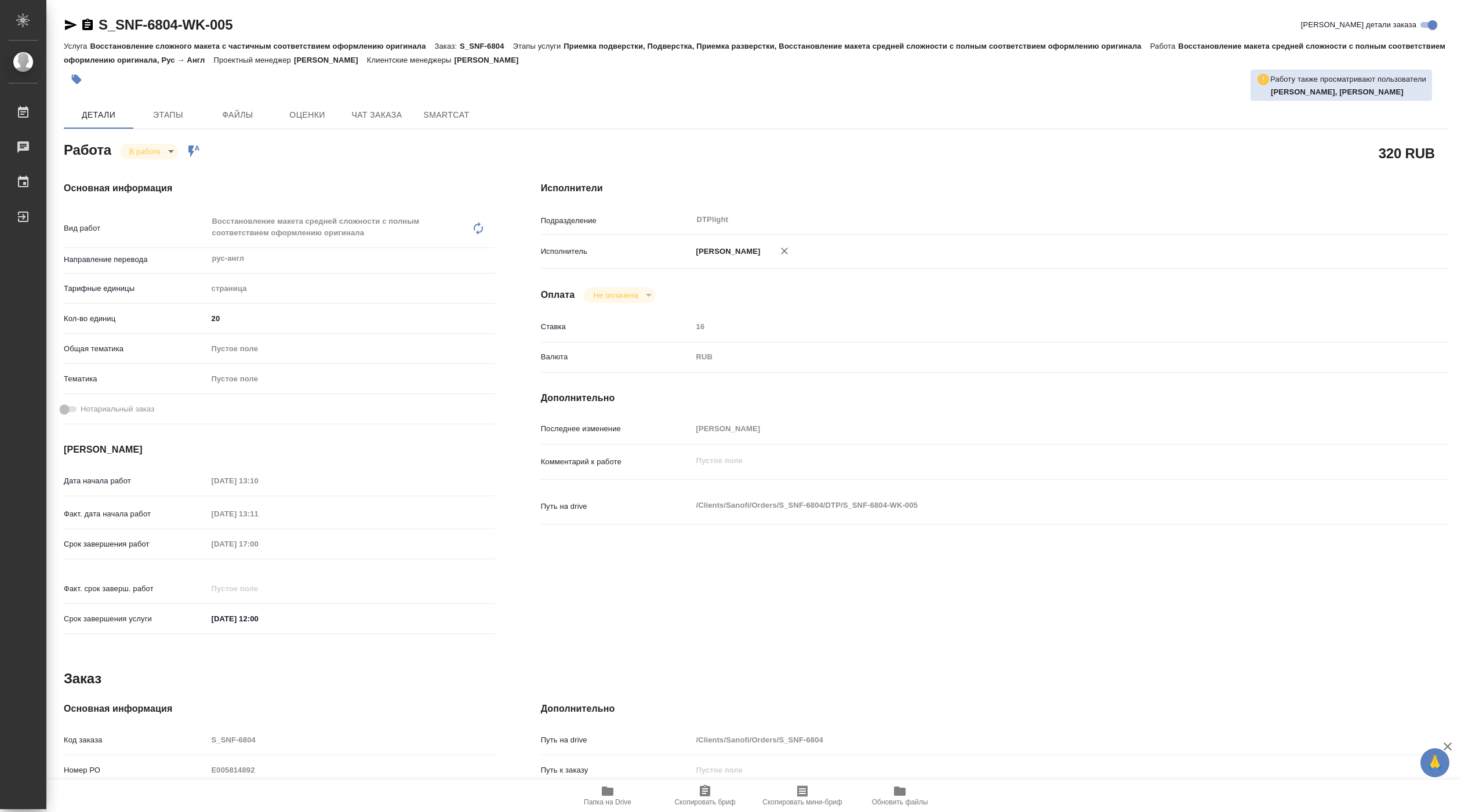
type textarea "x"
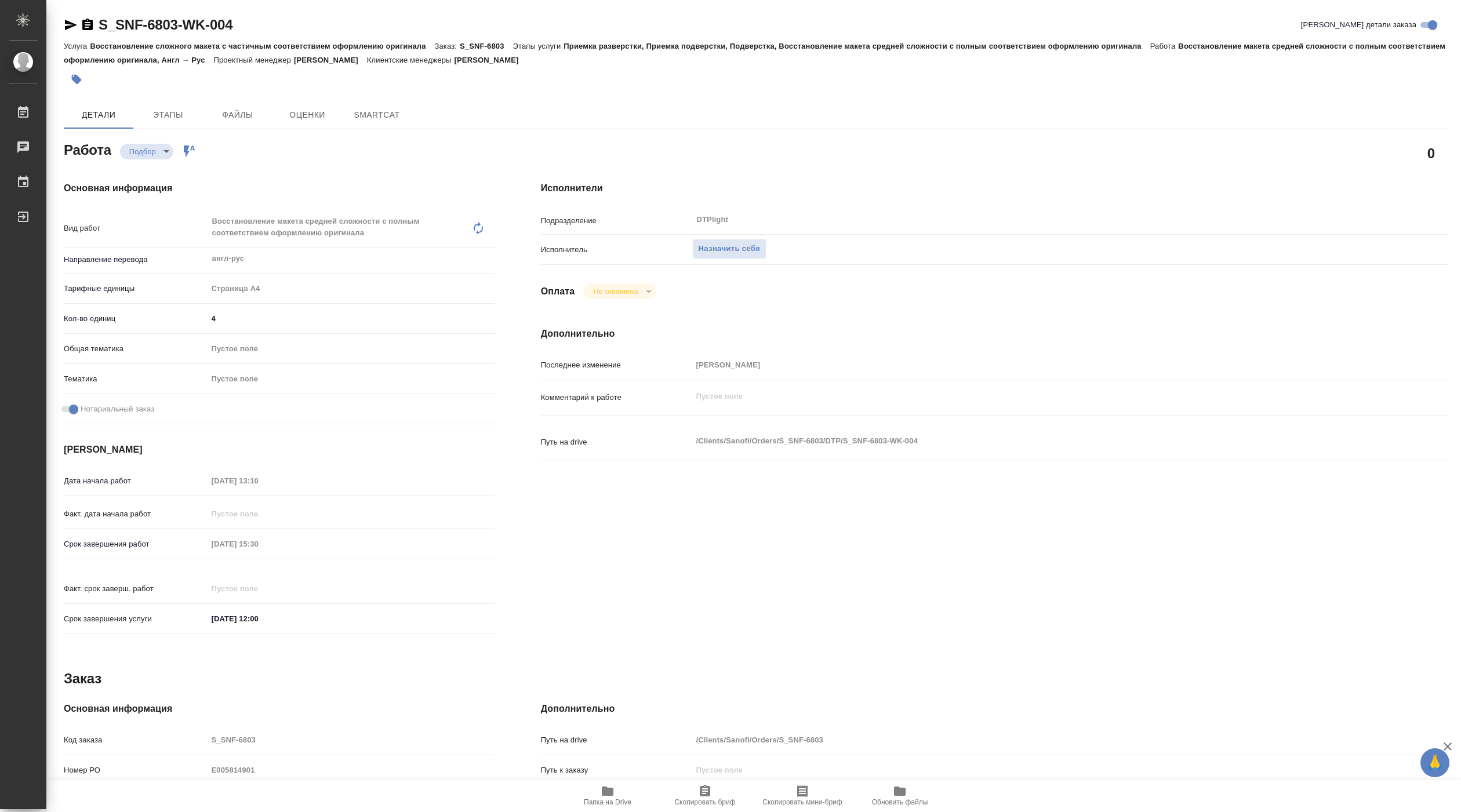
type textarea "x"
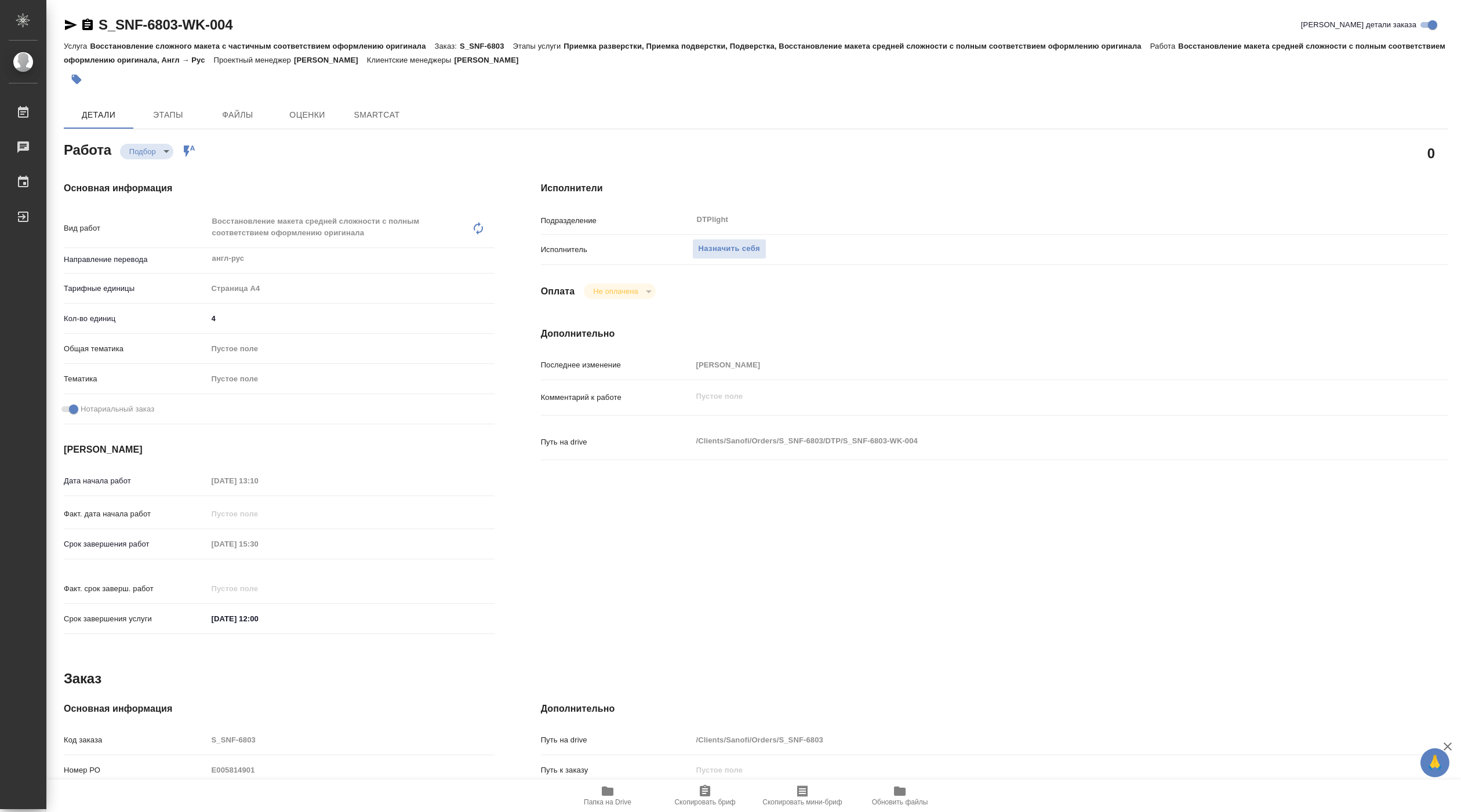
type textarea "x"
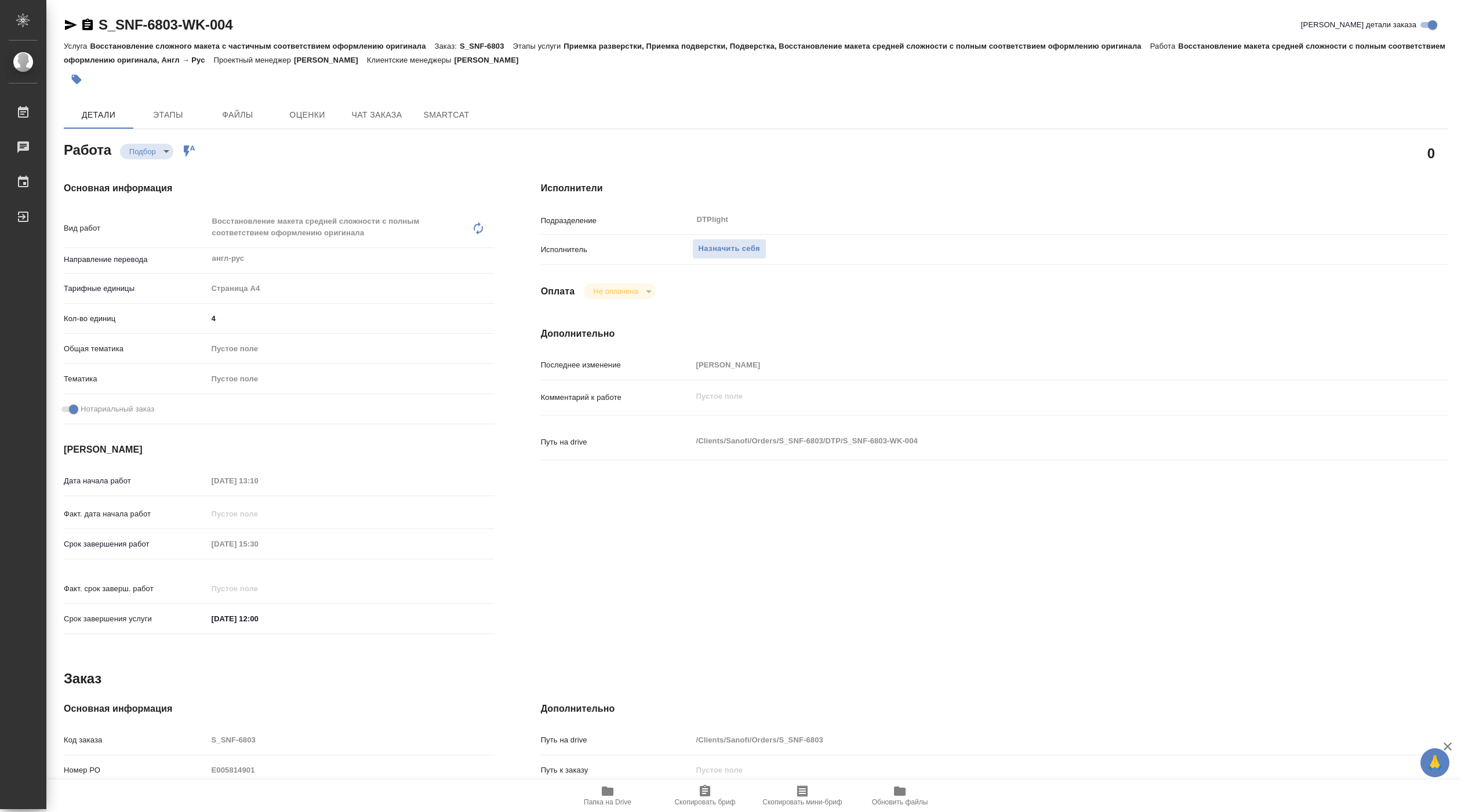
type textarea "x"
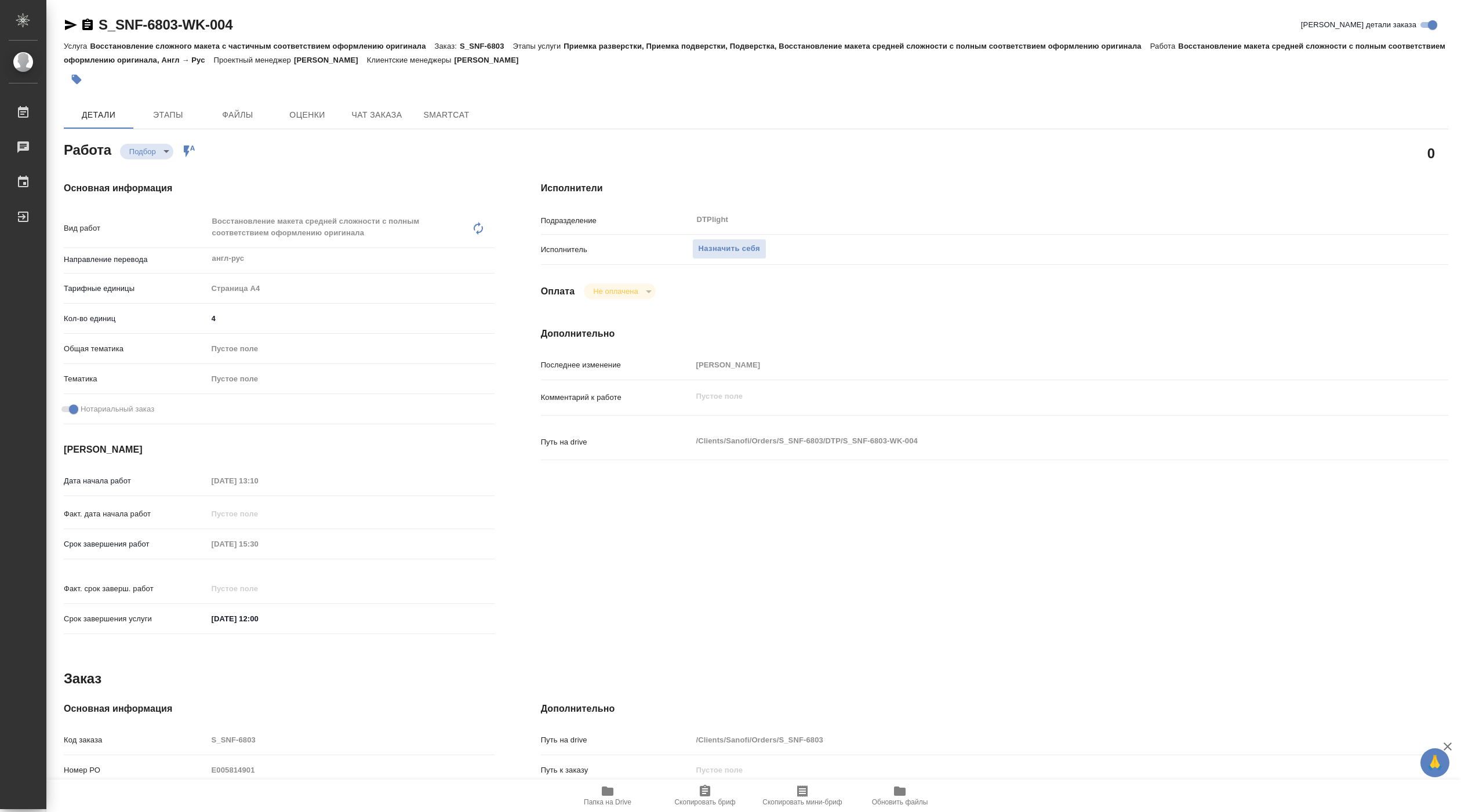
type textarea "x"
